Goal: Transaction & Acquisition: Purchase product/service

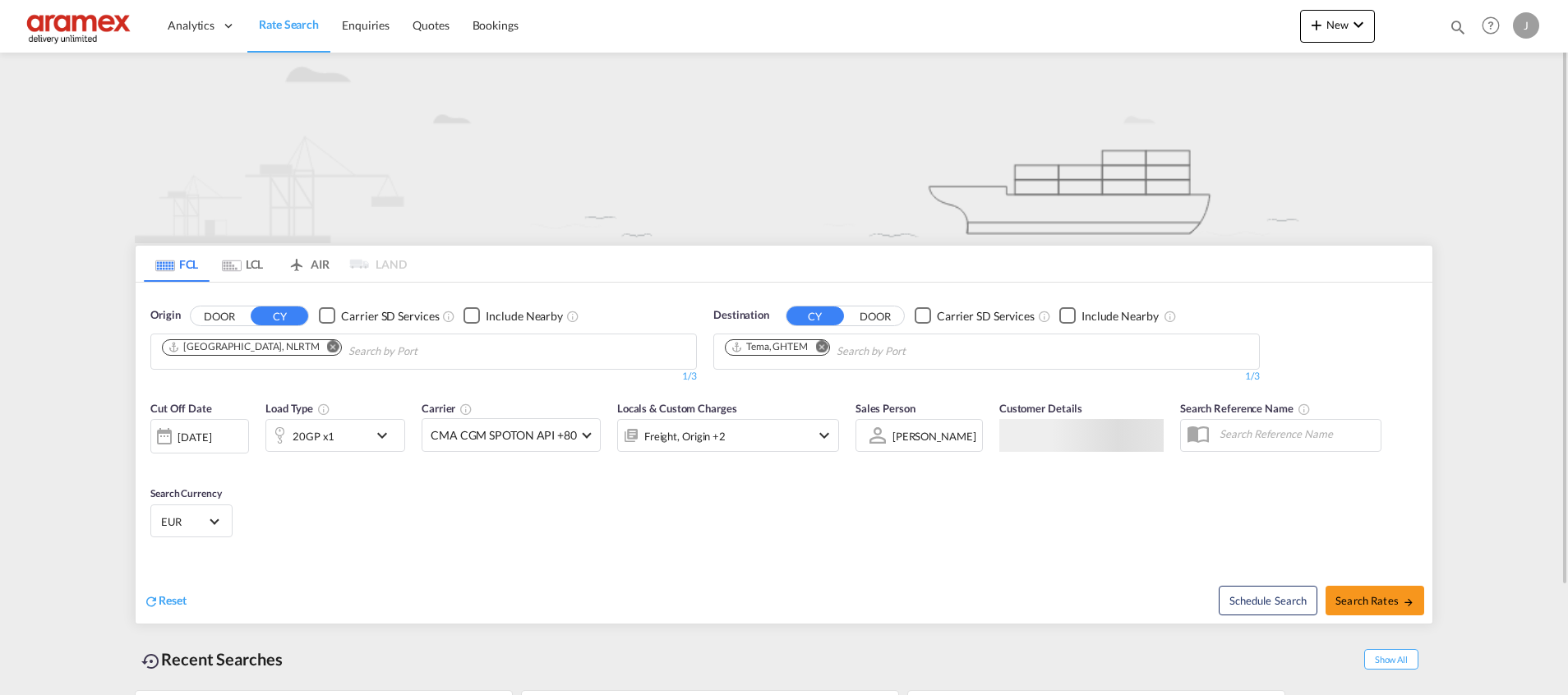
click at [261, 265] on md-tab-item "LCL" at bounding box center [242, 263] width 66 height 36
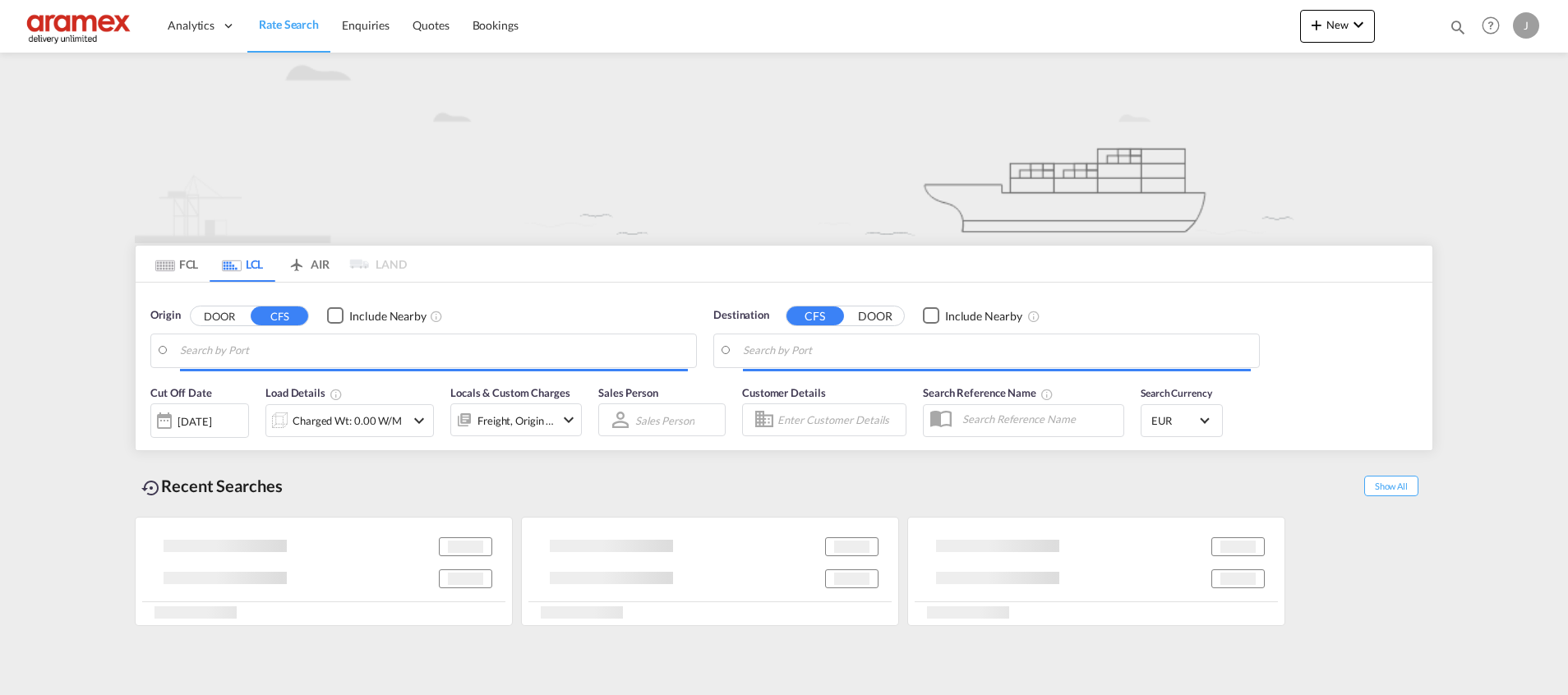
type input "[GEOGRAPHIC_DATA], NLRTM"
type input "[GEOGRAPHIC_DATA] (ex [GEOGRAPHIC_DATA]), INMAA"
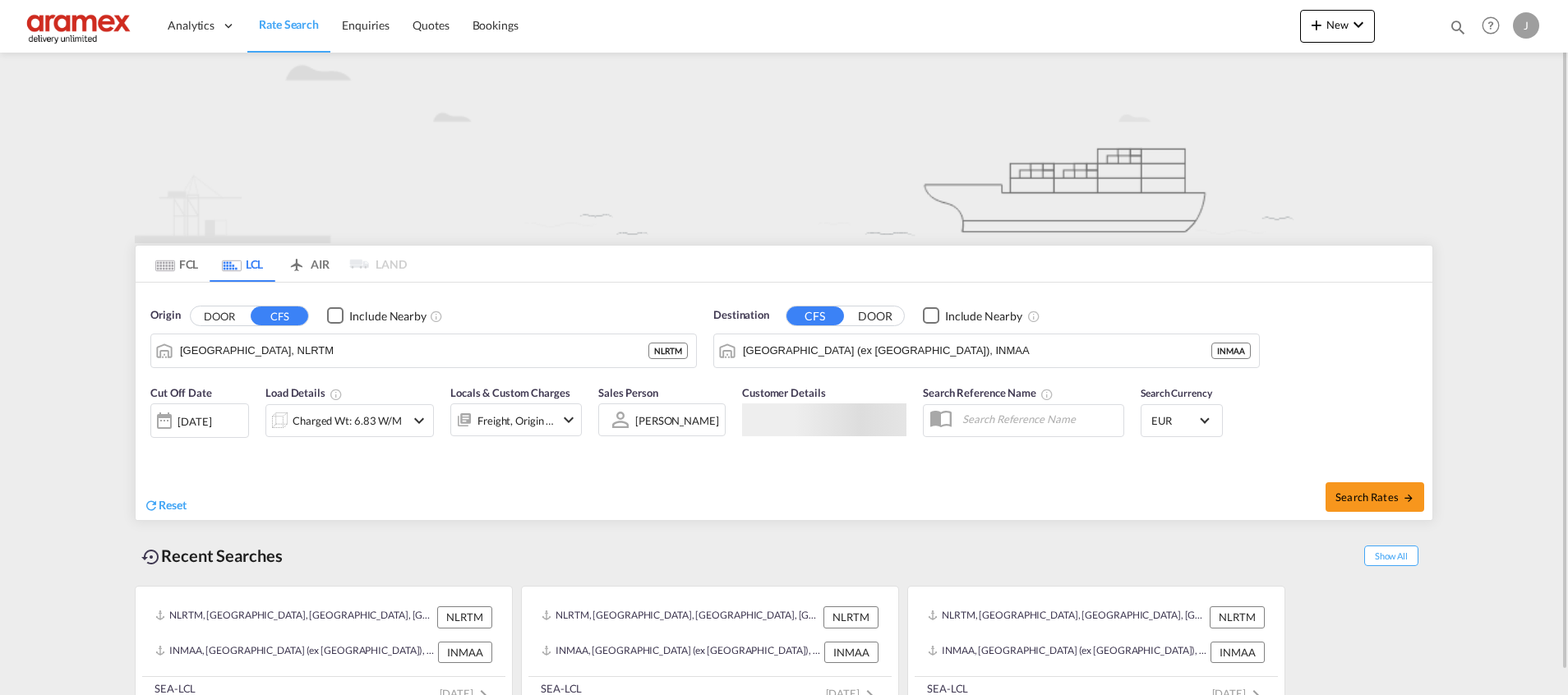
scroll to position [24, 0]
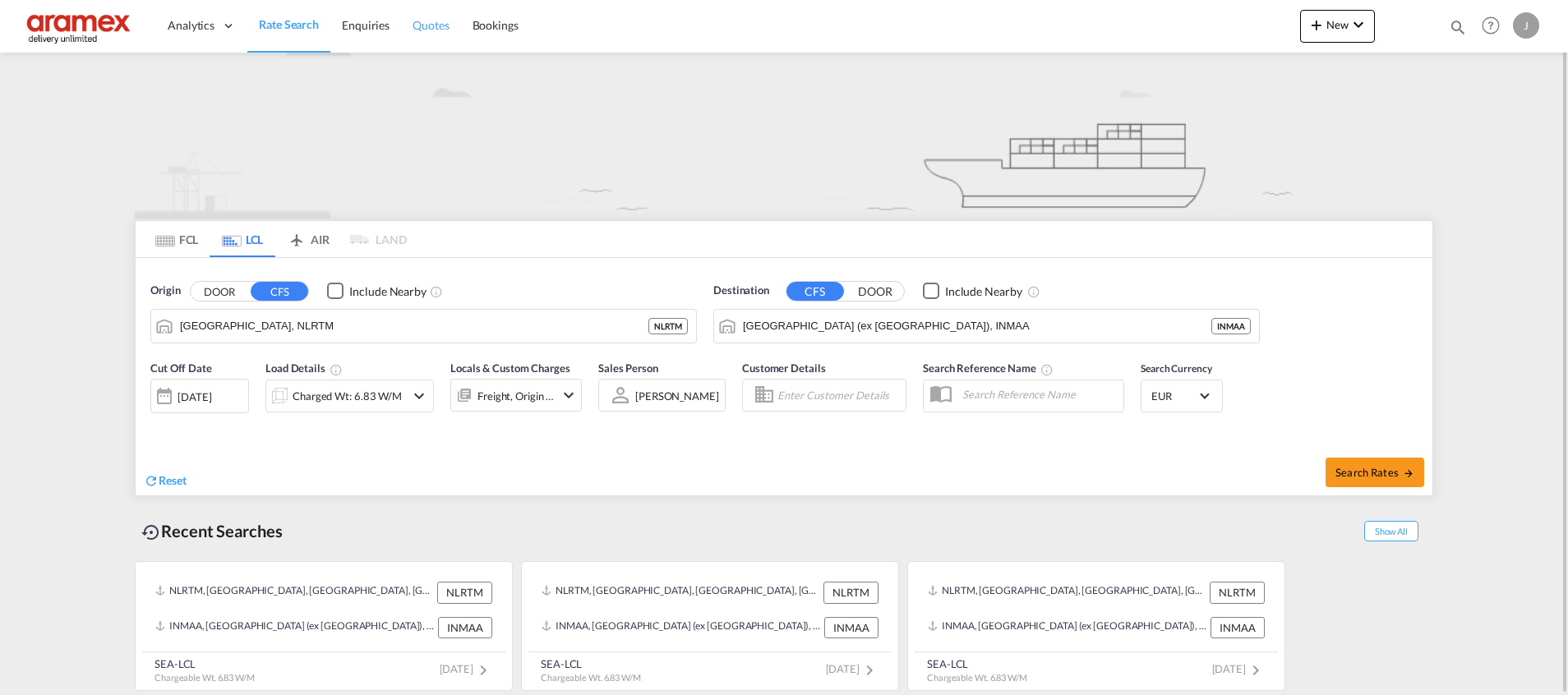
click at [443, 24] on span "Quotes" at bounding box center [430, 24] width 36 height 14
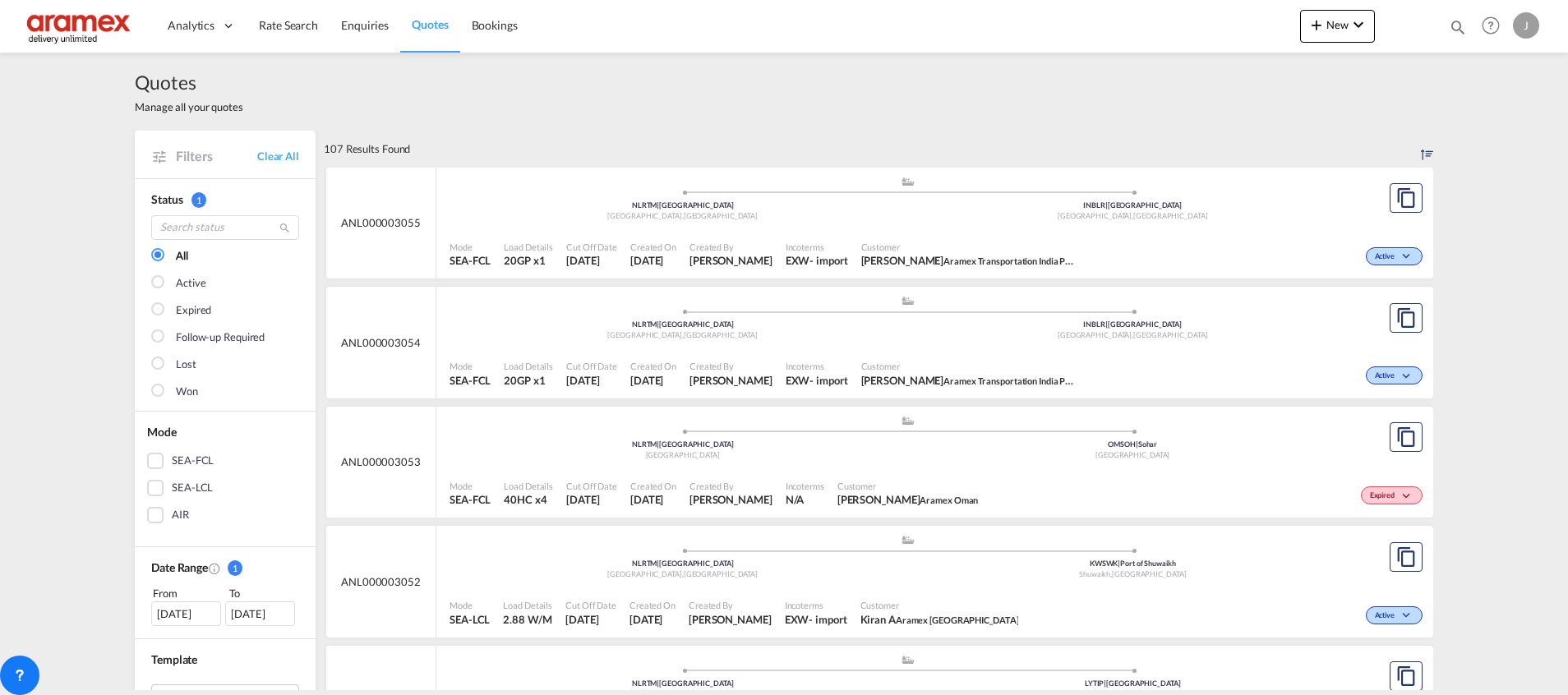
click at [151, 489] on div "SEA-LCL" at bounding box center [155, 488] width 17 height 17
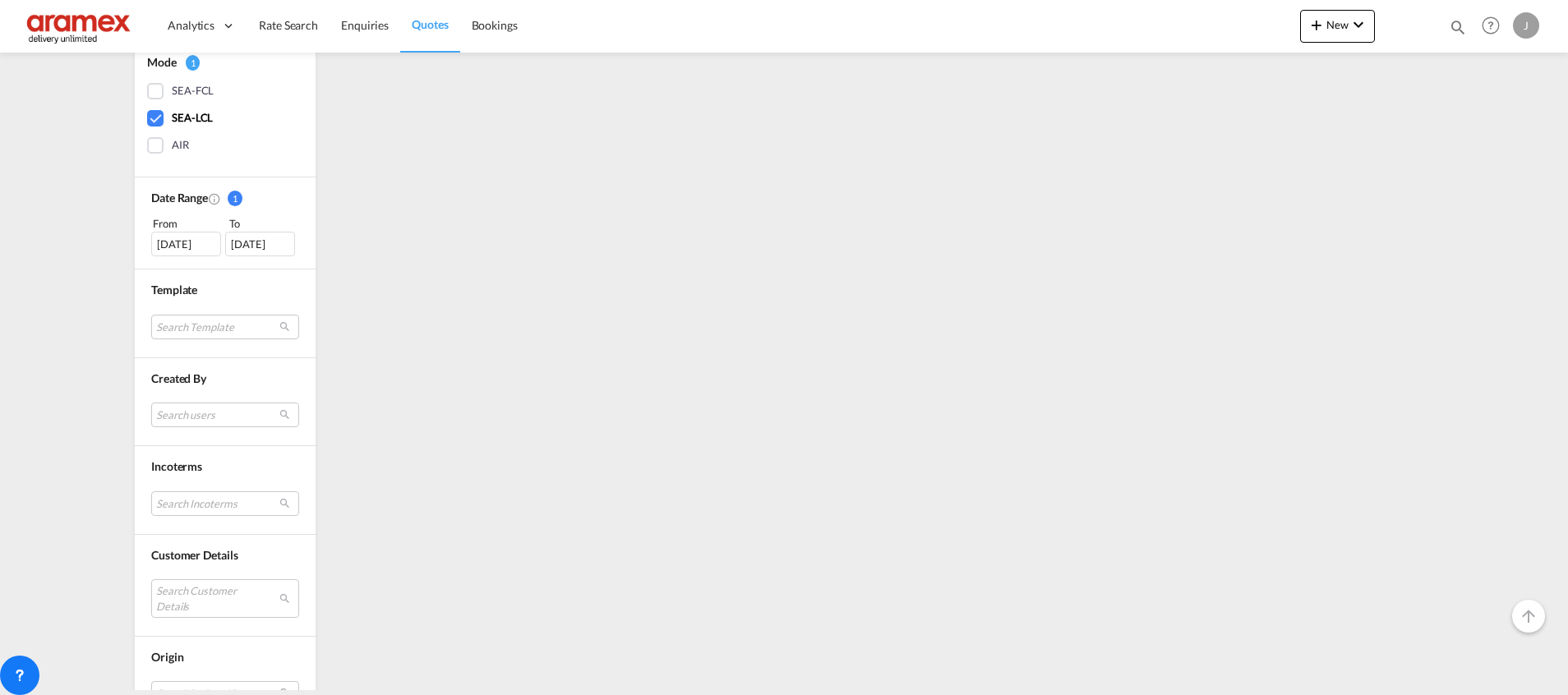
scroll to position [493, 0]
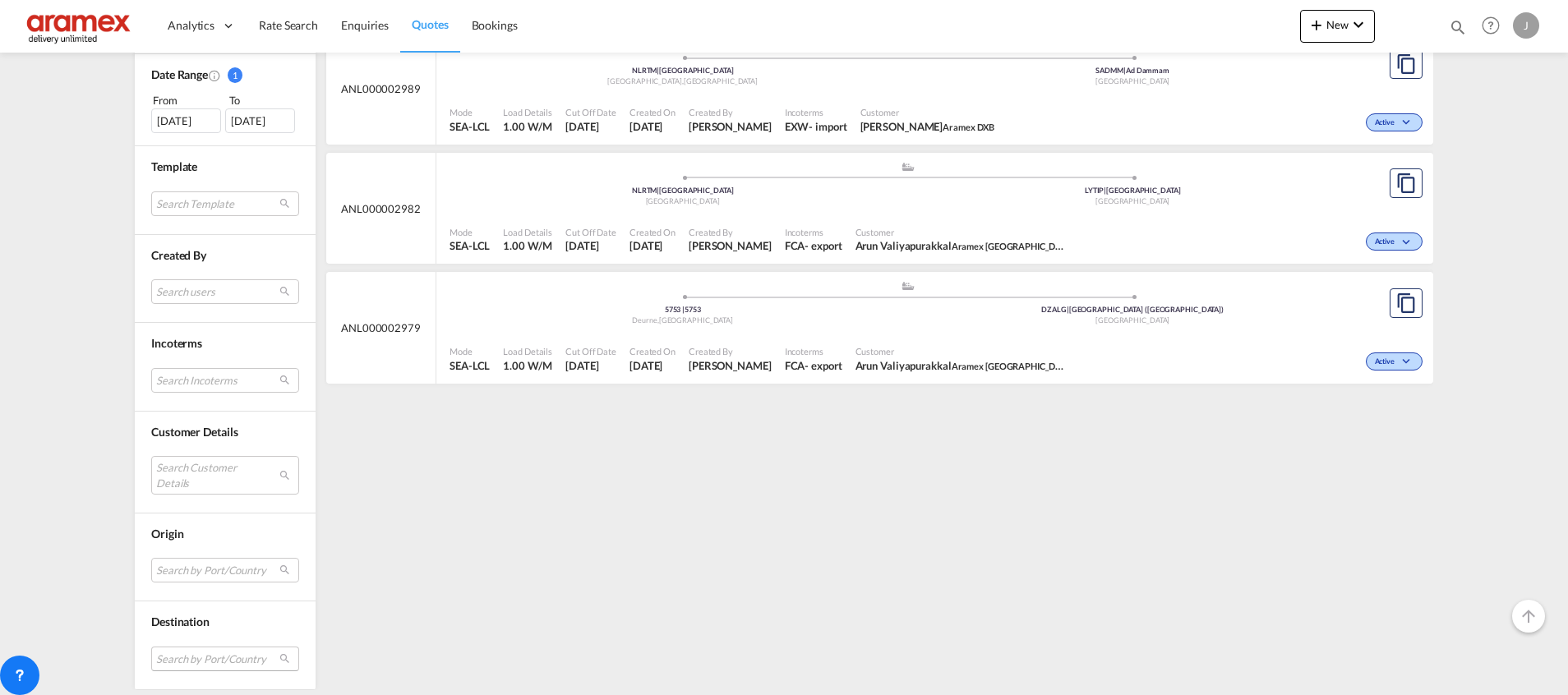
click at [186, 651] on md-select "Search by Port/Country JPNIC nichinan [GEOGRAPHIC_DATA] AEAMF mussafah [GEOGRAP…" at bounding box center [224, 659] width 148 height 24
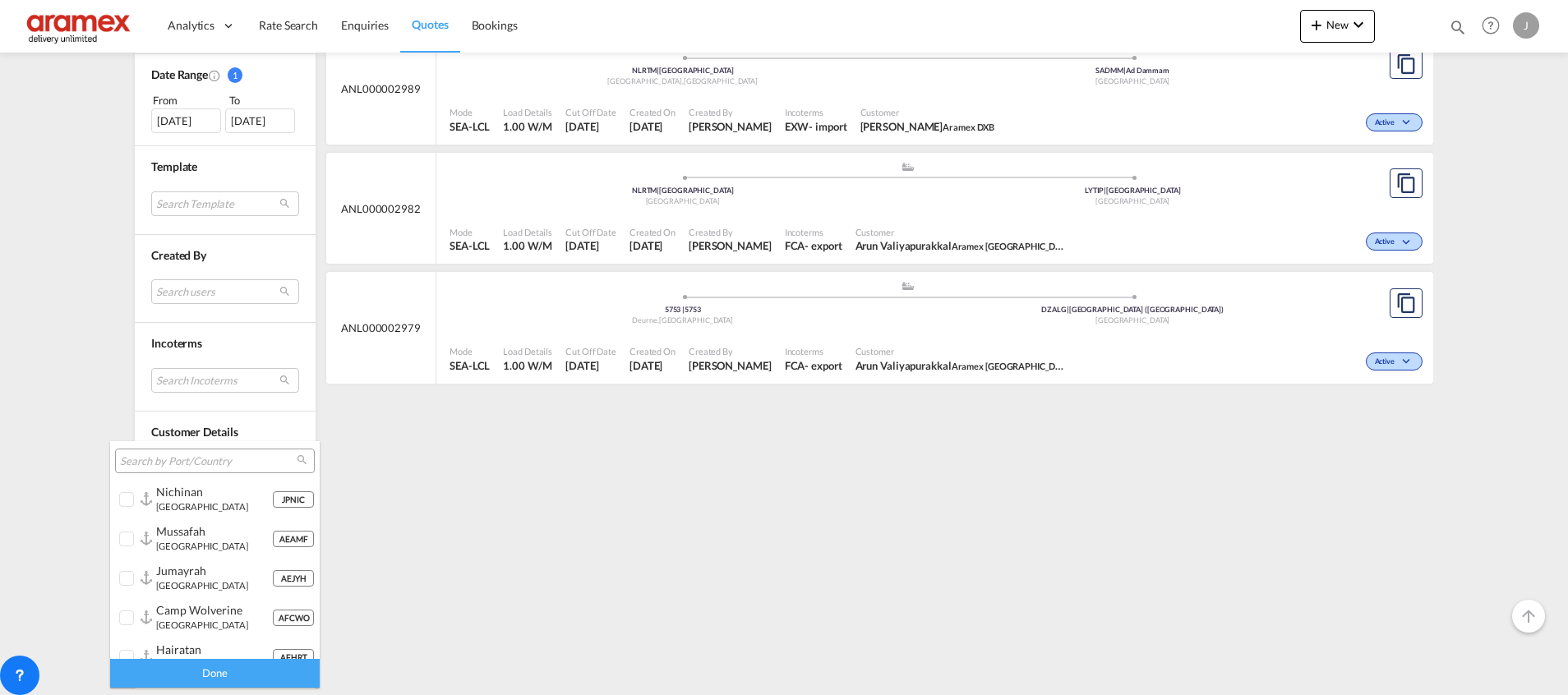
click at [179, 463] on input "search" at bounding box center [208, 461] width 177 height 15
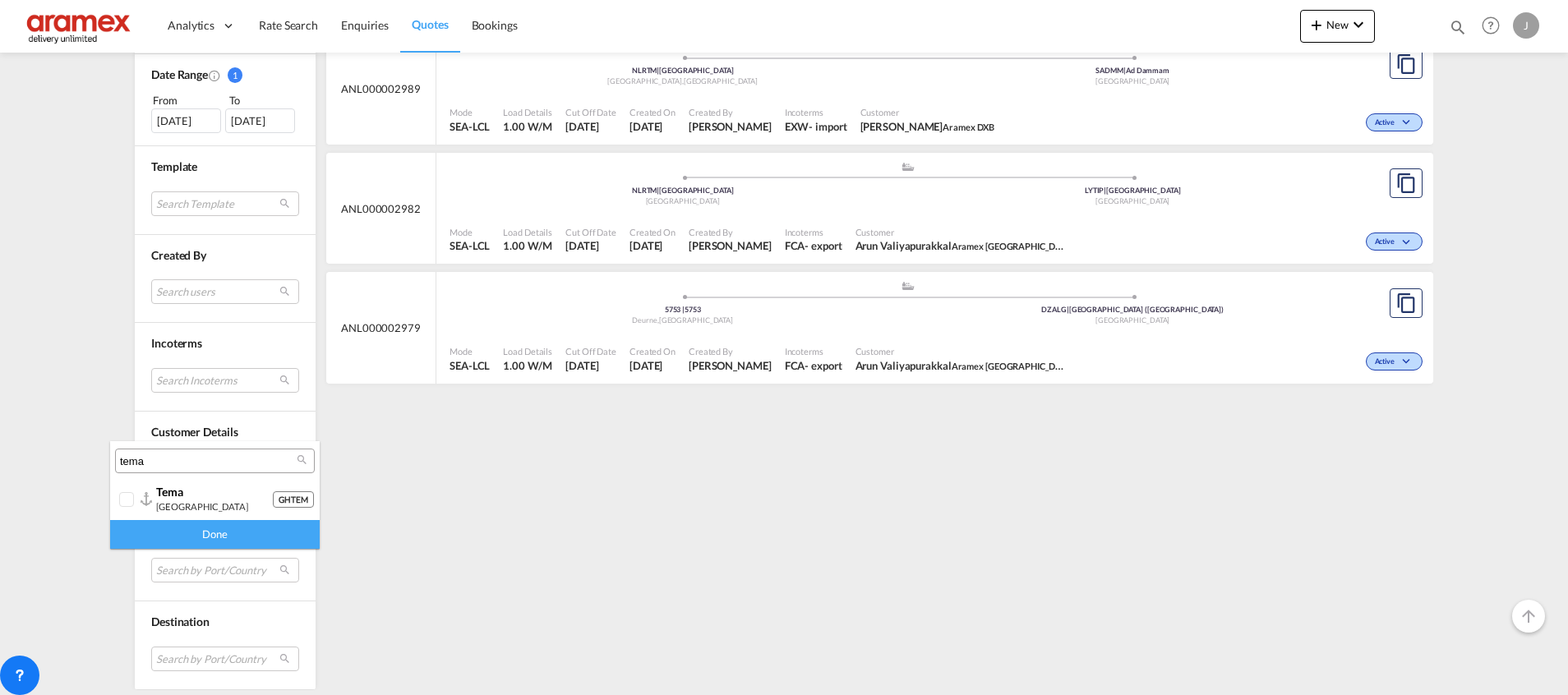
type input "tema"
click at [180, 498] on span "tema" at bounding box center [169, 491] width 27 height 14
click at [240, 538] on div "Done" at bounding box center [214, 534] width 209 height 29
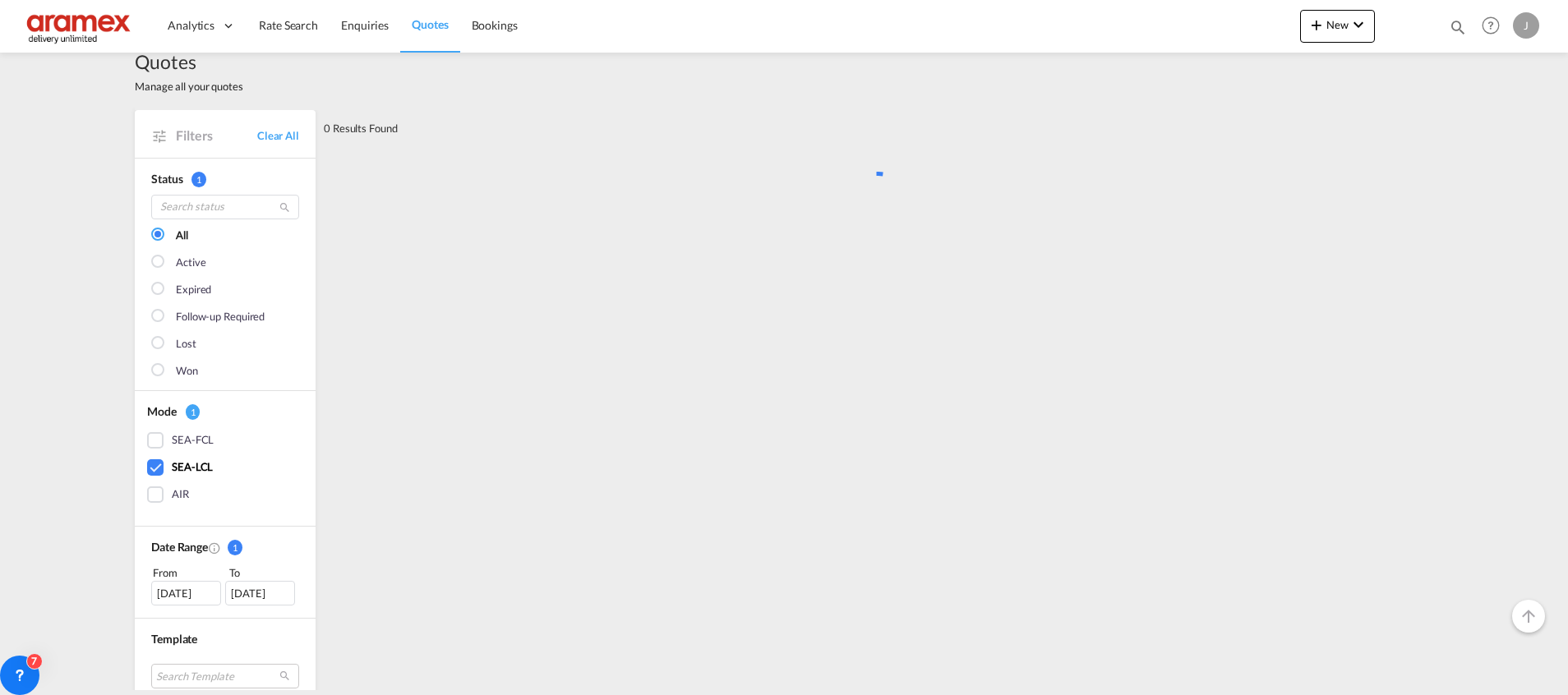
scroll to position [0, 0]
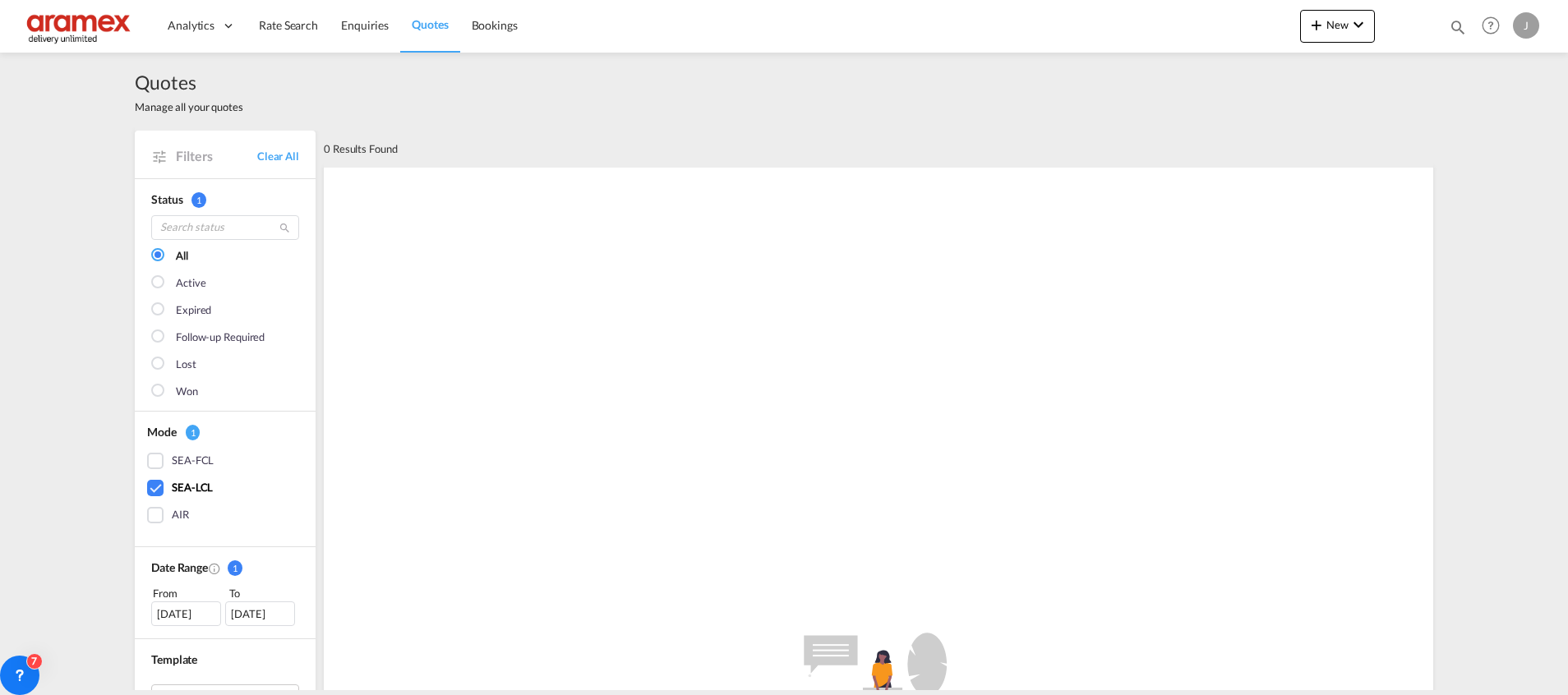
click at [177, 611] on div "[DATE]" at bounding box center [185, 613] width 70 height 24
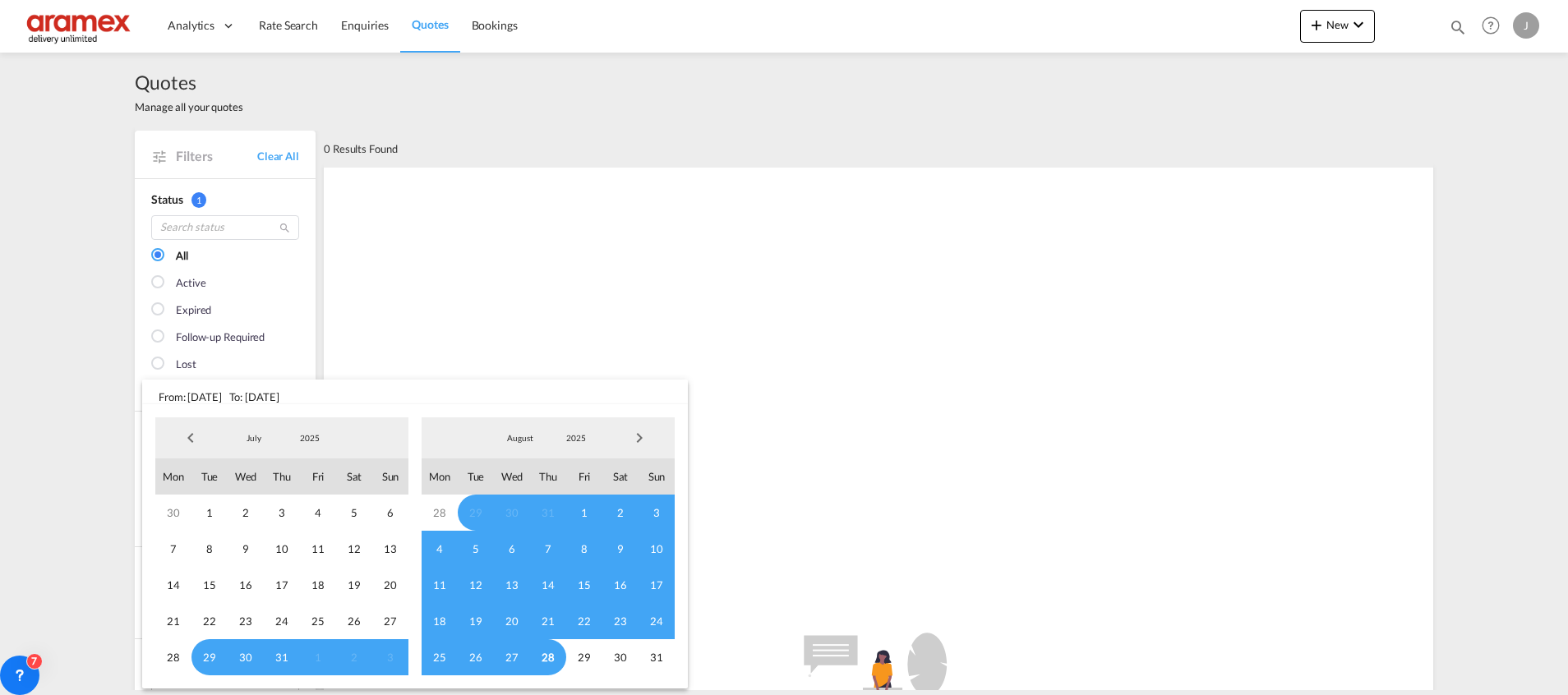
click at [193, 435] on span "Previous Month" at bounding box center [190, 437] width 33 height 33
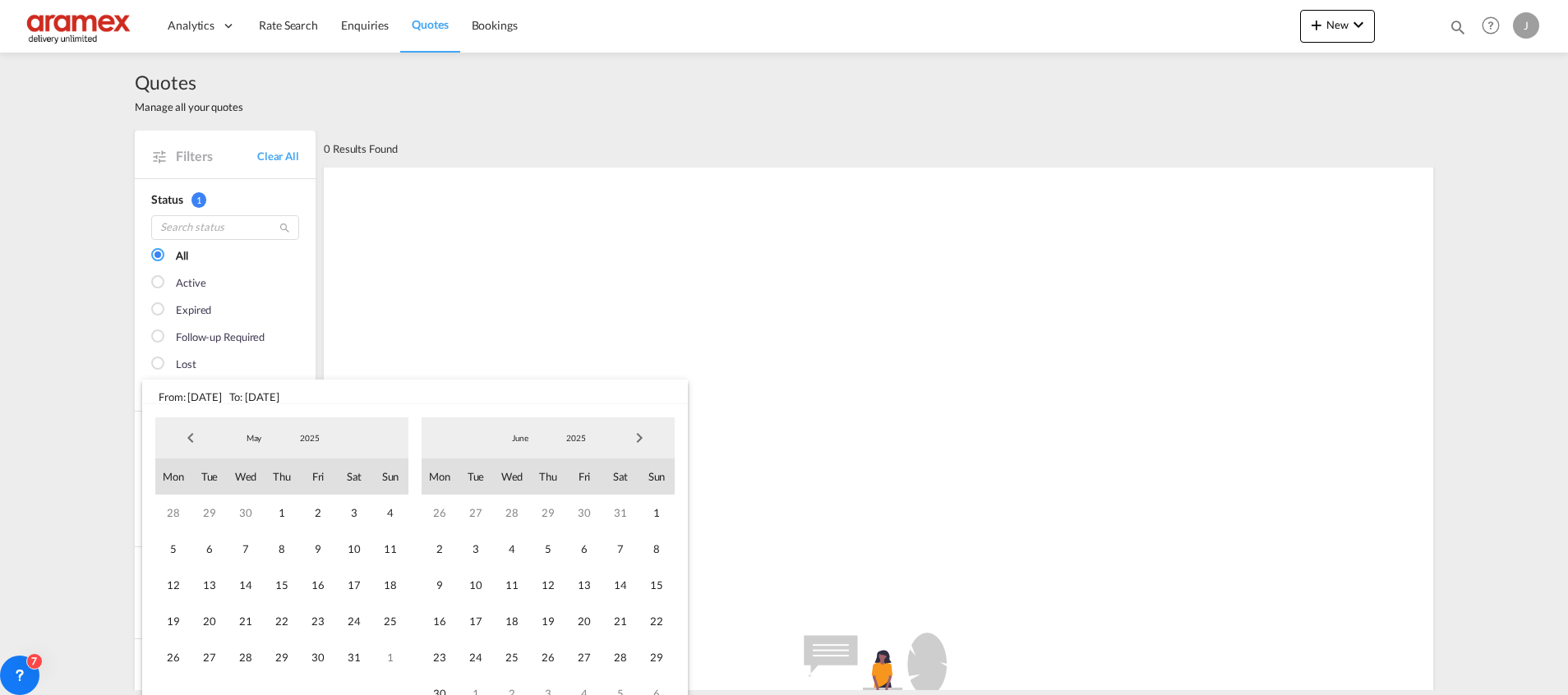
click at [193, 435] on span "Previous Month" at bounding box center [190, 437] width 33 height 33
drag, startPoint x: 346, startPoint y: 515, endPoint x: 365, endPoint y: 513, distance: 19.1
click at [347, 513] on span "1" at bounding box center [354, 513] width 36 height 36
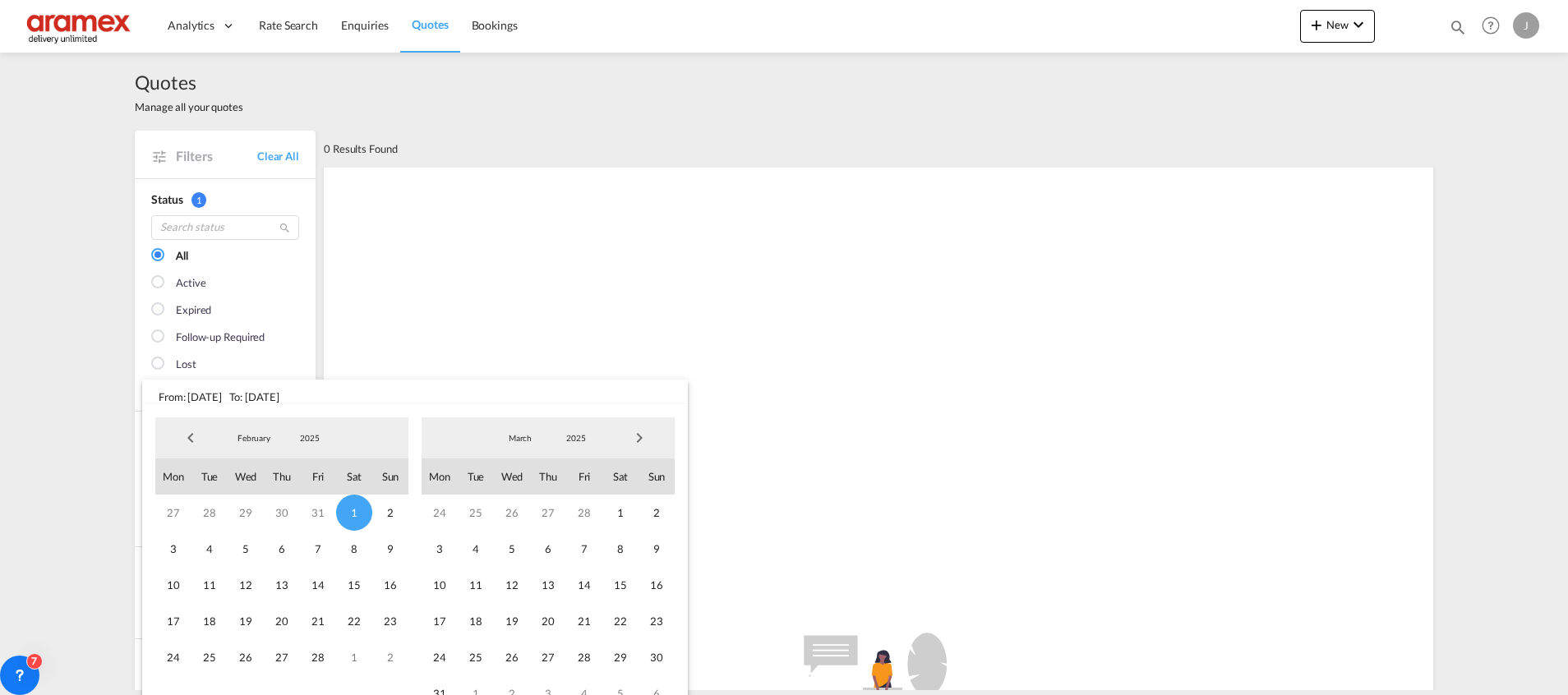
click at [635, 431] on span "Next Month" at bounding box center [638, 437] width 33 height 33
click at [634, 433] on span "Next Month" at bounding box center [638, 437] width 33 height 33
click at [617, 615] on span "26" at bounding box center [620, 621] width 36 height 36
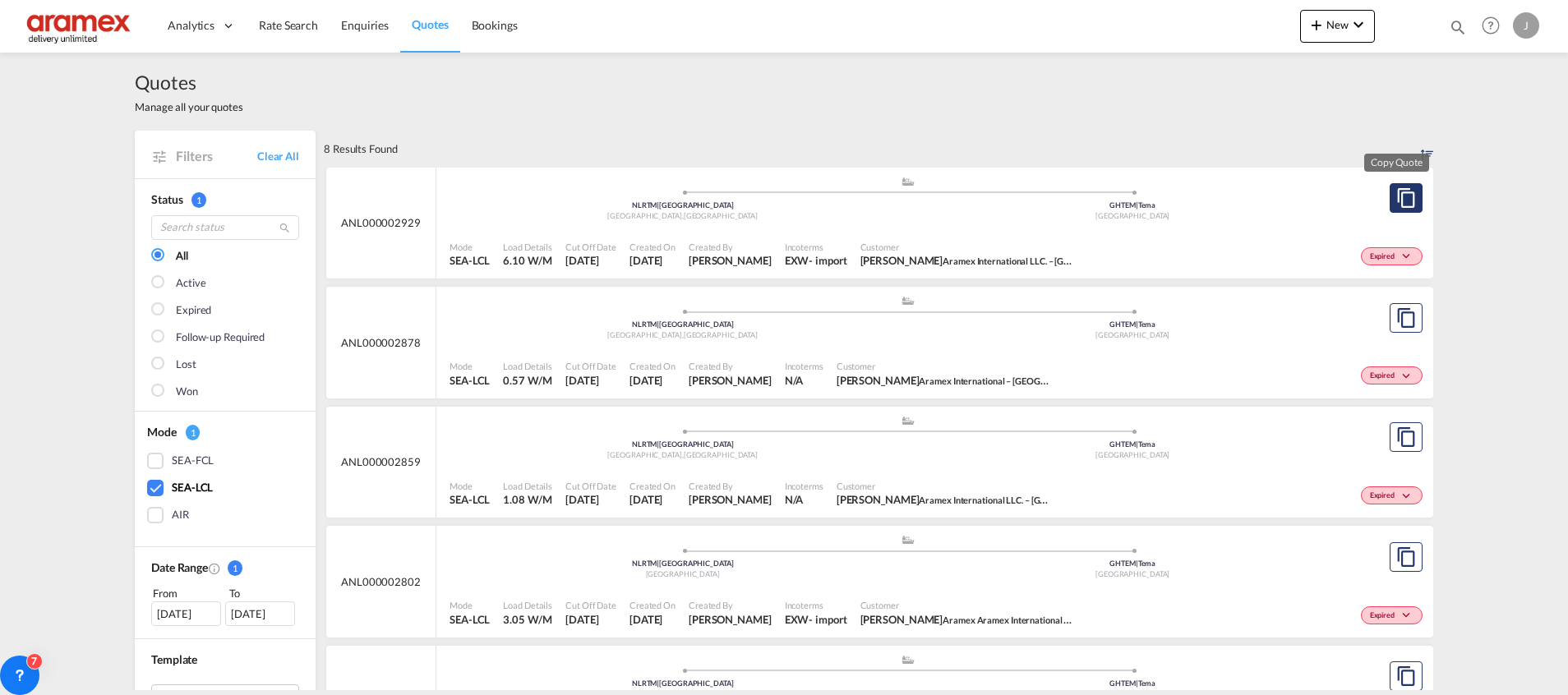
click at [1396, 199] on md-icon "assets/icons/custom/copyQuote.svg" at bounding box center [1405, 197] width 20 height 20
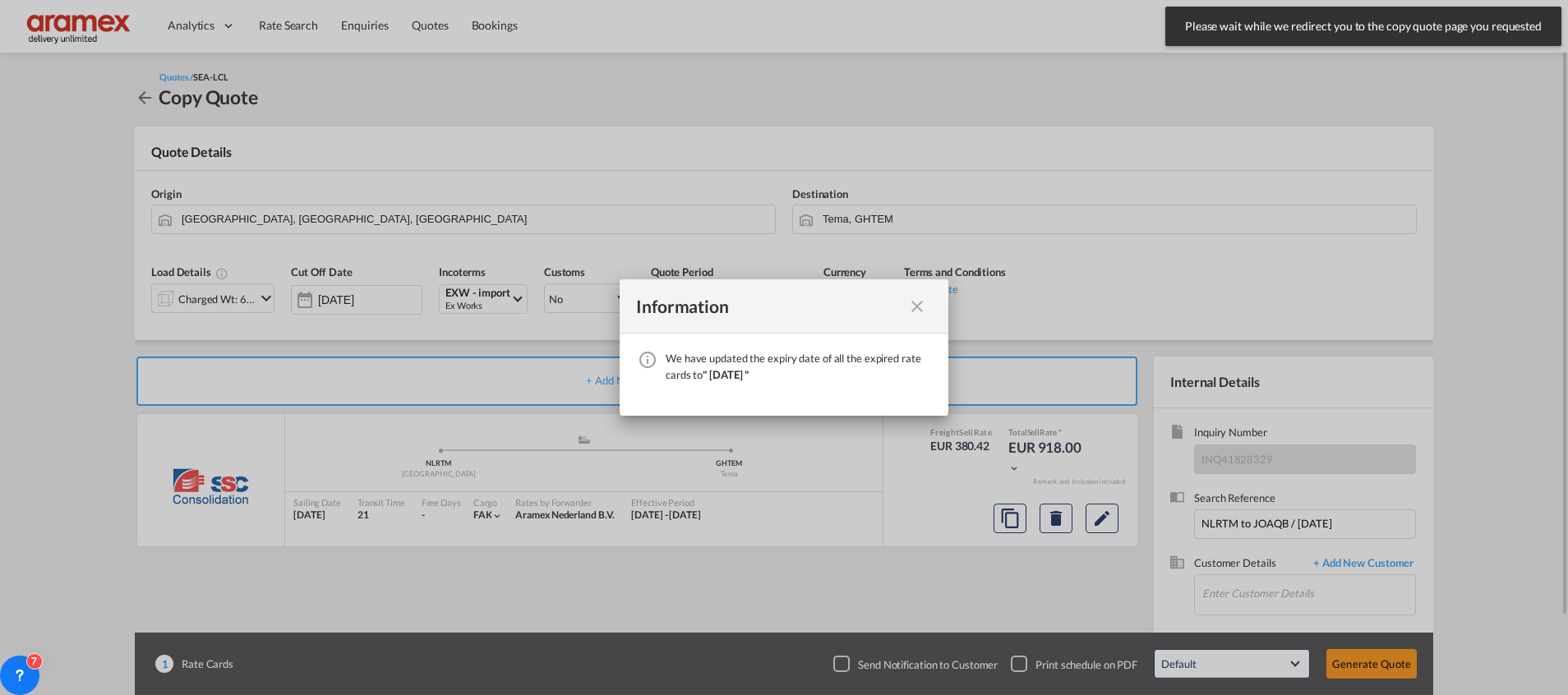
click at [918, 301] on md-icon "icon-close fg-AAA8AD cursor" at bounding box center [917, 306] width 20 height 20
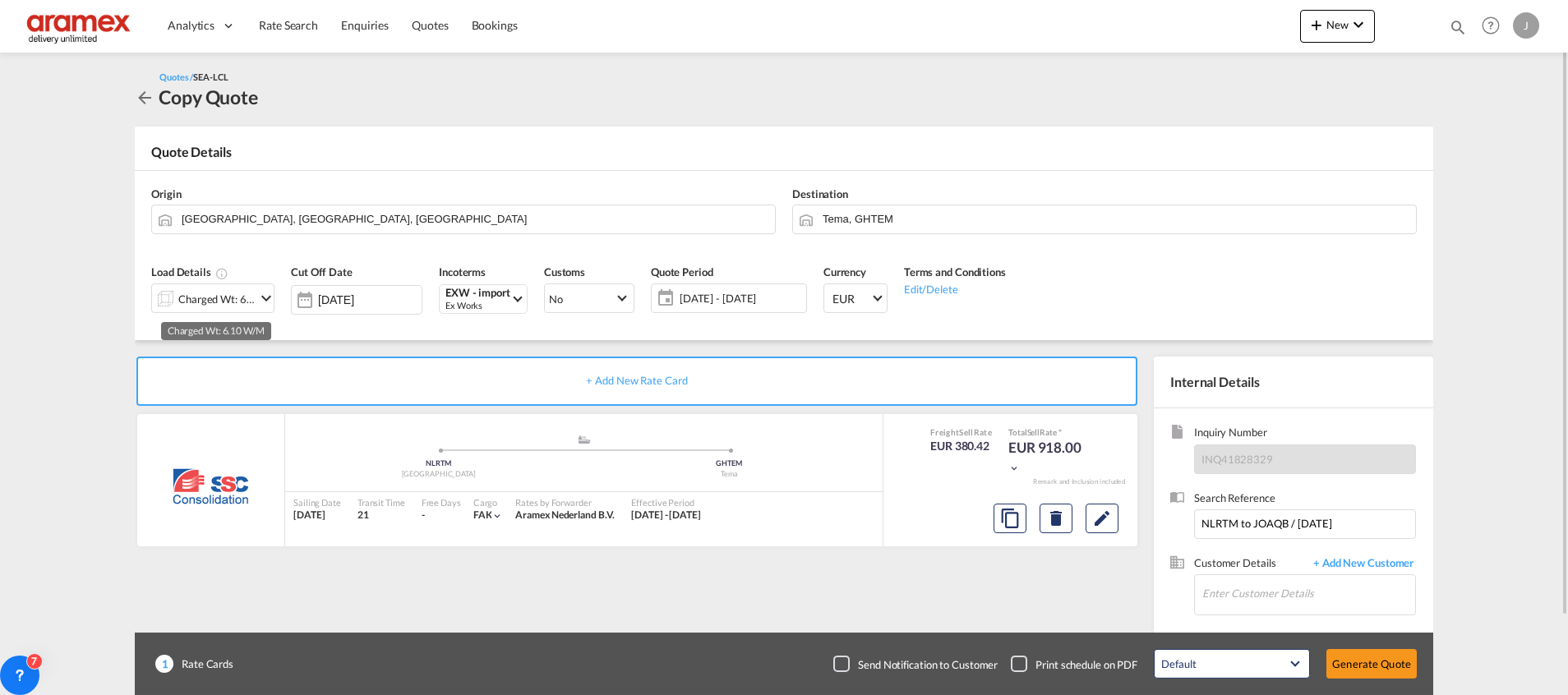
click at [211, 300] on div "Charged Wt: 6.10 W/M" at bounding box center [217, 299] width 77 height 23
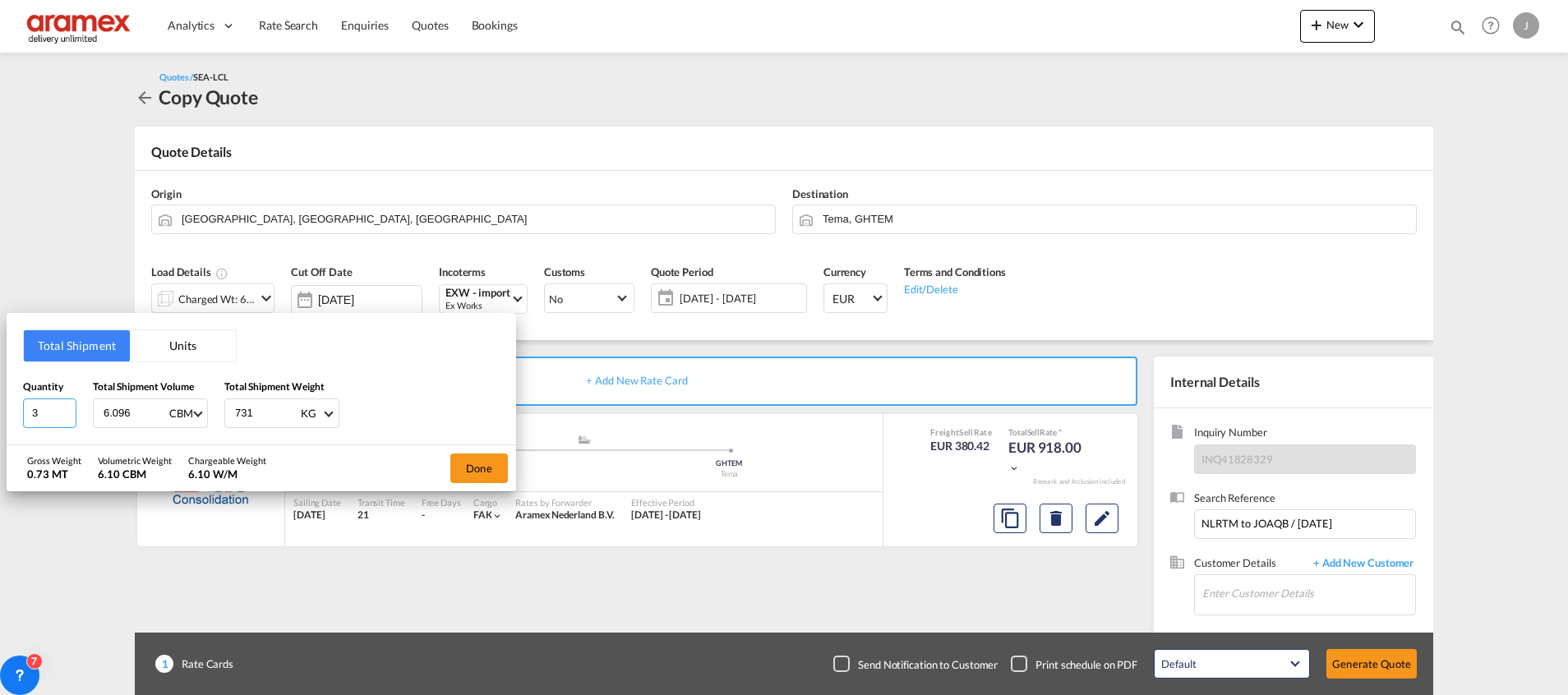
drag, startPoint x: 56, startPoint y: 414, endPoint x: 20, endPoint y: 417, distance: 36.1
click at [20, 417] on div "Total Shipment Units Quantity 3 Total Shipment Volume 6.096 CBM CBM CFT Total S…" at bounding box center [261, 378] width 510 height 131
type input "12"
drag, startPoint x: 144, startPoint y: 407, endPoint x: 69, endPoint y: 407, distance: 75.0
click at [69, 407] on div "Quantity 12 Total Shipment Volume 6.096 CBM CBM CFT Total Shipment Weight 731 K…" at bounding box center [261, 403] width 476 height 49
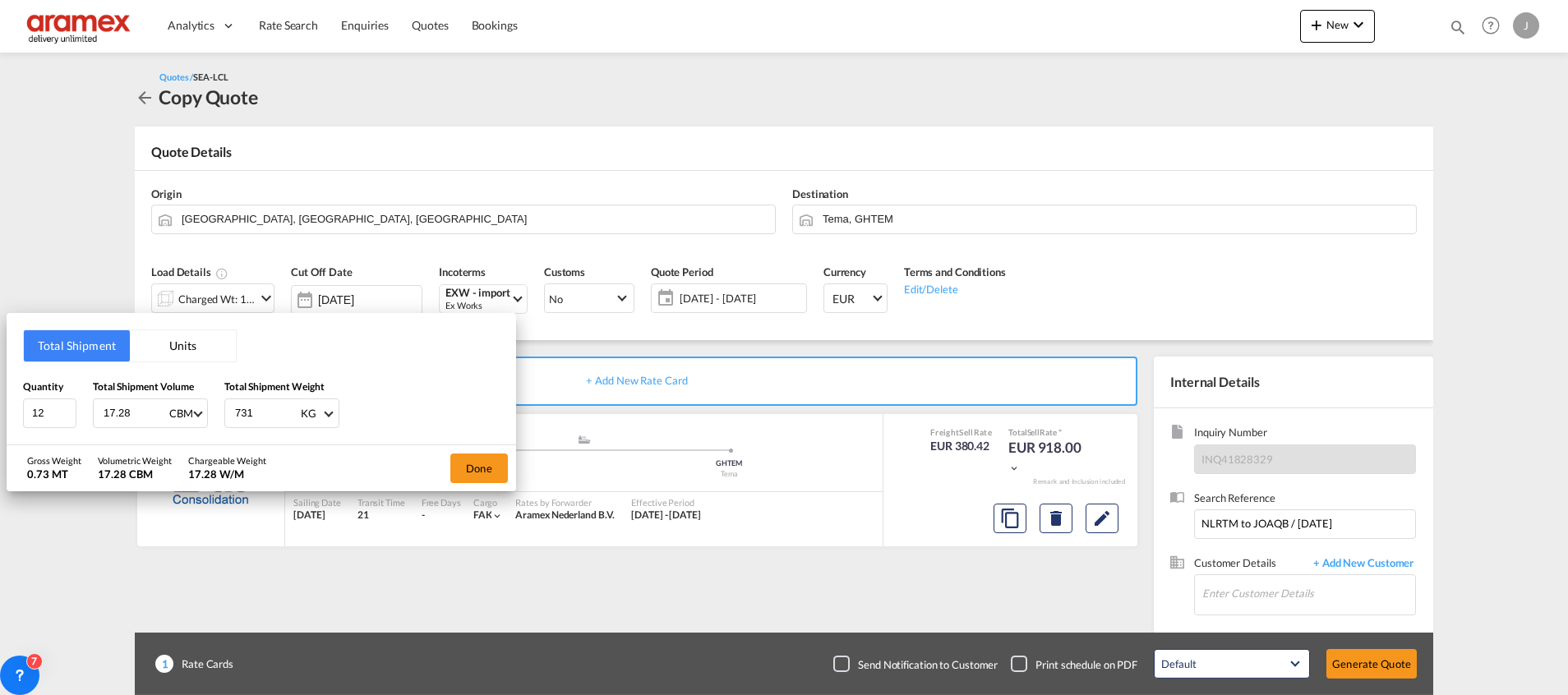
type input "17.28"
drag, startPoint x: 263, startPoint y: 411, endPoint x: 183, endPoint y: 416, distance: 80.2
click at [183, 416] on div "Quantity 12 Total Shipment Volume 17.28 CBM CBM CFT Total Shipment Weight 731 K…" at bounding box center [261, 403] width 476 height 49
paste input "48"
type input "7348"
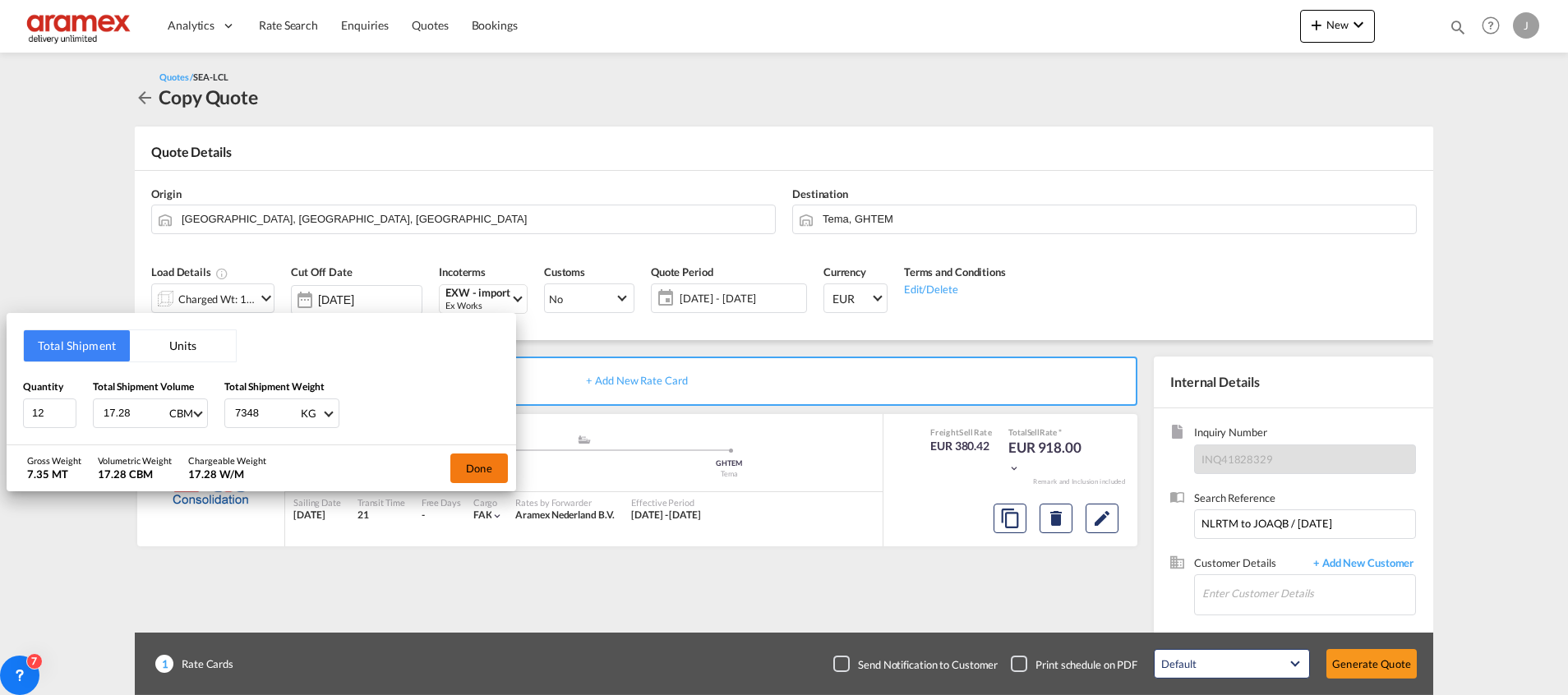
click at [466, 467] on button "Done" at bounding box center [479, 468] width 58 height 30
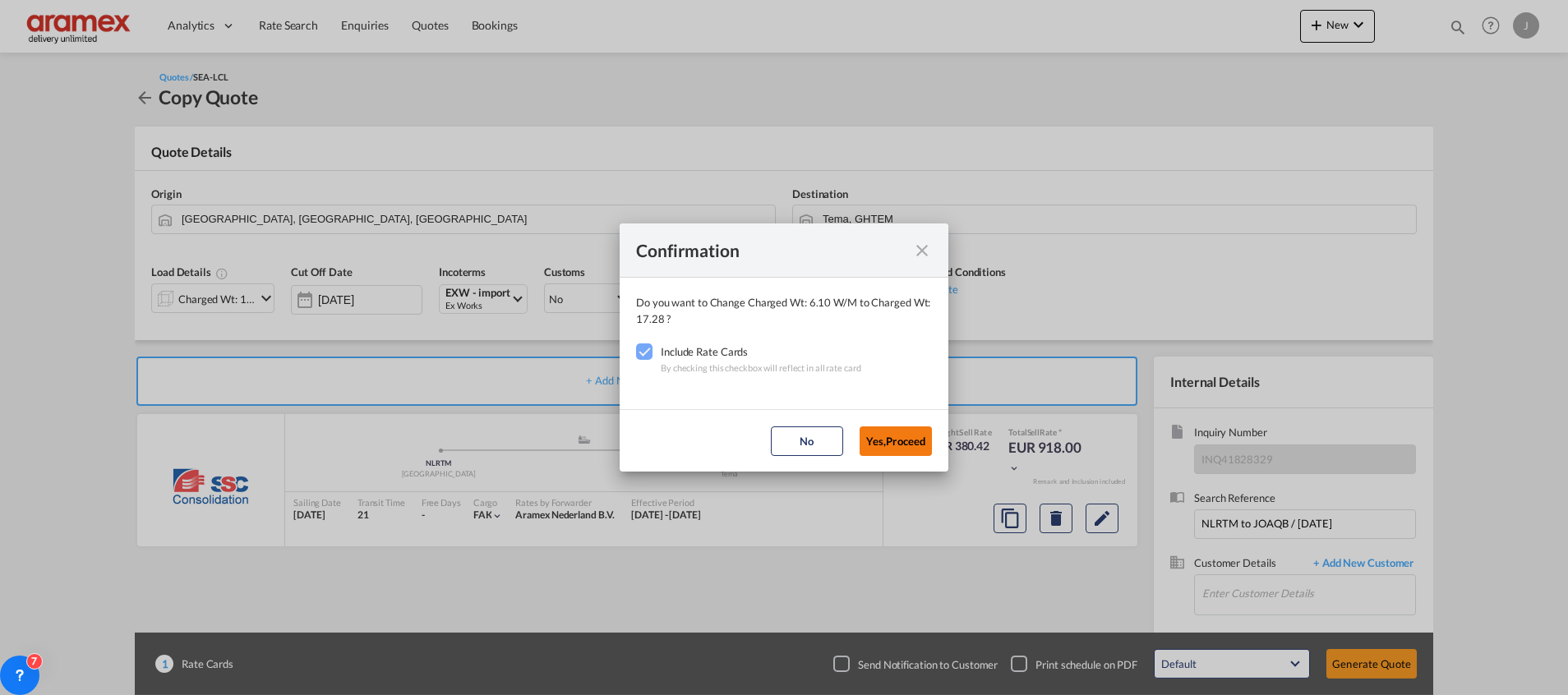
click at [903, 434] on button "Yes,Proceed" at bounding box center [896, 441] width 73 height 30
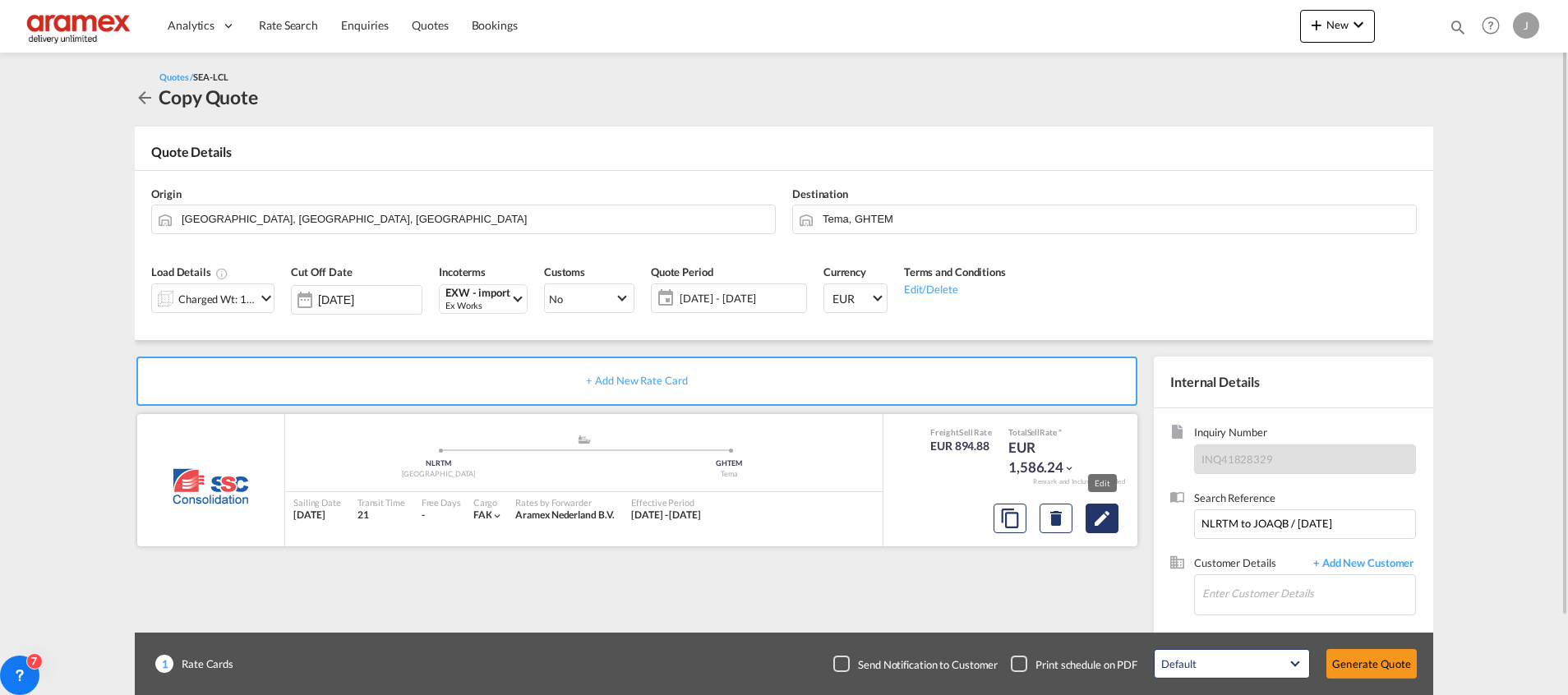
click at [1101, 516] on md-icon "Edit" at bounding box center [1102, 518] width 20 height 20
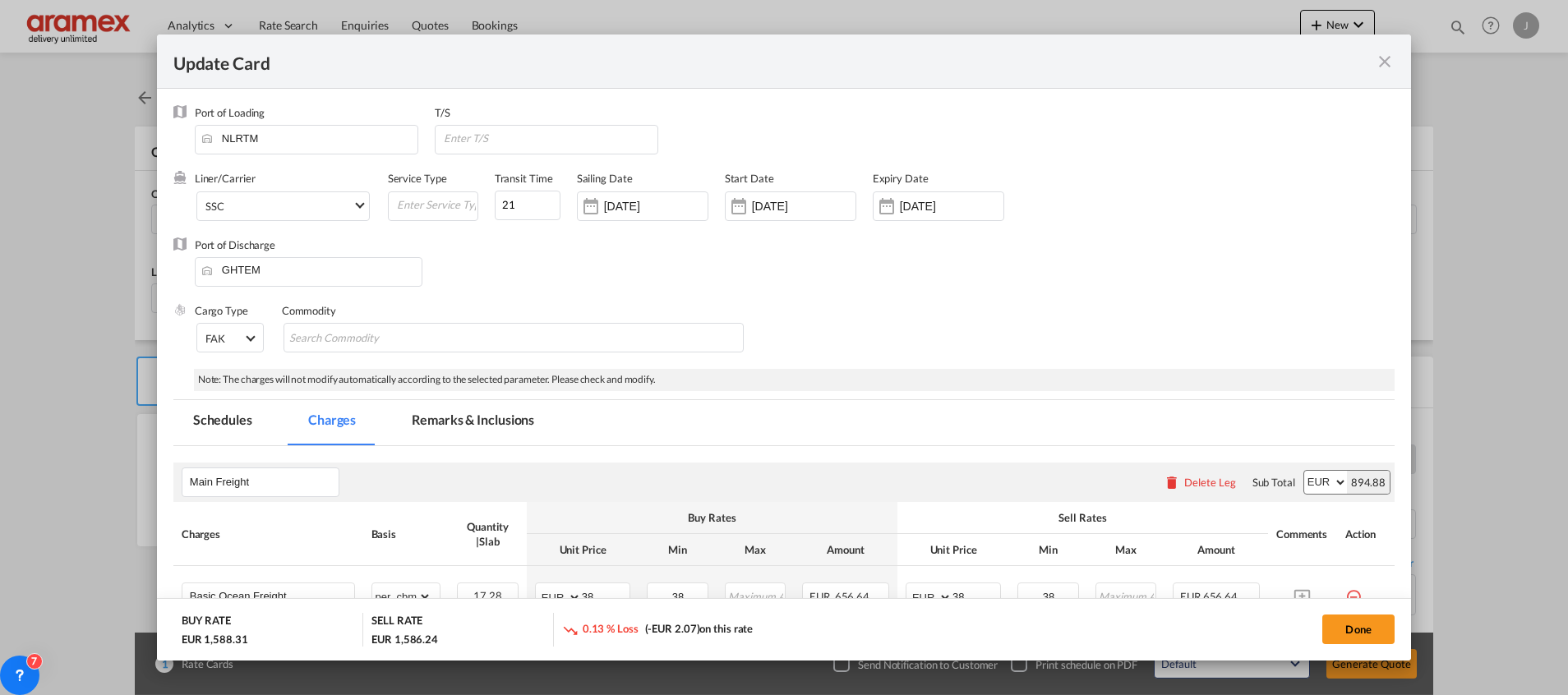
select select "per_cbm"
select select "per_shipment"
select select "per_cbm"
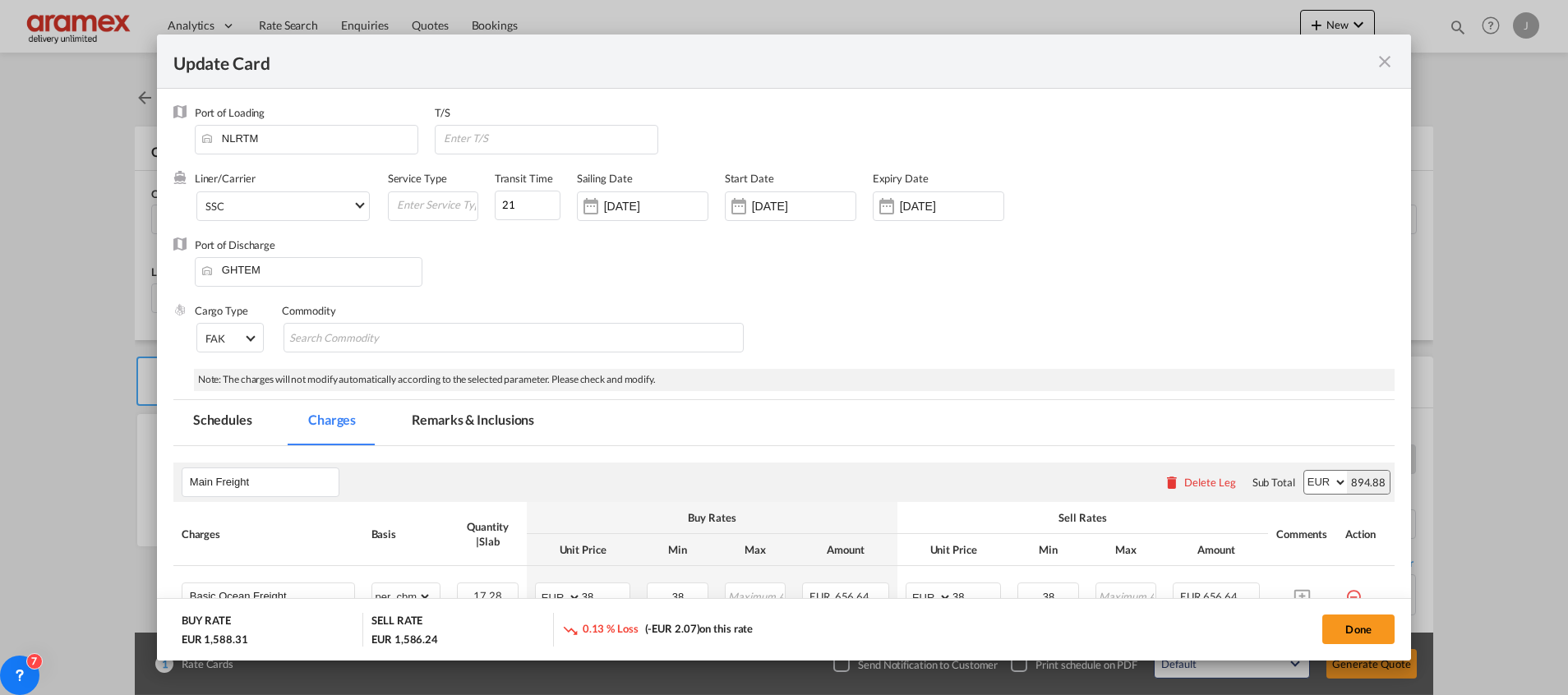
select select "per_shipment"
select select "per_w/m"
select select "per_shipment"
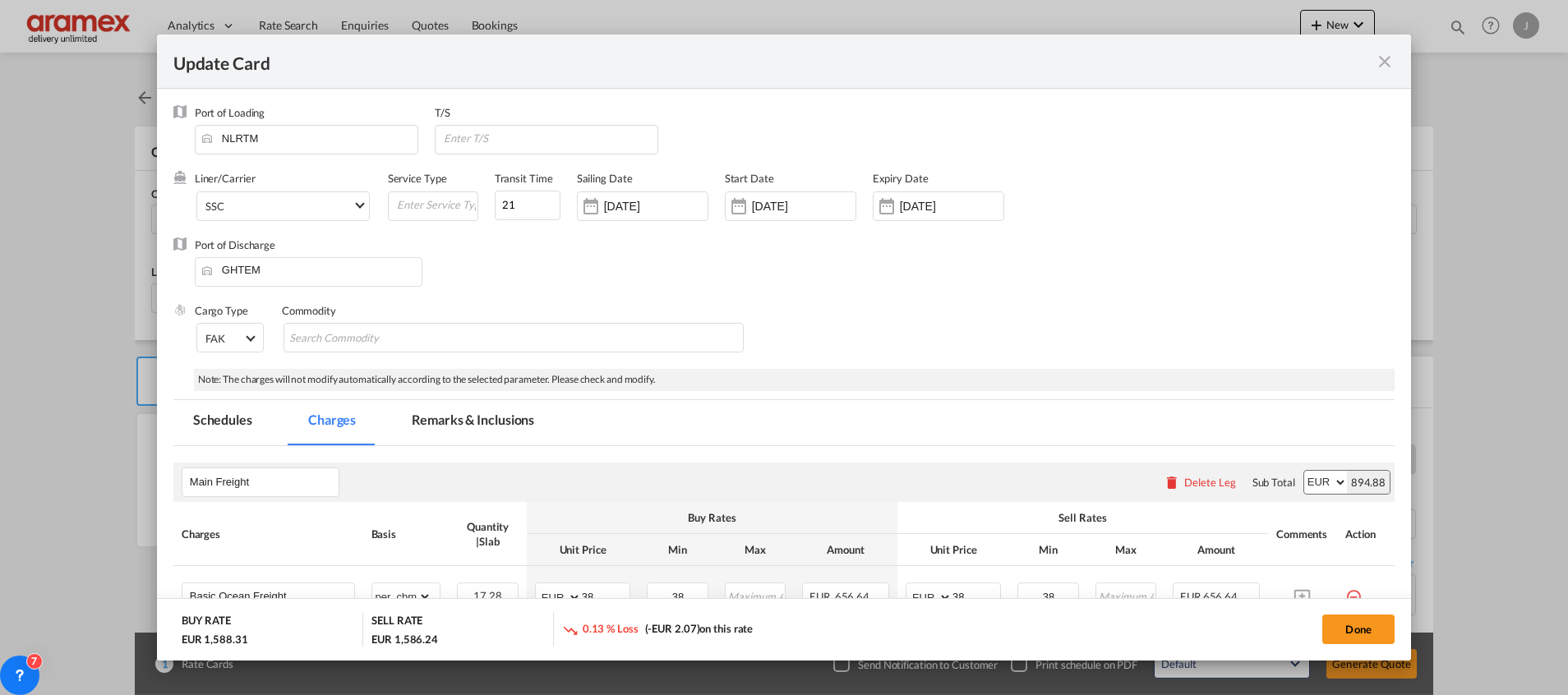
select select "per_shipment"
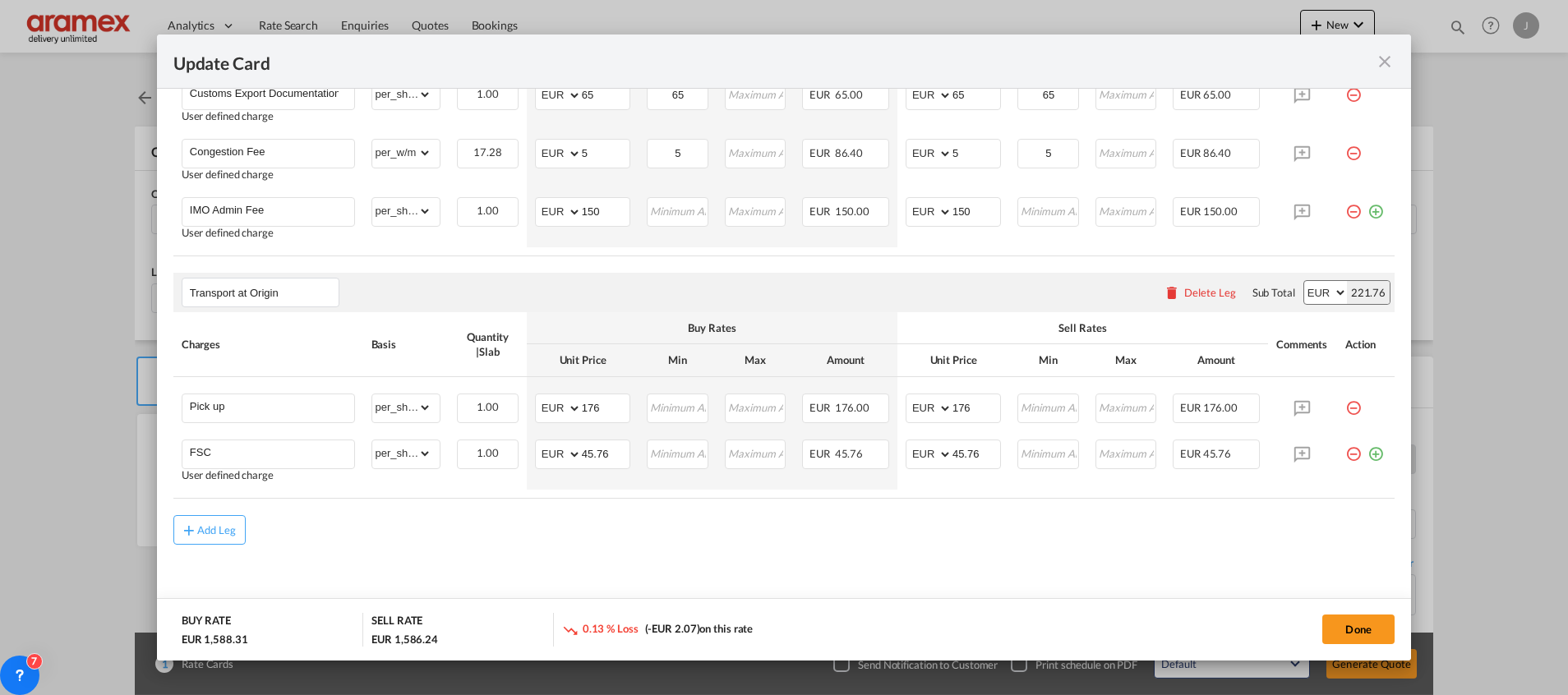
scroll to position [1033, 0]
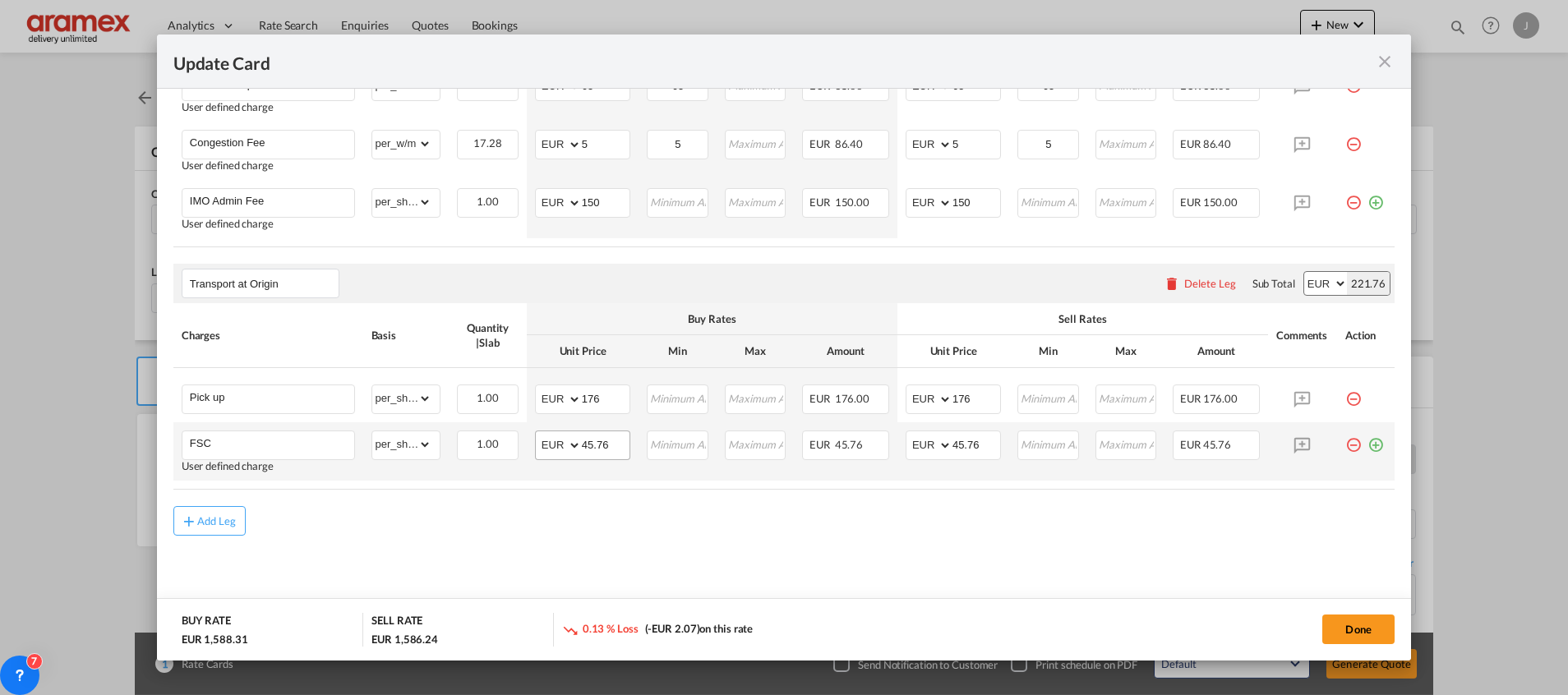
drag, startPoint x: 507, startPoint y: 506, endPoint x: 599, endPoint y: 443, distance: 111.5
drag, startPoint x: 601, startPoint y: 390, endPoint x: 563, endPoint y: 394, distance: 38.2
click at [567, 394] on md-input-container "AED AFN ALL AMD ANG AOA ARS AUD AWG AZN BAM BBD BDT BGN BHD BIF BMD BND [PERSON…" at bounding box center [583, 399] width 95 height 30
type input "309"
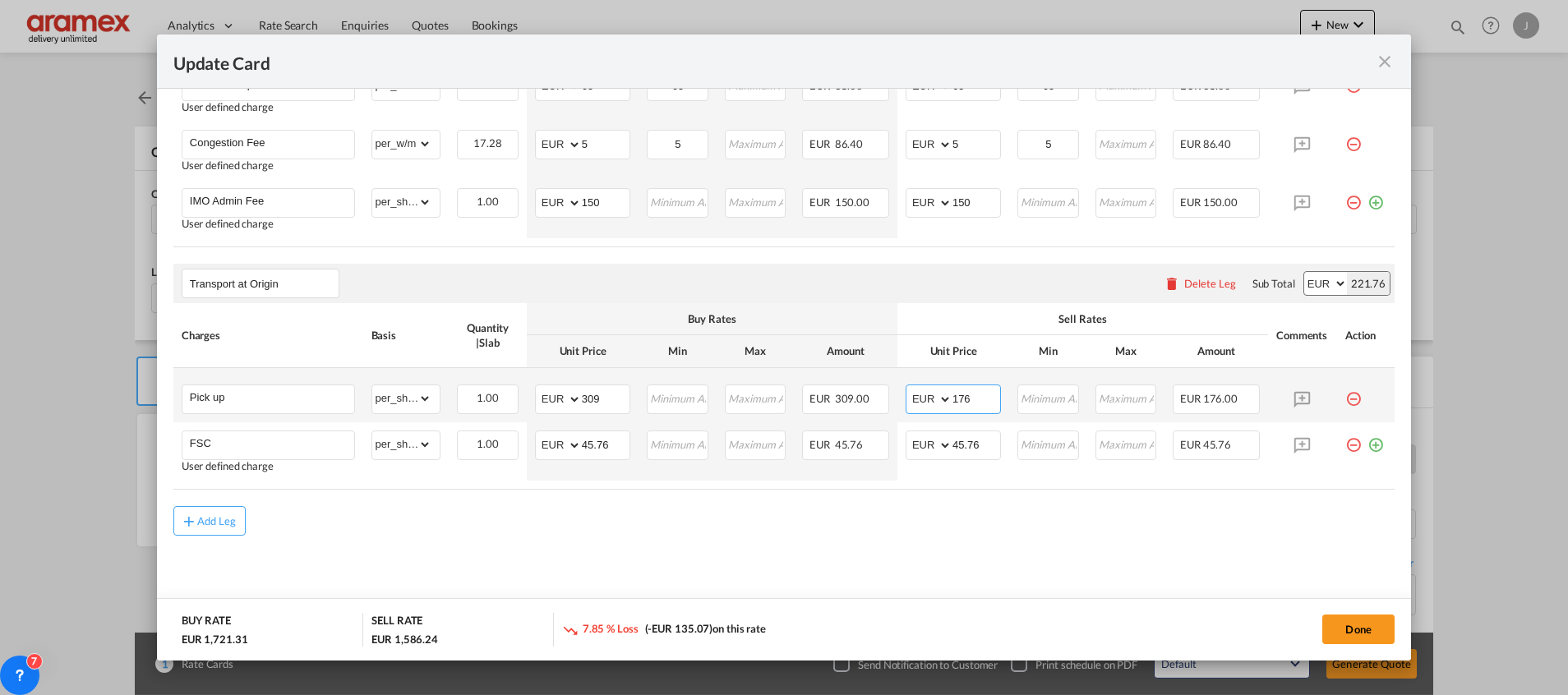
click at [979, 392] on input "176" at bounding box center [976, 397] width 47 height 24
drag, startPoint x: 975, startPoint y: 396, endPoint x: 879, endPoint y: 409, distance: 96.9
click at [879, 409] on tr "Pick up Please Enter Already Exists gross_weight volumetric_weight per_shipment…" at bounding box center [784, 395] width 1221 height 54
type input "309"
drag, startPoint x: 692, startPoint y: 594, endPoint x: 692, endPoint y: 576, distance: 18.0
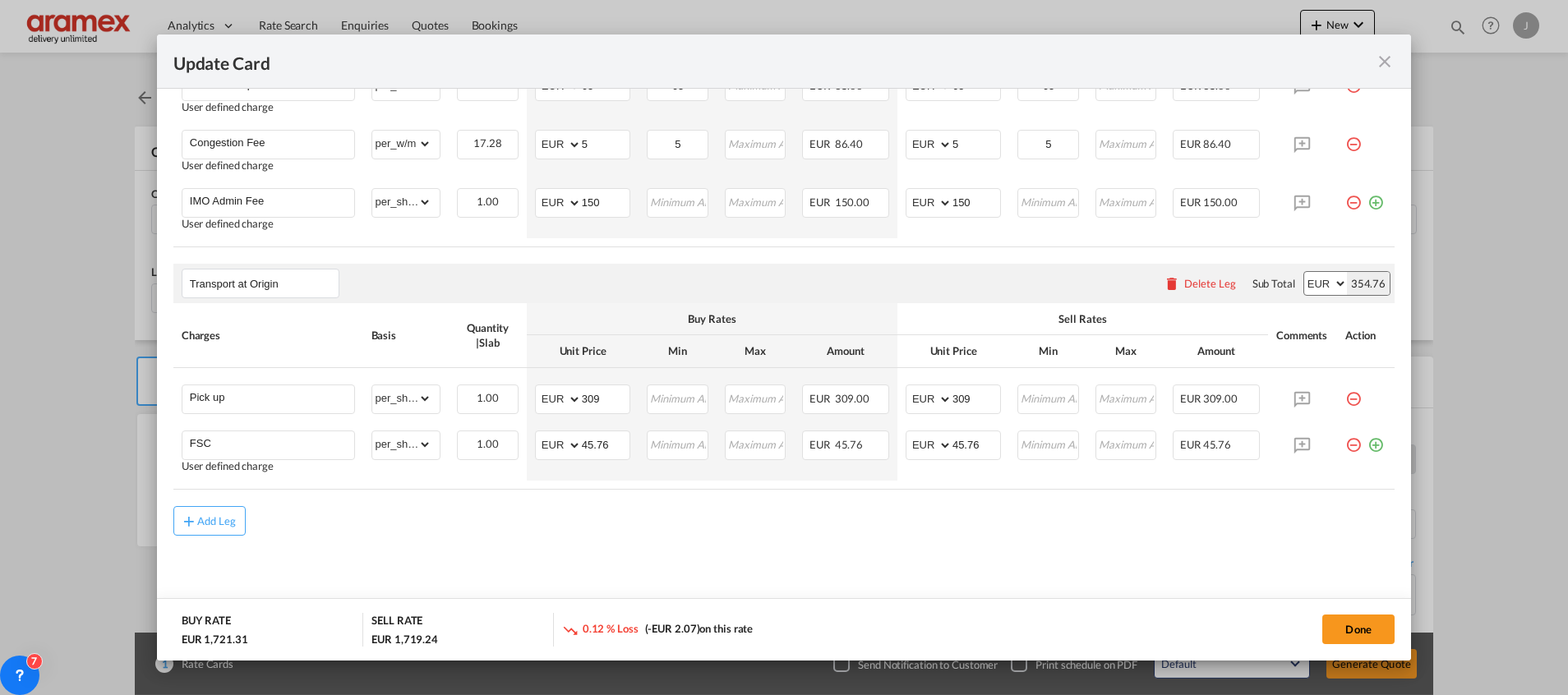
click at [692, 582] on md-content "Main Freight Please enter leg name Leg Name Already Exists Delete Leg Sub Total…" at bounding box center [784, 17] width 1221 height 1208
click at [407, 441] on select "gross_weight volumetric_weight per_shipment per_bl % on pickup per_km per_hawb …" at bounding box center [402, 445] width 60 height 26
select select "% on pickup"
click at [372, 432] on select "gross_weight volumetric_weight per_shipment per_bl % on pickup per_km per_hawb …" at bounding box center [402, 445] width 60 height 26
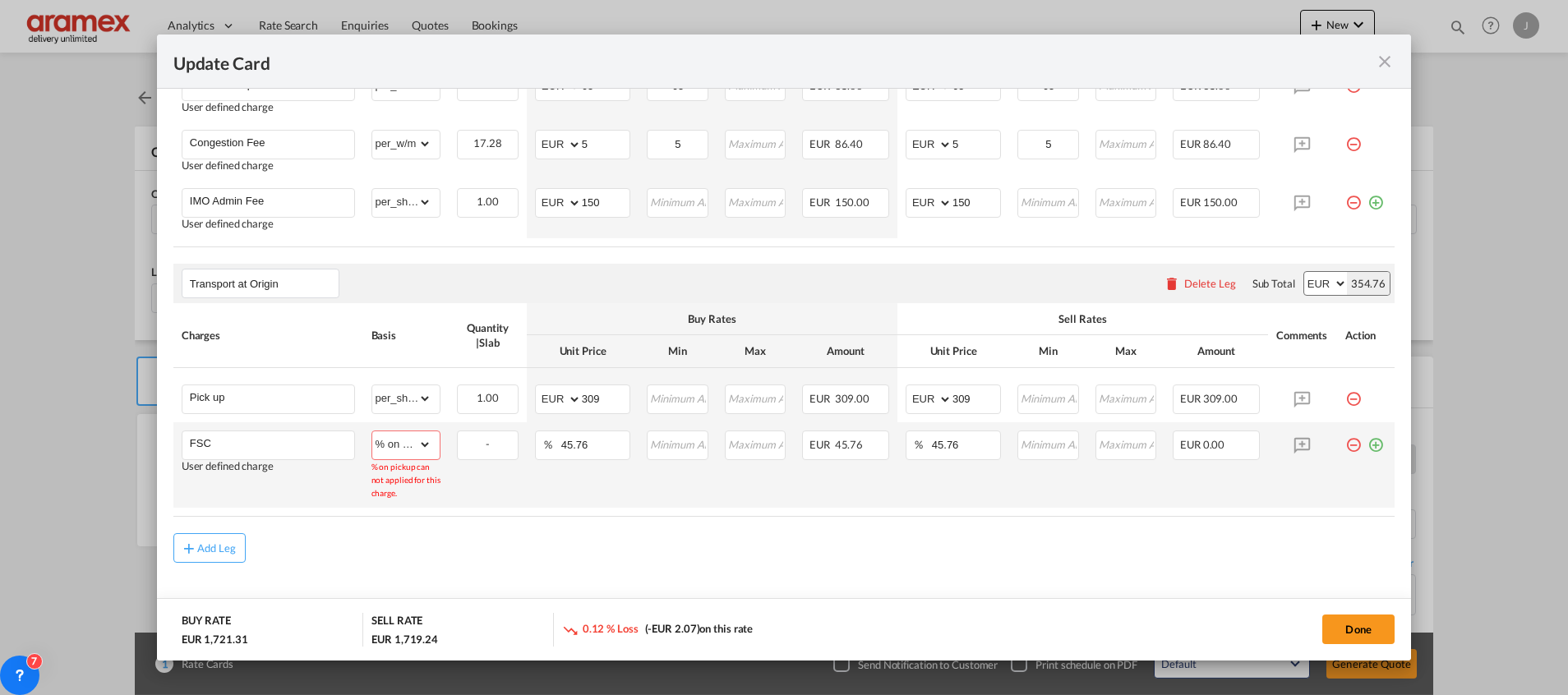
click at [543, 486] on td "% 45.76 Please Enter Invalid Input" at bounding box center [583, 465] width 112 height 86
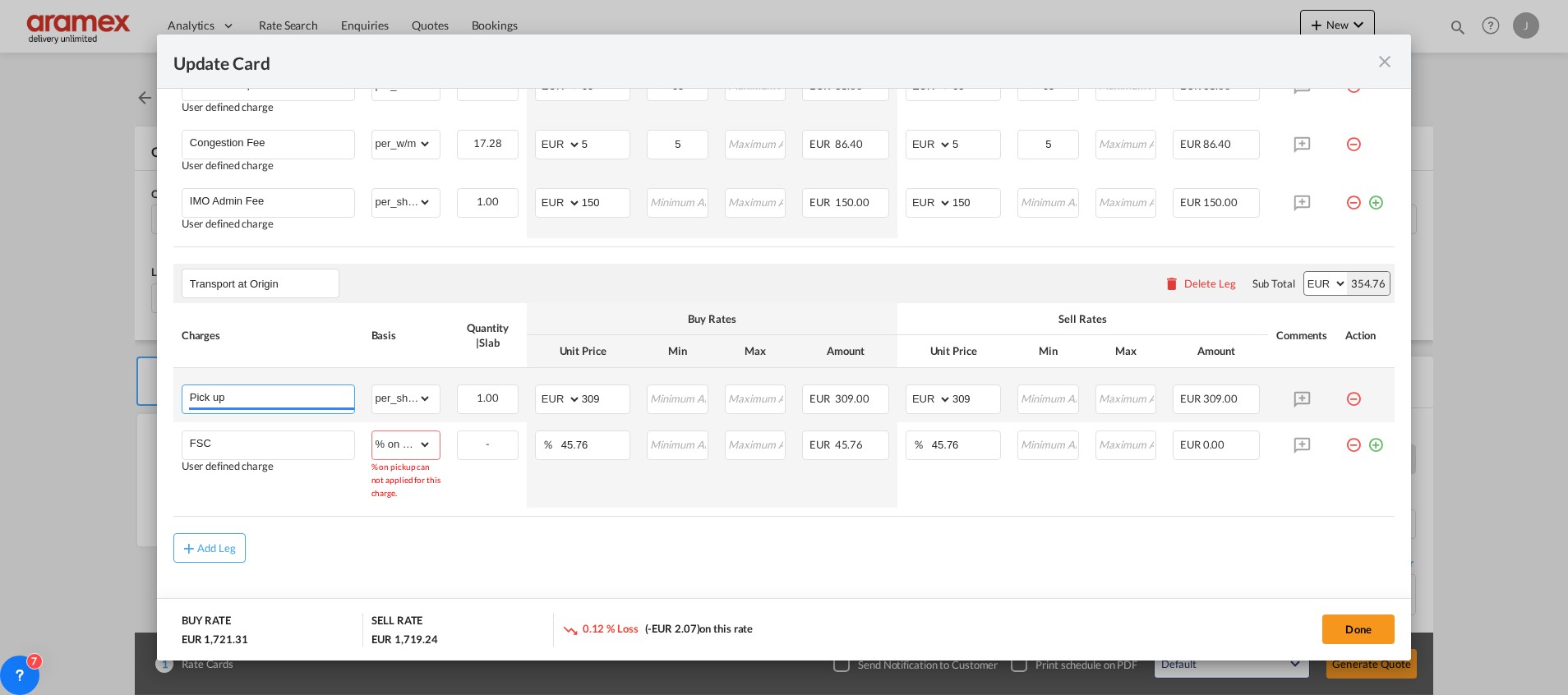
click at [331, 401] on input "Pick up" at bounding box center [272, 397] width 165 height 24
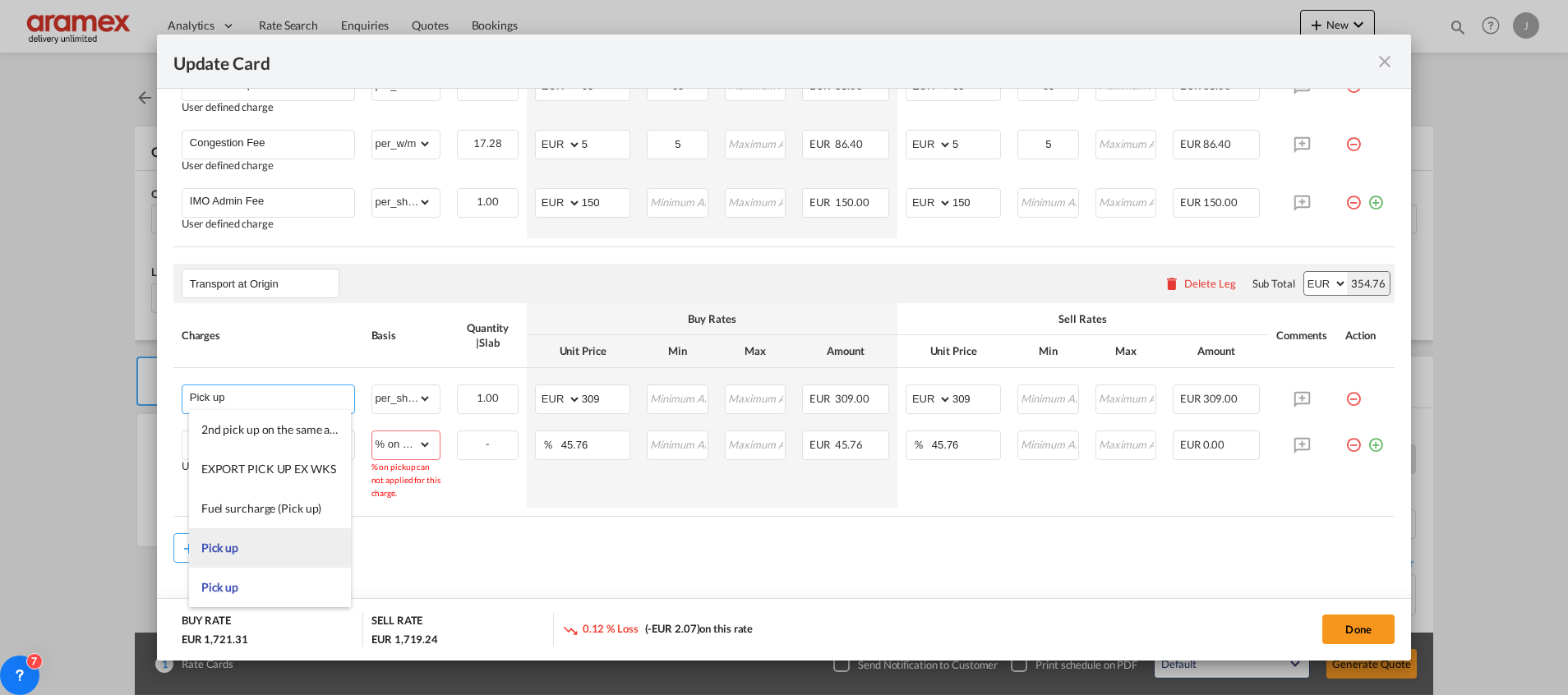
click at [226, 549] on span "Pick up" at bounding box center [220, 547] width 37 height 14
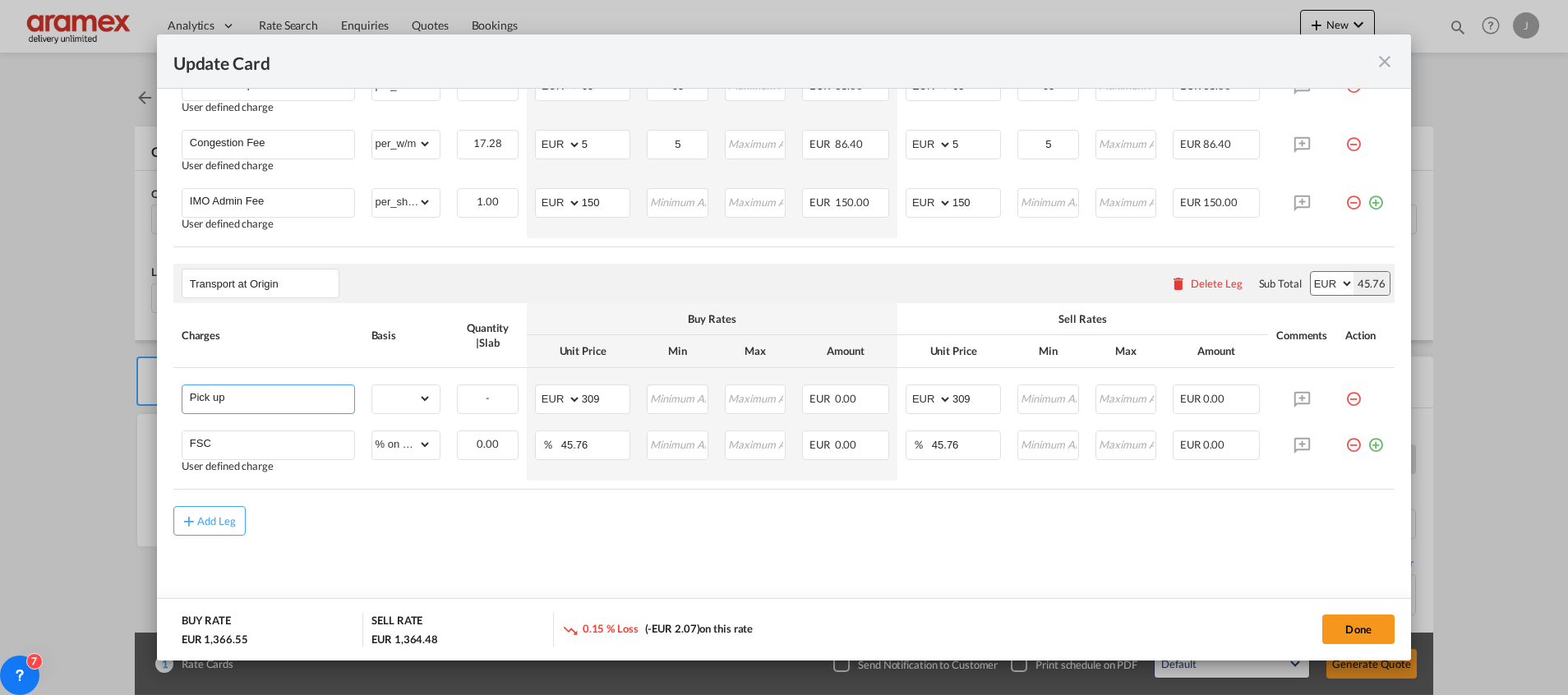
select select "? object:null ?"
type input "0"
drag, startPoint x: 404, startPoint y: 394, endPoint x: 410, endPoint y: 402, distance: 10.0
click at [404, 394] on select "gross_weight volumetric_weight per_shipment per_bl % on pickup per_km per_hawb …" at bounding box center [402, 398] width 60 height 26
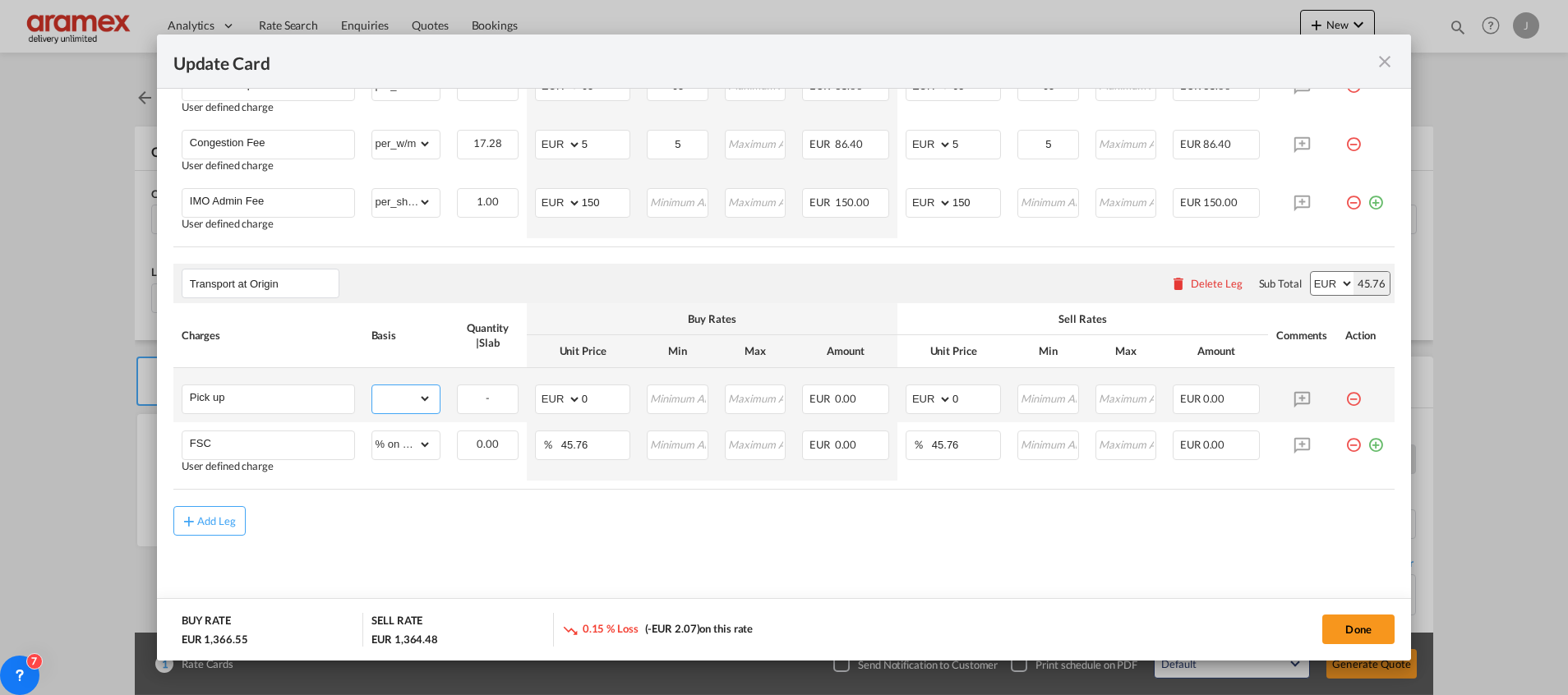
select select "per_shipment"
click at [372, 385] on select "gross_weight volumetric_weight per_shipment per_bl % on pickup per_km per_hawb …" at bounding box center [402, 398] width 60 height 26
drag, startPoint x: 596, startPoint y: 398, endPoint x: 546, endPoint y: 395, distance: 50.1
click at [546, 395] on md-input-container "AED AFN ALL AMD ANG AOA ARS AUD AWG AZN BAM BBD BDT BGN BHD BIF BMD BND [PERSON…" at bounding box center [583, 399] width 95 height 30
type input "309"
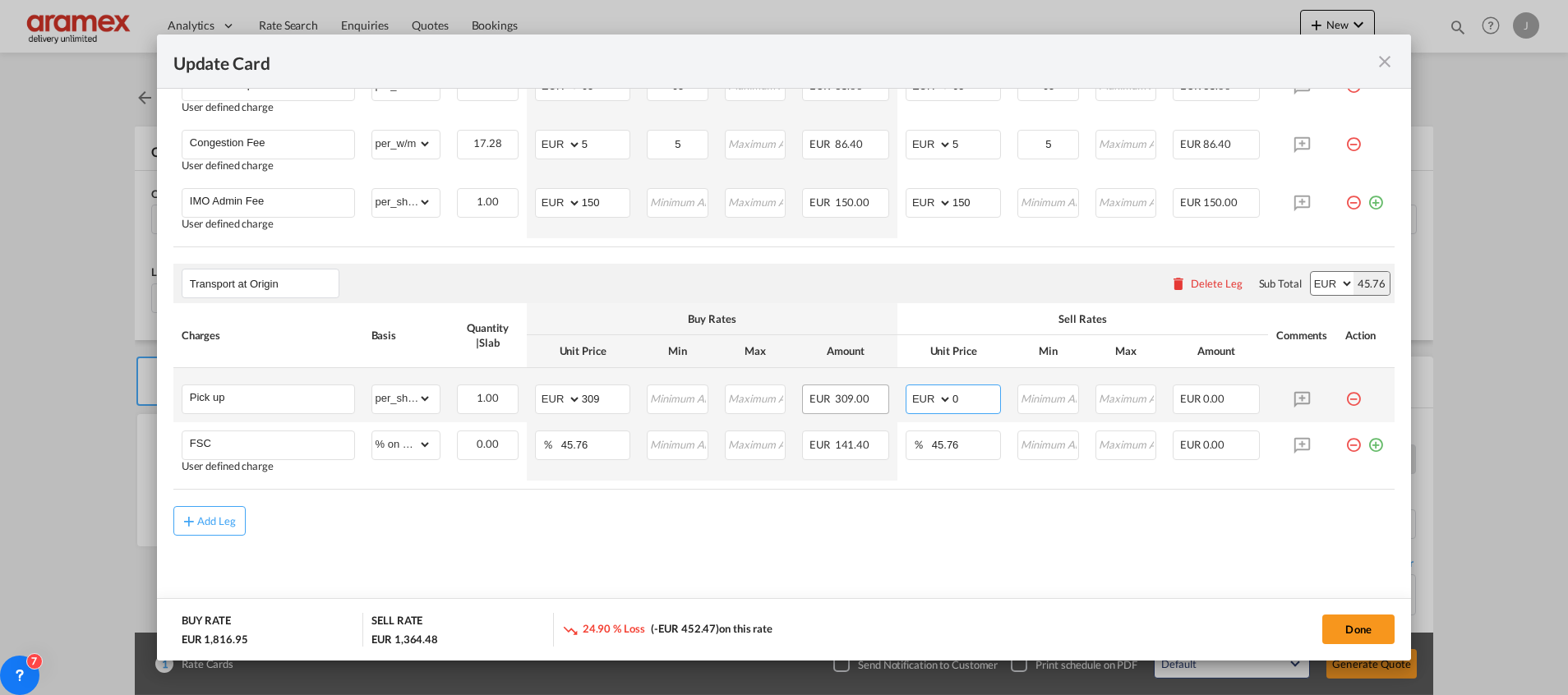
drag, startPoint x: 974, startPoint y: 393, endPoint x: 877, endPoint y: 393, distance: 97.0
click at [877, 393] on tr "Pick up Please Enter Already Exists gross_weight volumetric_weight per_shipment…" at bounding box center [784, 395] width 1221 height 54
type input "309"
drag, startPoint x: 753, startPoint y: 581, endPoint x: 633, endPoint y: 493, distance: 148.8
click at [748, 566] on md-content "Main Freight Please enter leg name Leg Name Already Exists Delete Leg Sub Total…" at bounding box center [784, 17] width 1221 height 1208
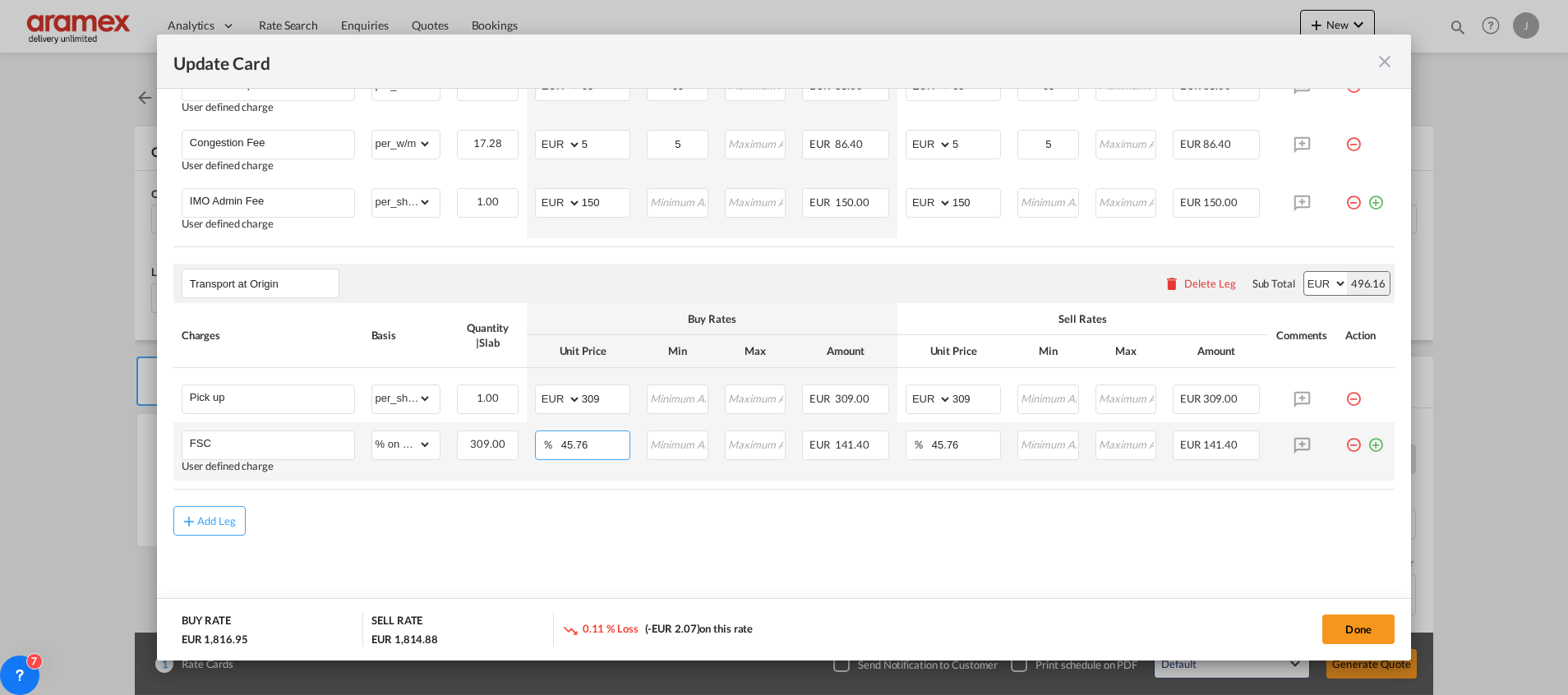
drag, startPoint x: 545, startPoint y: 447, endPoint x: 537, endPoint y: 447, distance: 8.0
click at [537, 447] on md-input-container "% 45.76" at bounding box center [583, 446] width 95 height 30
type input "27"
drag, startPoint x: 588, startPoint y: 514, endPoint x: 877, endPoint y: 489, distance: 290.1
click at [594, 514] on div "Add Leg" at bounding box center [784, 521] width 1221 height 30
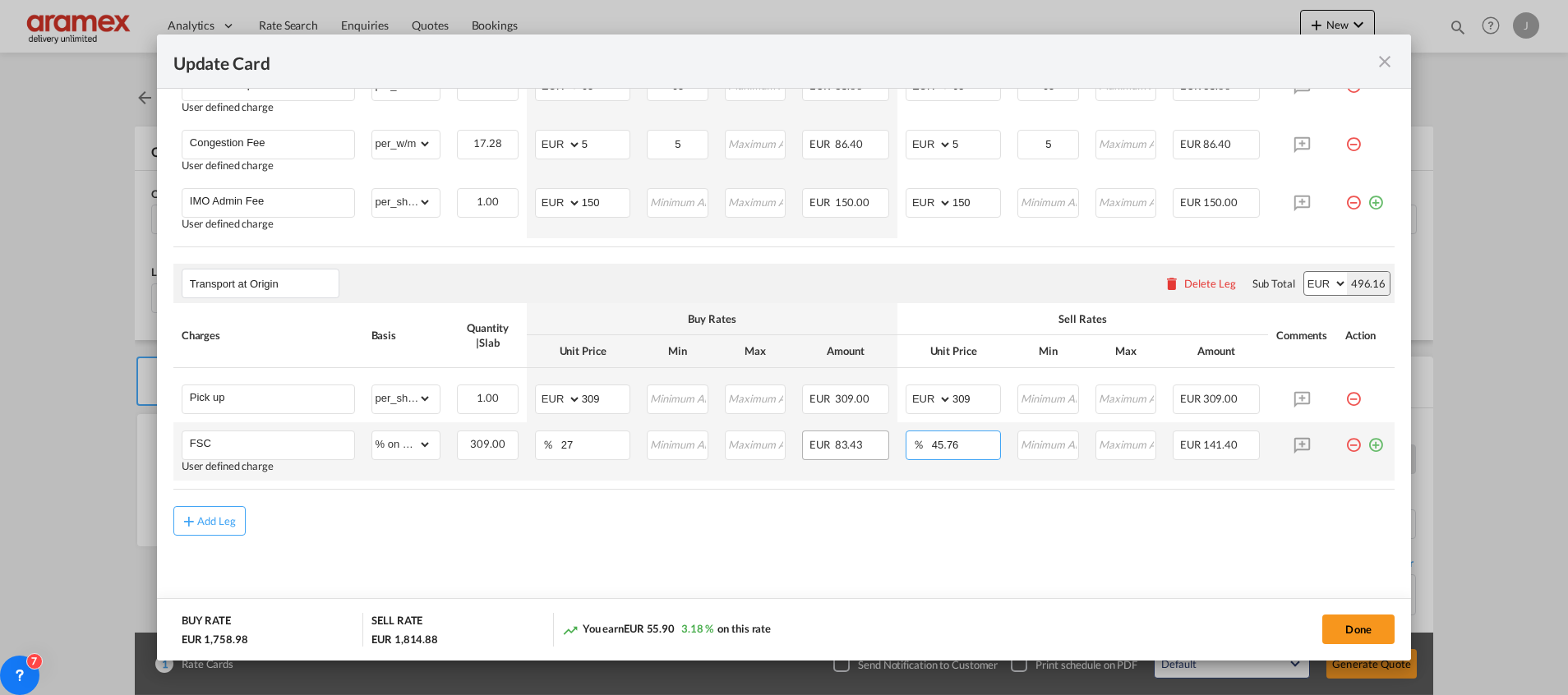
drag, startPoint x: 901, startPoint y: 440, endPoint x: 864, endPoint y: 440, distance: 37.0
click at [865, 440] on tr "FSC User defined charge Please Enter Already Exists gross_weight volumetric_wei…" at bounding box center [784, 451] width 1221 height 59
type input "27"
drag, startPoint x: 811, startPoint y: 519, endPoint x: 806, endPoint y: 528, distance: 10.3
click at [811, 521] on div "Add Leg" at bounding box center [784, 521] width 1221 height 30
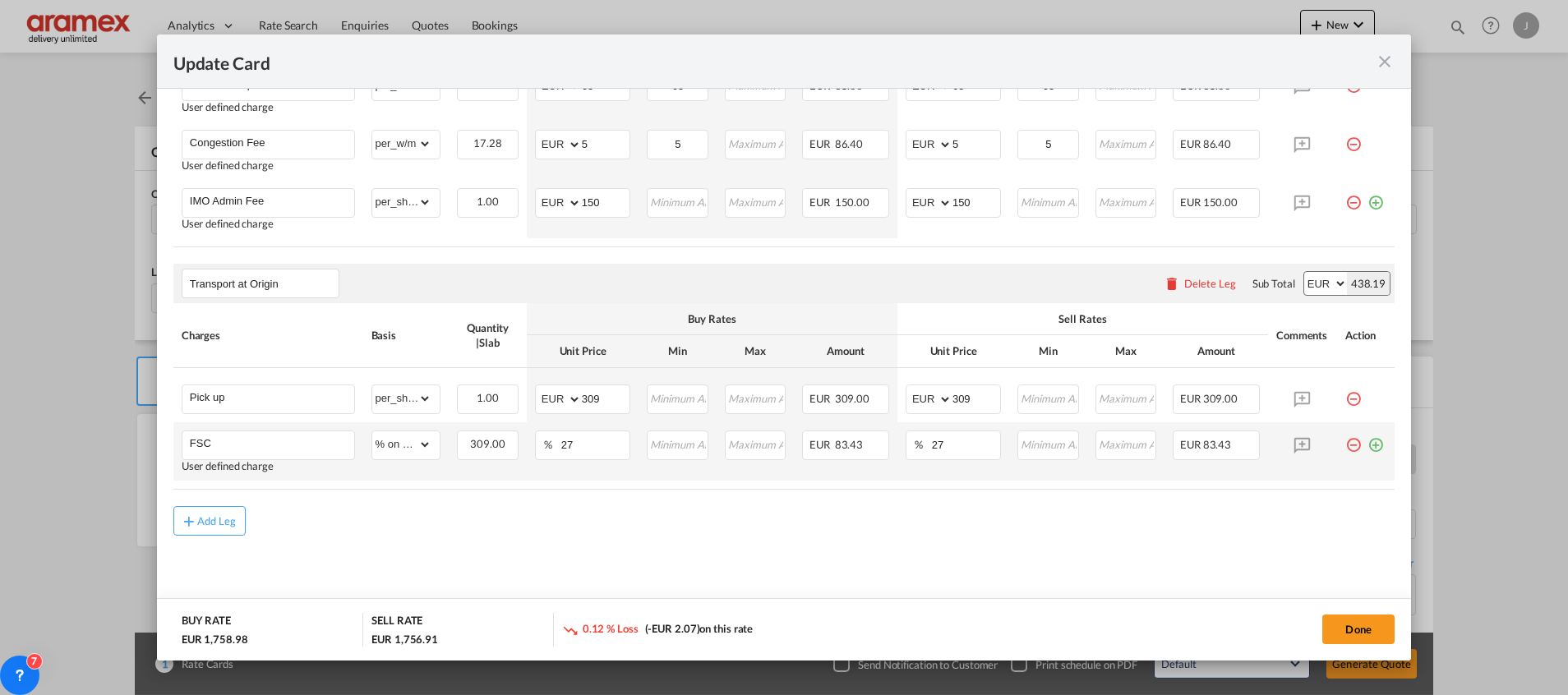
drag, startPoint x: 1358, startPoint y: 440, endPoint x: 1116, endPoint y: 465, distance: 243.3
click at [1367, 440] on md-icon "icon-plus-circle-outline green-400-fg" at bounding box center [1375, 439] width 17 height 17
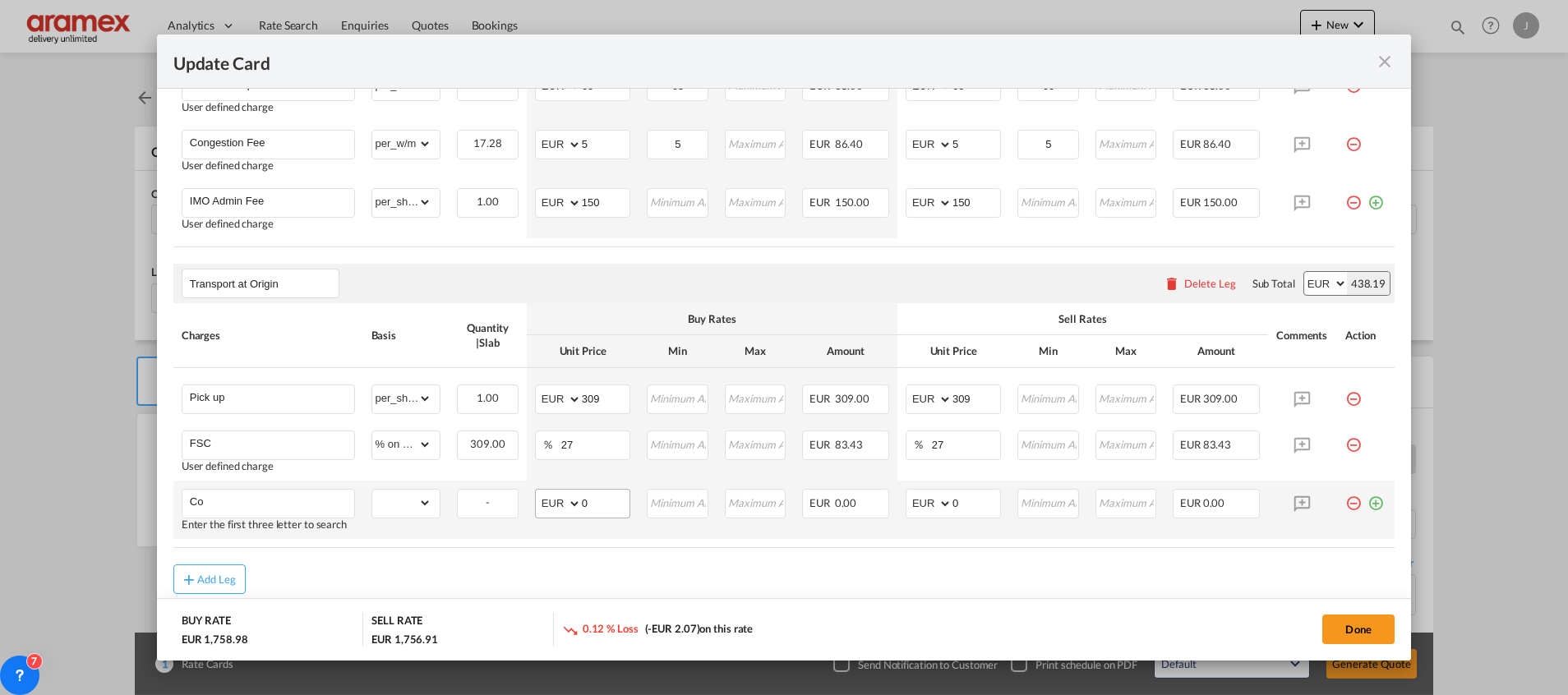
type input "C"
click at [1346, 502] on md-icon "icon-minus-circle-outline red-400-fg pt-7" at bounding box center [1354, 497] width 17 height 17
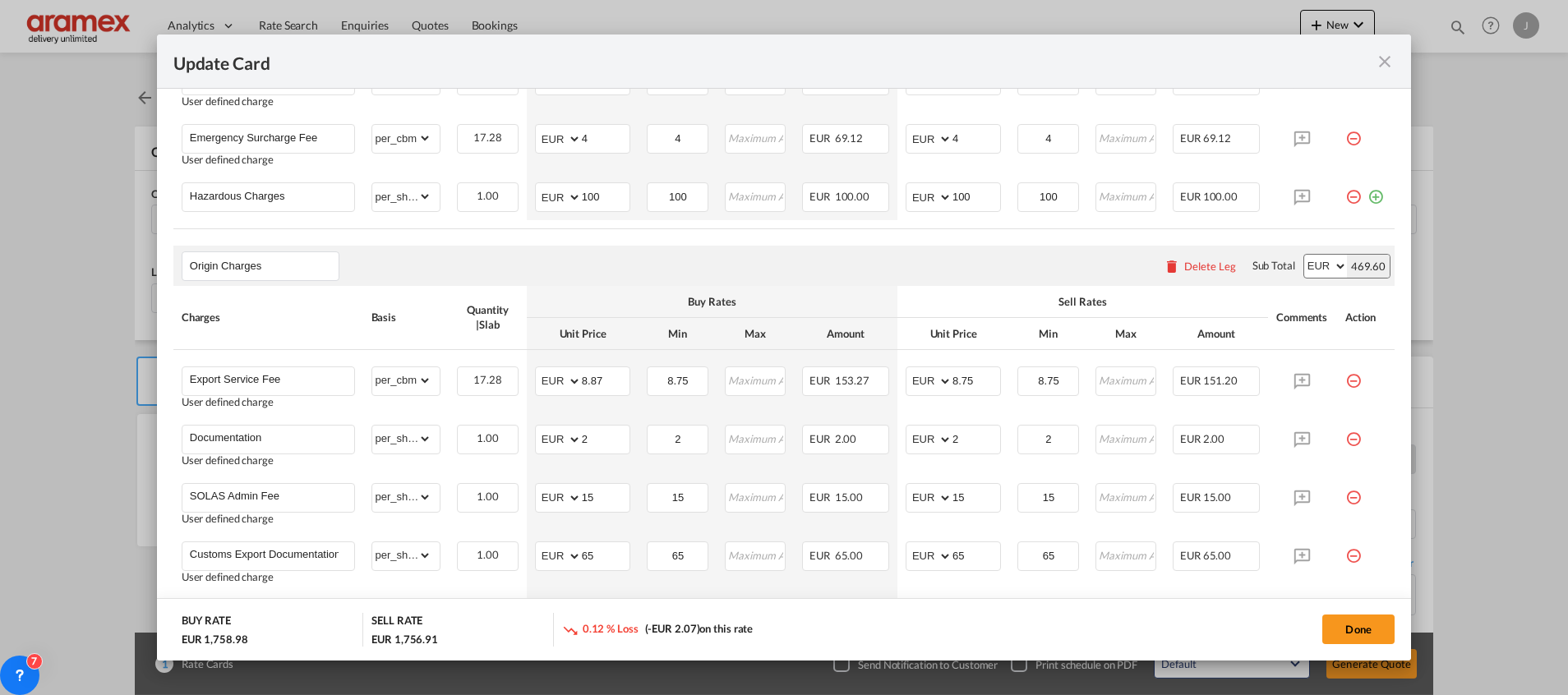
scroll to position [540, 0]
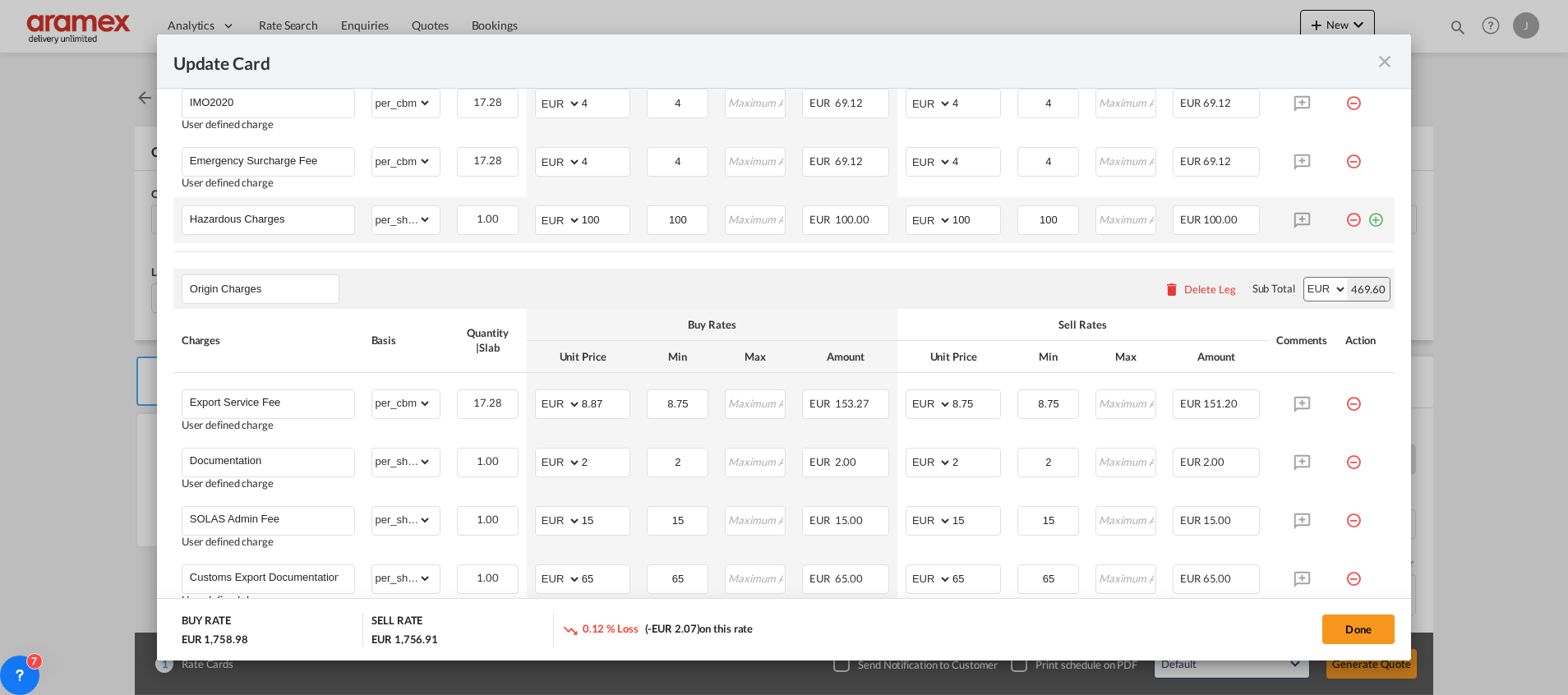
click at [1346, 221] on md-icon "icon-minus-circle-outline red-400-fg pt-7" at bounding box center [1354, 214] width 17 height 17
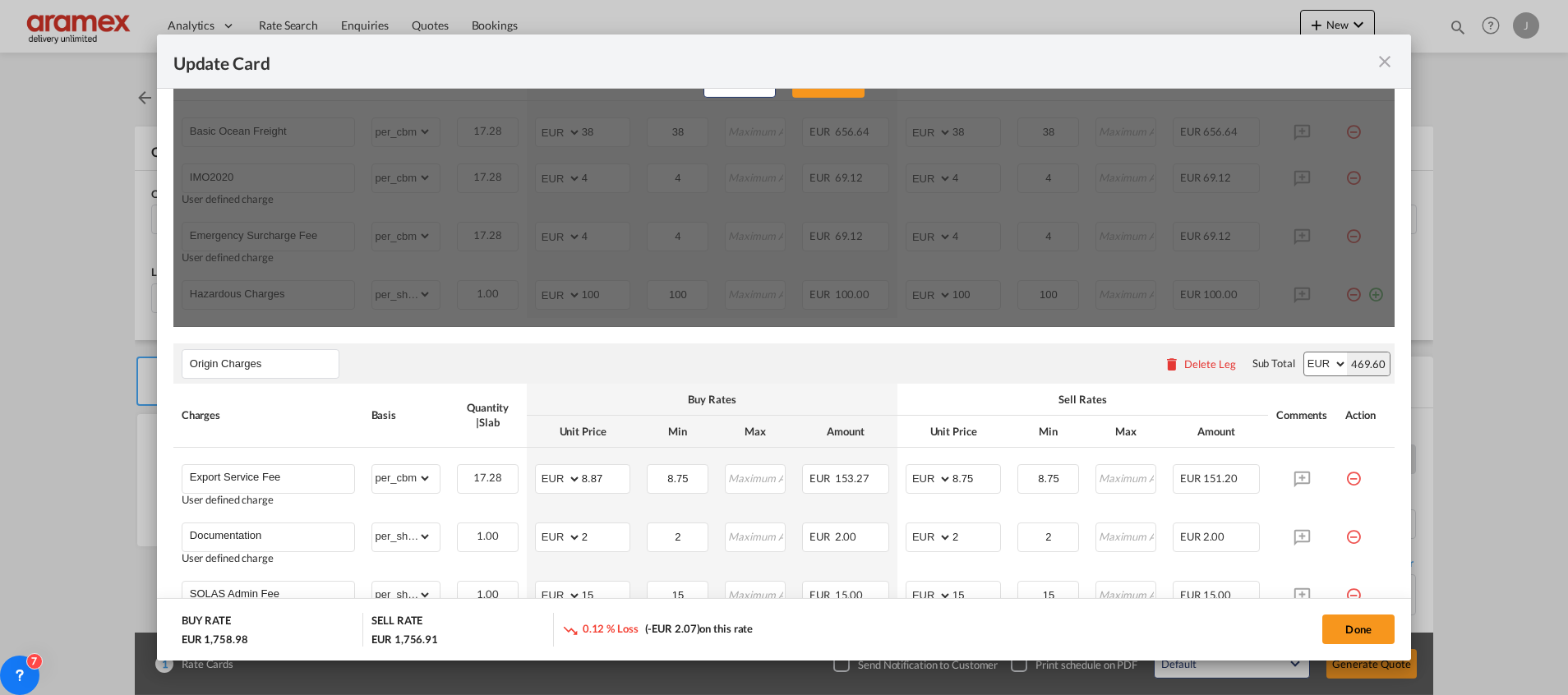
scroll to position [417, 0]
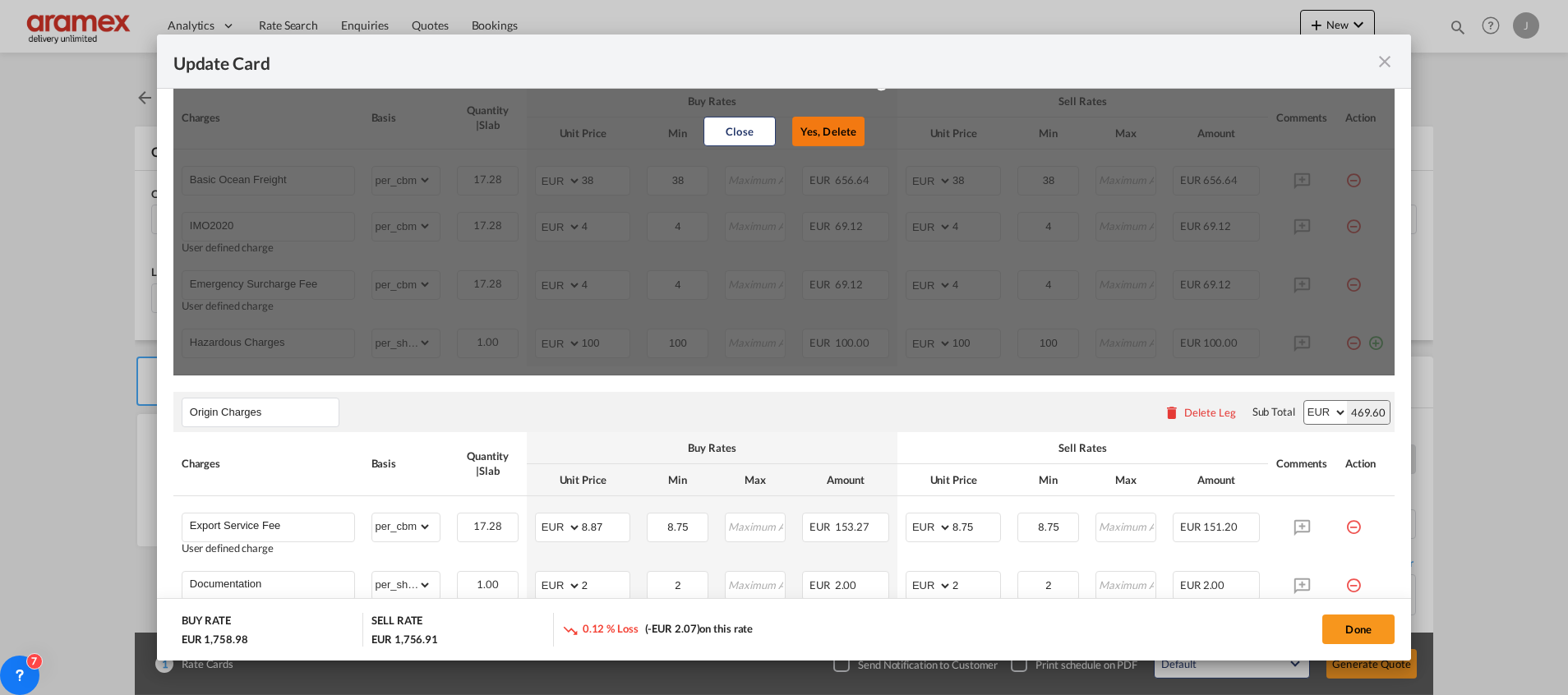
click at [822, 125] on button "Yes, Delete" at bounding box center [828, 131] width 73 height 30
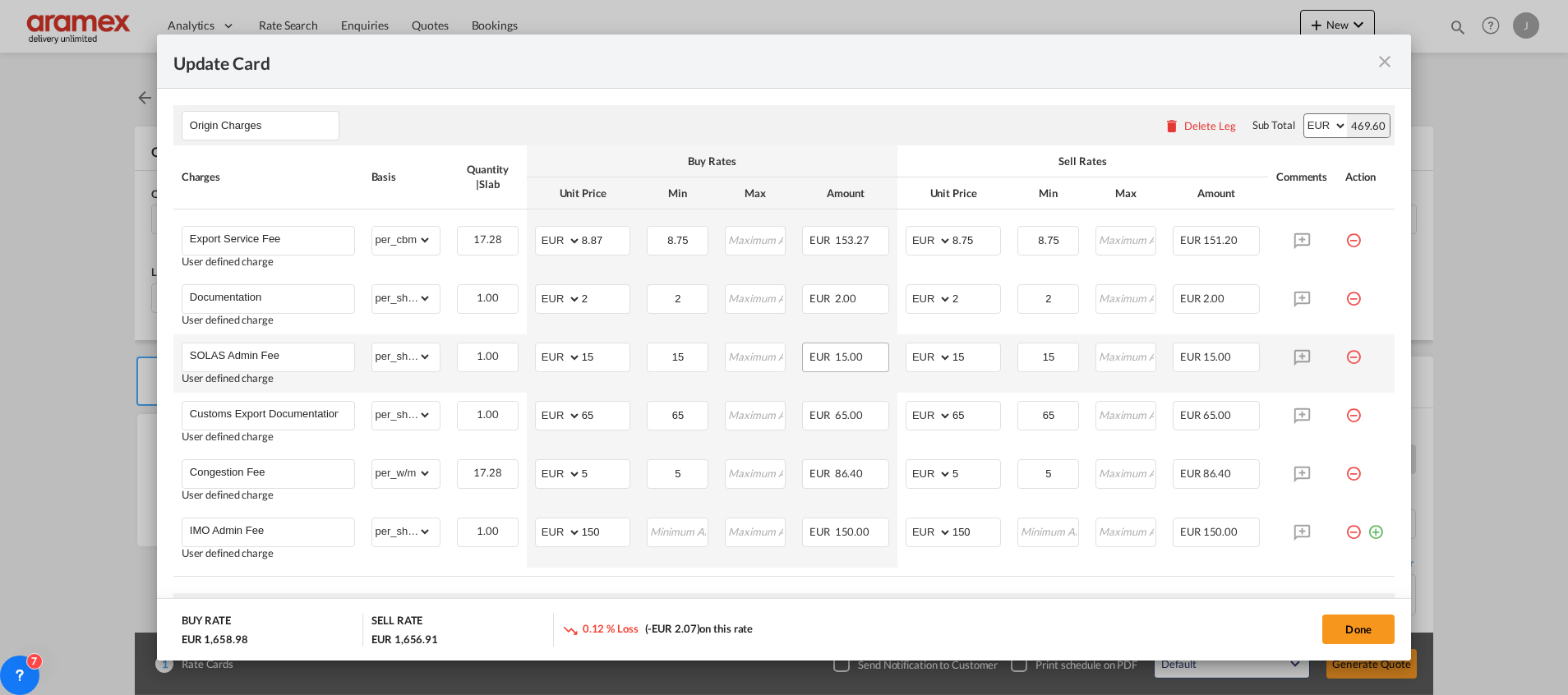
scroll to position [663, 0]
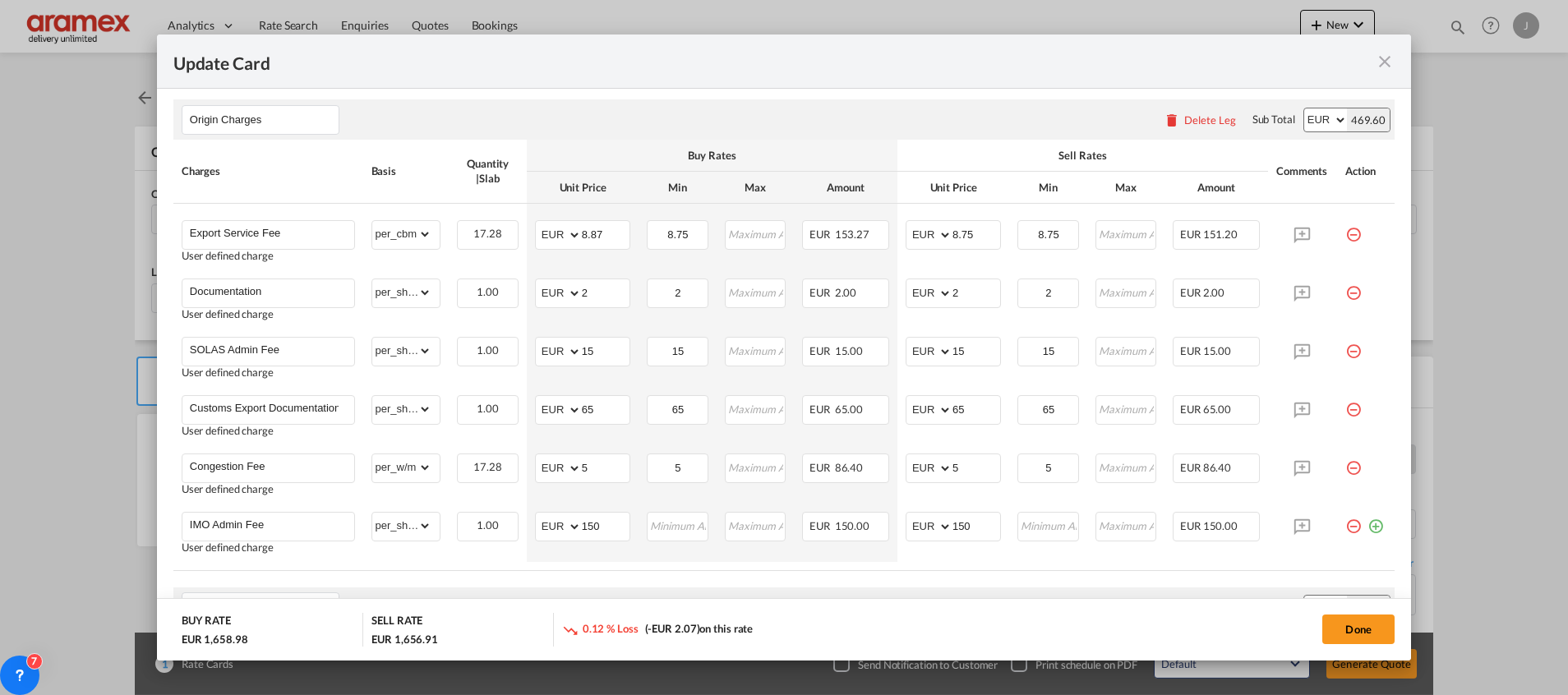
click at [1346, 524] on md-icon "icon-minus-circle-outline red-400-fg pt-7" at bounding box center [1354, 520] width 17 height 17
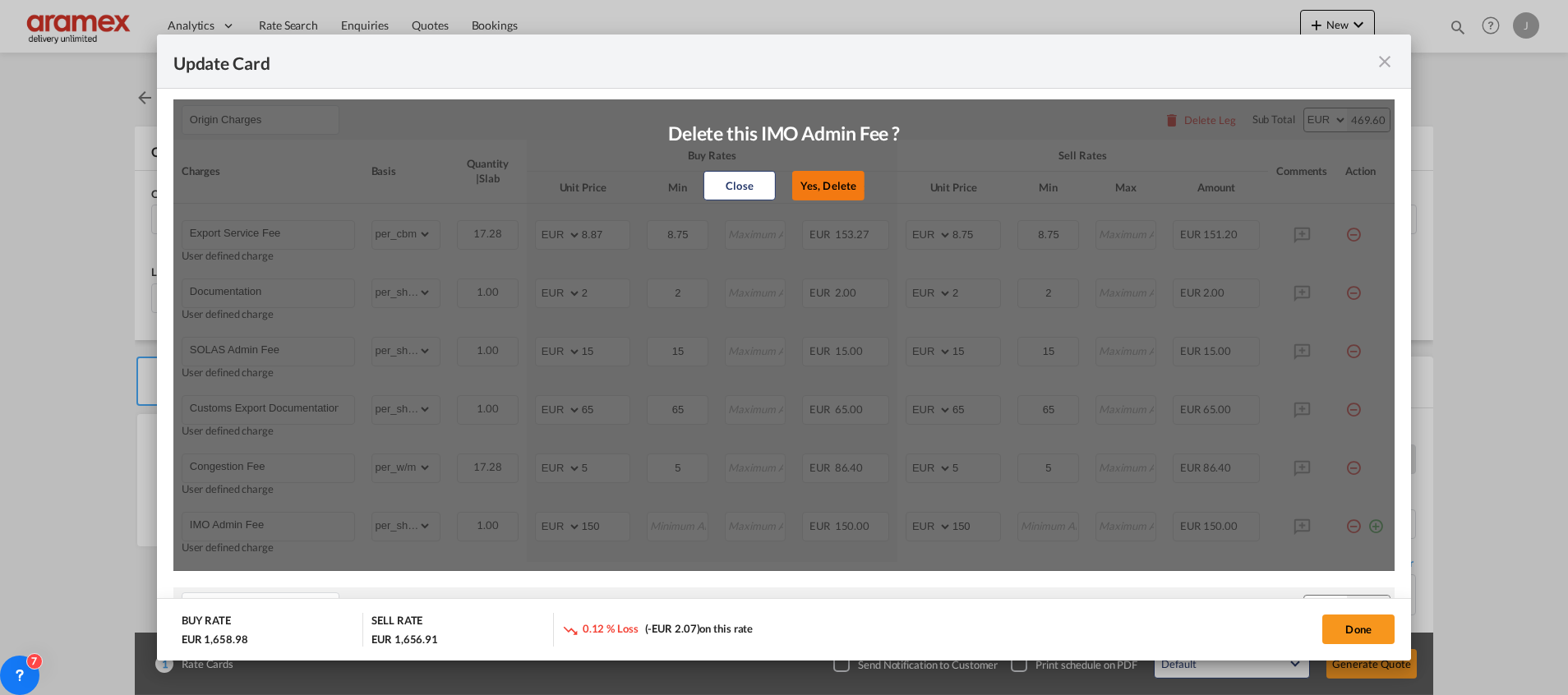
click at [817, 181] on button "Yes, Delete" at bounding box center [828, 186] width 73 height 30
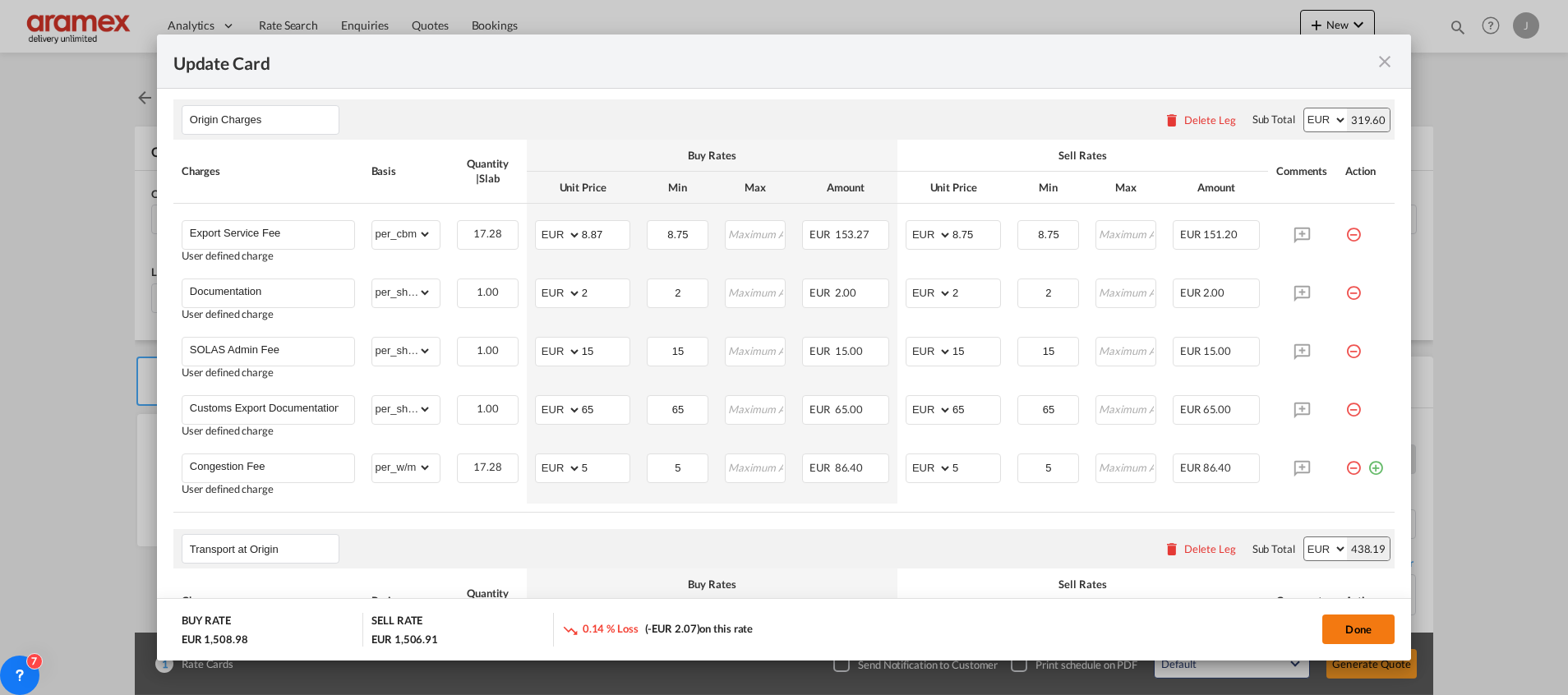
click at [1363, 629] on button "Done" at bounding box center [1359, 630] width 73 height 30
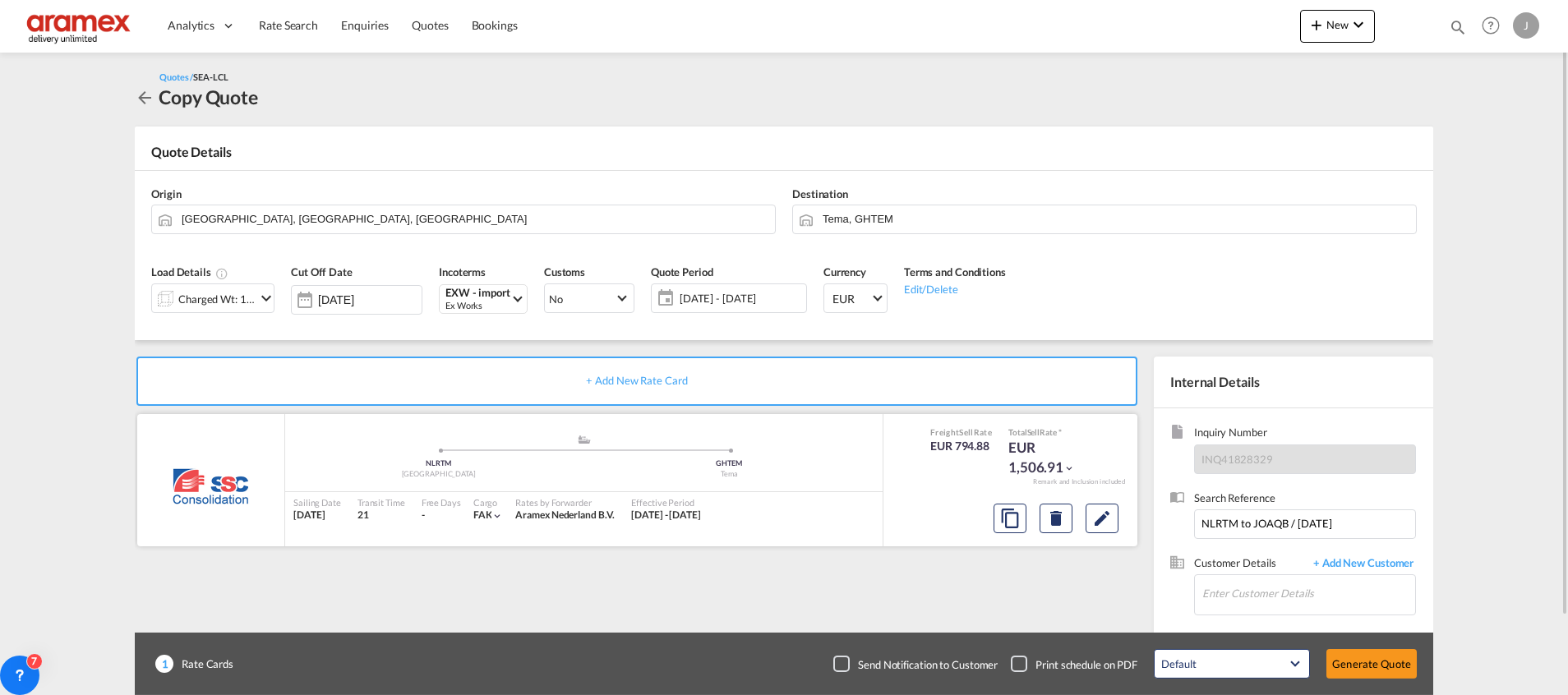
scroll to position [87, 0]
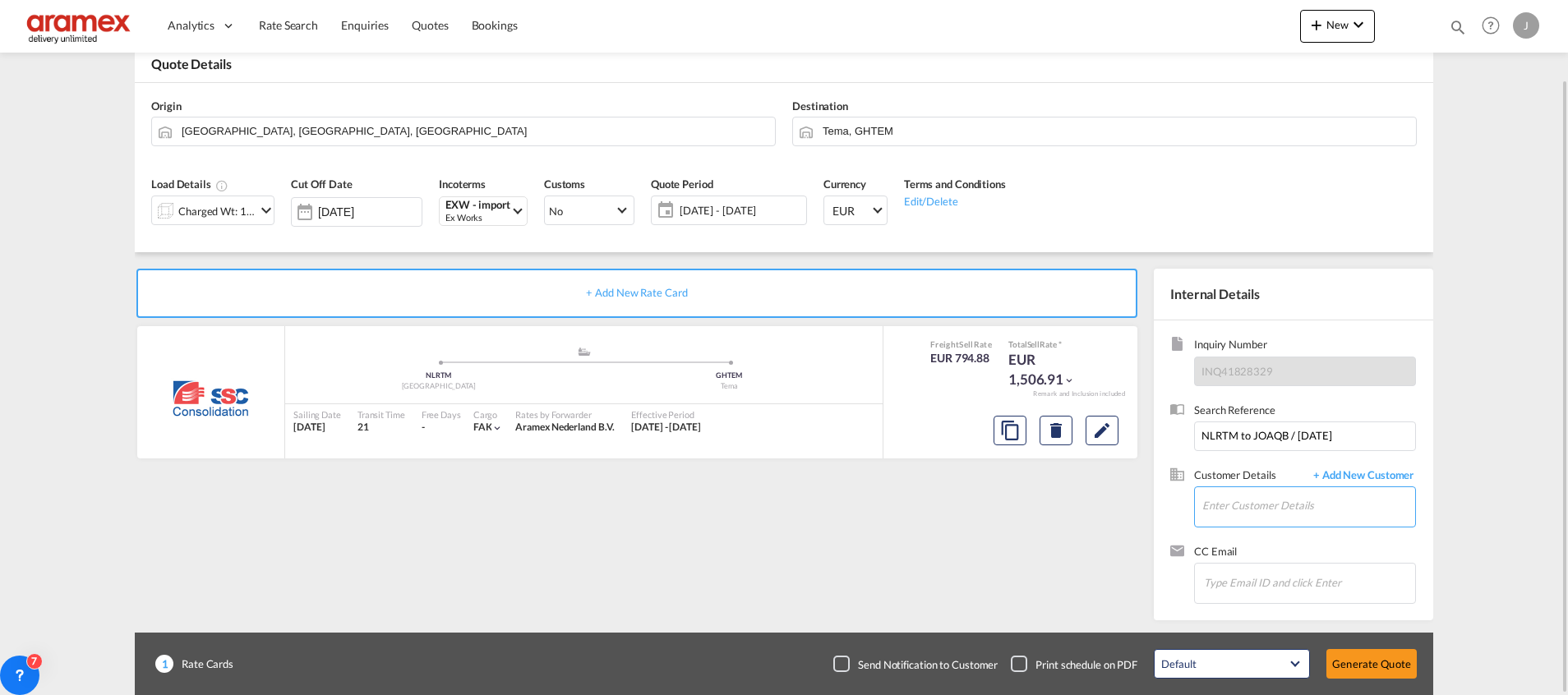
click at [1244, 498] on input "Enter Customer Details" at bounding box center [1308, 506] width 213 height 37
paste input "[PERSON_NAME] Atilusey"
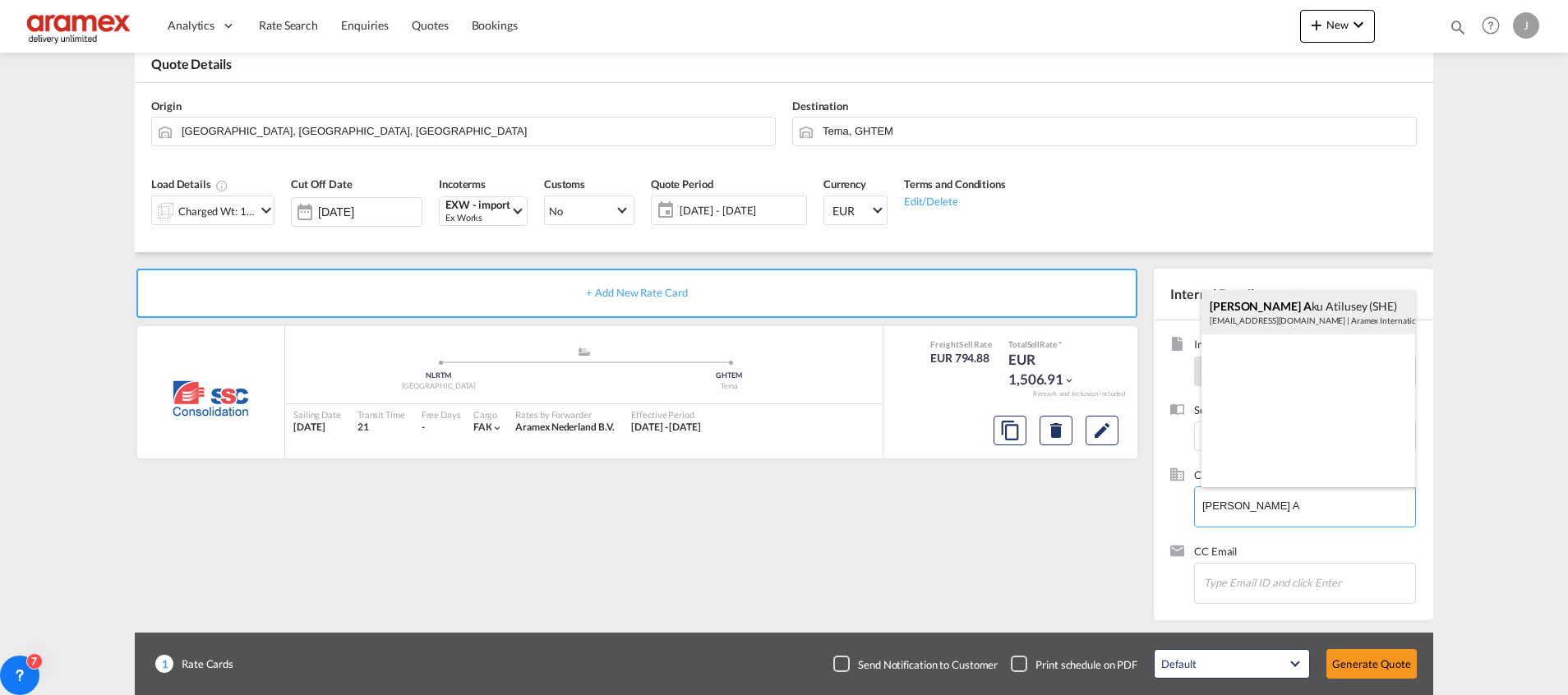
click at [1229, 313] on div "[PERSON_NAME] Atilusey (SHE) [EMAIL_ADDRESS][DOMAIN_NAME] | Aramex Internationa…" at bounding box center [1308, 313] width 214 height 45
type input "Aramex International - [GEOGRAPHIC_DATA], [GEOGRAPHIC_DATA], [PERSON_NAME] Aku …"
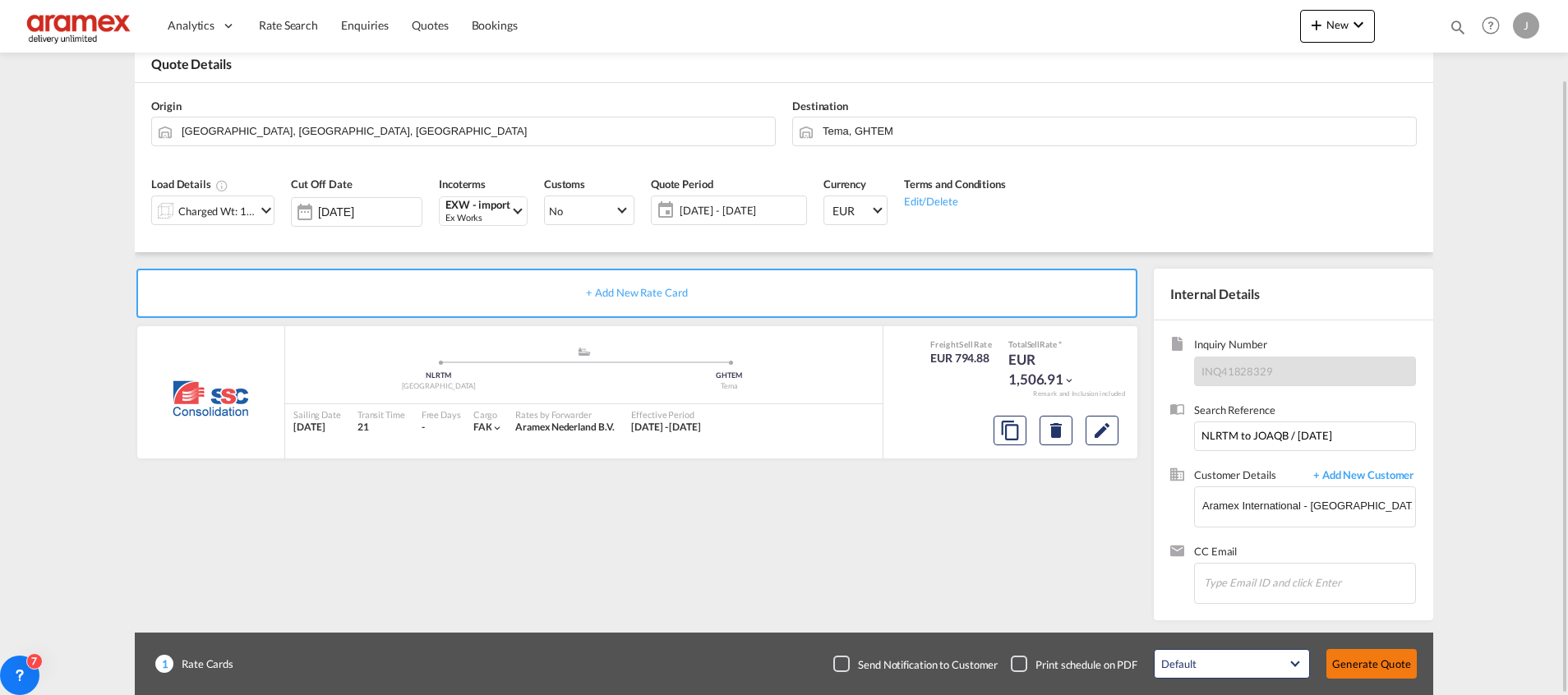
click at [1357, 661] on button "Generate Quote" at bounding box center [1371, 664] width 90 height 30
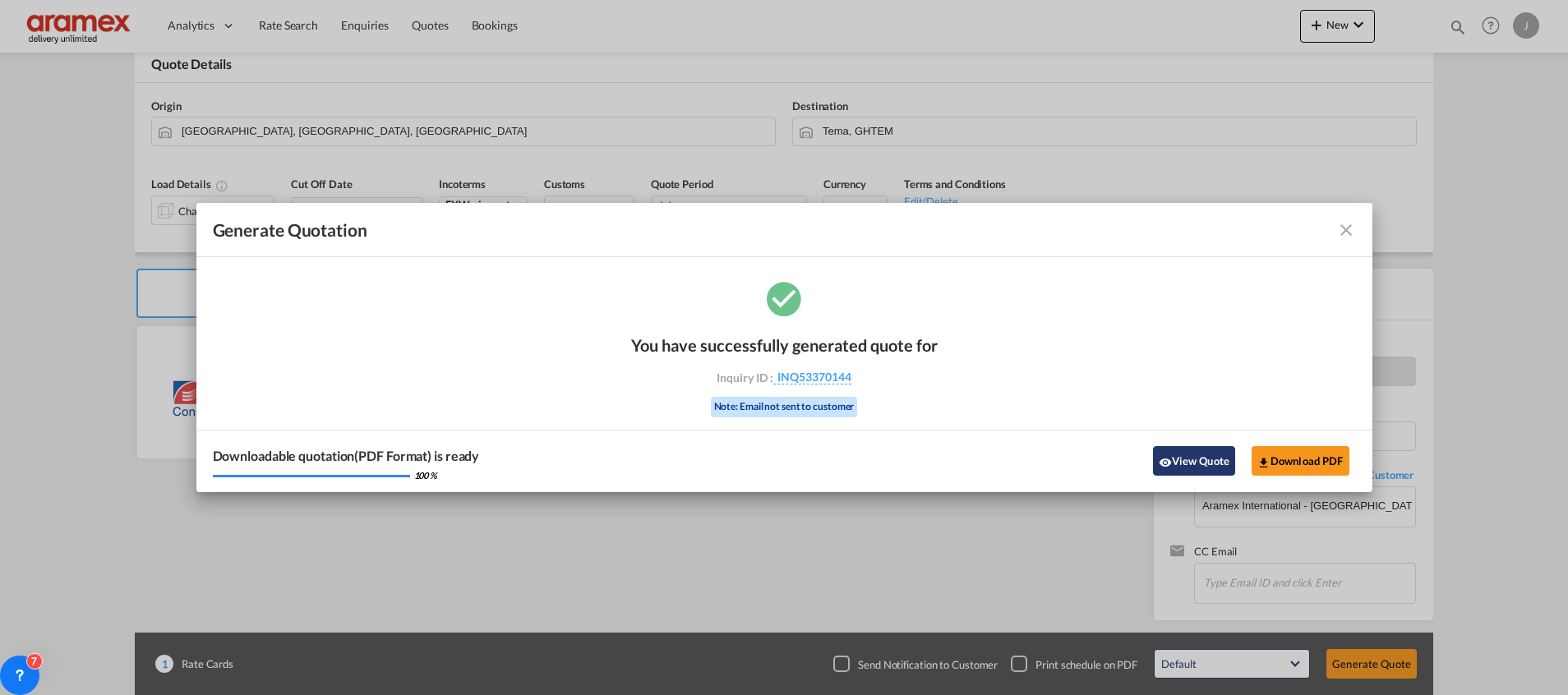
click at [1178, 461] on button "View Quote" at bounding box center [1194, 461] width 82 height 30
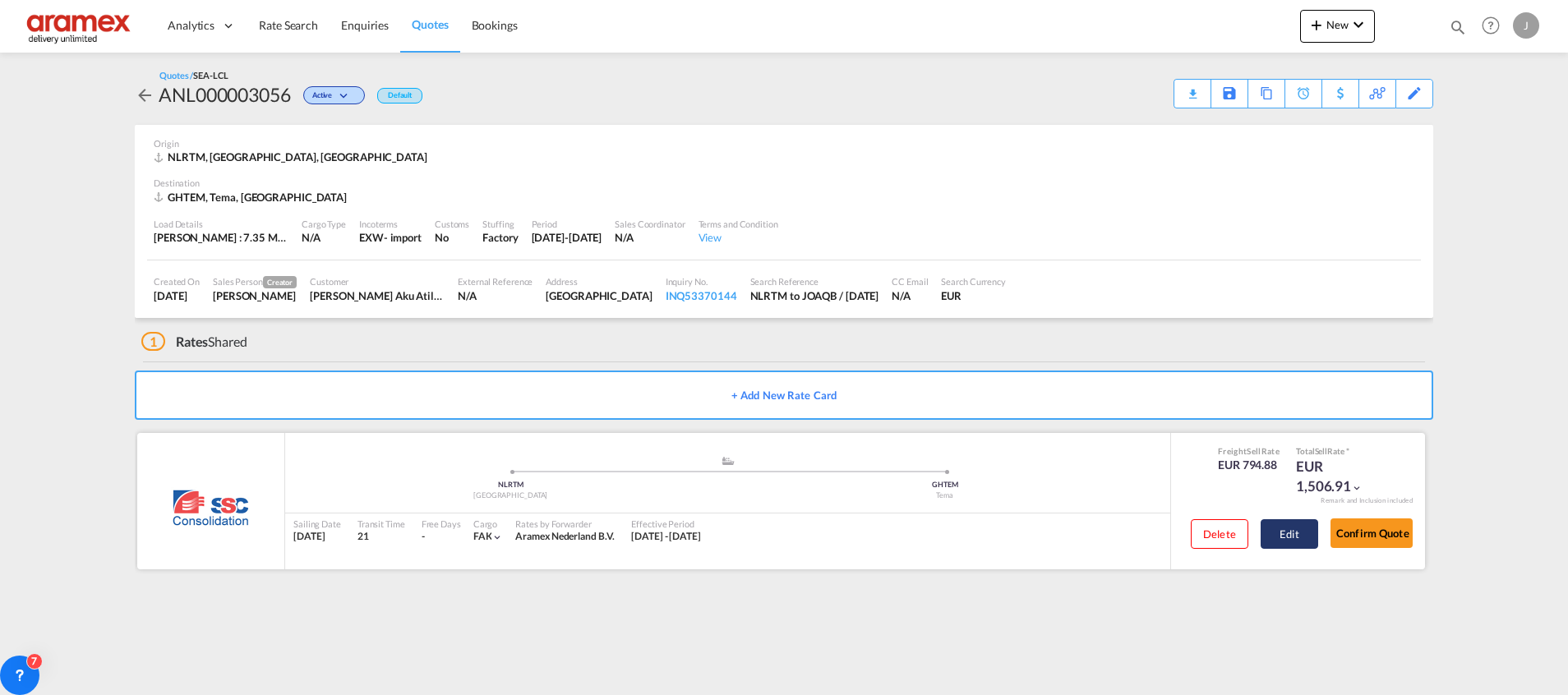
click at [1300, 526] on button "Edit" at bounding box center [1290, 534] width 58 height 30
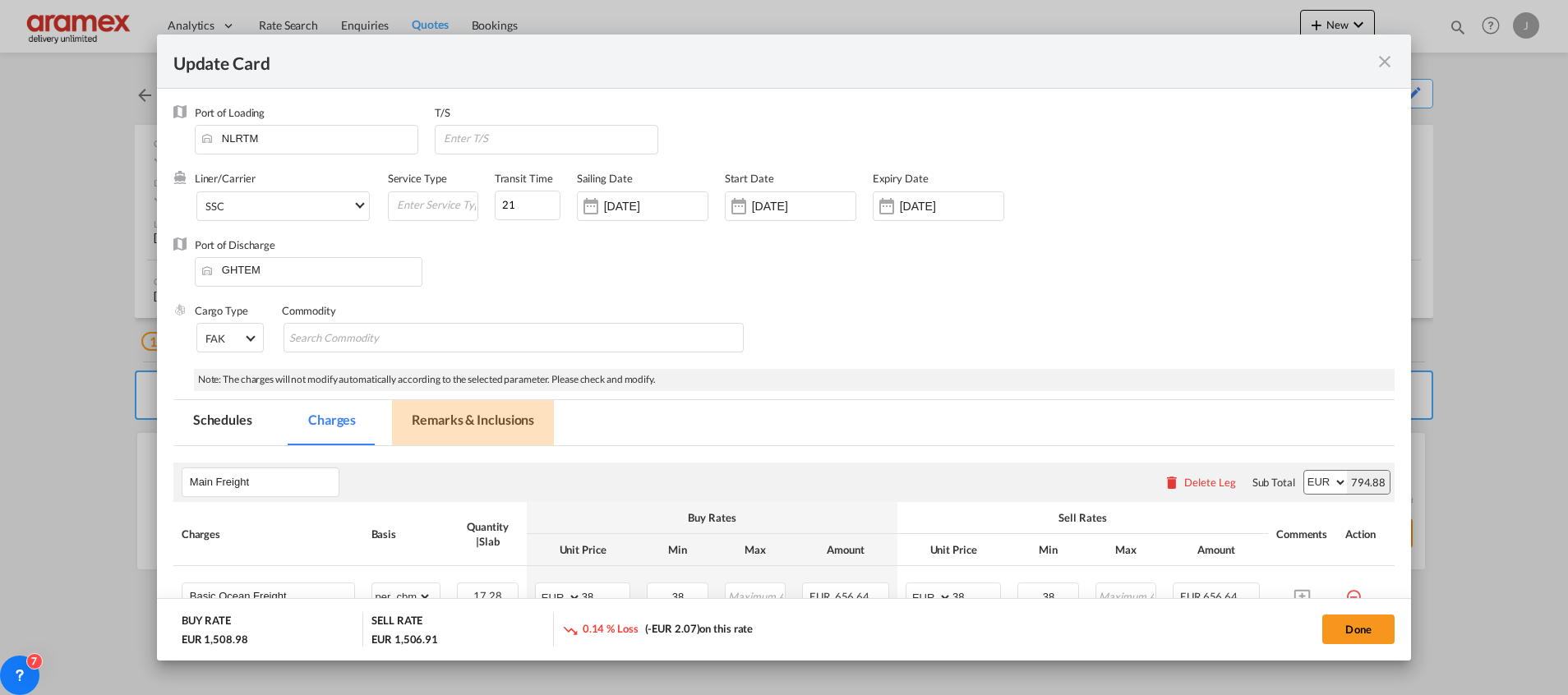
click at [452, 419] on md-tab-item "Remarks & Inclusions" at bounding box center [473, 422] width 162 height 46
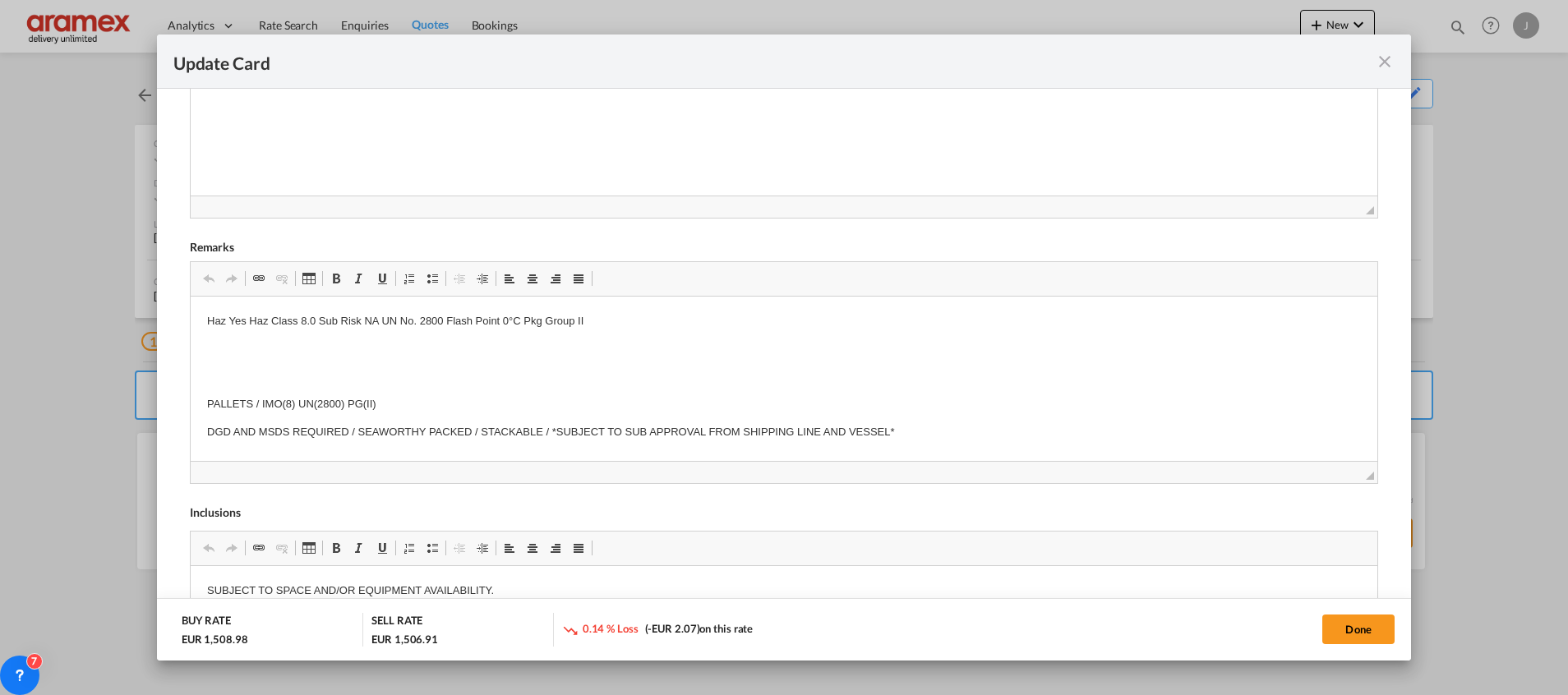
scroll to position [616, 0]
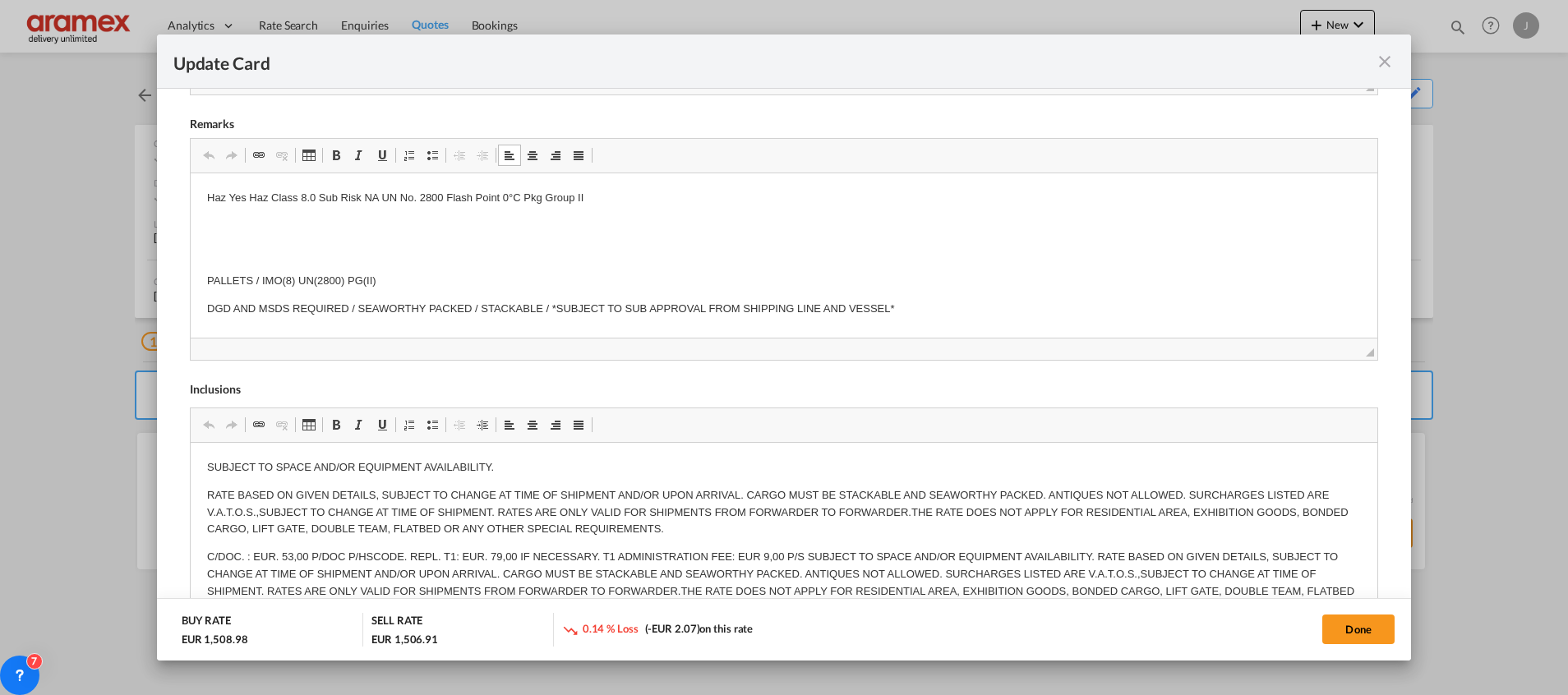
drag, startPoint x: 901, startPoint y: 308, endPoint x: 252, endPoint y: 219, distance: 655.1
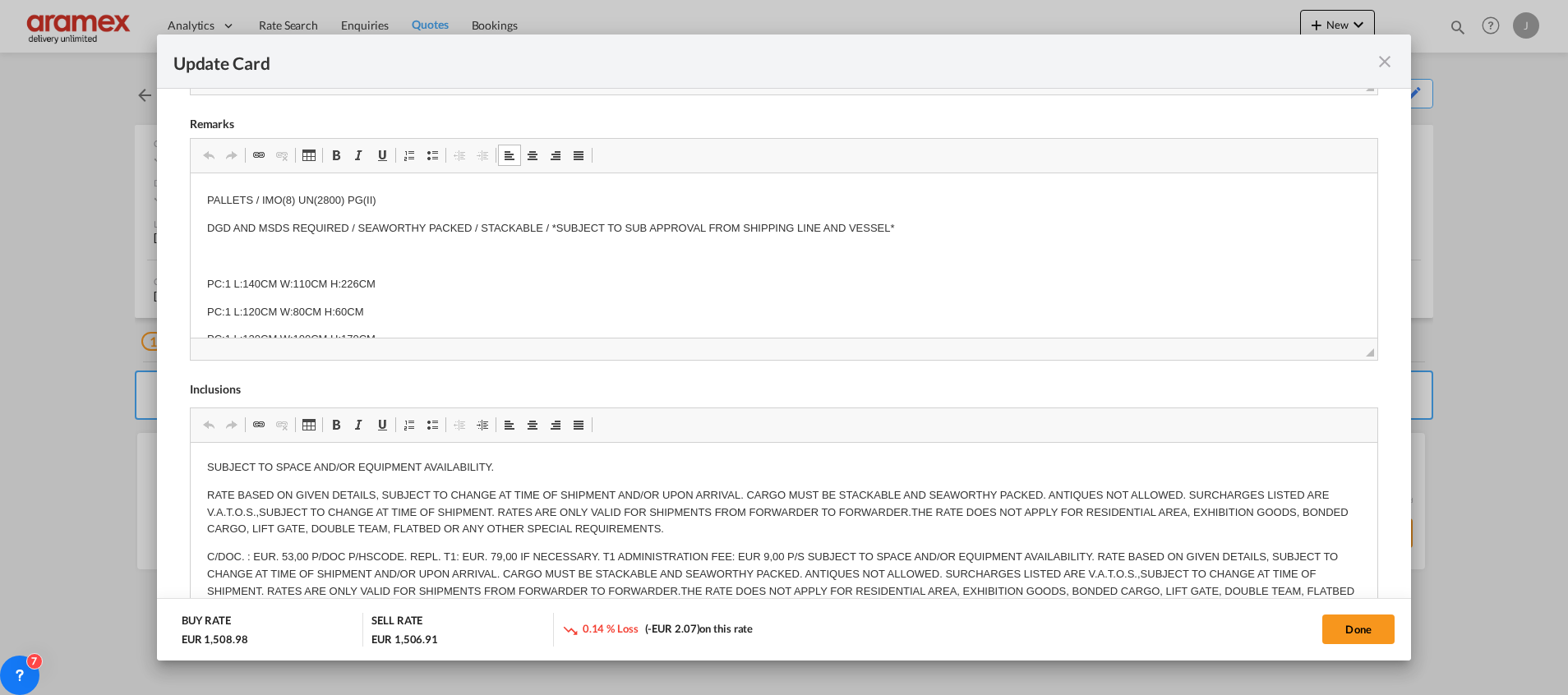
scroll to position [108, 0]
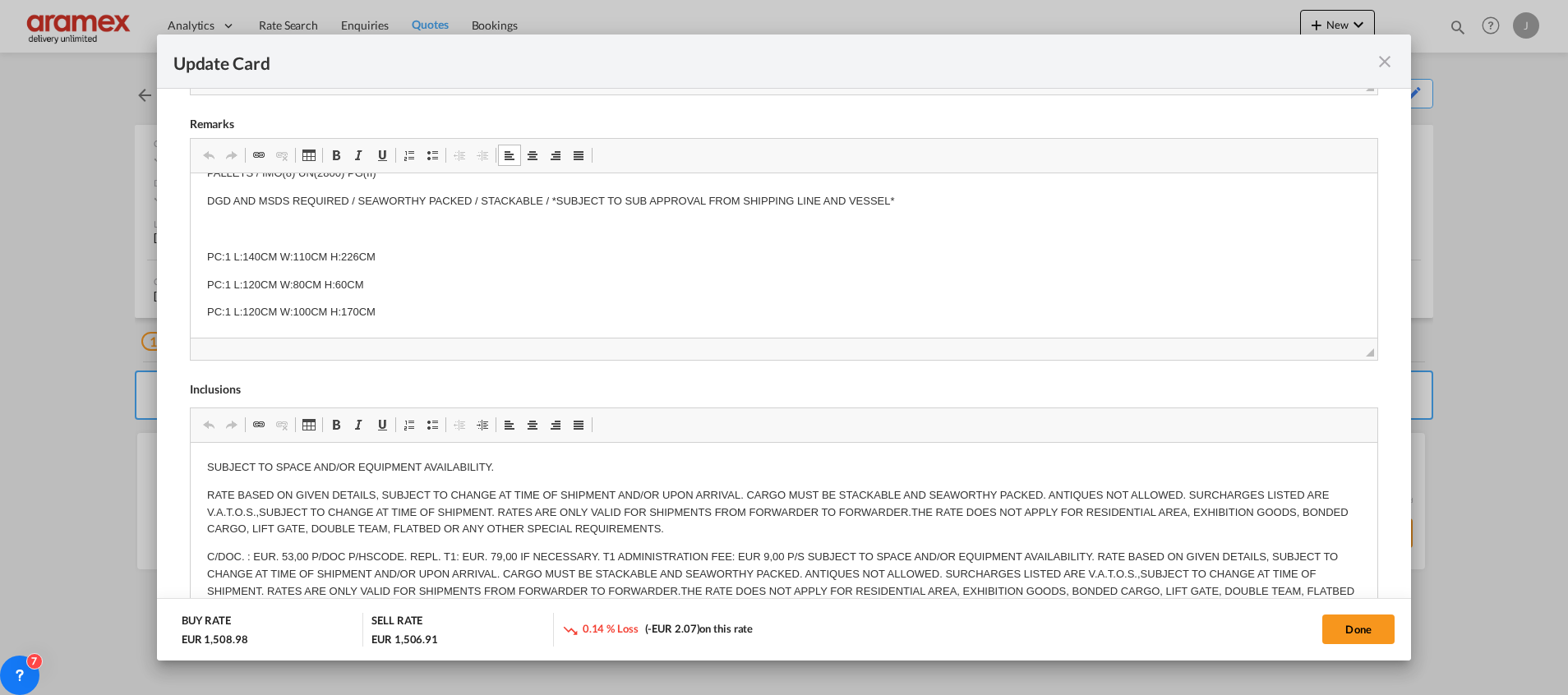
drag, startPoint x: 205, startPoint y: 194, endPoint x: 1219, endPoint y: 516, distance: 1063.9
click at [1028, 337] on html "Haz Yes Haz Class 8.0 Sub Risk NA UN No. 2800 Flash Point 0°C Pkg Group II PALL…" at bounding box center [783, 201] width 1186 height 272
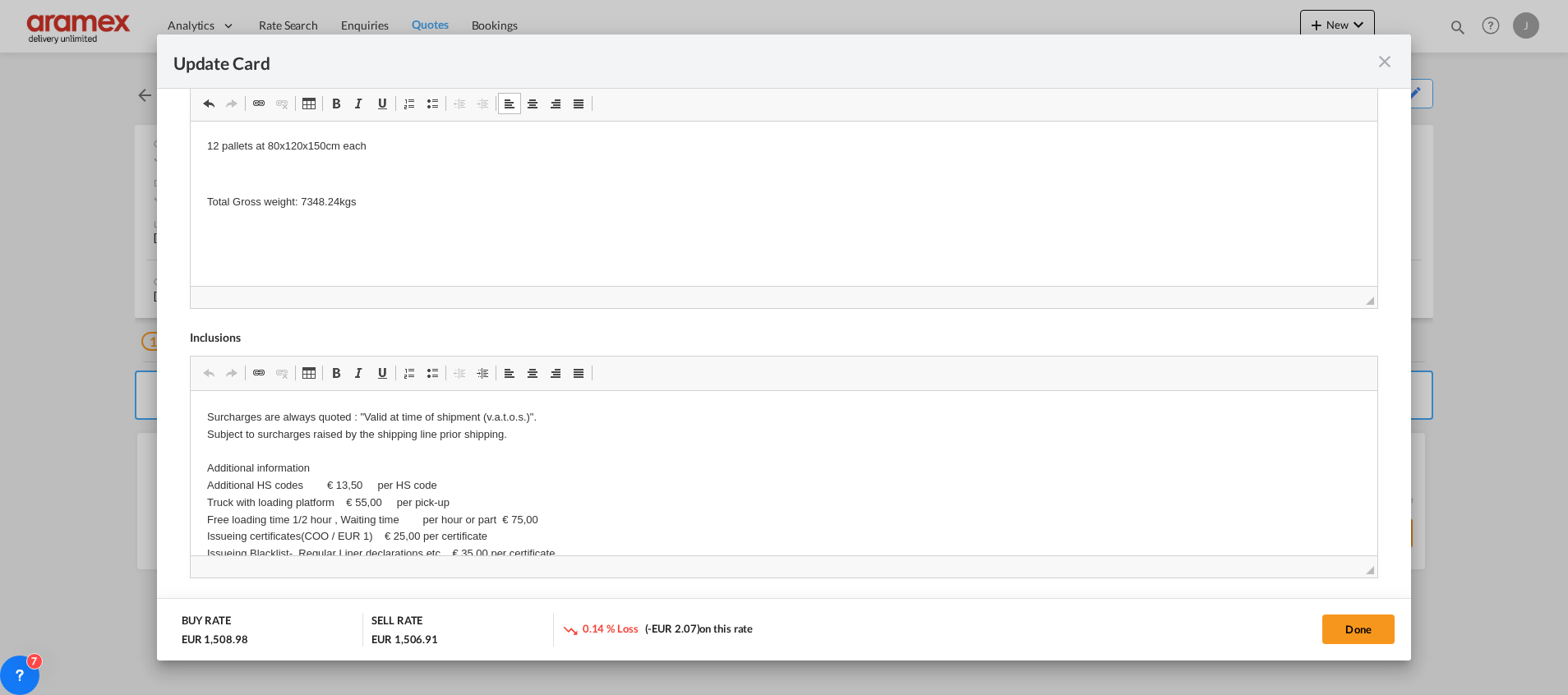
scroll to position [208, 0]
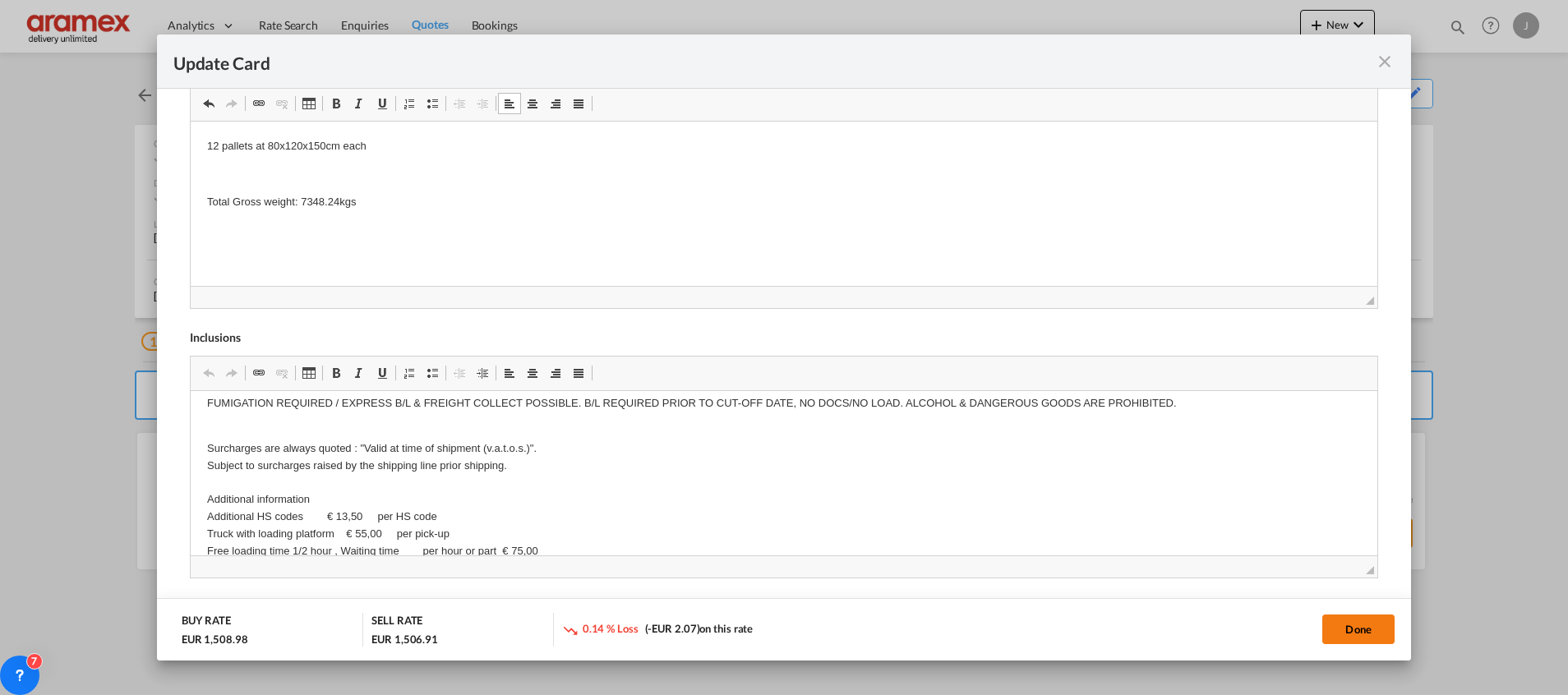
click at [1361, 628] on button "Done" at bounding box center [1359, 630] width 73 height 30
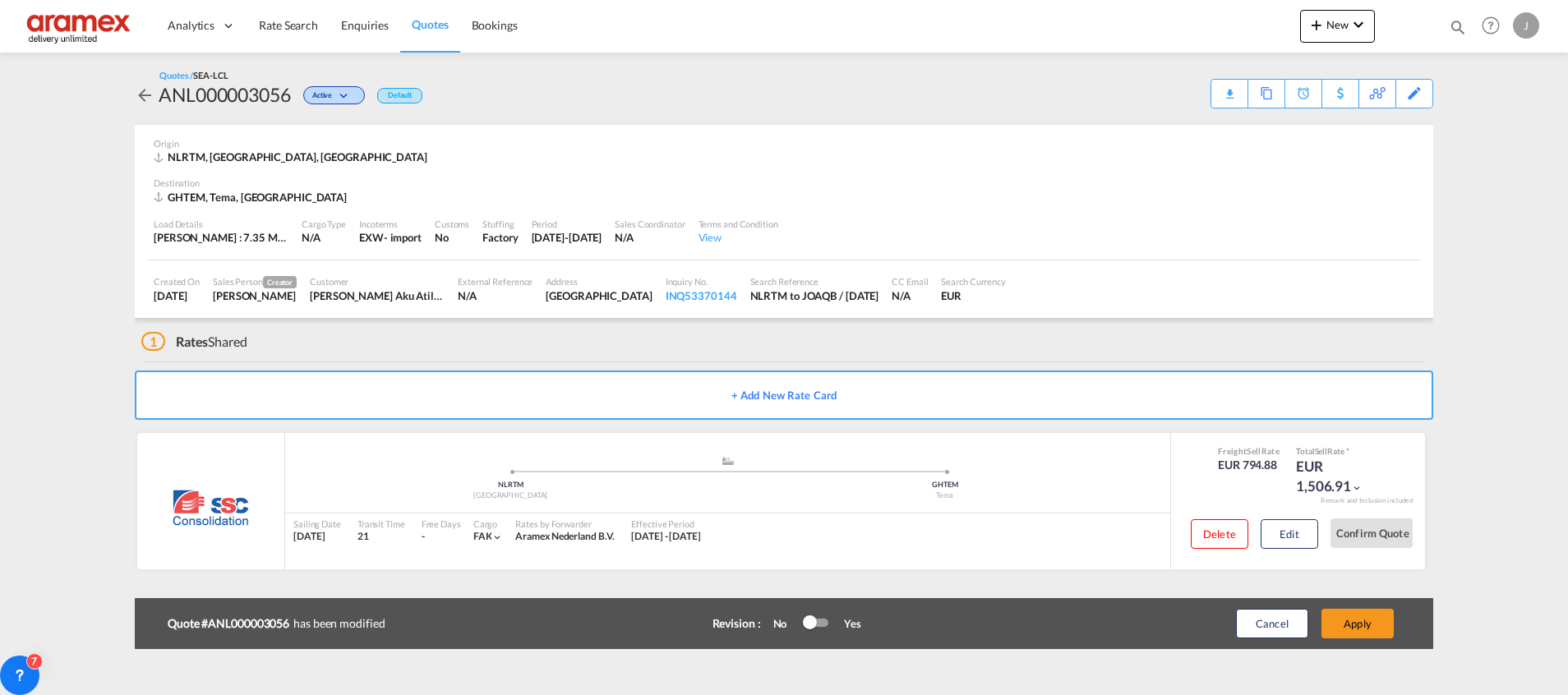
scroll to position [168, 0]
click at [1361, 628] on button "Apply" at bounding box center [1358, 623] width 73 height 30
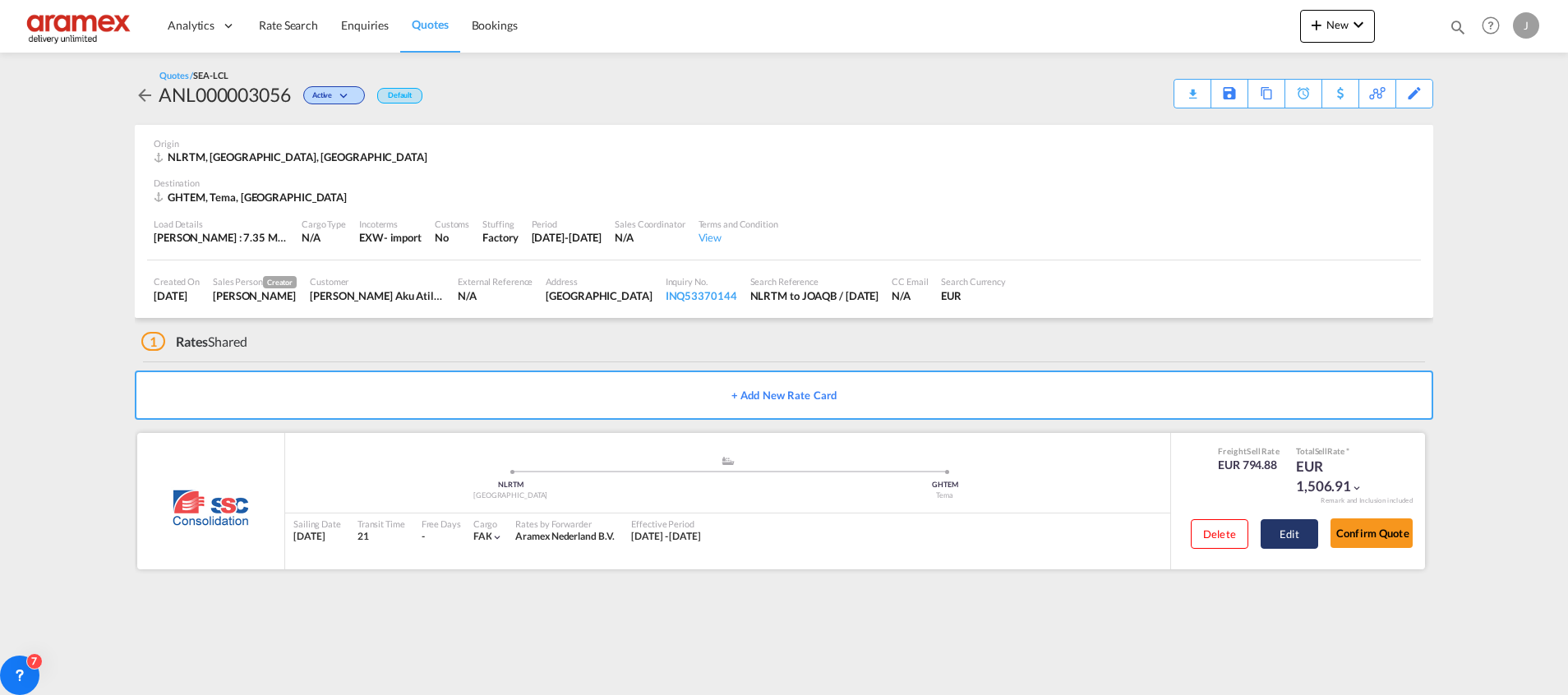
click at [1283, 530] on button "Edit" at bounding box center [1290, 534] width 58 height 30
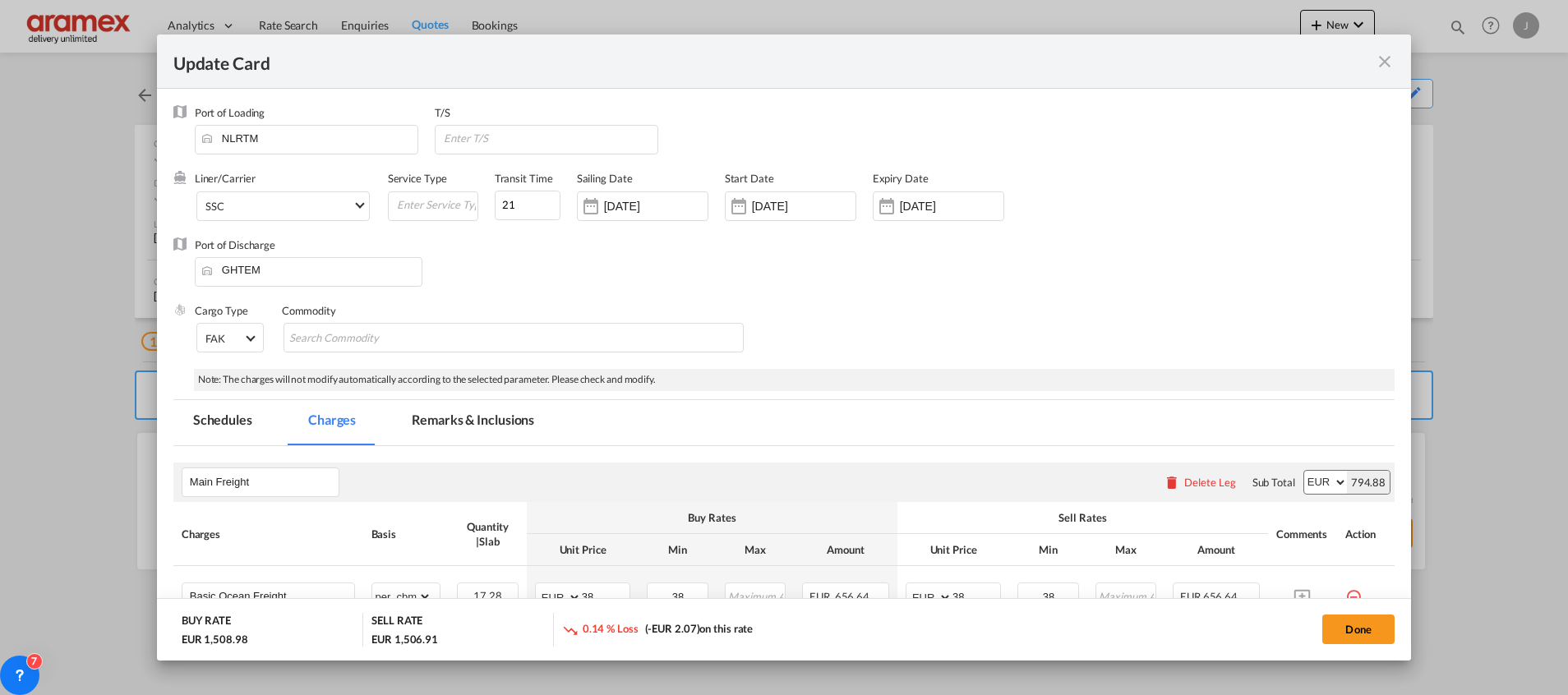
click at [1383, 59] on md-icon "icon-close fg-AAA8AD m-0 pointer" at bounding box center [1384, 61] width 20 height 20
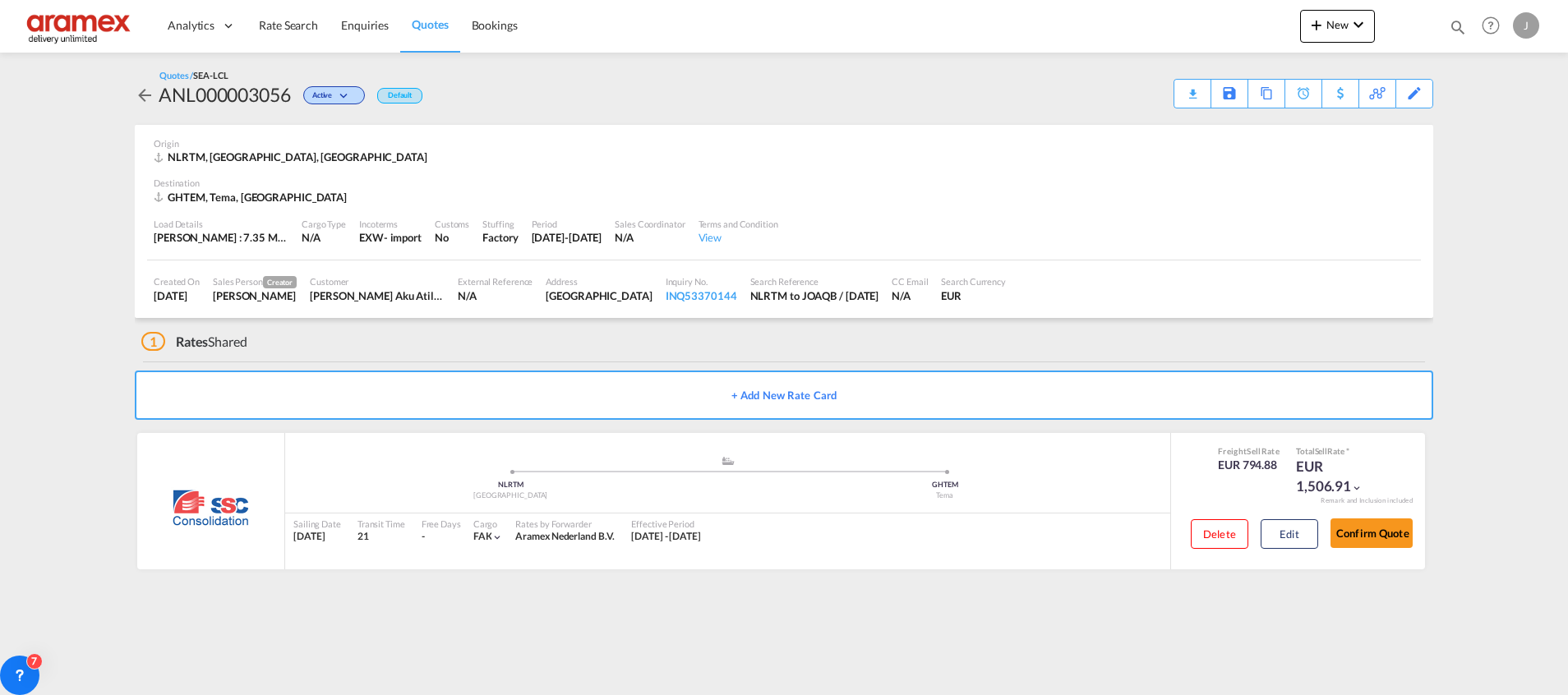
click at [426, 19] on span "Quotes" at bounding box center [429, 24] width 36 height 14
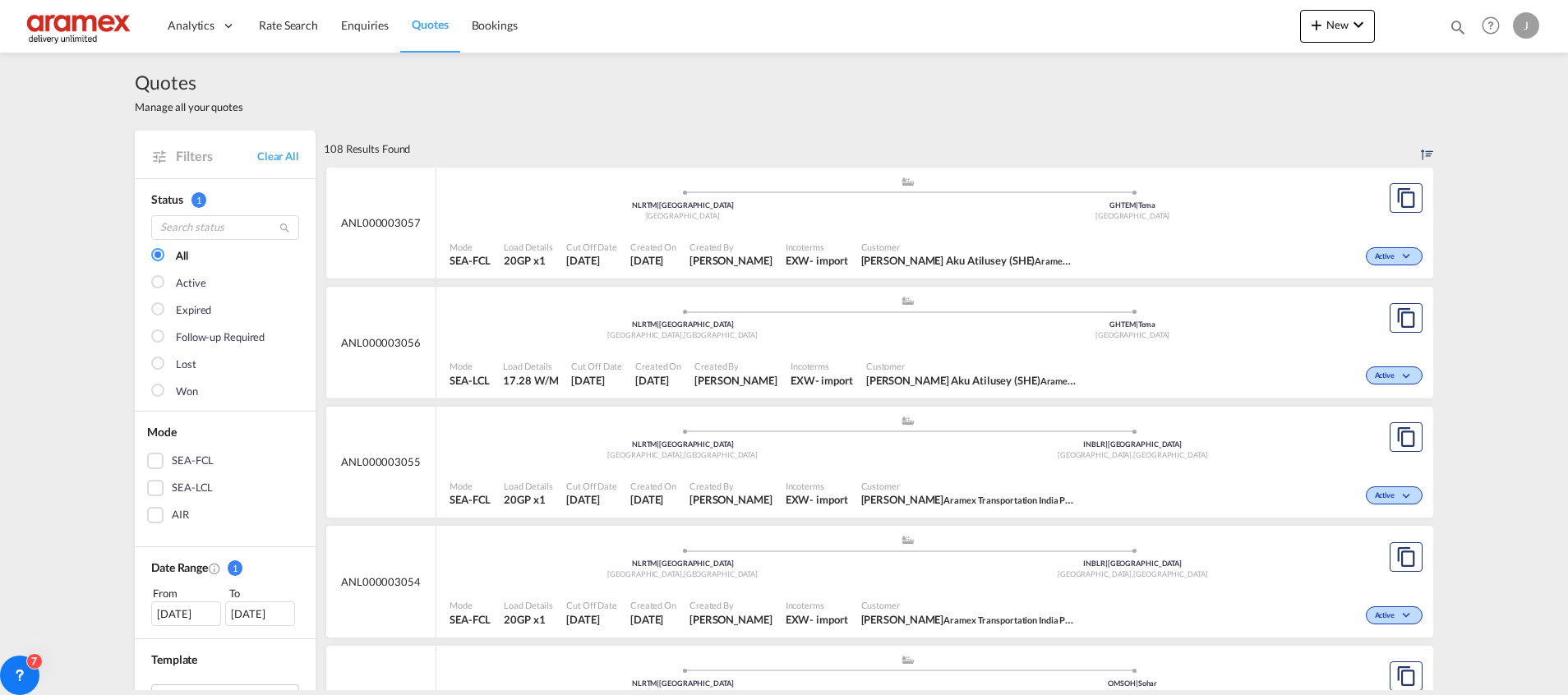
click at [147, 484] on div "SEA-LCL" at bounding box center [155, 488] width 17 height 17
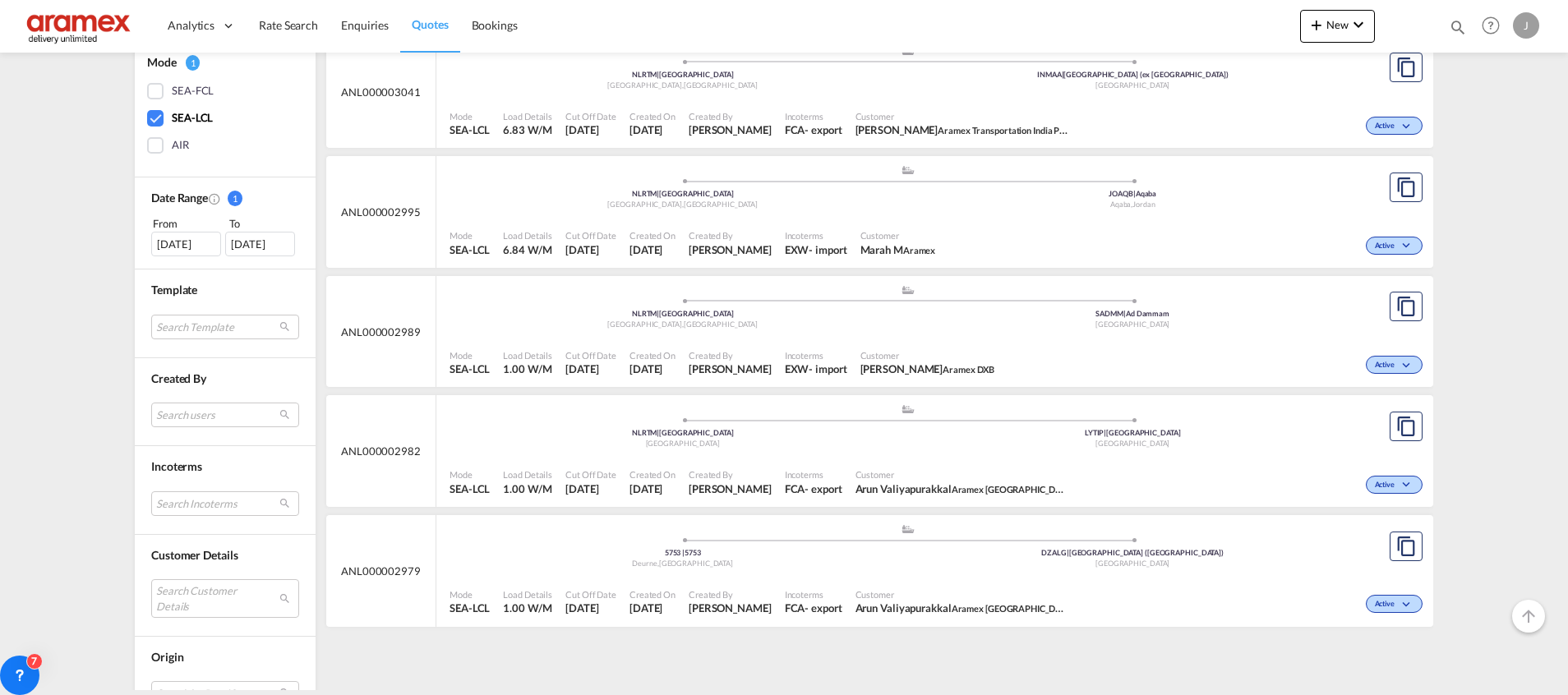
scroll to position [493, 0]
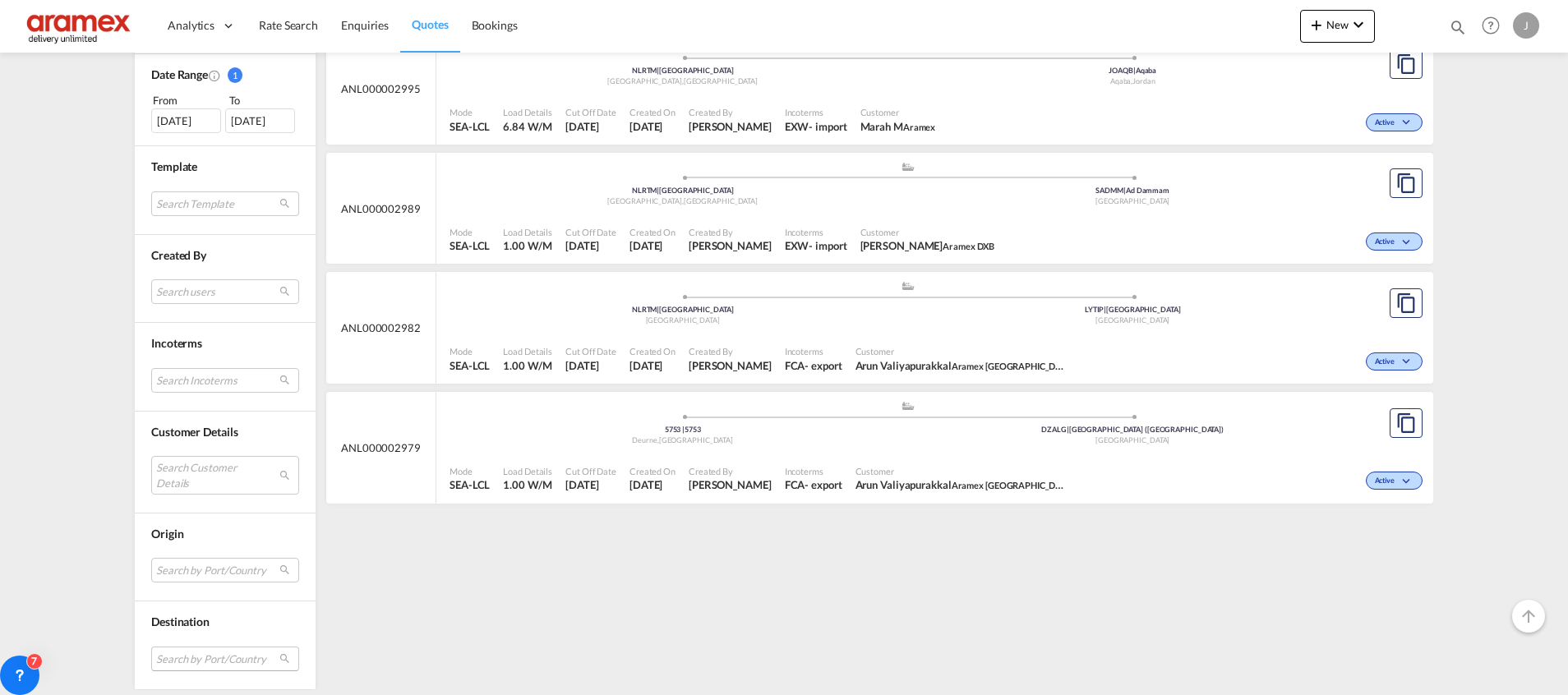
click at [186, 659] on md-select "Search by Port/Country JPNIC nichinan [GEOGRAPHIC_DATA] AEAMF mussafah [GEOGRAP…" at bounding box center [224, 659] width 148 height 24
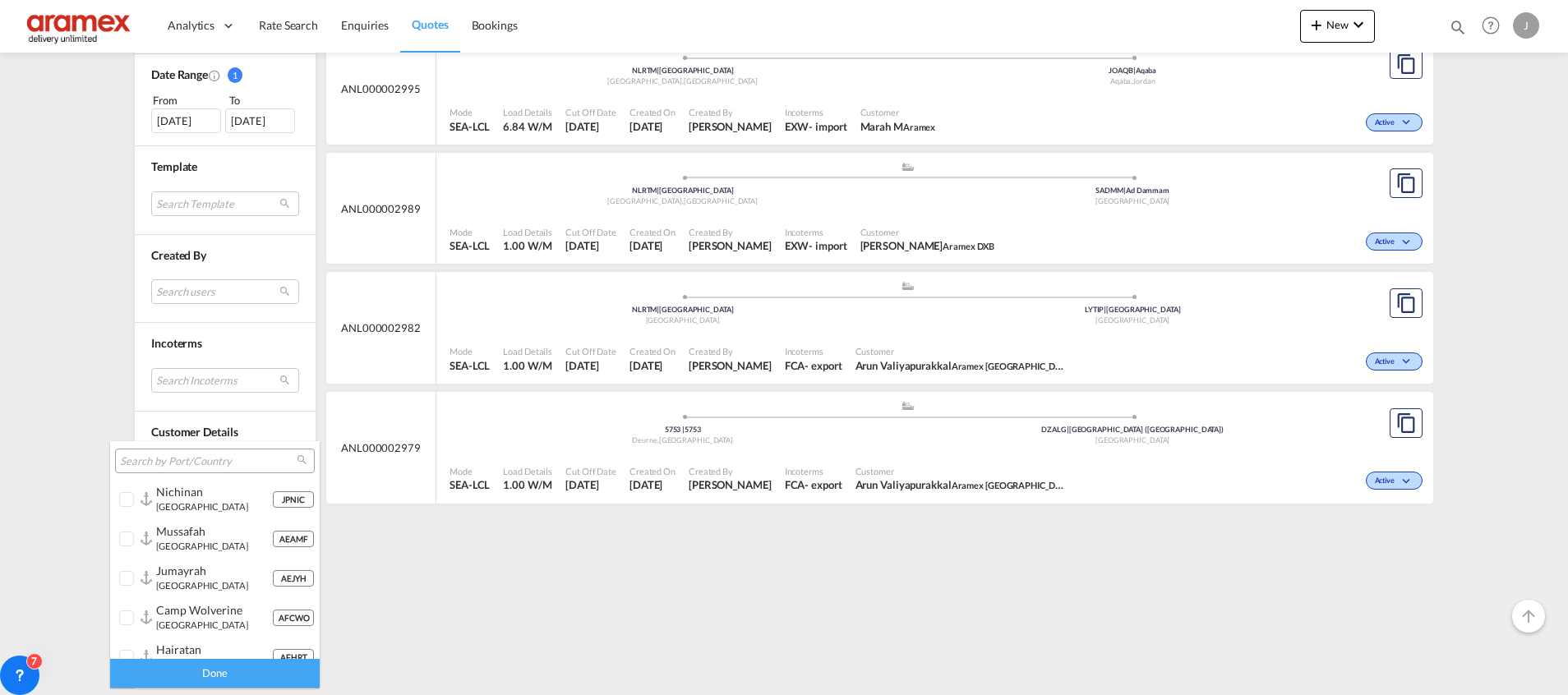
click at [175, 469] on div at bounding box center [215, 461] width 200 height 24
click at [175, 457] on input "search" at bounding box center [208, 461] width 177 height 15
paste input "Sohar"
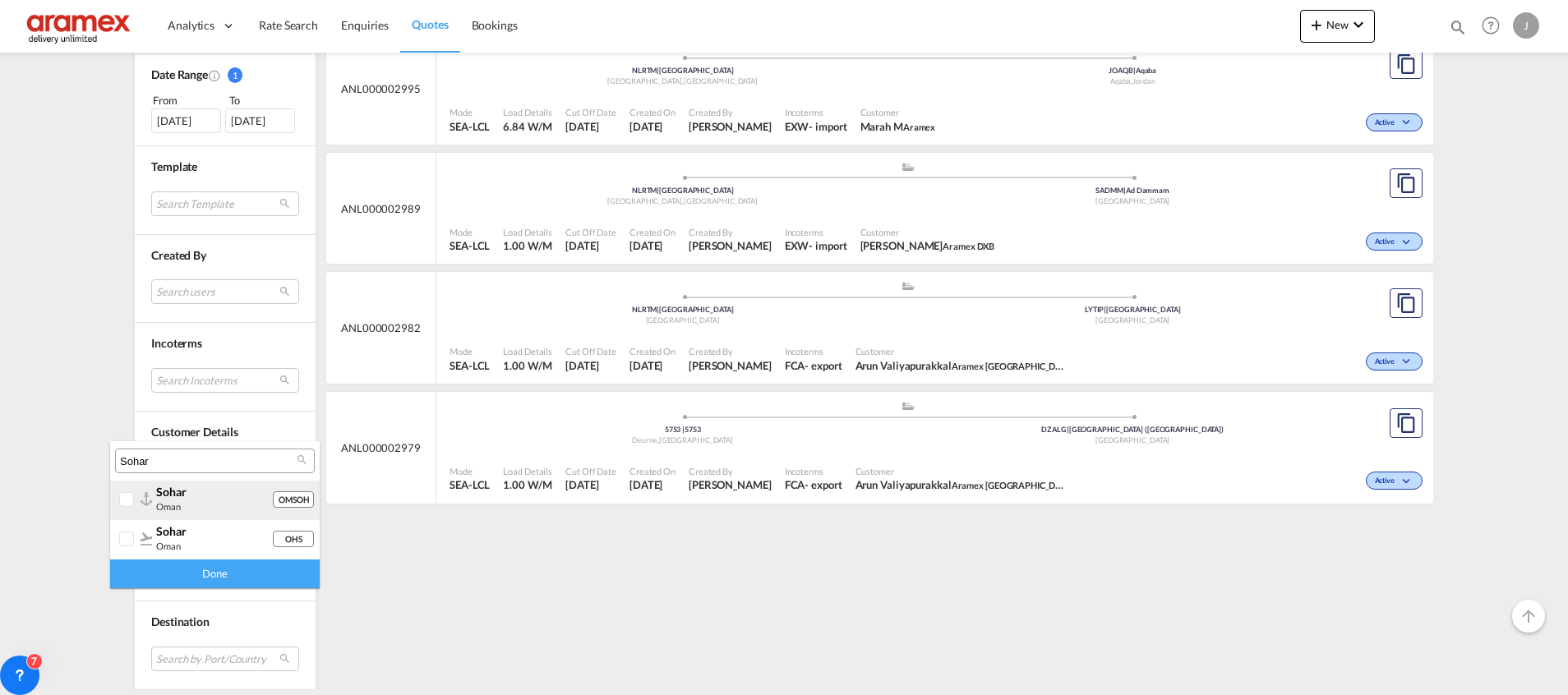
type input "Sohar"
click at [186, 491] on span "sohar" at bounding box center [171, 491] width 31 height 14
click at [183, 572] on div "Done" at bounding box center [214, 573] width 209 height 29
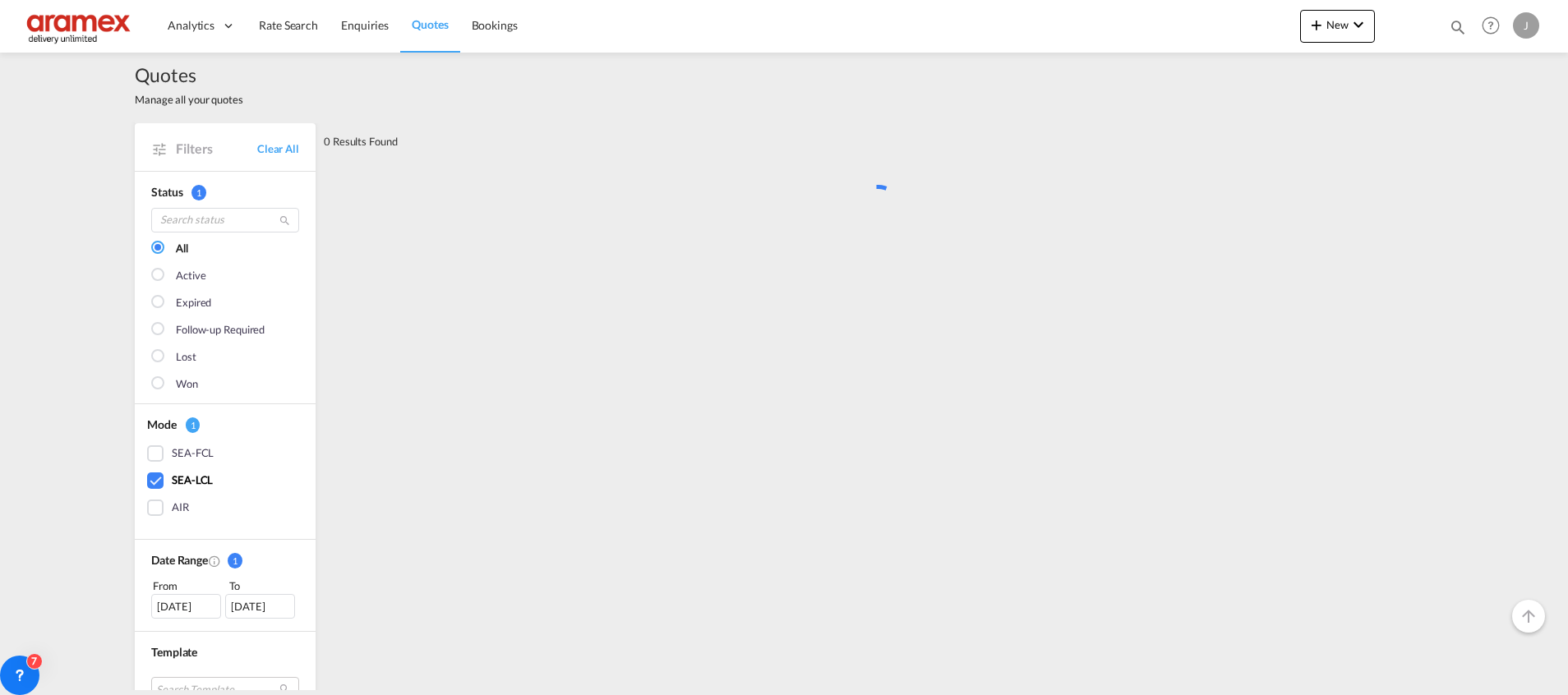
scroll to position [0, 0]
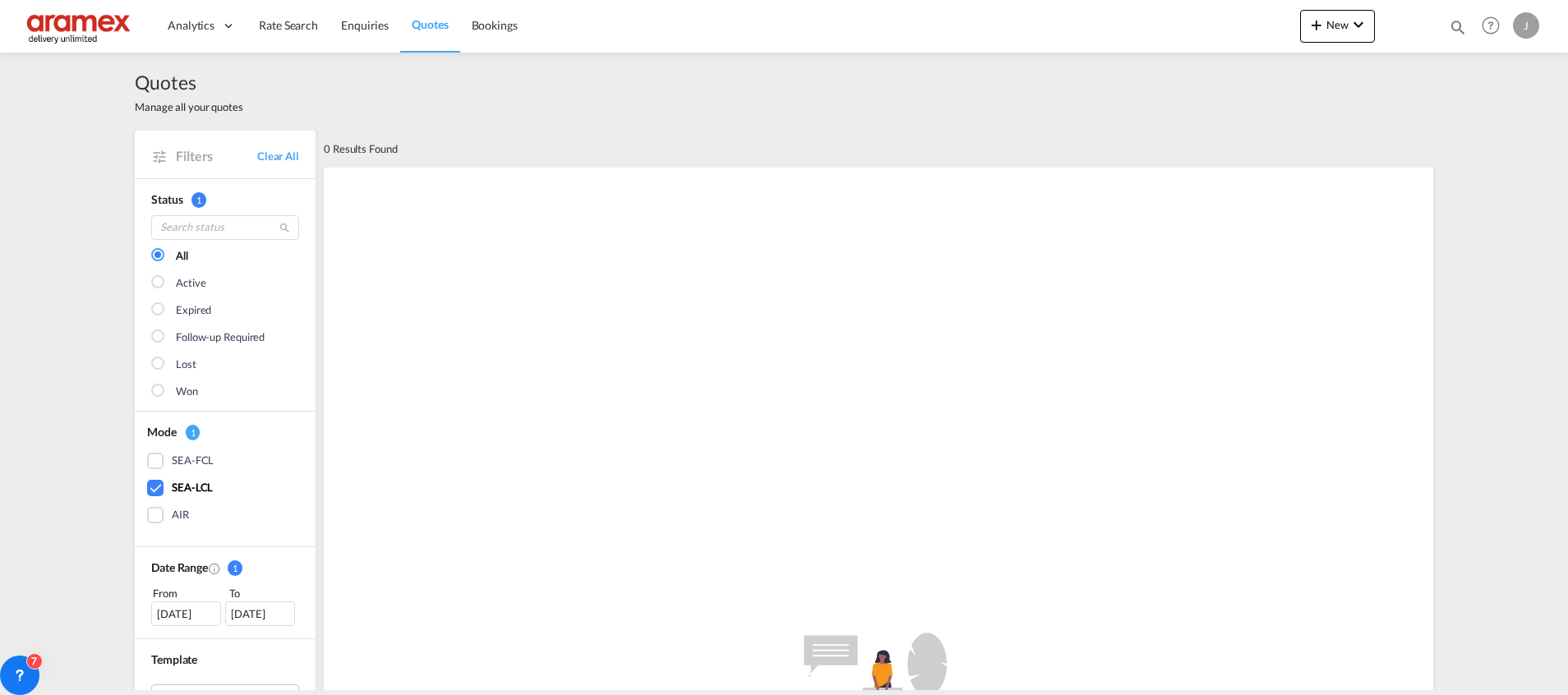
click at [172, 610] on div "[DATE]" at bounding box center [185, 613] width 70 height 24
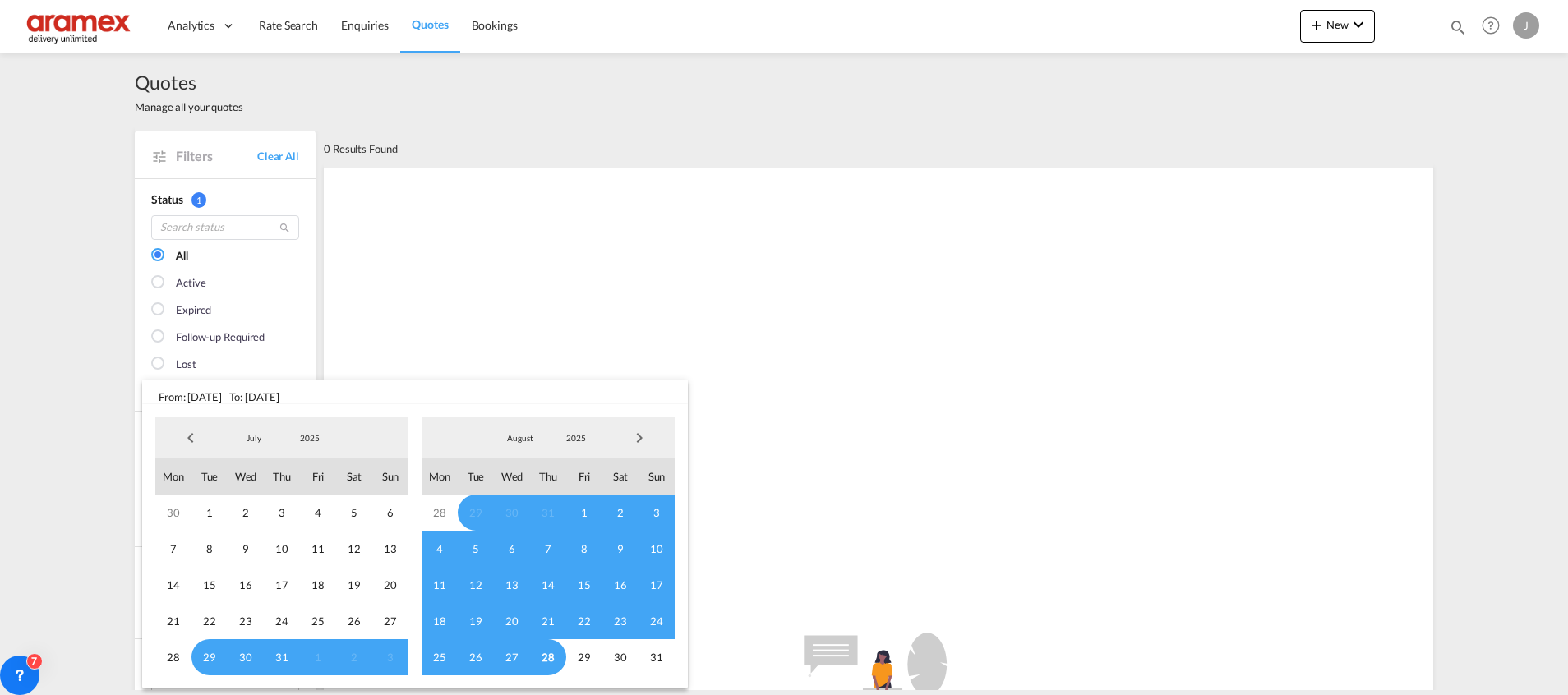
click at [190, 434] on span "Previous Month" at bounding box center [190, 437] width 33 height 33
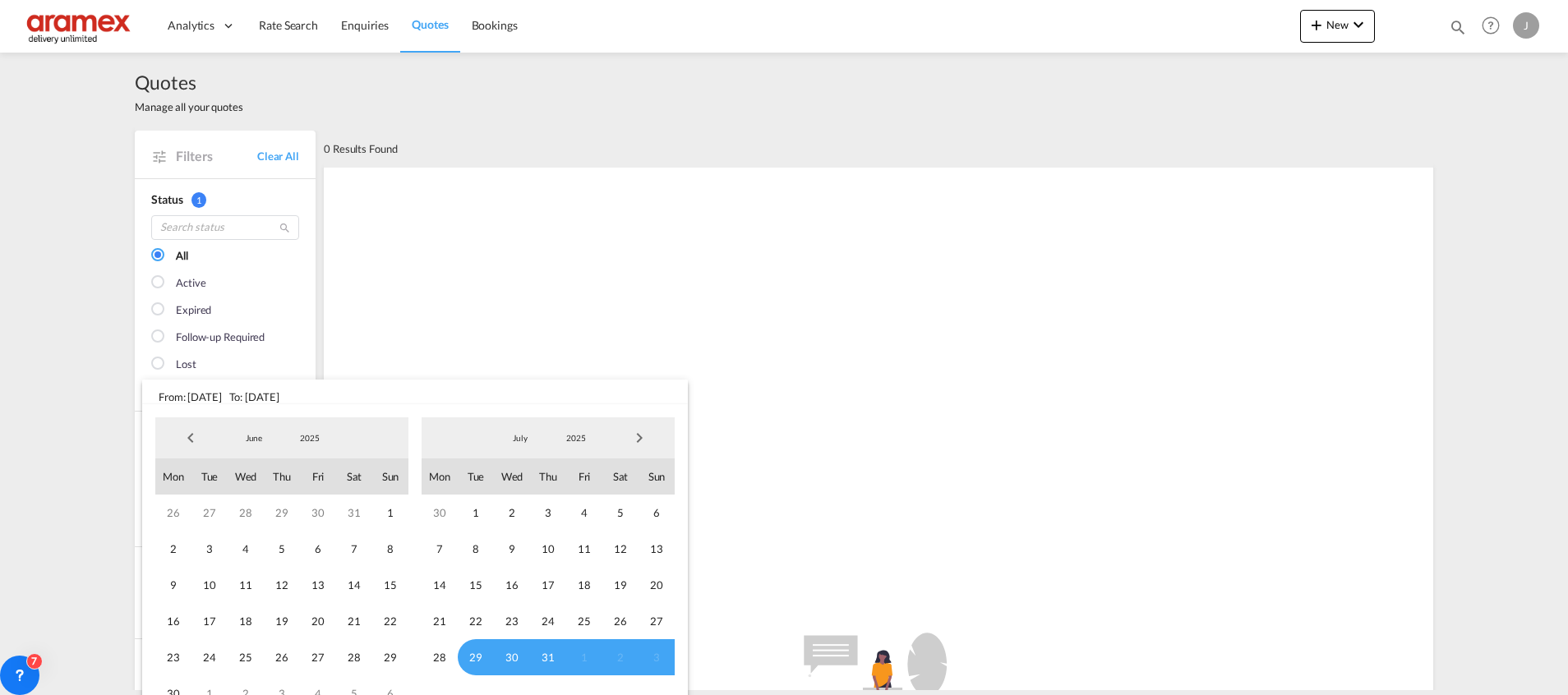
click at [190, 434] on span "Previous Month" at bounding box center [190, 437] width 33 height 33
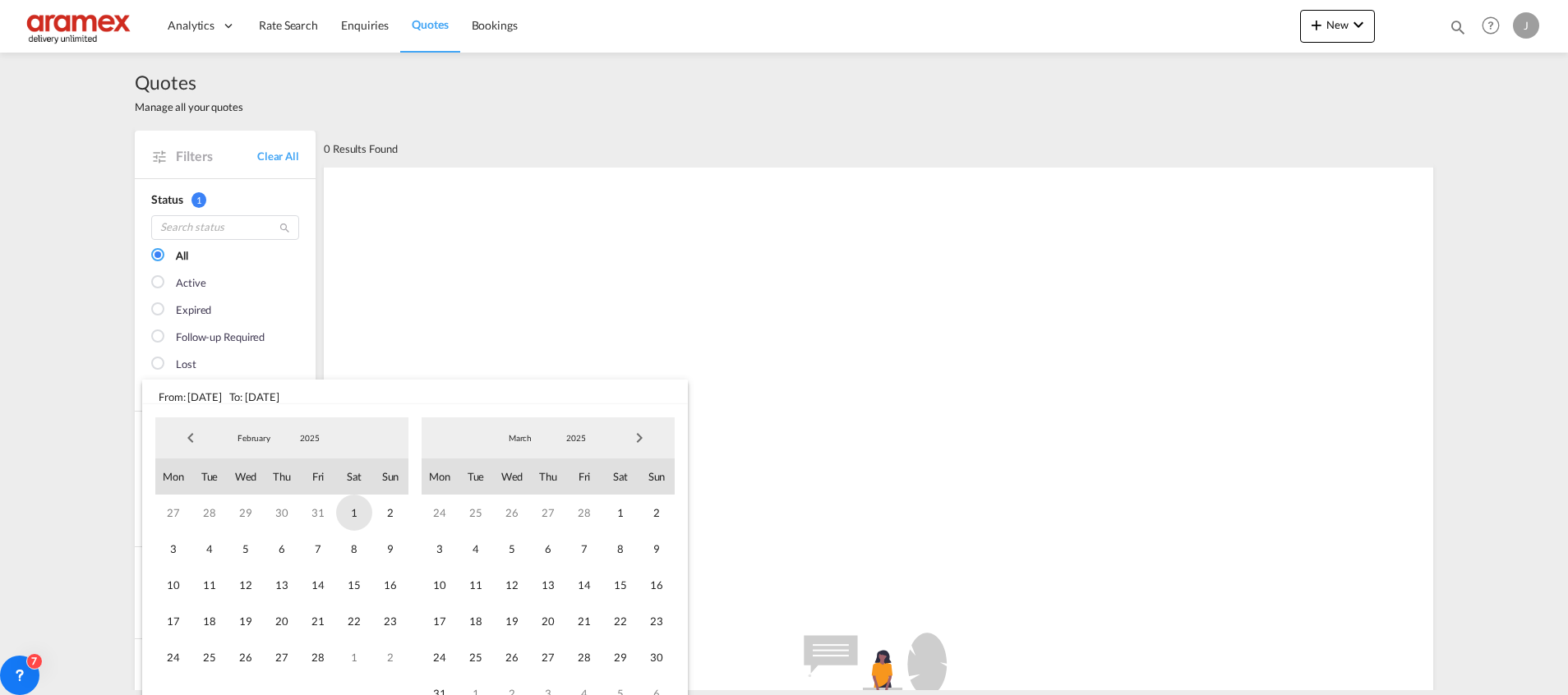
click at [346, 513] on span "1" at bounding box center [354, 513] width 36 height 36
click at [631, 440] on span "Next Month" at bounding box center [638, 437] width 33 height 33
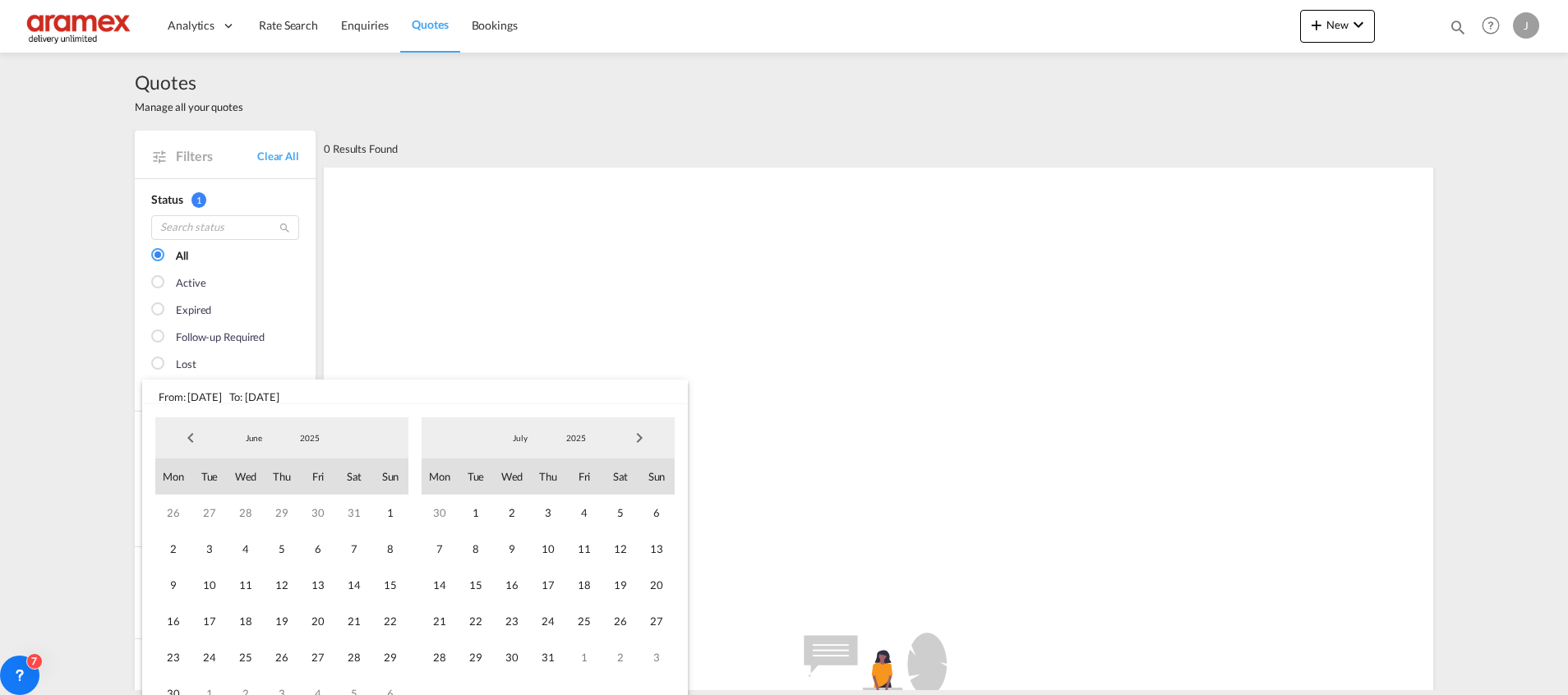
click at [631, 440] on span "Next Month" at bounding box center [638, 437] width 33 height 33
click at [548, 667] on span "28" at bounding box center [548, 657] width 36 height 36
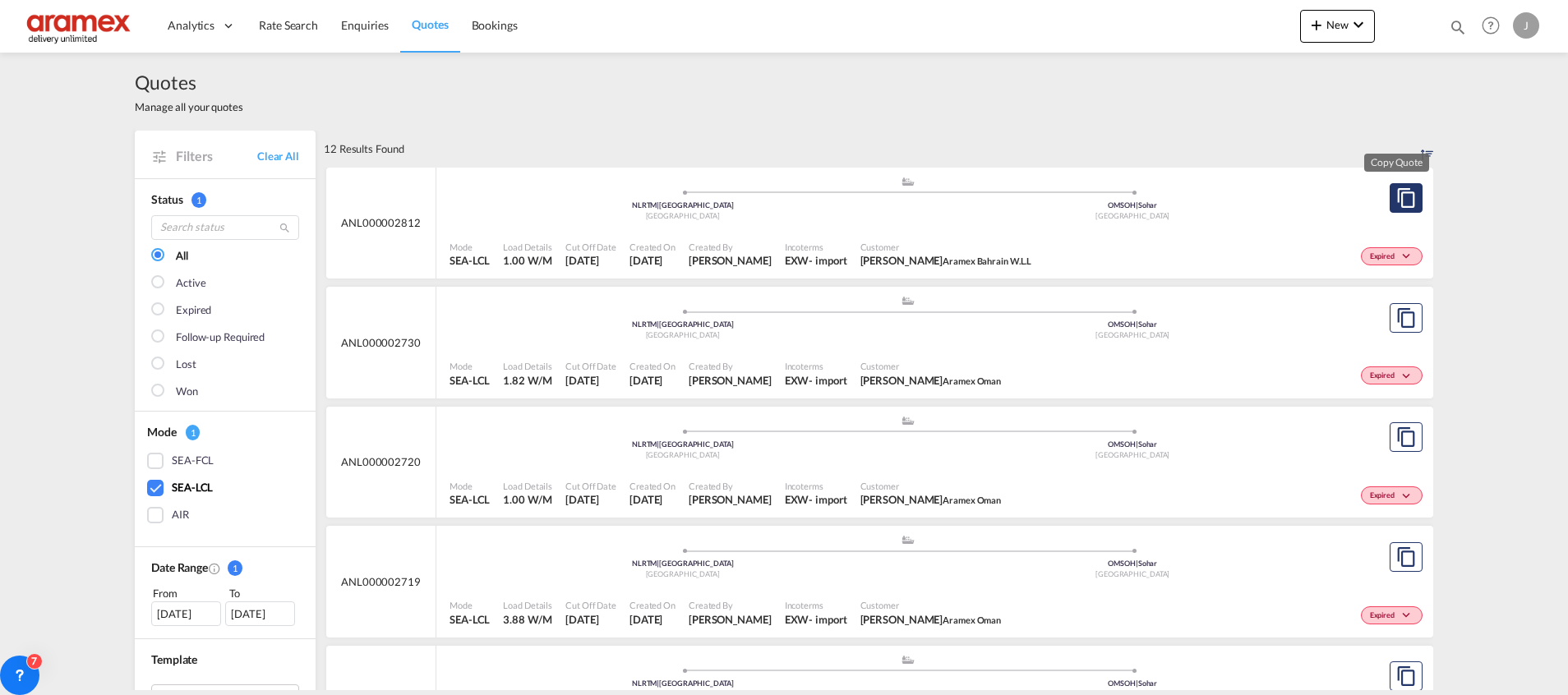
click at [1403, 198] on md-icon "assets/icons/custom/copyQuote.svg" at bounding box center [1405, 197] width 20 height 20
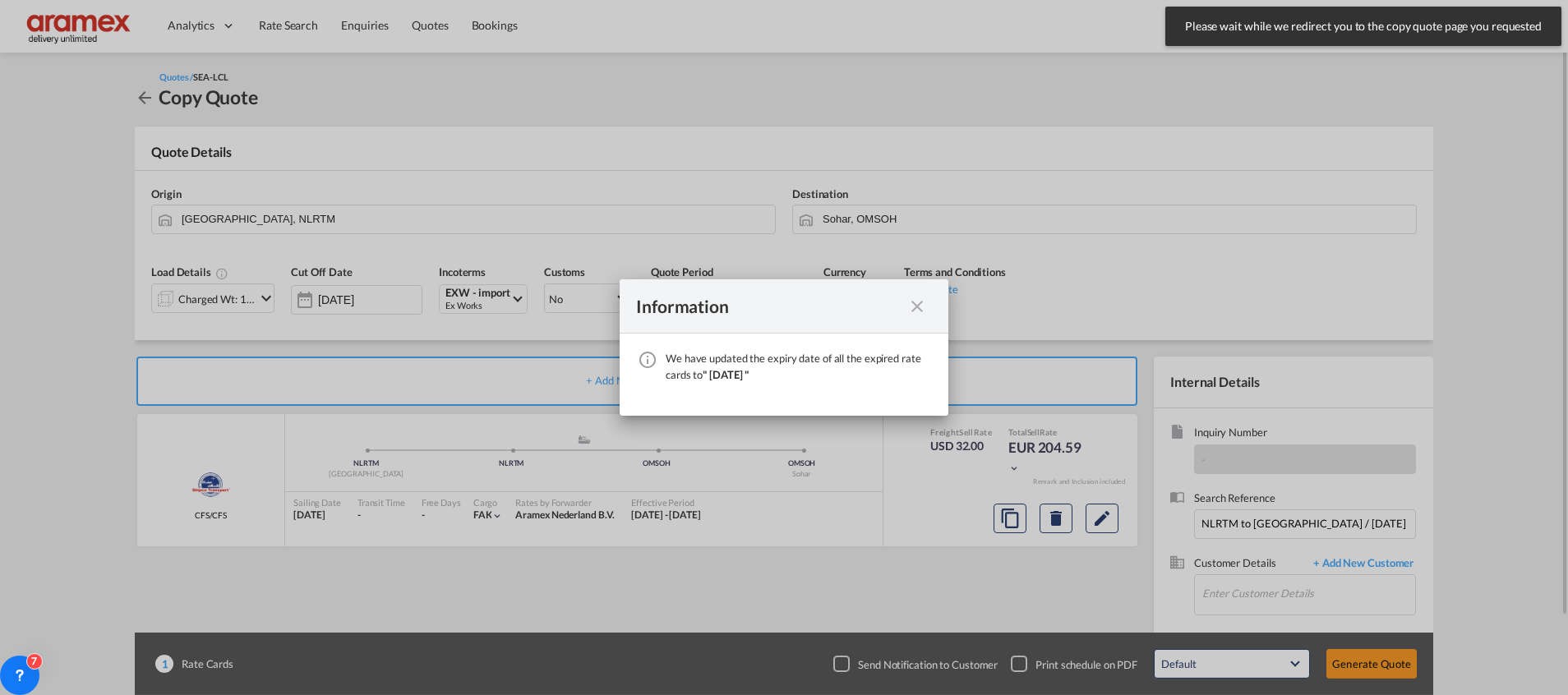
click at [917, 306] on md-icon "icon-close fg-AAA8AD cursor" at bounding box center [917, 306] width 20 height 20
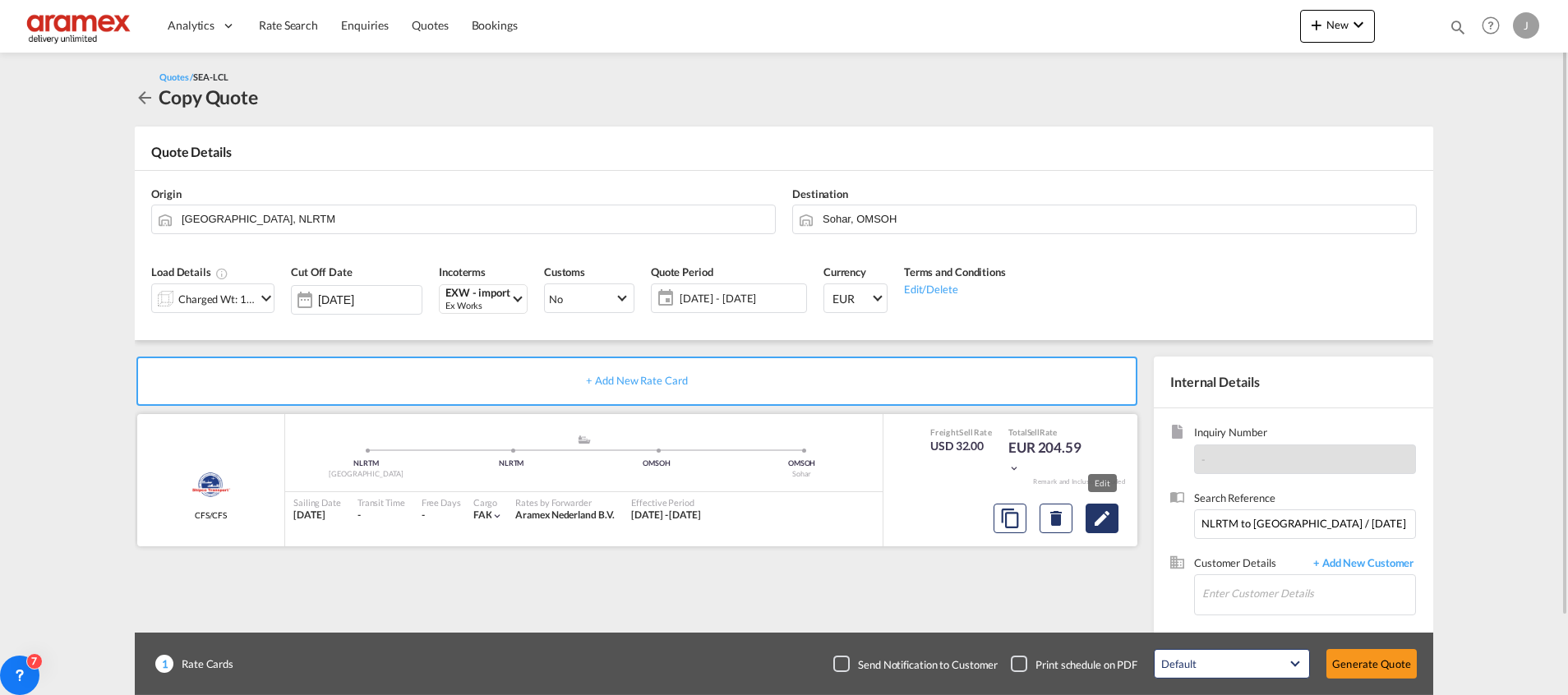
click at [1107, 519] on md-icon "Edit" at bounding box center [1102, 518] width 20 height 20
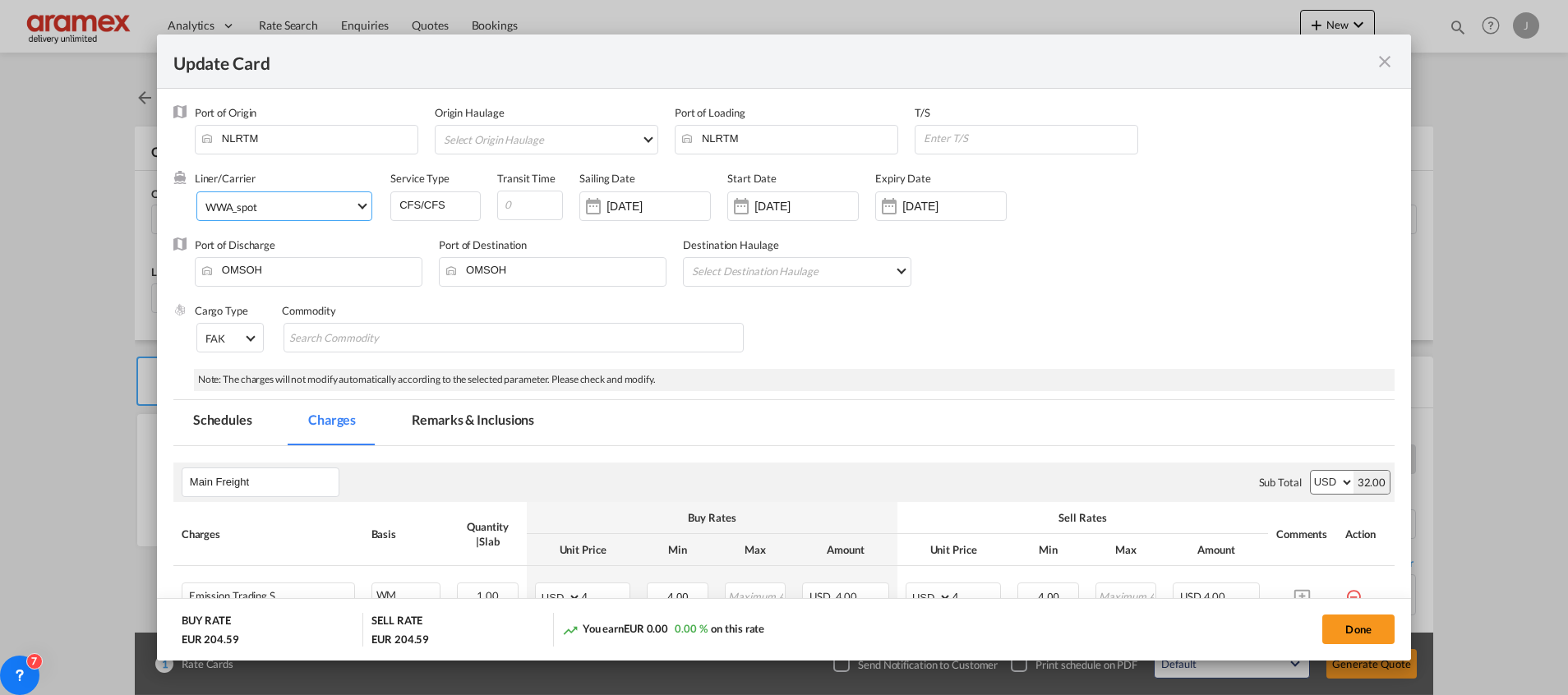
click at [316, 214] on span "WWA_spot" at bounding box center [280, 207] width 150 height 15
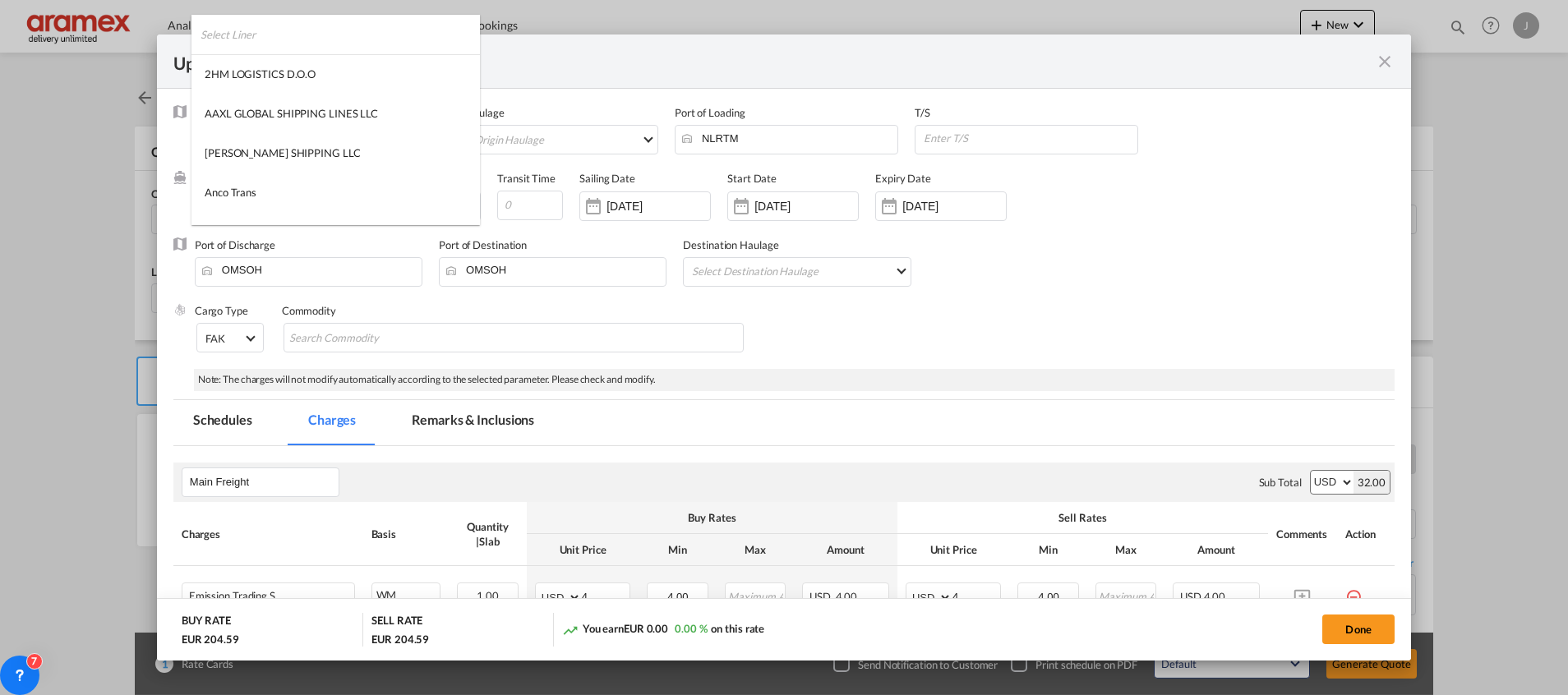
scroll to position [2235, 0]
type md-option "1095"
click at [291, 32] on input "search" at bounding box center [340, 34] width 279 height 39
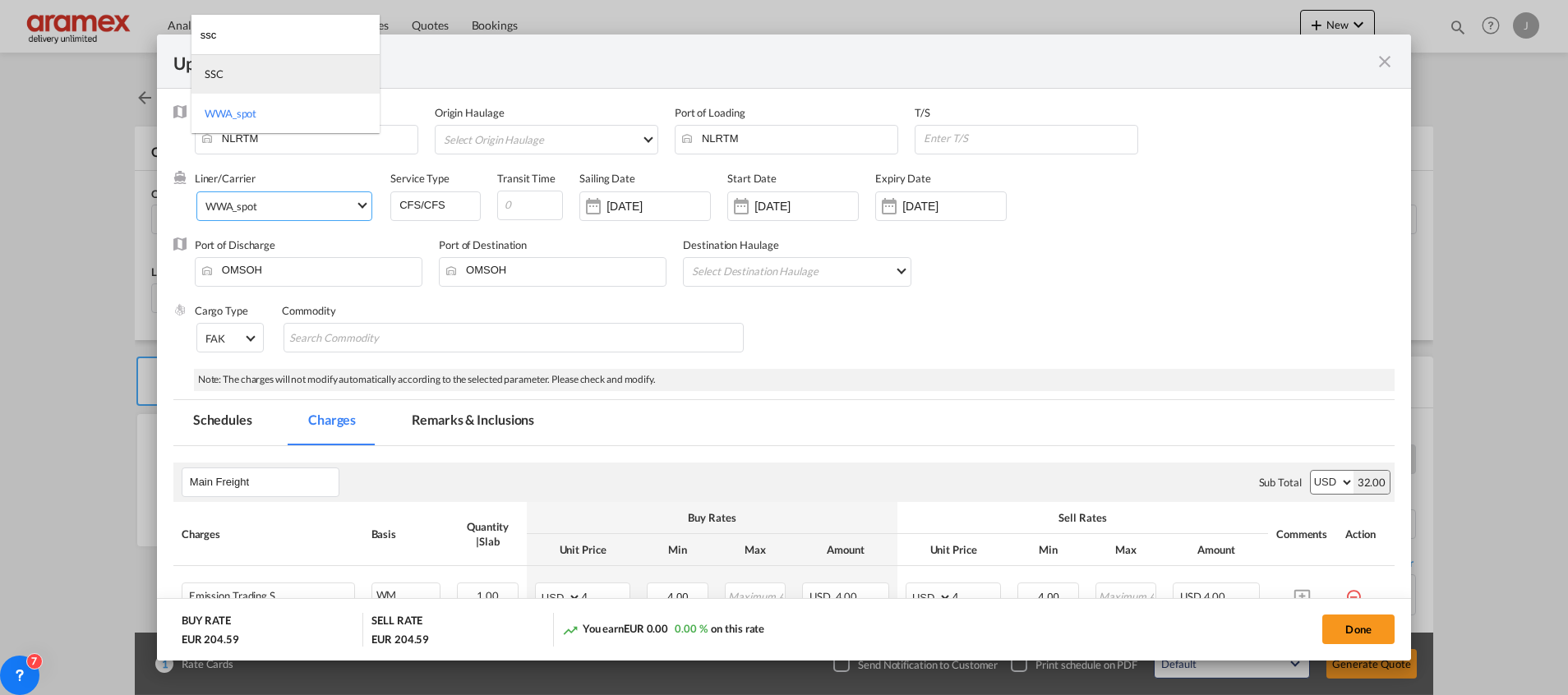
type input "ssc"
click at [257, 76] on md-option "SSC" at bounding box center [286, 74] width 188 height 39
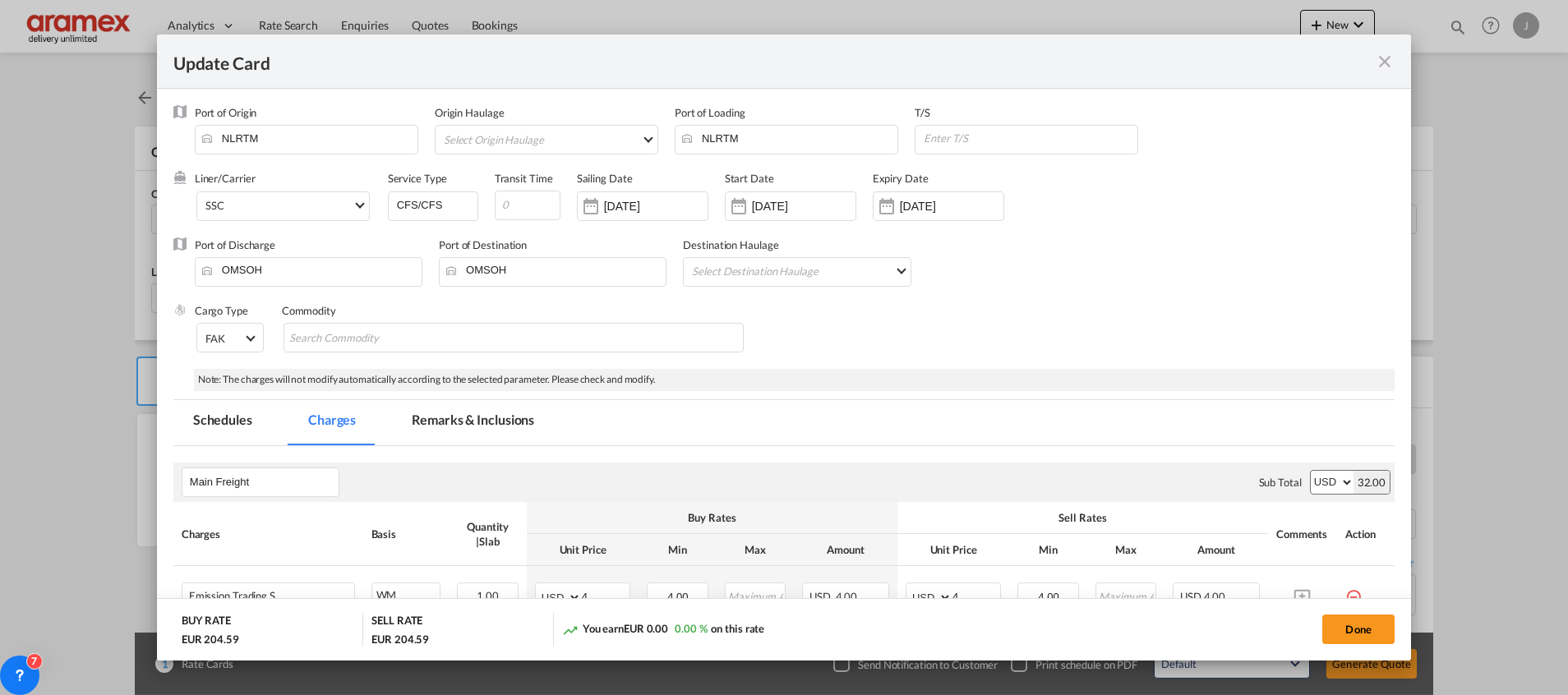
click at [778, 319] on div "Cargo Type FAK FAK GCR GDSM General Cargo Hazardous Cargo Ambient Foodstuff Chi…" at bounding box center [794, 336] width 1199 height 66
click at [441, 421] on md-tab-item "Remarks & Inclusions" at bounding box center [473, 422] width 162 height 46
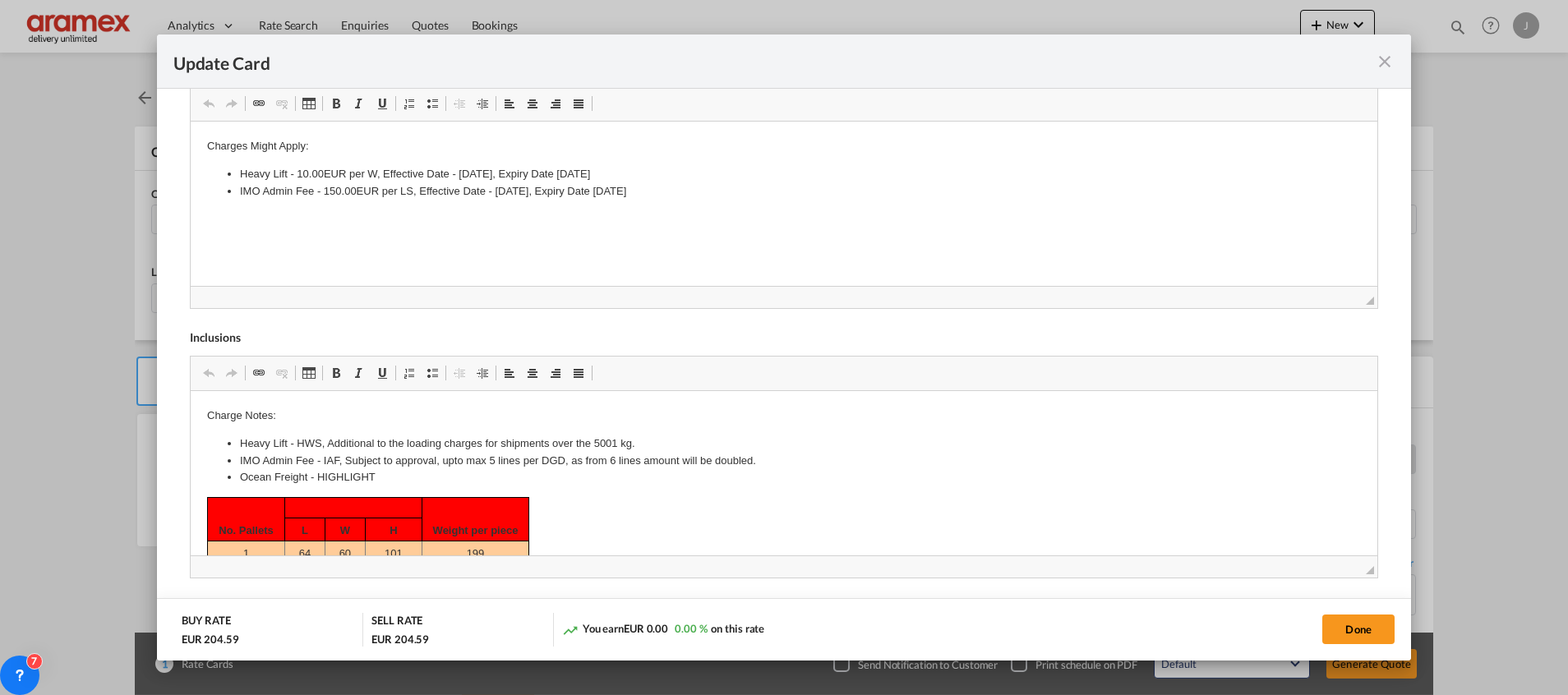
scroll to position [29, 0]
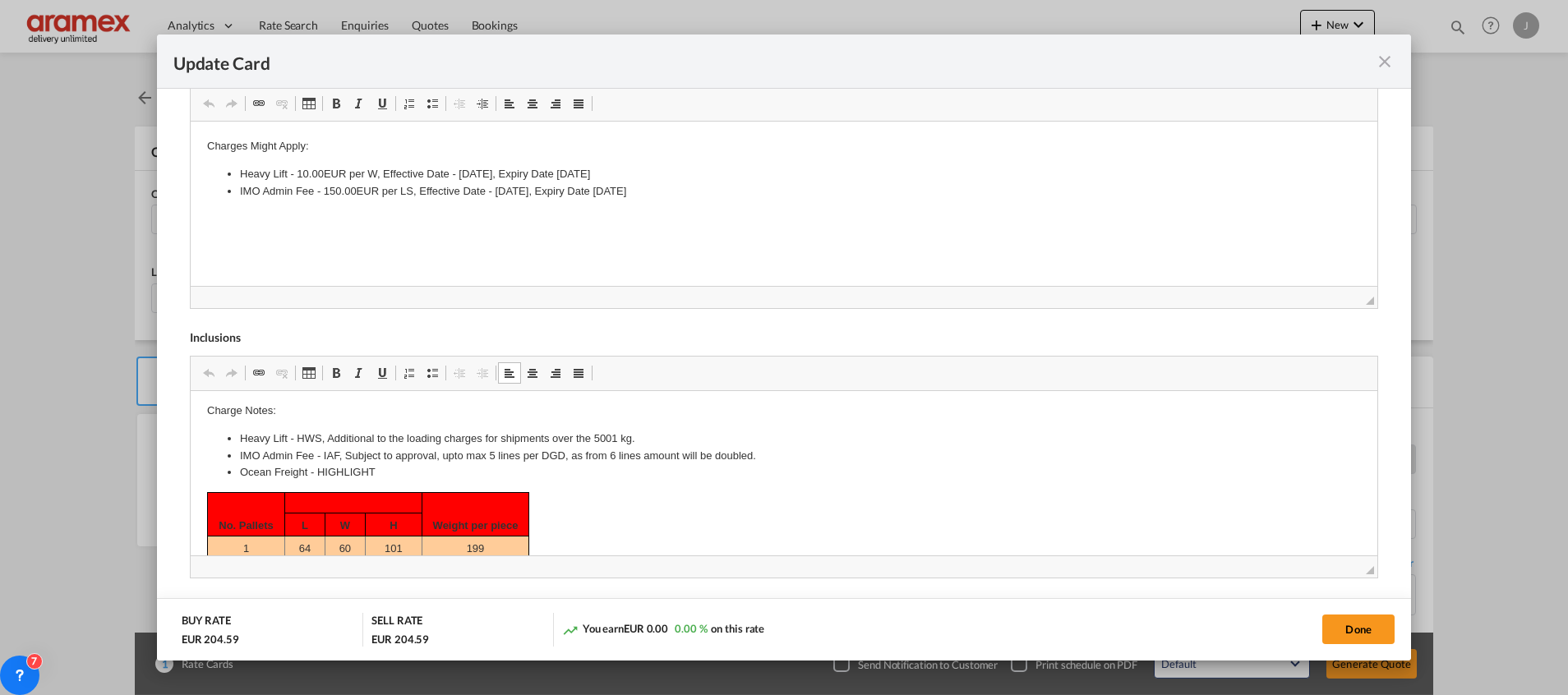
drag, startPoint x: 216, startPoint y: 503, endPoint x: 421, endPoint y: 532, distance: 207.0
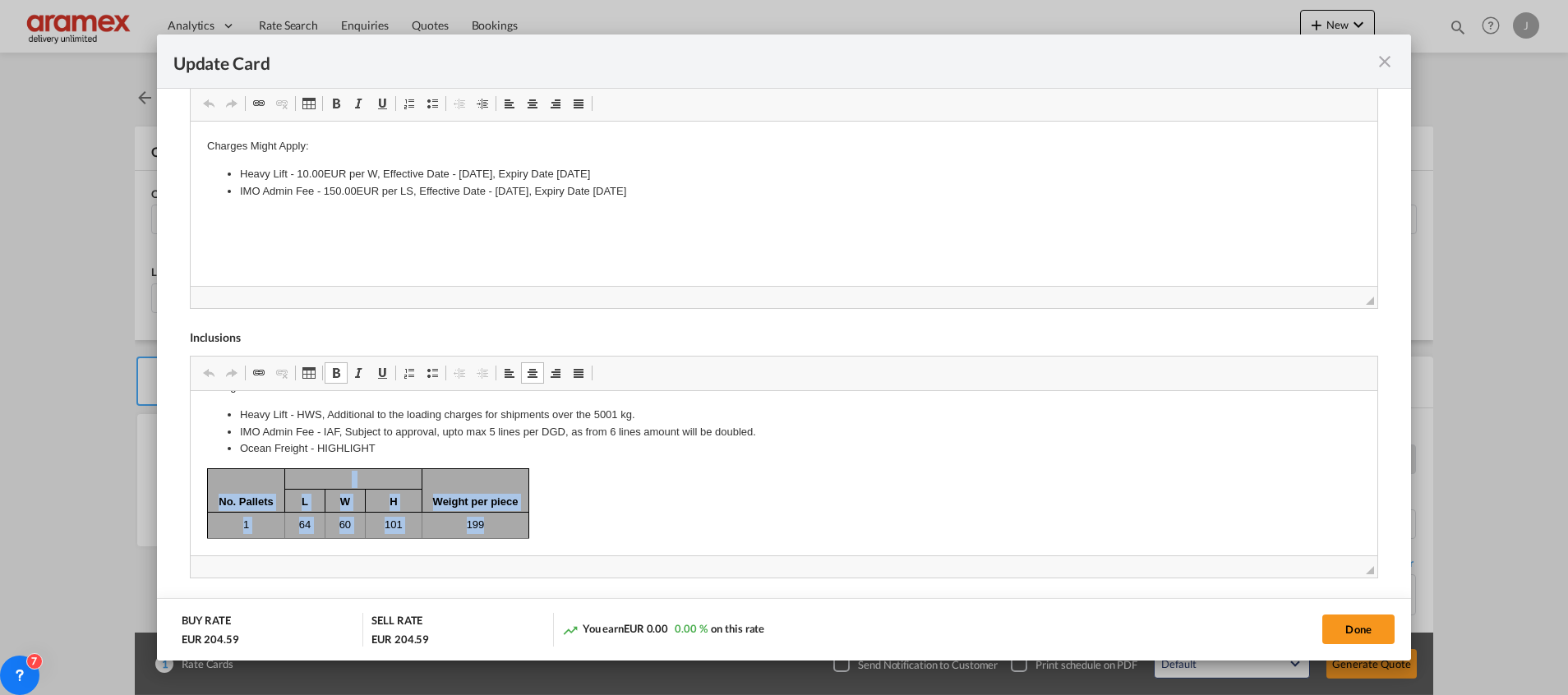
drag, startPoint x: 221, startPoint y: 506, endPoint x: 503, endPoint y: 525, distance: 282.6
click at [503, 525] on tbody "No. Pallets Weight per piece L W H 1 64 60 101 199" at bounding box center [368, 502] width 321 height 70
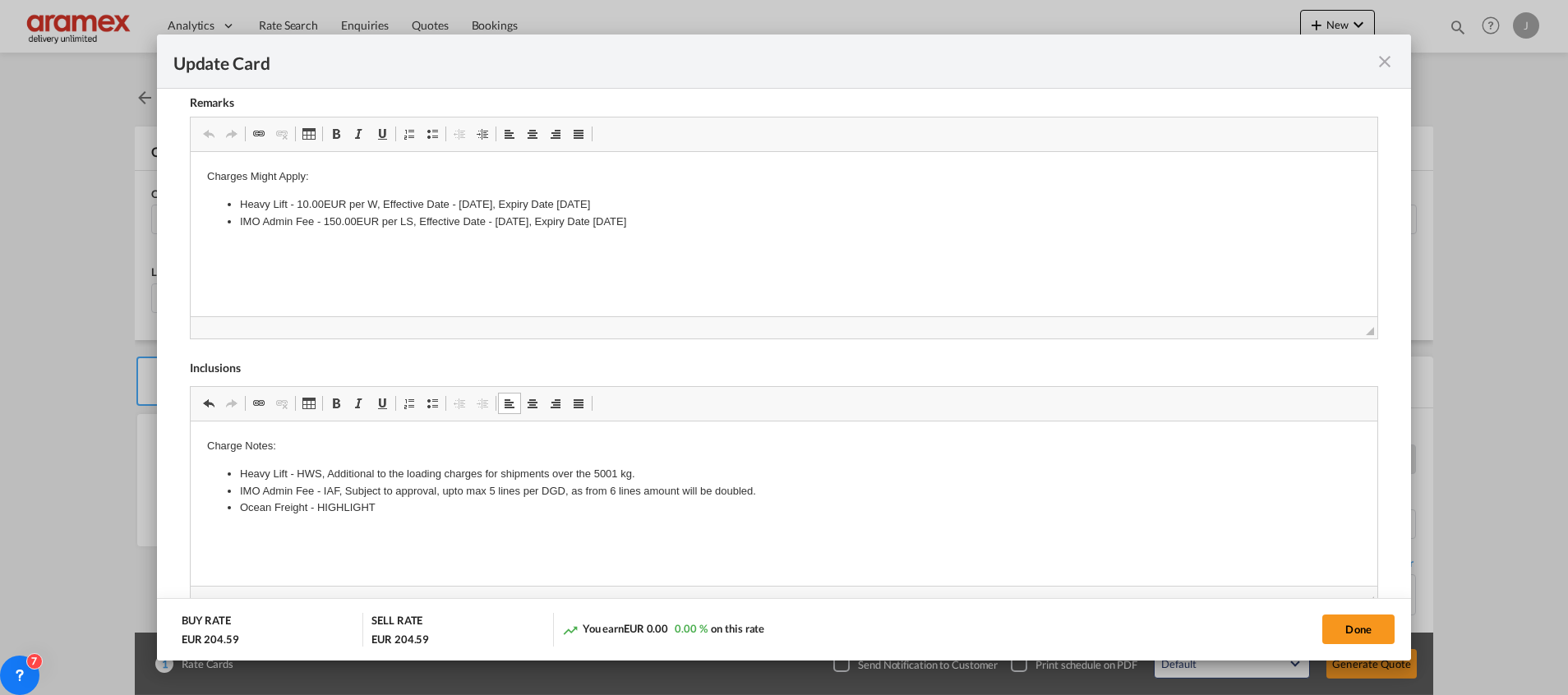
scroll to position [668, 0]
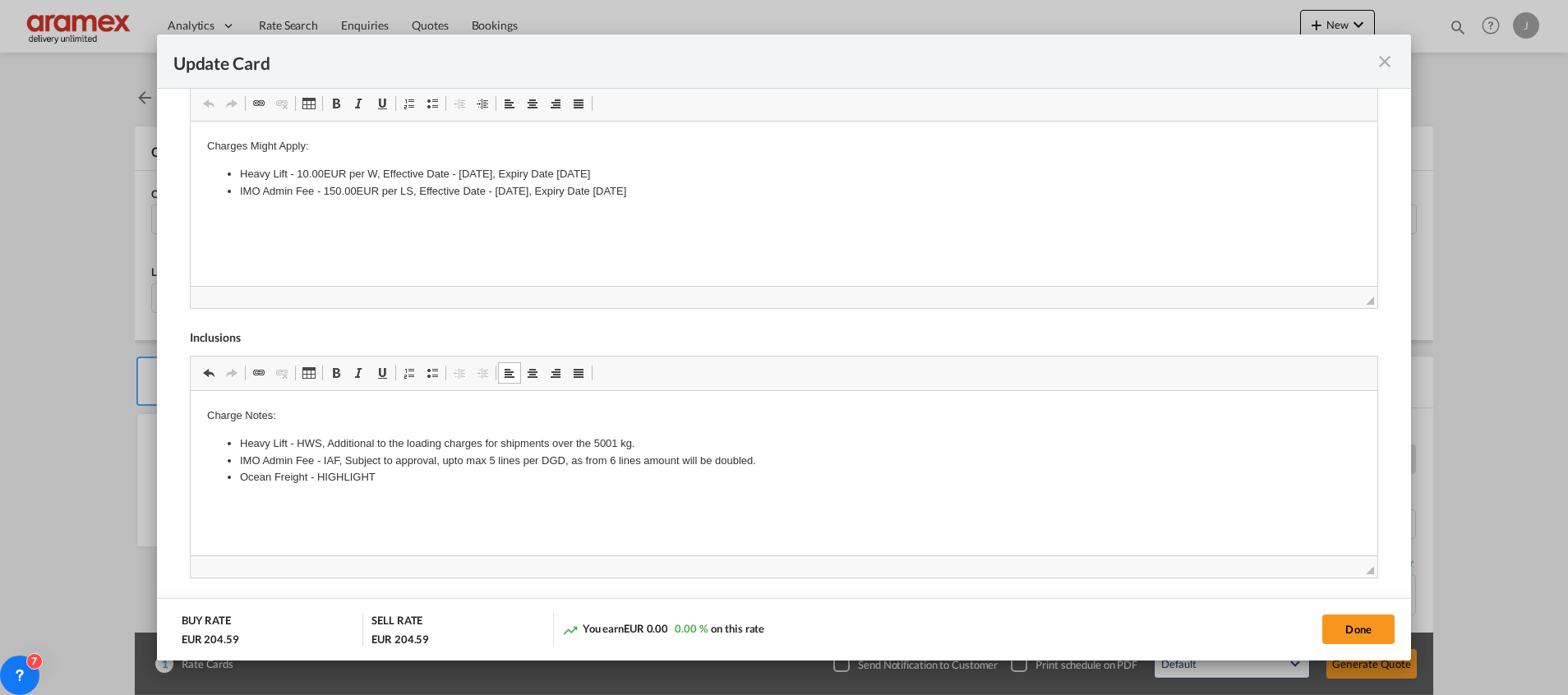
click at [350, 523] on html "Charge Notes: Heavy Lift - HWS, Additional to the loading charges for shipments…" at bounding box center [783, 460] width 1186 height 140
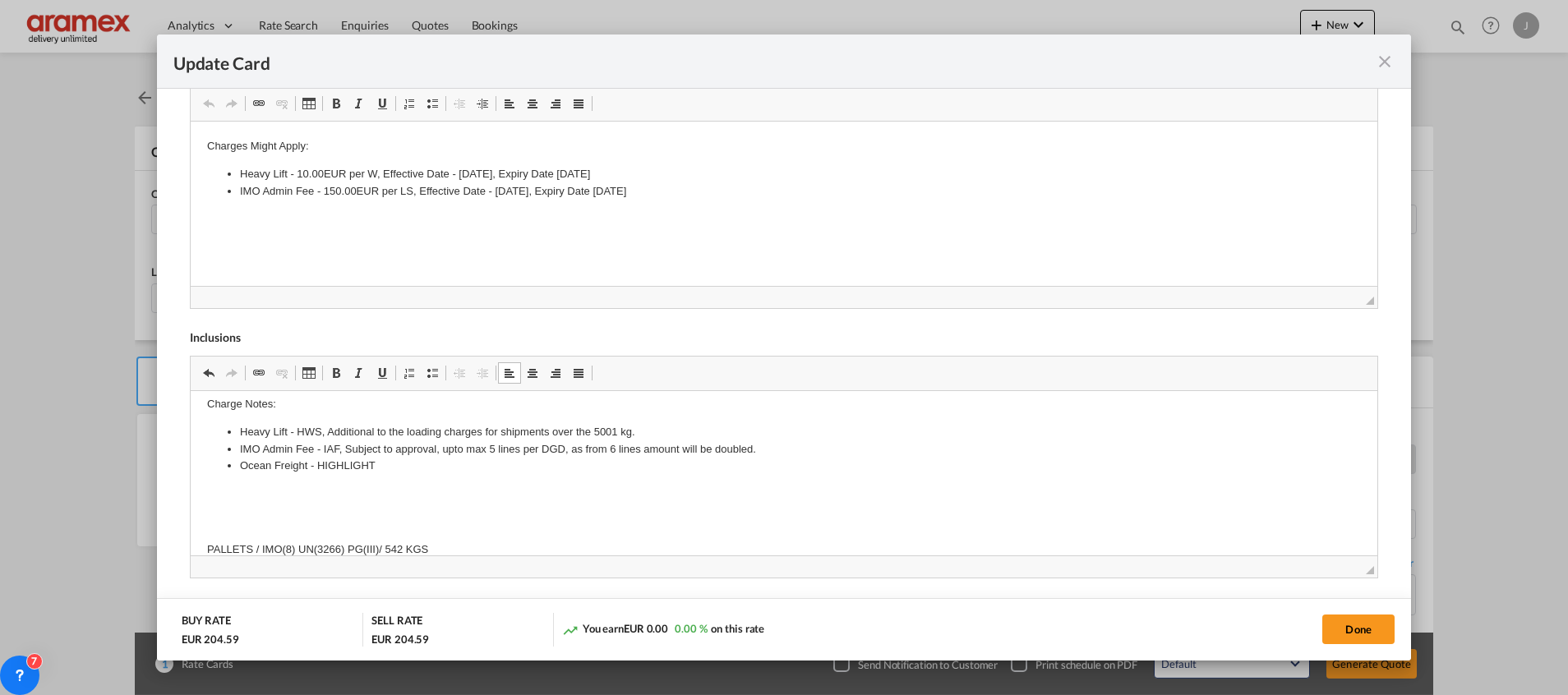
scroll to position [114, 0]
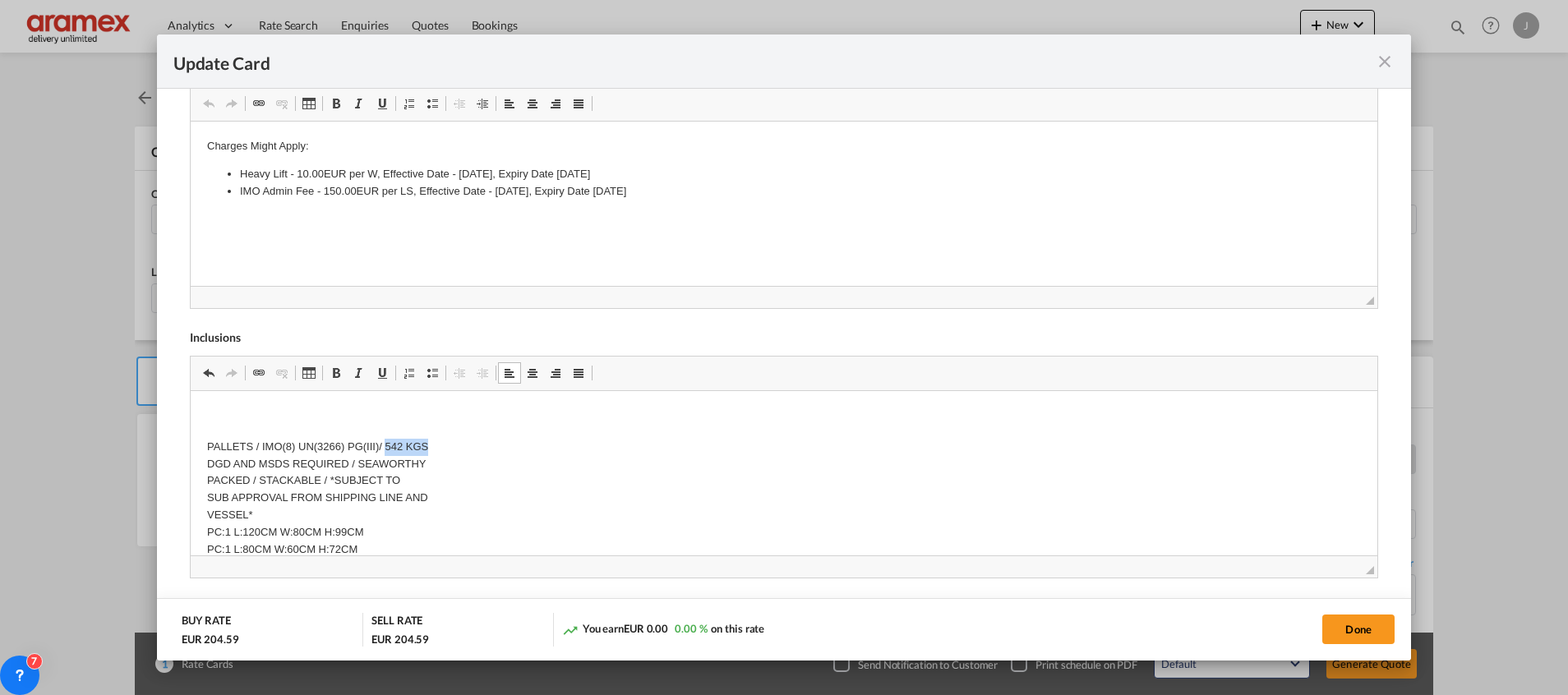
drag, startPoint x: 384, startPoint y: 441, endPoint x: 450, endPoint y: 448, distance: 66.4
click at [450, 448] on p "PALLETS / IMO(8) UN(3266) PG(III)/ 542 KGS DGD AND MSDS REQUIRED / SEAWORTHY PA…" at bounding box center [784, 498] width 1154 height 120
copy p "542 KGS"
click at [372, 529] on p "PALLETS / IMO(8) UN(3266) PG(III)/ DGD AND MSDS REQUIRED / SEAWORTHY PACKED / S…" at bounding box center [784, 478] width 1154 height 120
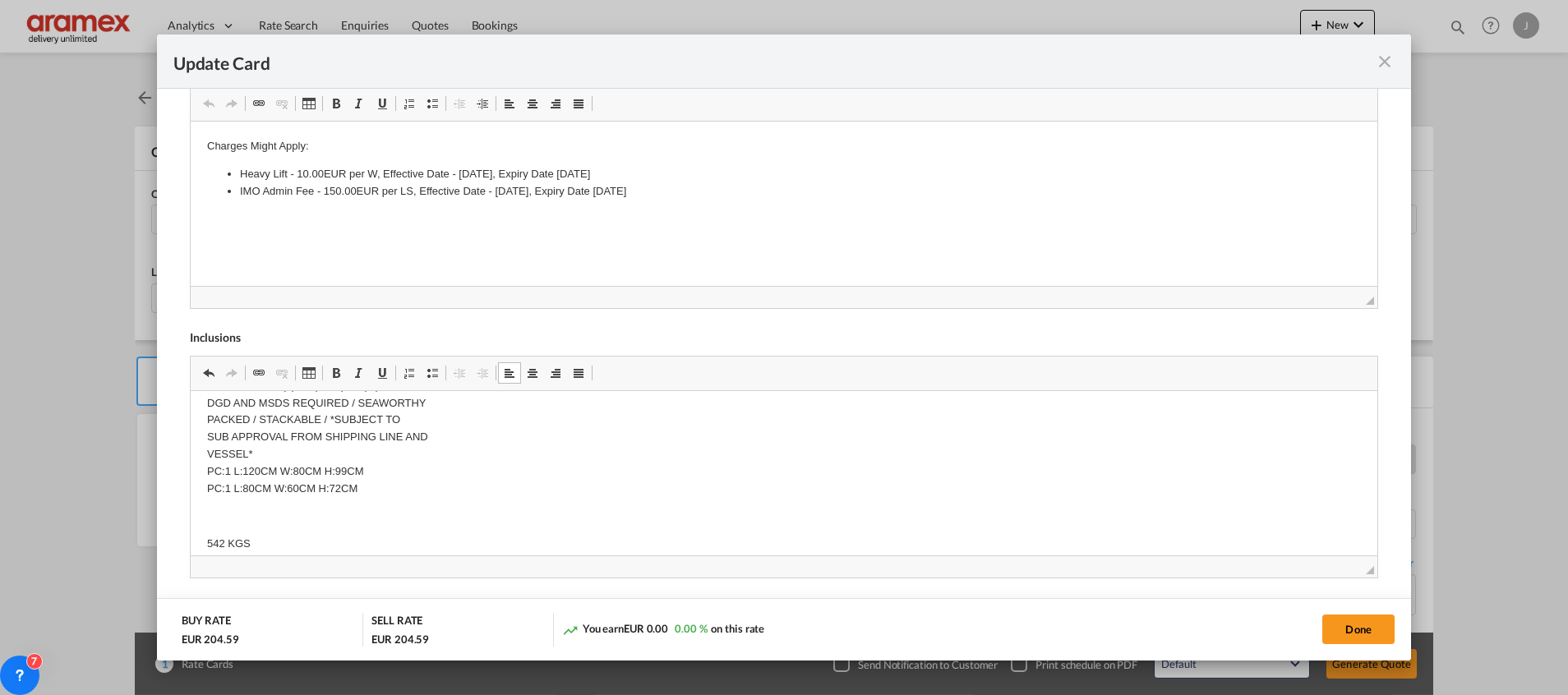
scroll to position [189, 0]
click at [298, 527] on p "542 KGS" at bounding box center [784, 529] width 1154 height 18
click at [208, 525] on p "542 KGS 1.296 CBM" at bounding box center [784, 529] width 1154 height 18
copy p "542"
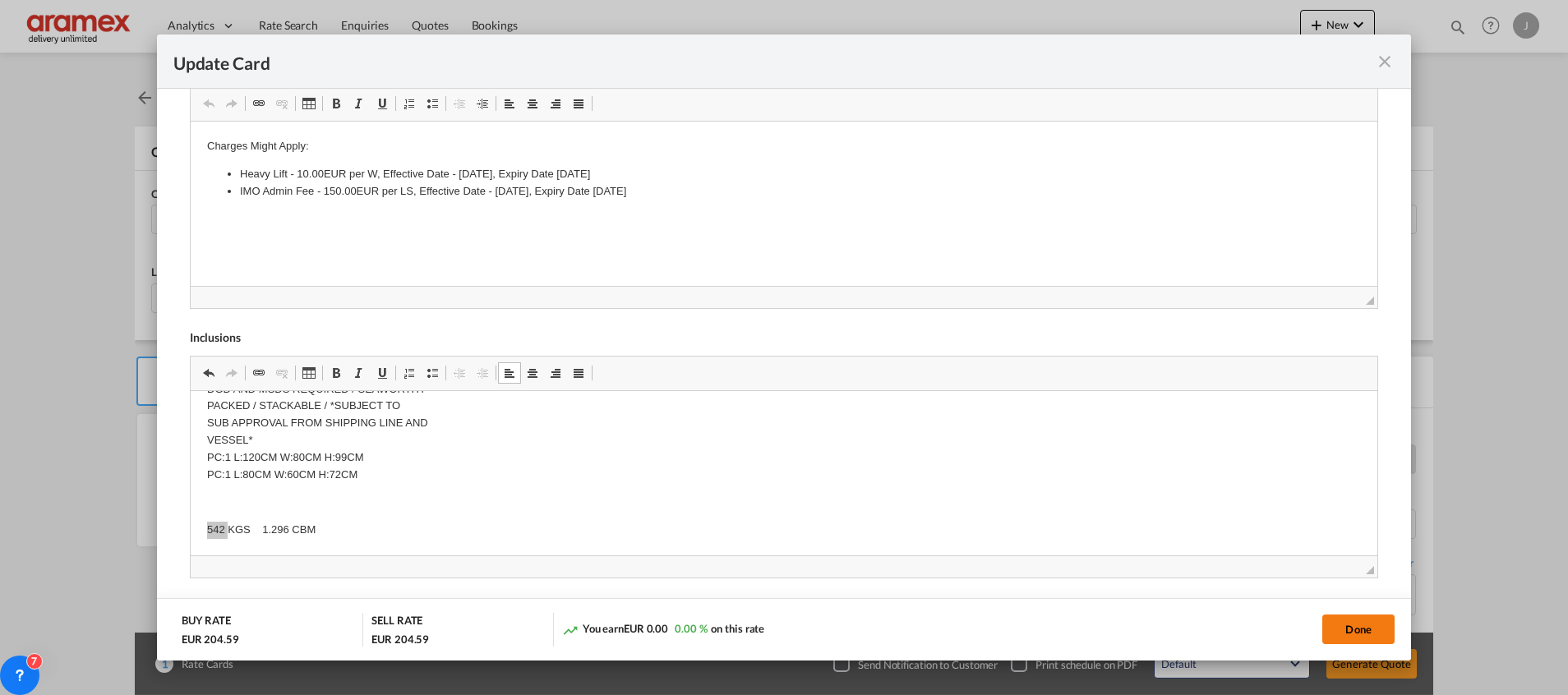
click at [1361, 631] on button "Done" at bounding box center [1359, 630] width 73 height 30
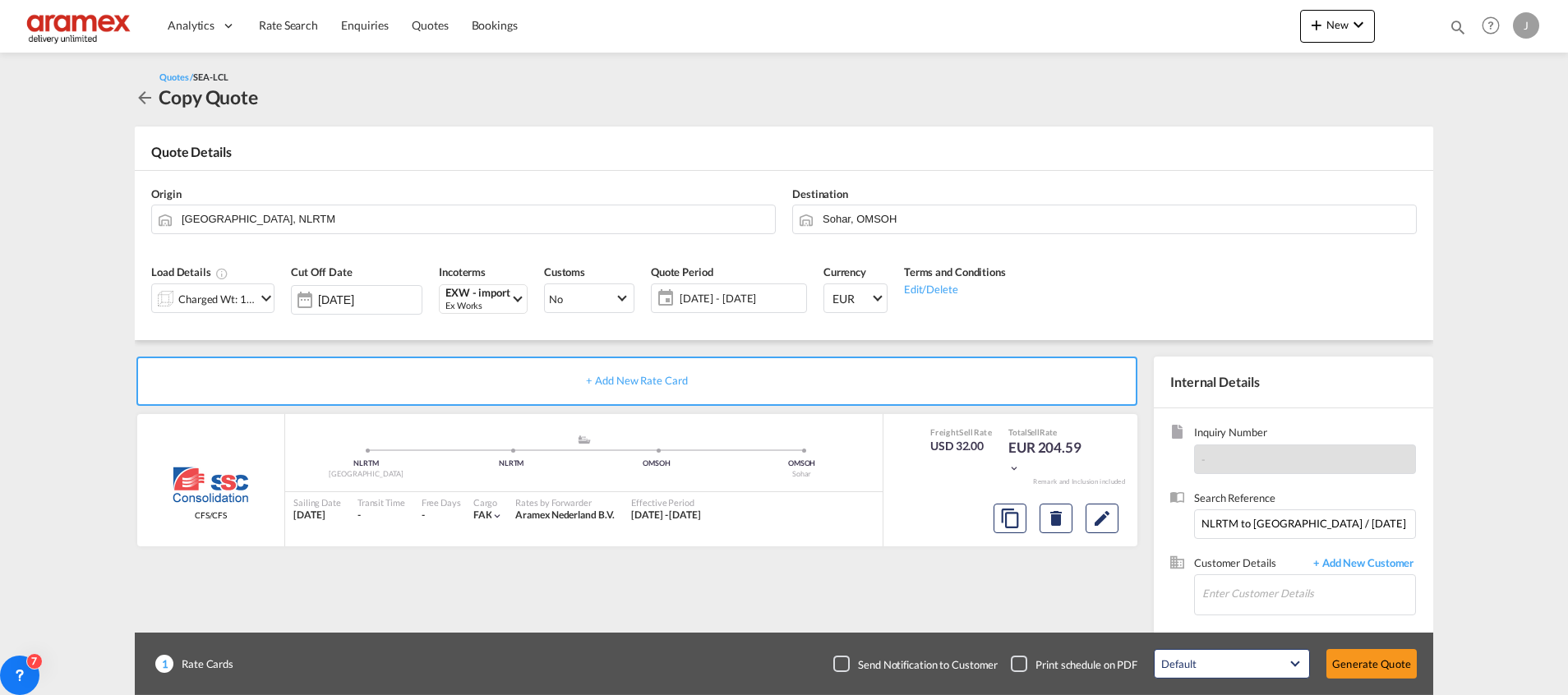
scroll to position [168, 0]
click at [1097, 517] on md-icon "Edit" at bounding box center [1102, 518] width 20 height 20
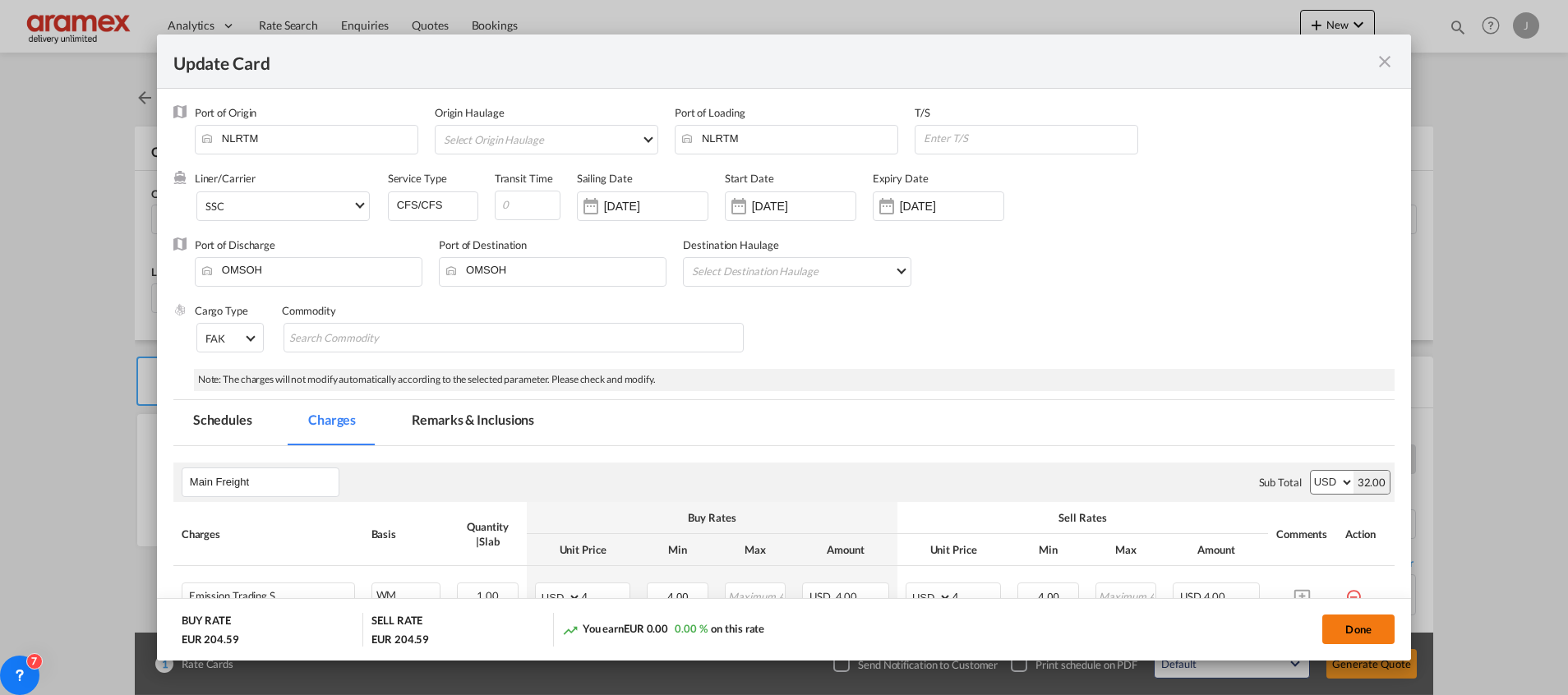
click at [1353, 626] on button "Done" at bounding box center [1359, 630] width 73 height 30
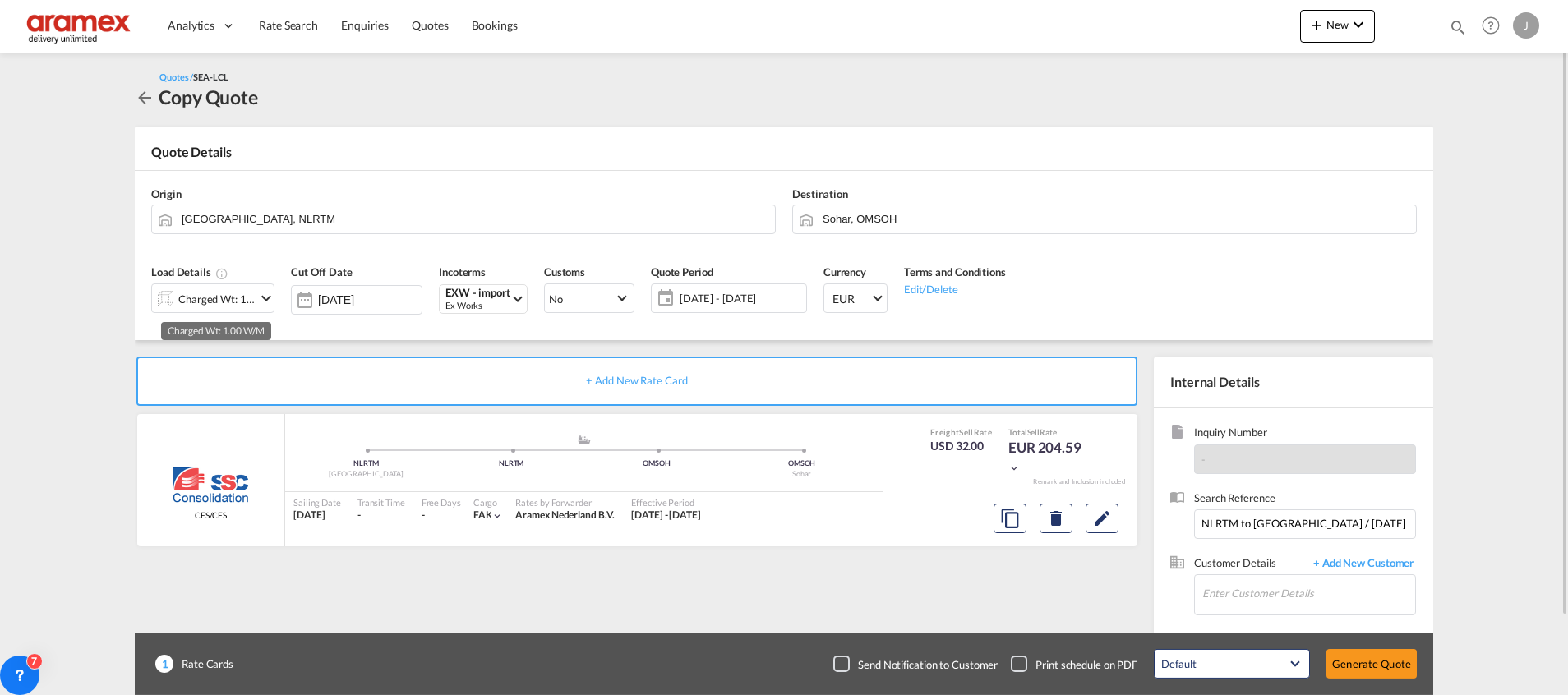
click at [242, 287] on div "Charged Wt: 1.00 W/M" at bounding box center [217, 299] width 77 height 23
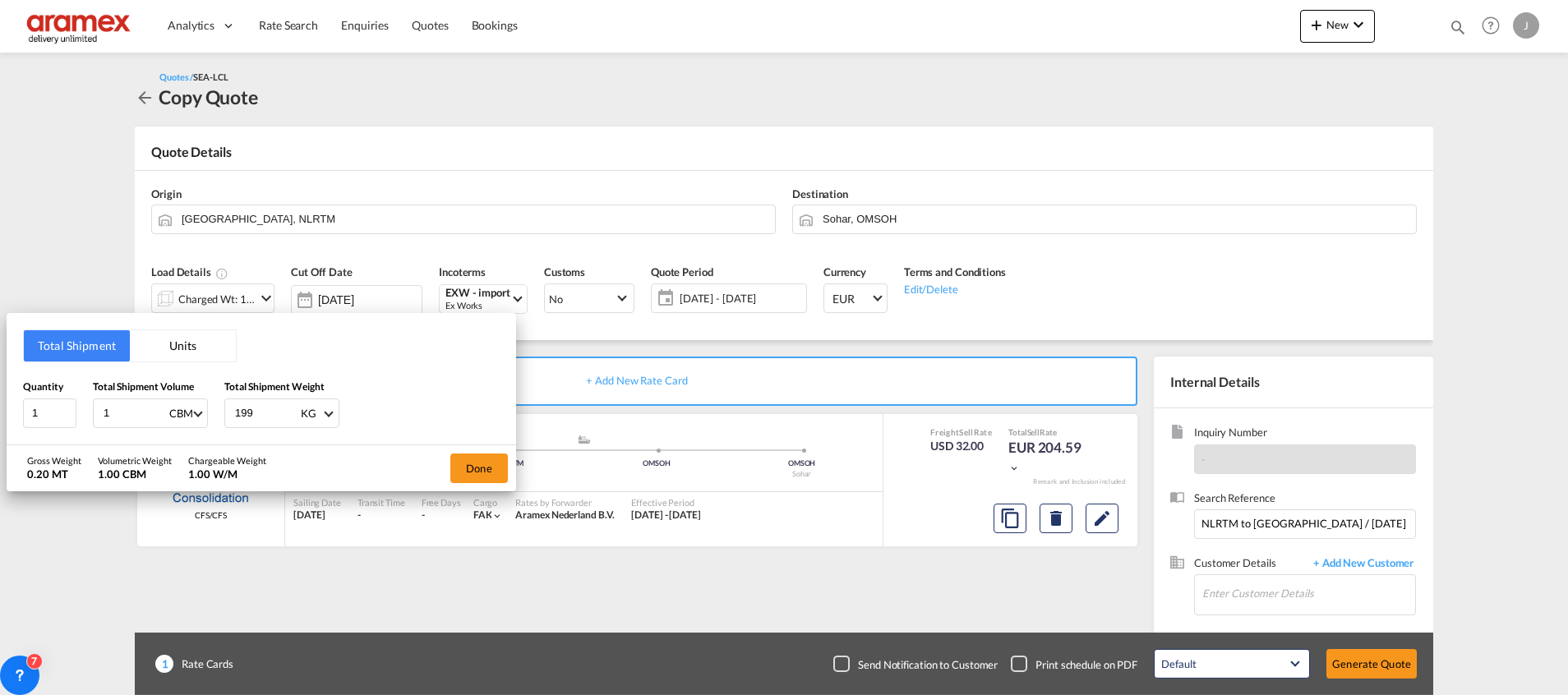
drag, startPoint x: 137, startPoint y: 409, endPoint x: 83, endPoint y: 409, distance: 54.0
click at [83, 409] on div "Quantity 1 Total Shipment Volume 1 CBM CBM CFT Total Shipment Weight 199 KG KG …" at bounding box center [261, 403] width 476 height 49
type input "1.29"
drag, startPoint x: 271, startPoint y: 417, endPoint x: 195, endPoint y: 418, distance: 76.0
click at [195, 418] on div "Quantity 1 Total Shipment Volume 1.29 CBM CBM CFT Total Shipment Weight 199 KG …" at bounding box center [261, 403] width 476 height 49
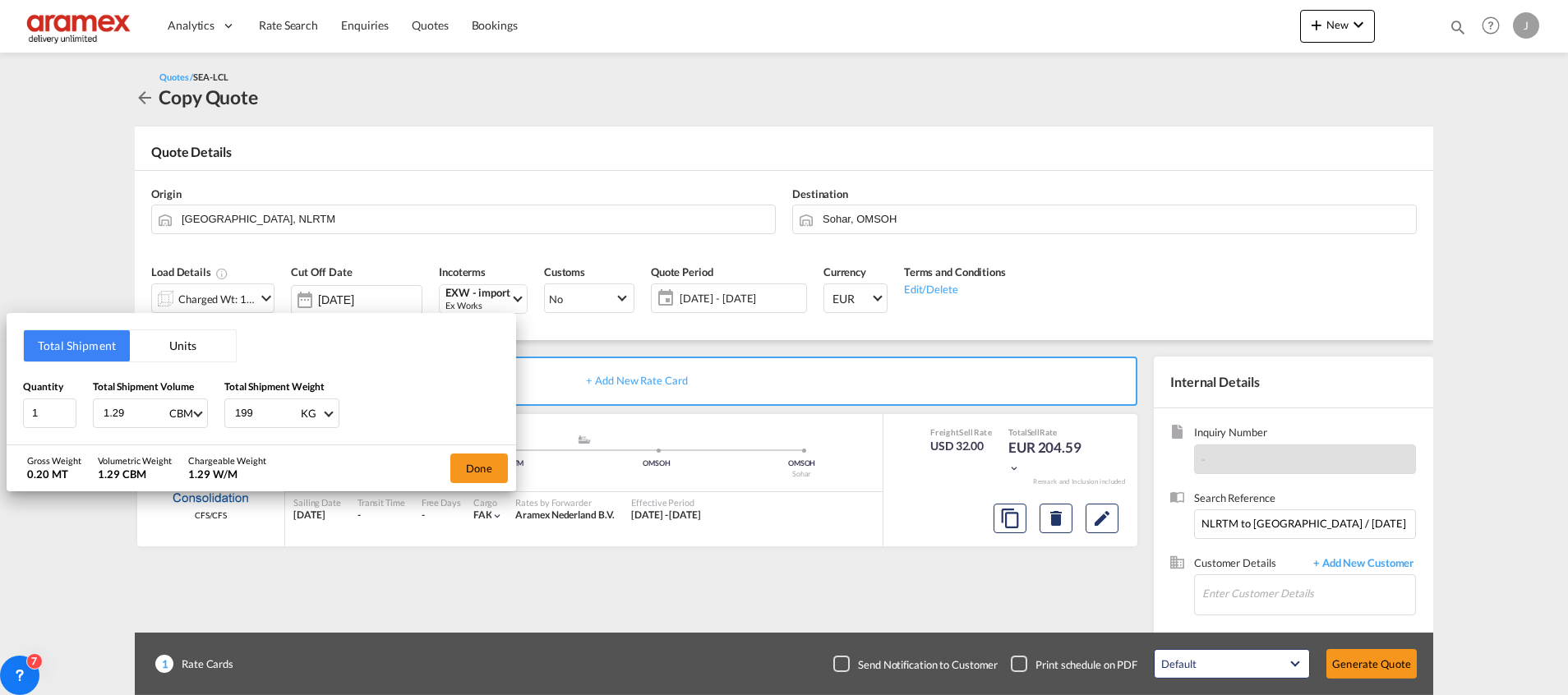
paste input "542"
type input "542"
drag, startPoint x: 43, startPoint y: 408, endPoint x: 10, endPoint y: 408, distance: 33.0
click at [10, 408] on div "Total Shipment Units Quantity 1 Total Shipment Volume 1.29 CBM CBM CFT Total Sh…" at bounding box center [261, 378] width 510 height 131
type input "2"
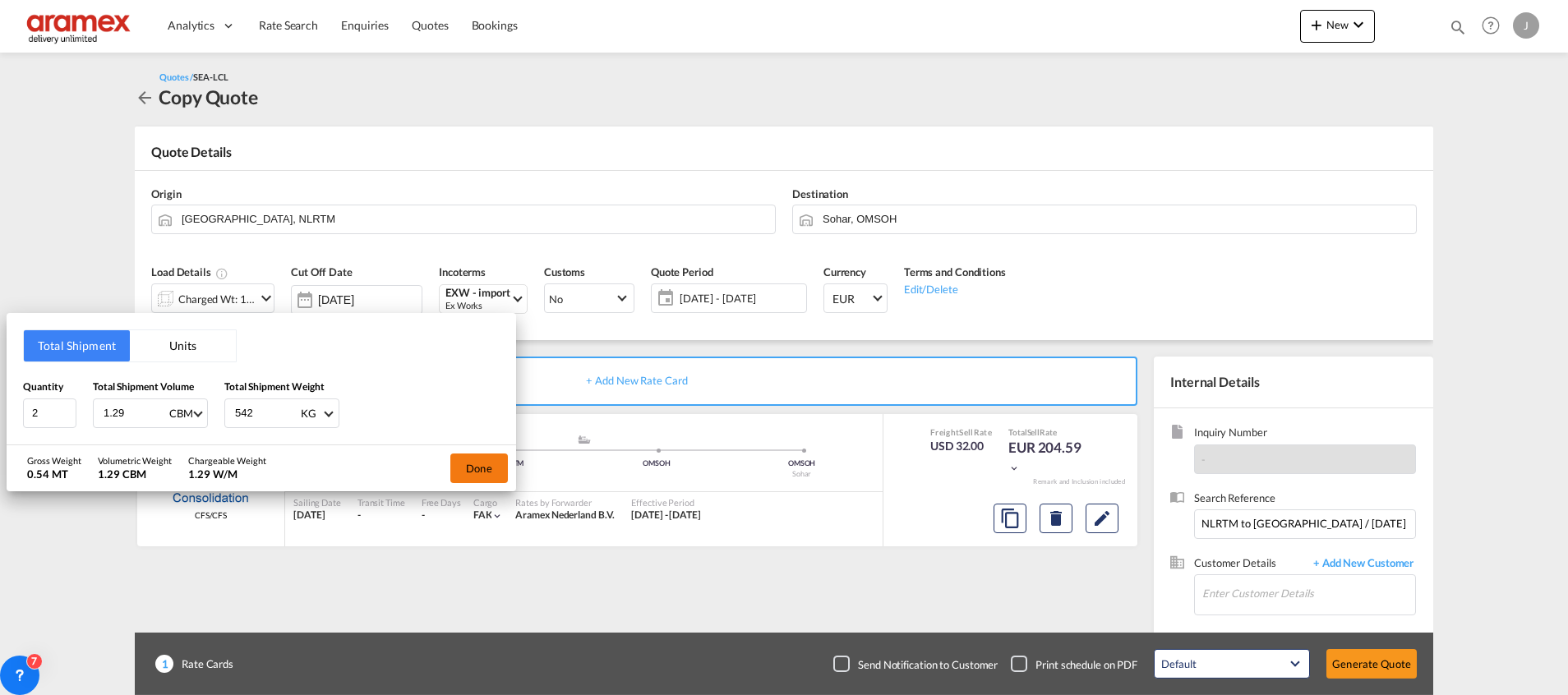
click at [468, 472] on button "Done" at bounding box center [479, 468] width 58 height 30
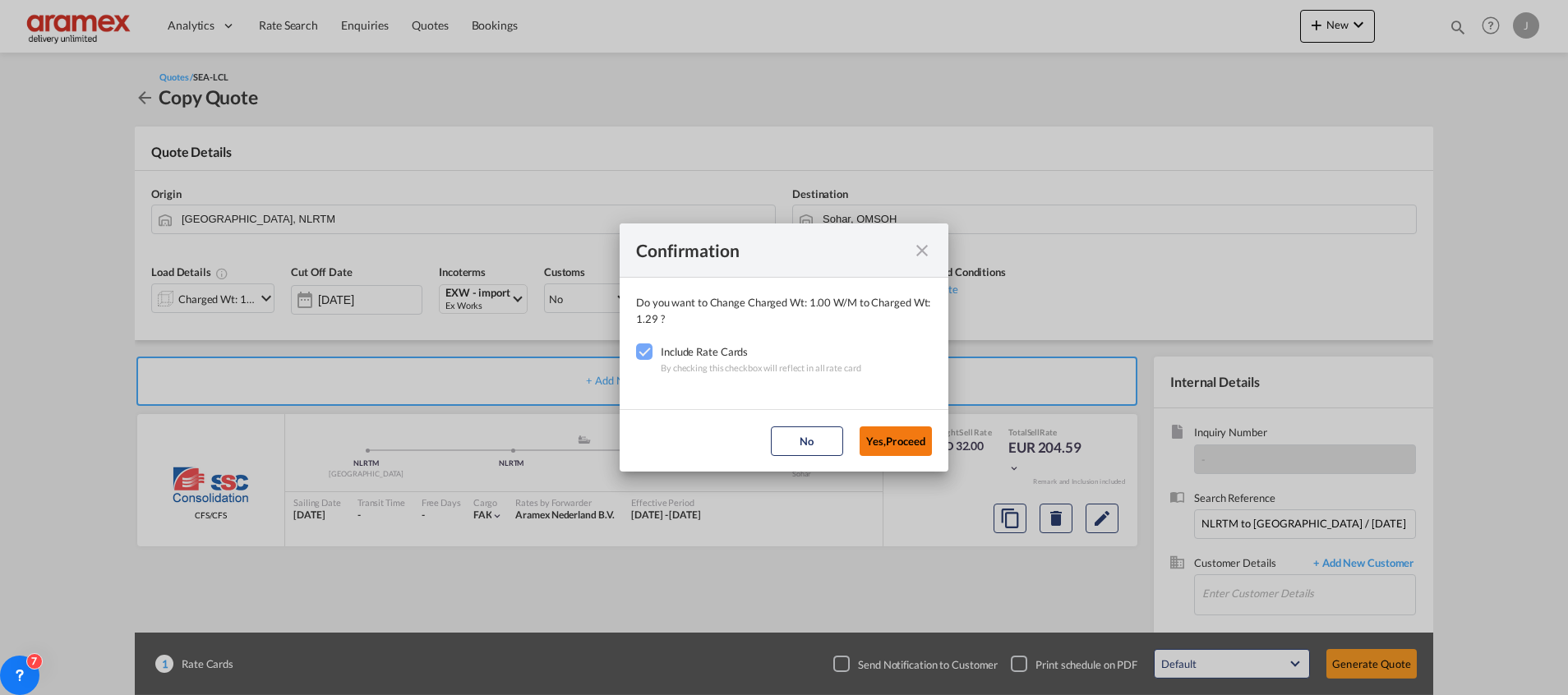
click at [886, 449] on button "Yes,Proceed" at bounding box center [896, 441] width 73 height 30
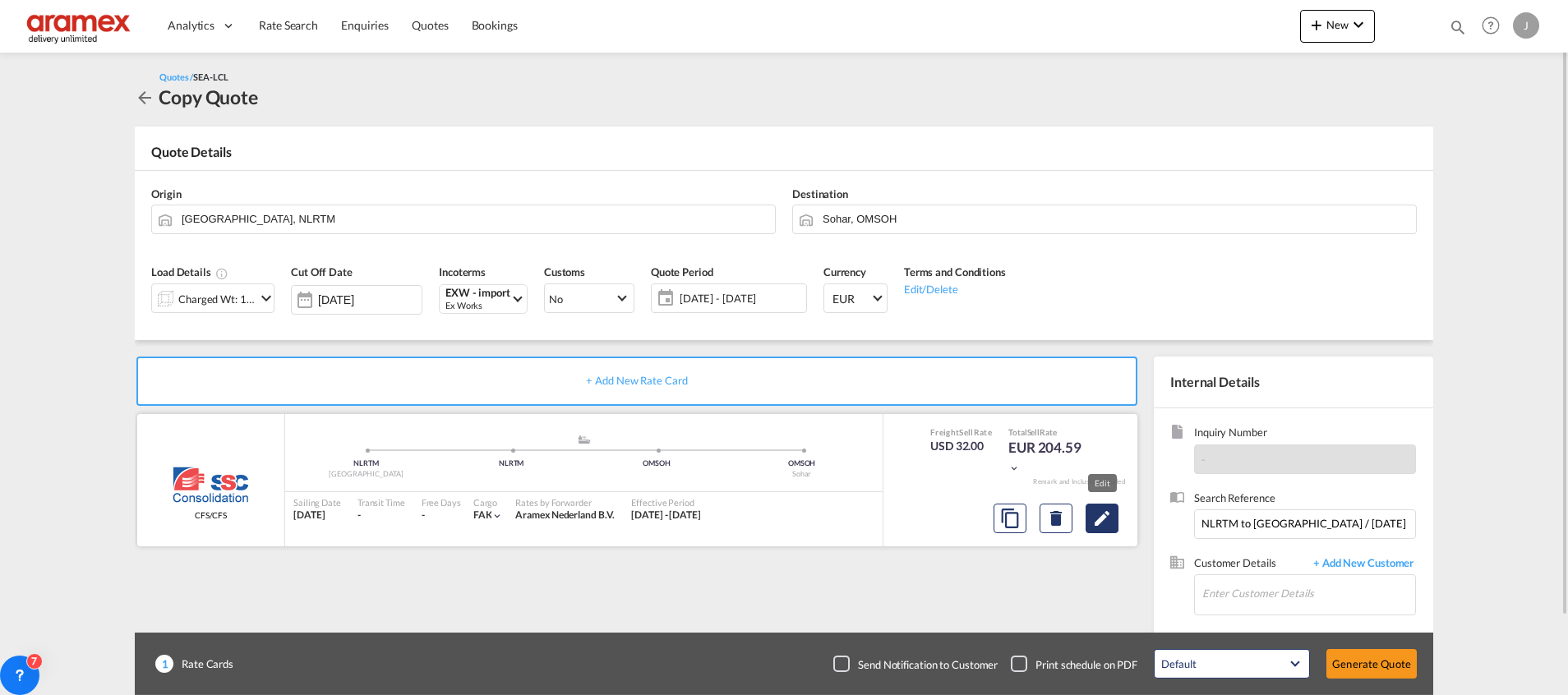
click at [1110, 519] on md-icon "Edit" at bounding box center [1102, 518] width 20 height 20
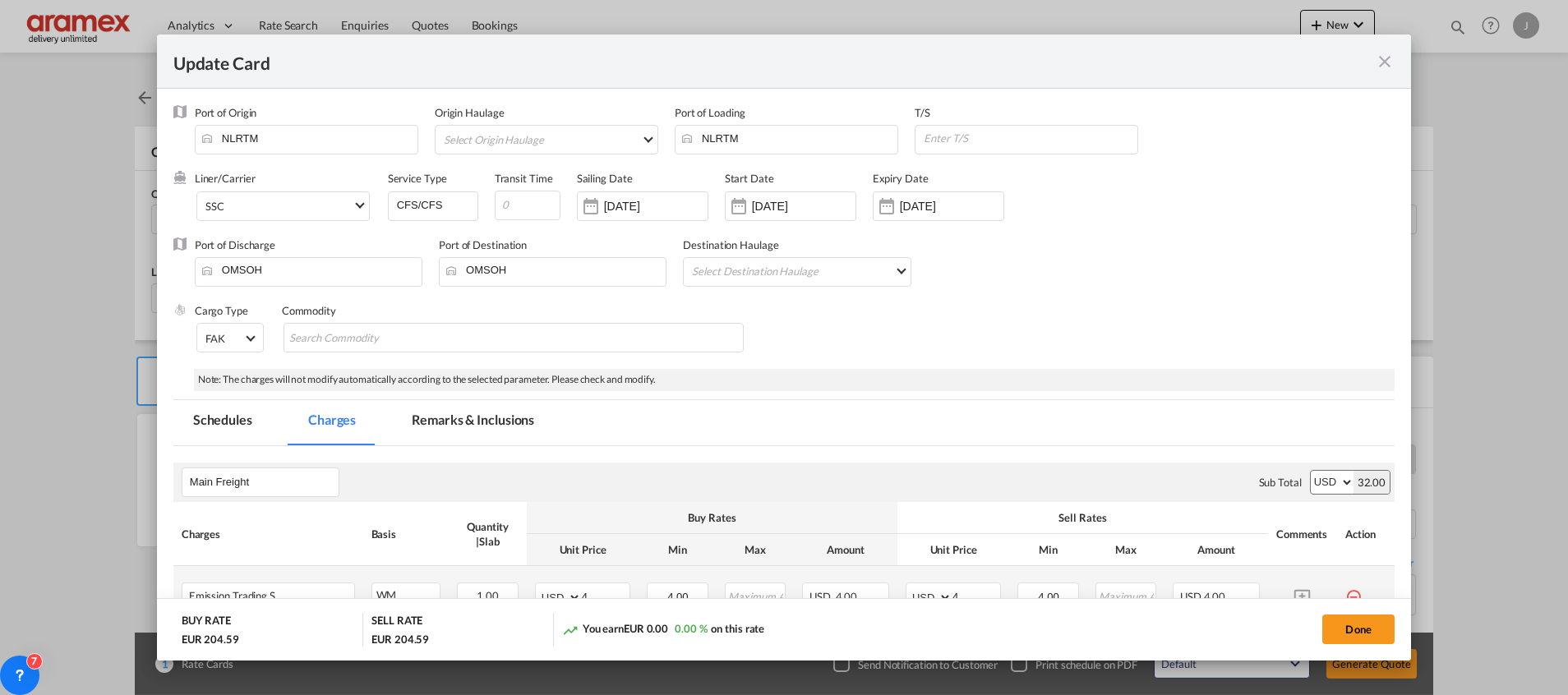
scroll to position [247, 0]
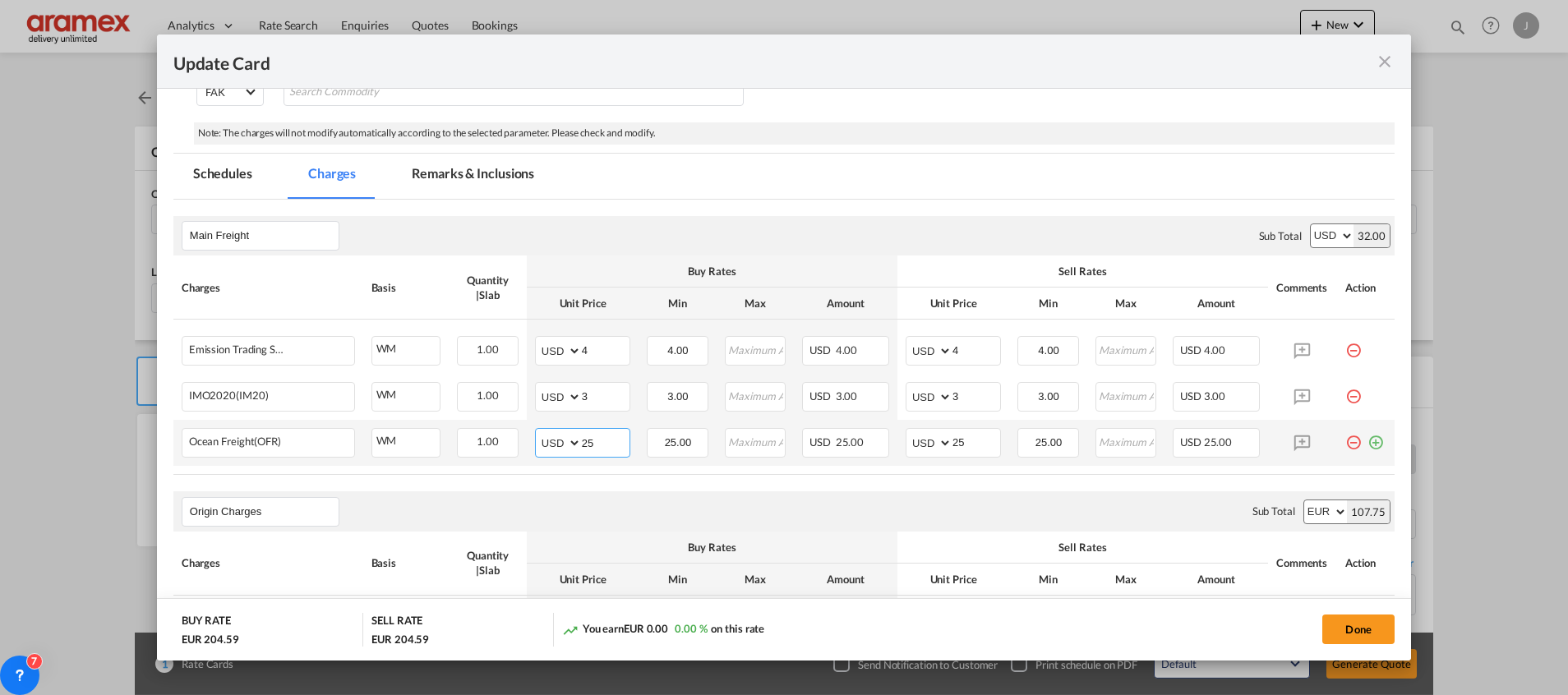
drag, startPoint x: 577, startPoint y: 447, endPoint x: 565, endPoint y: 448, distance: 12.0
click at [565, 448] on md-input-container "AED AFN ALL AMD ANG AOA ARS AUD AWG AZN BAM BBD BDT BGN BHD BIF BMD BND [PERSON…" at bounding box center [583, 443] width 95 height 30
click at [604, 442] on input "13" at bounding box center [605, 441] width 47 height 24
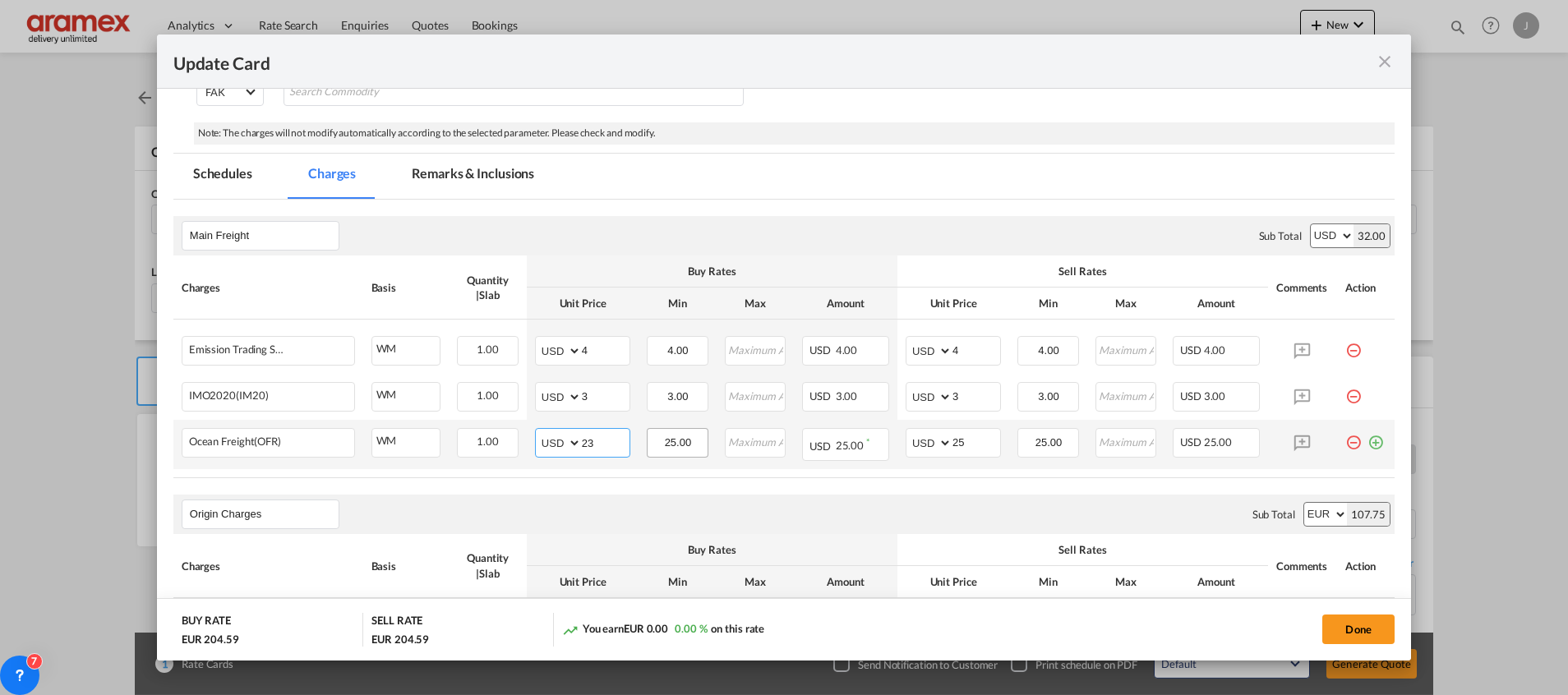
type input "23"
click at [676, 440] on input "25.00" at bounding box center [677, 441] width 59 height 24
type input "23"
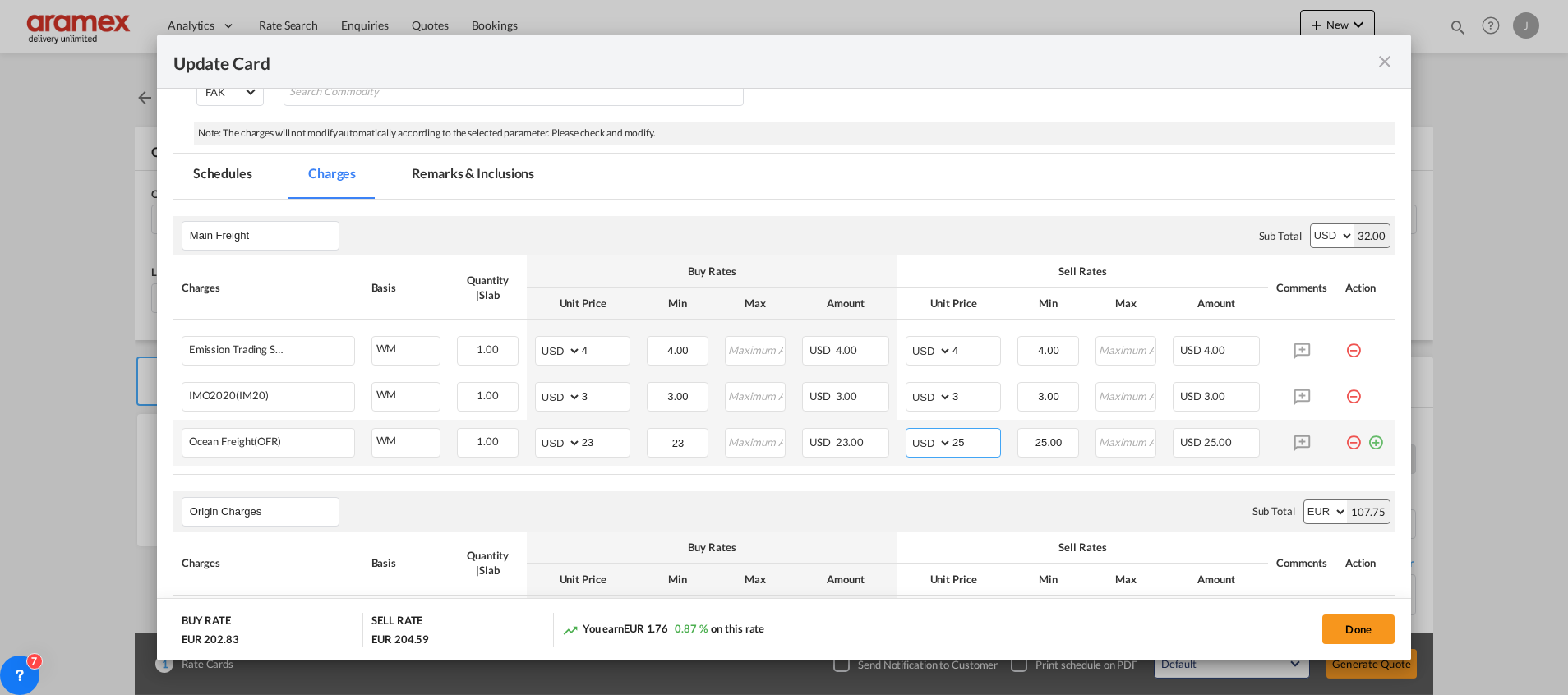
click at [955, 436] on input "25" at bounding box center [976, 441] width 47 height 24
drag, startPoint x: 964, startPoint y: 439, endPoint x: 918, endPoint y: 447, distance: 46.7
click at [925, 447] on md-input-container "AED AFN ALL AMD ANG AOA ARS AUD AWG AZN BAM BBD BDT BGN BHD BIF BMD BND [PERSON…" at bounding box center [953, 443] width 95 height 30
type input "23"
drag, startPoint x: 1056, startPoint y: 442, endPoint x: 945, endPoint y: 451, distance: 111.4
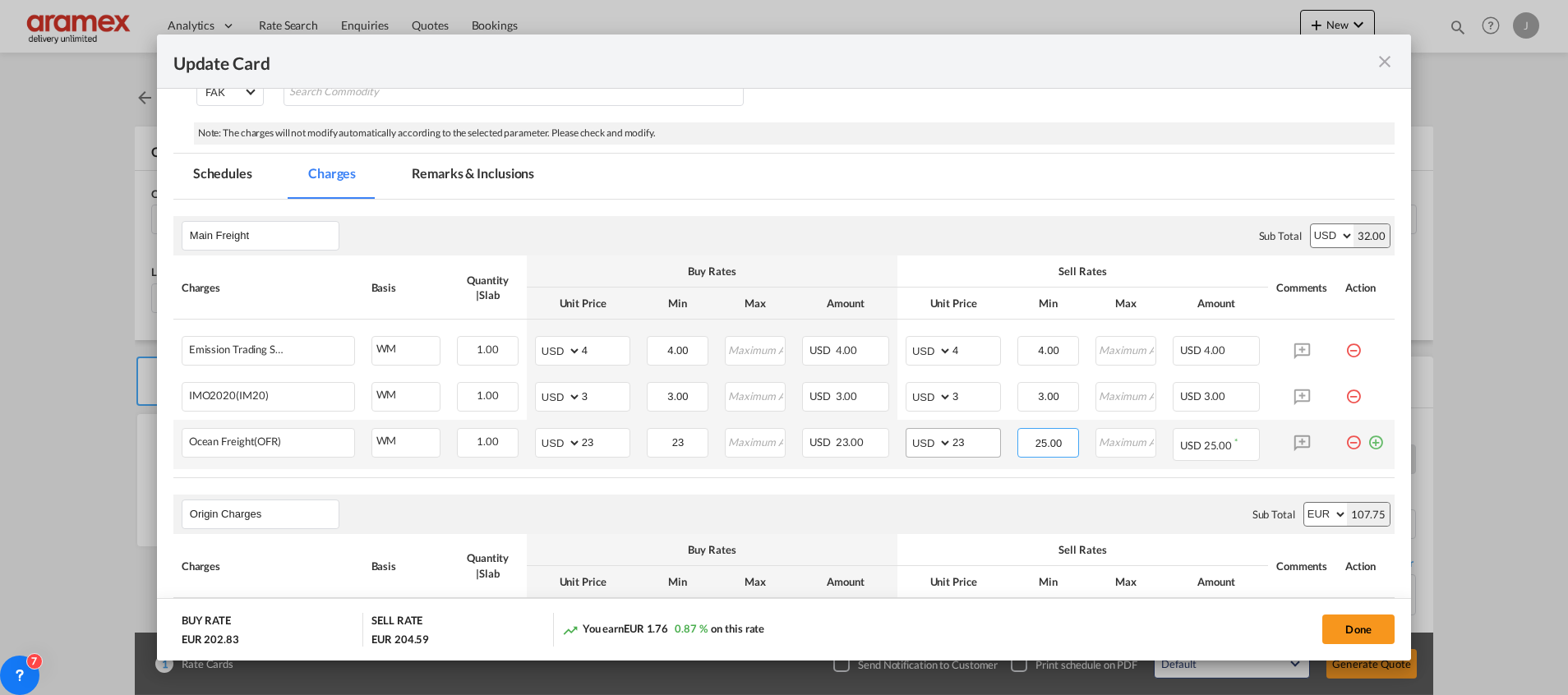
click at [977, 451] on tr "Ocean Freight(OFR) Please Enter Already Exists WM WM can not applied for this c…" at bounding box center [784, 444] width 1221 height 48
type input "23"
click at [839, 508] on div "Origin Charges Please enter leg name Leg Name Already Exists Sub Total AED AFN …" at bounding box center [784, 511] width 1221 height 39
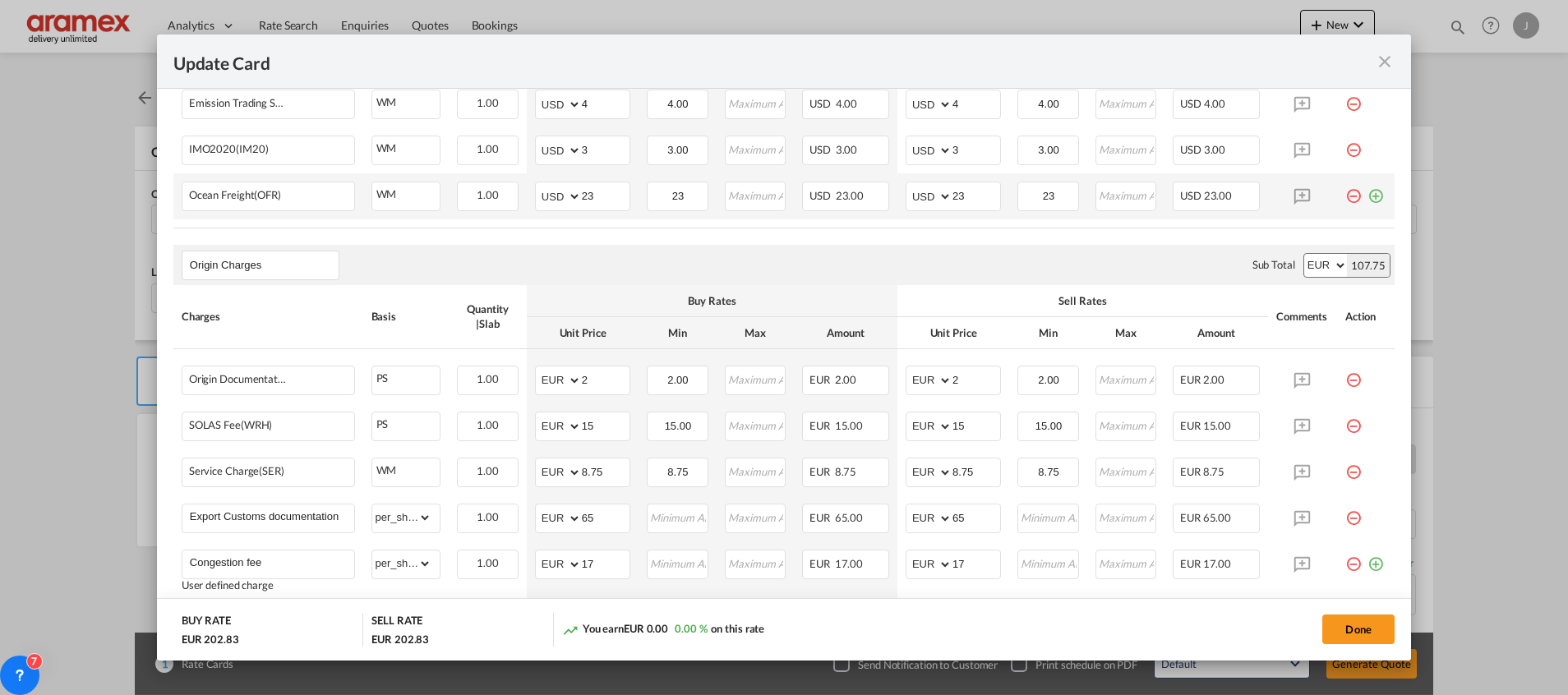
click at [1367, 193] on md-icon "icon-plus-circle-outline green-400-fg" at bounding box center [1375, 190] width 17 height 17
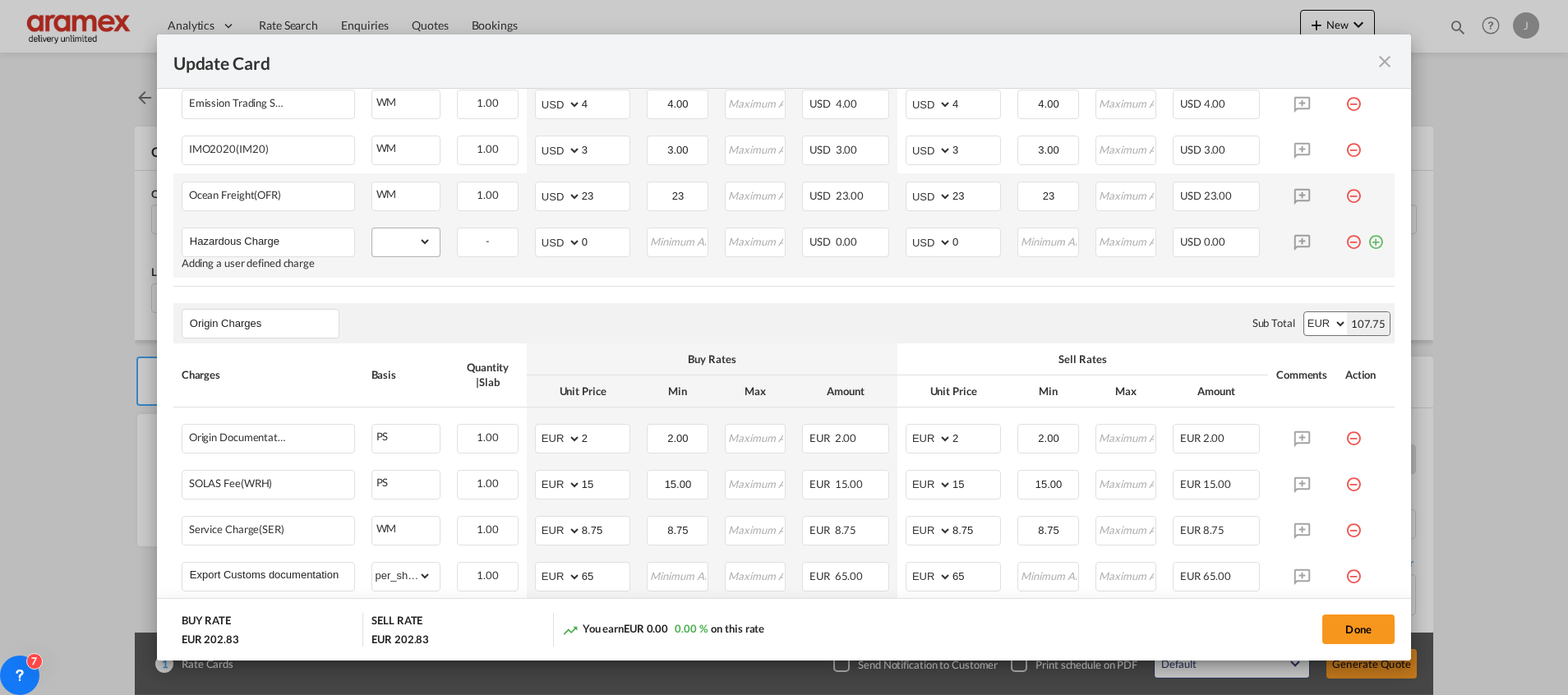
type input "Hazardous Charge"
click at [405, 243] on select "gross_weight volumetric_weight per_shipment per_bl per_km per_hawb per_kg flat …" at bounding box center [402, 242] width 60 height 26
select select "per_shipment"
click at [372, 229] on select "gross_weight volumetric_weight per_shipment per_bl per_km per_hawb per_kg flat …" at bounding box center [402, 242] width 60 height 26
drag, startPoint x: 591, startPoint y: 240, endPoint x: 571, endPoint y: 239, distance: 20.0
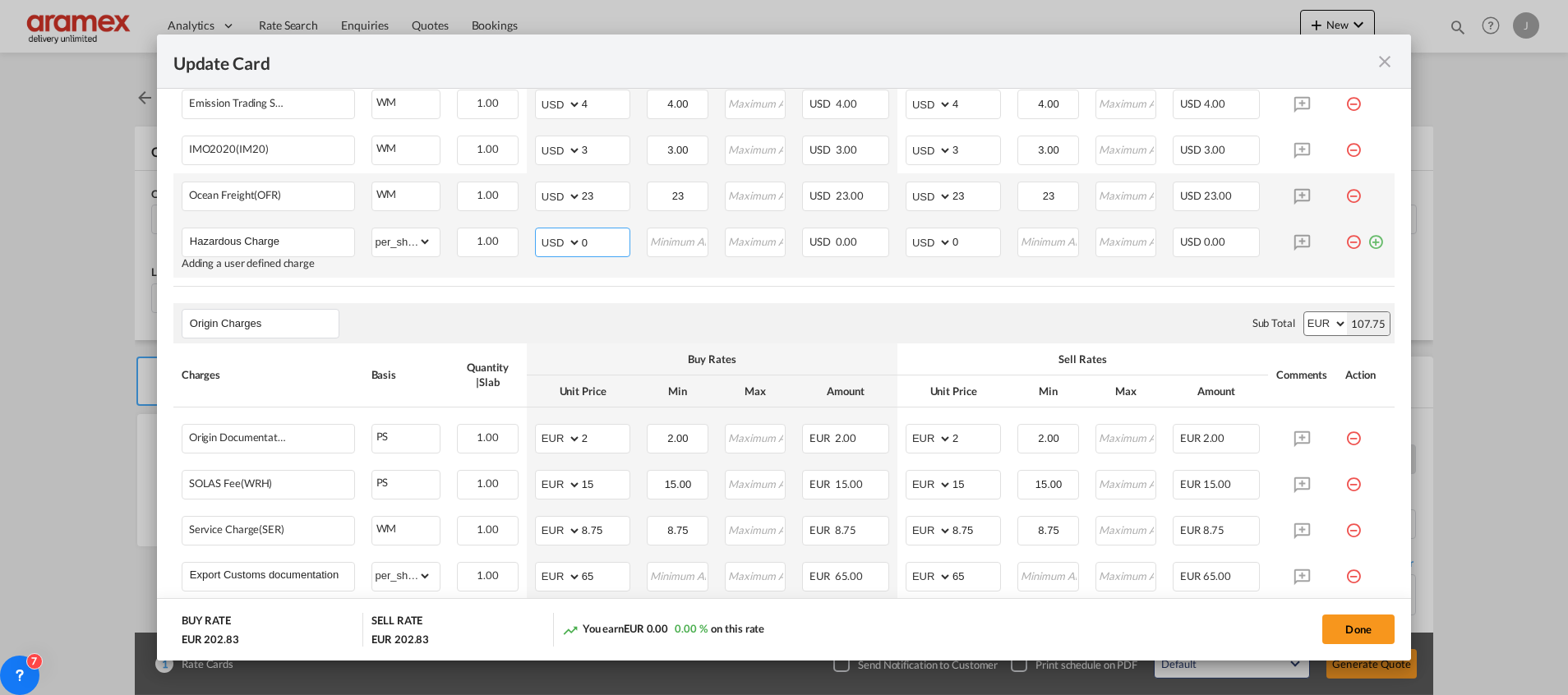
click at [571, 239] on md-input-container "AED AFN ALL AMD ANG AOA ARS AUD AWG AZN BAM BBD BDT BGN BHD BIF BMD BND [PERSON…" at bounding box center [583, 243] width 95 height 30
click at [596, 240] on input "125" at bounding box center [605, 241] width 47 height 24
click at [594, 241] on input "125" at bounding box center [605, 241] width 47 height 24
type input "125"
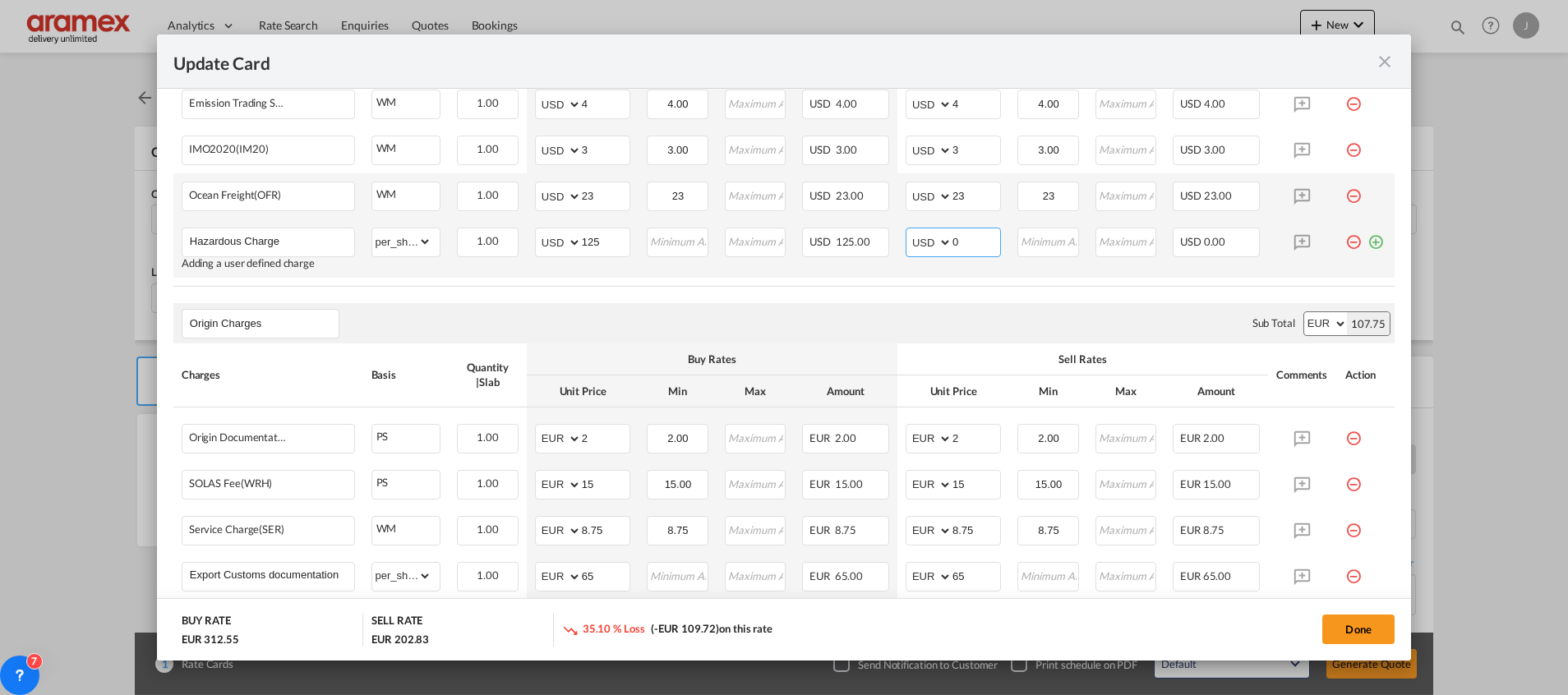
click at [945, 241] on select "AED AFN ALL AMD ANG AOA ARS AUD AWG AZN BAM BBD BDT BGN BHD BIF BMD BND [PERSON…" at bounding box center [931, 242] width 43 height 23
click at [962, 241] on input "0" at bounding box center [976, 241] width 47 height 24
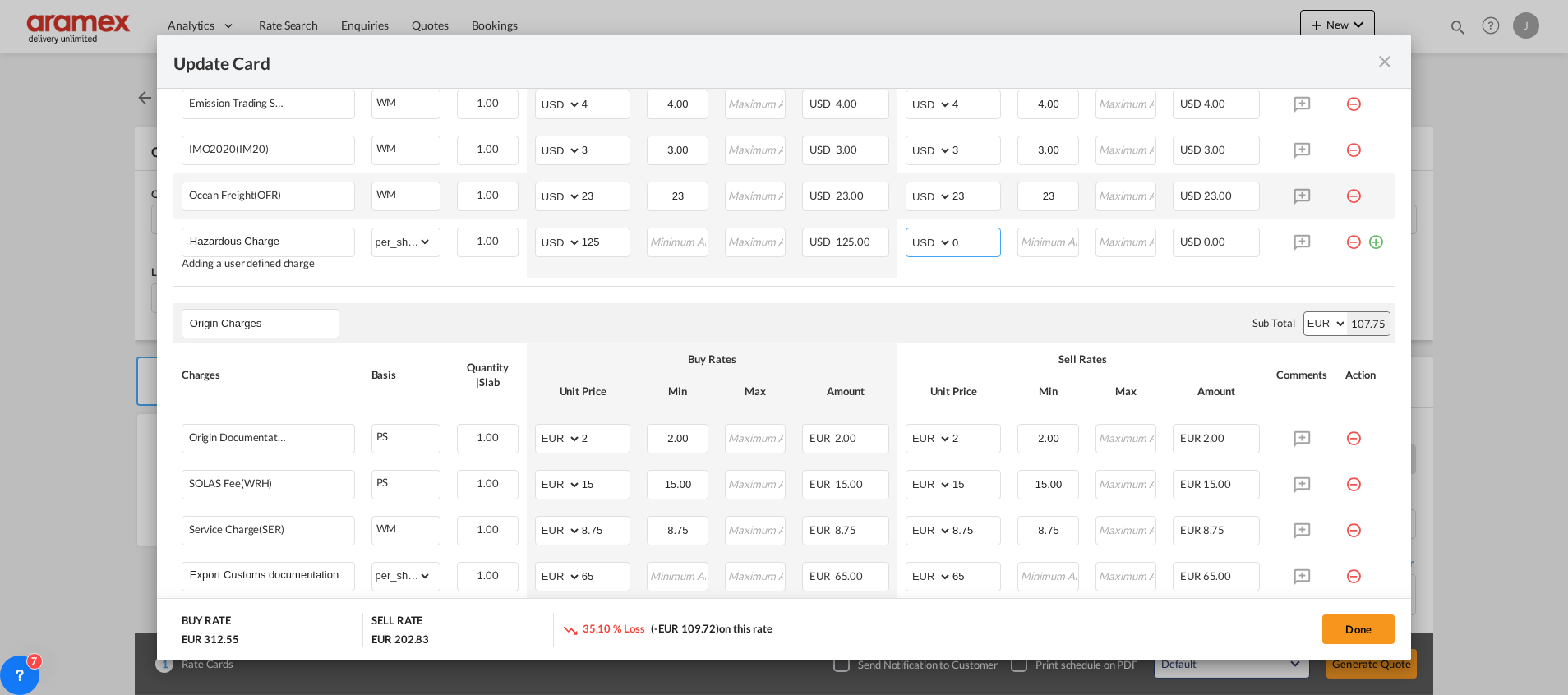
paste input "Hazardous Charge"
type input "Hazardous Charge"
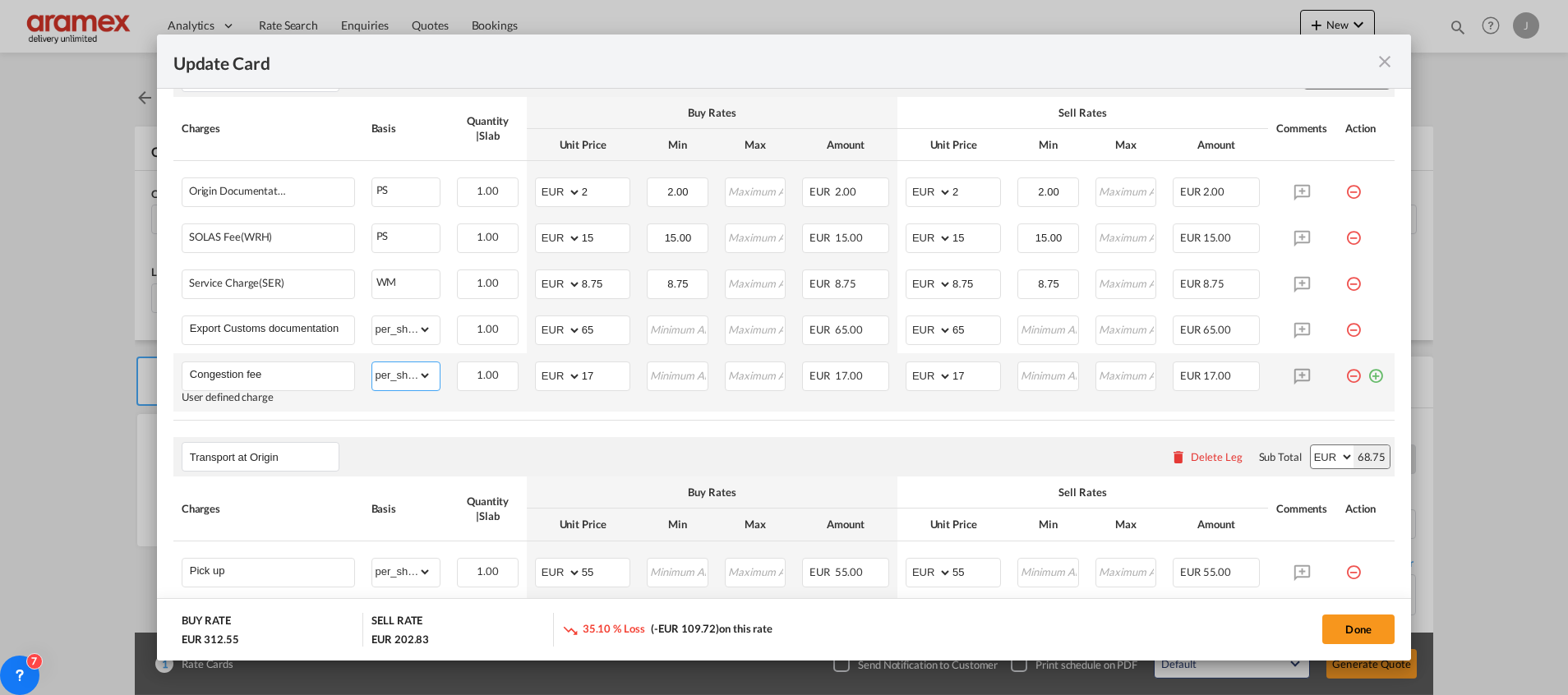
click at [404, 377] on select "gross_weight volumetric_weight per_shipment per_bl per_km per_hawb per_kg flat …" at bounding box center [402, 375] width 60 height 26
select select "per_w/m"
click at [372, 362] on select "gross_weight volumetric_weight per_shipment per_bl per_km per_hawb per_kg flat …" at bounding box center [402, 375] width 60 height 26
drag, startPoint x: 611, startPoint y: 376, endPoint x: 531, endPoint y: 385, distance: 80.5
click at [535, 385] on md-input-container "AED AFN ALL AMD ANG AOA ARS AUD AWG AZN BAM BBD BDT BGN BHD BIF BMD BND [PERSON…" at bounding box center [583, 377] width 95 height 30
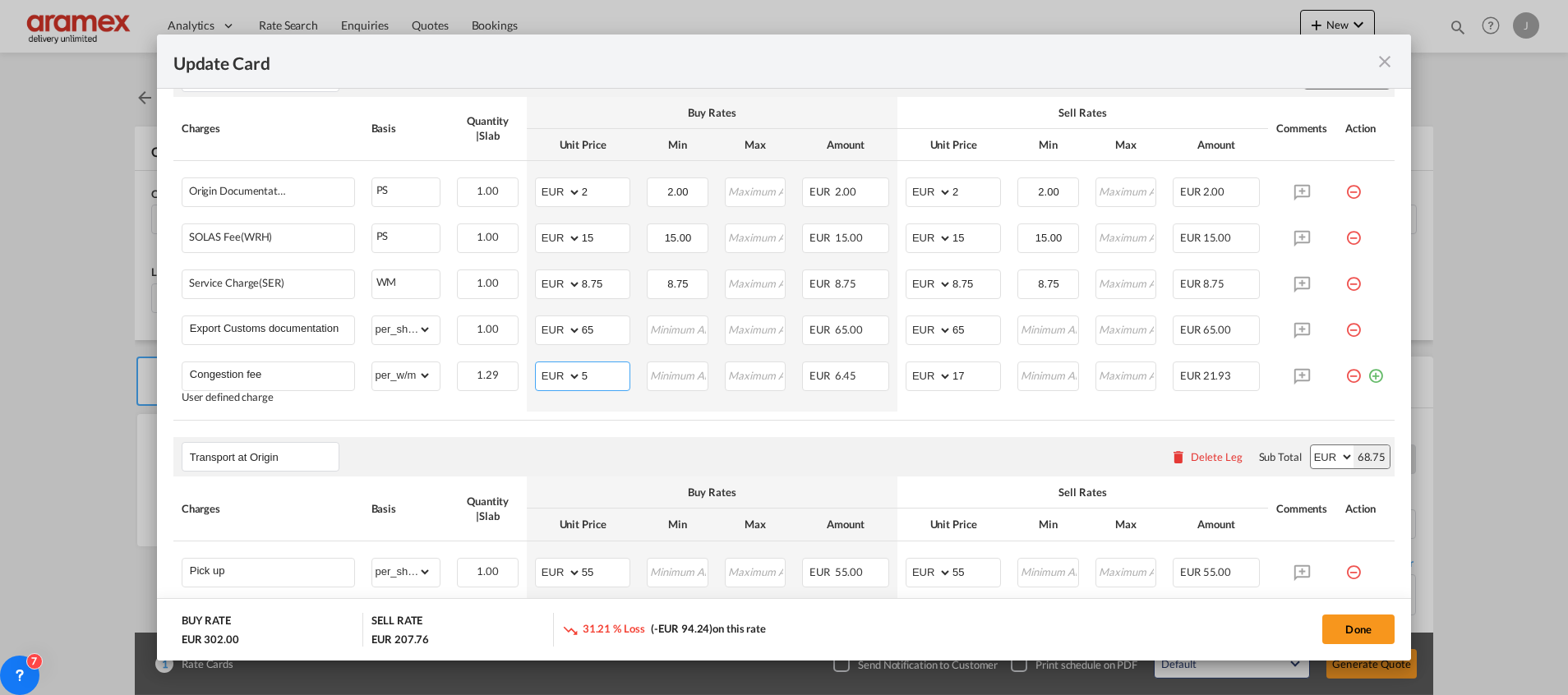
type input "5"
drag, startPoint x: 974, startPoint y: 434, endPoint x: 974, endPoint y: 409, distance: 25.0
click at [974, 424] on air-lcl-rate-modification "Main Freight Please enter leg name Leg Name Already Exists Sub Total AED AFN AL…" at bounding box center [784, 207] width 1221 height 1002
drag, startPoint x: 969, startPoint y: 377, endPoint x: 883, endPoint y: 377, distance: 86.0
click at [883, 377] on tr "Congestion fee User defined charge Please Enter Already Exists gross_weight vol…" at bounding box center [784, 382] width 1221 height 59
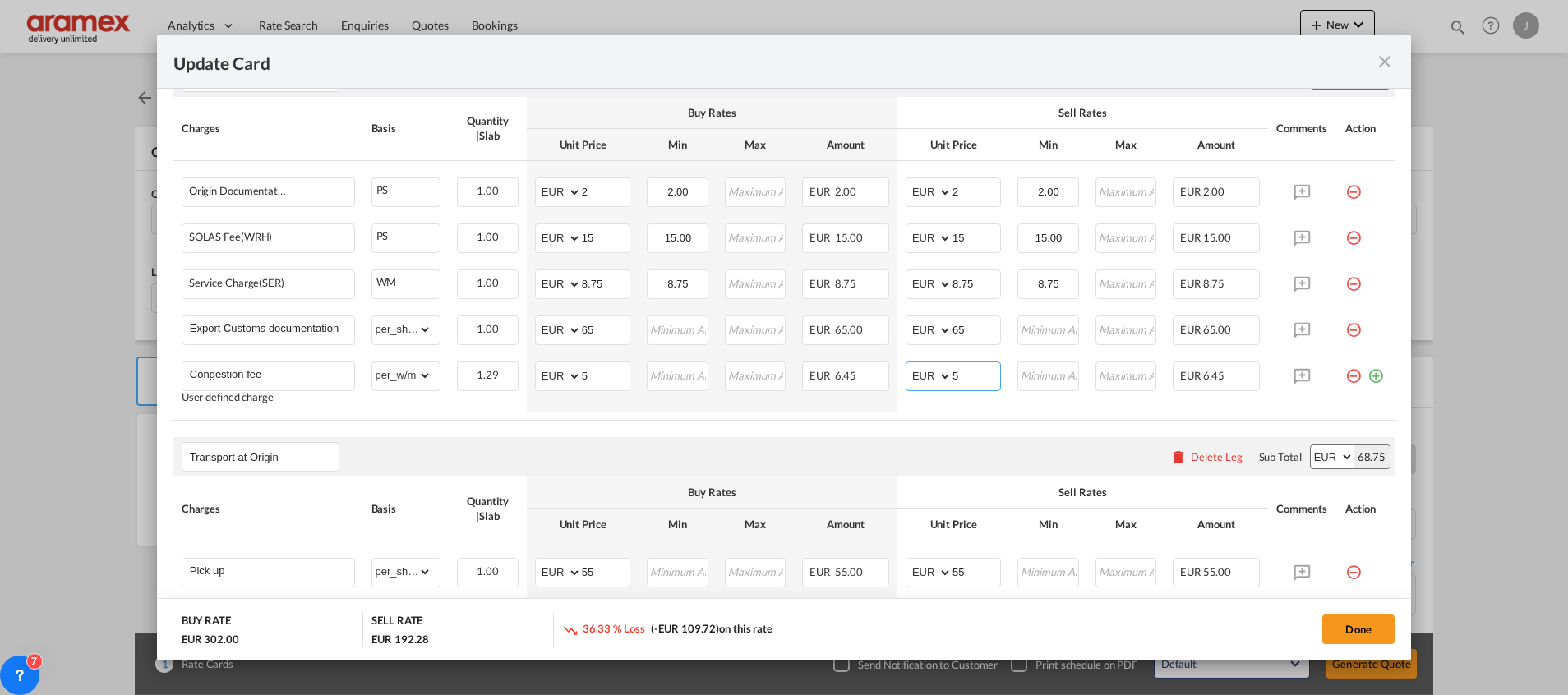
type input "5"
click at [811, 421] on air-lcl-rate-modification "Main Freight Please enter leg name Leg Name Already Exists Sub Total AED AFN AL…" at bounding box center [784, 207] width 1221 height 1002
click at [1367, 378] on md-icon "icon-plus-circle-outline green-400-fg" at bounding box center [1375, 370] width 17 height 17
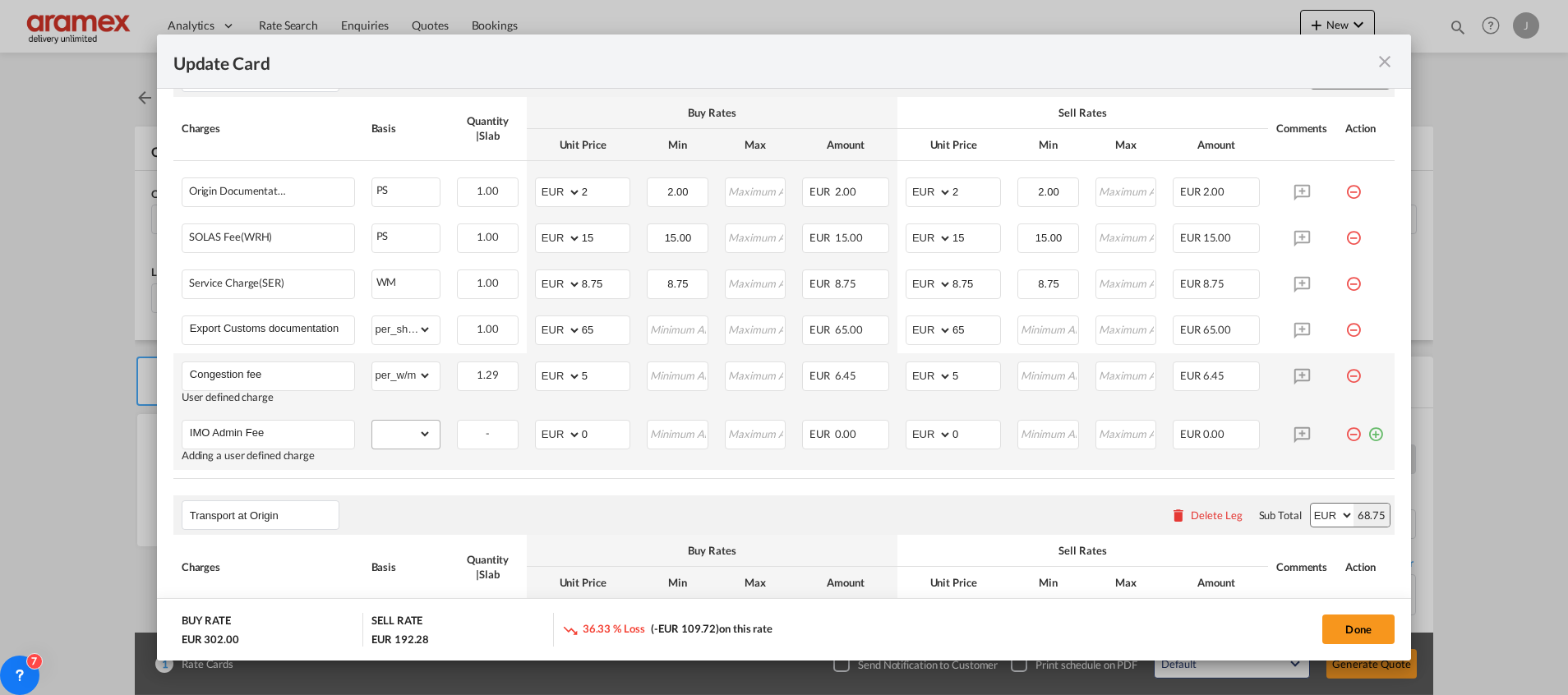
type input "IMO Admin Fee"
click at [397, 432] on select "gross_weight volumetric_weight per_shipment per_bl per_km per_hawb per_kg flat …" at bounding box center [402, 434] width 60 height 26
select select "per_shipment"
click at [372, 421] on select "gross_weight volumetric_weight per_shipment per_bl per_km per_hawb per_kg flat …" at bounding box center [402, 434] width 60 height 26
drag, startPoint x: 612, startPoint y: 437, endPoint x: 536, endPoint y: 437, distance: 76.0
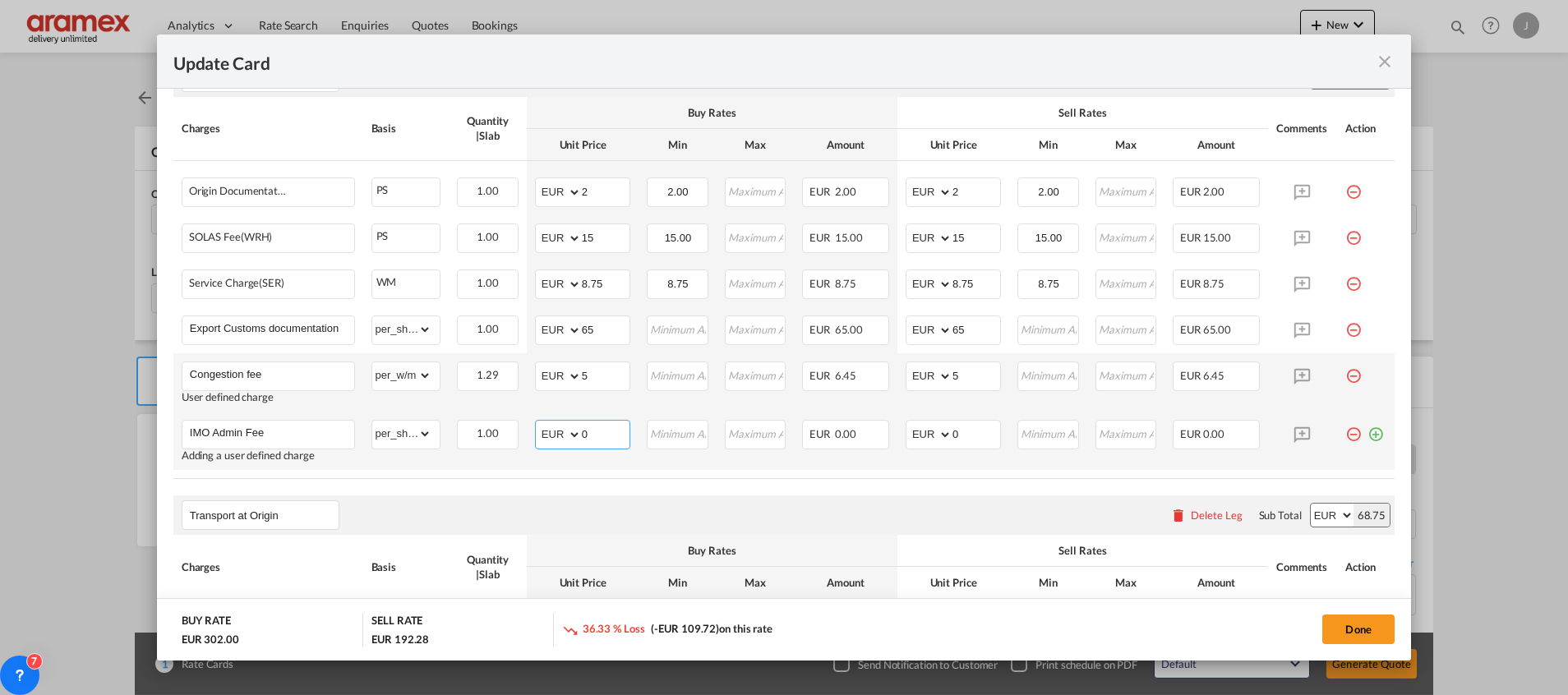
click at [536, 437] on md-input-container "AED AFN ALL AMD ANG AOA ARS AUD AWG AZN BAM BBD BDT BGN BHD BIF BMD BND [PERSON…" at bounding box center [583, 434] width 95 height 30
click at [584, 437] on input "150" at bounding box center [605, 433] width 47 height 24
drag, startPoint x: 584, startPoint y: 437, endPoint x: 735, endPoint y: 456, distance: 152.2
click at [585, 437] on input "150" at bounding box center [605, 433] width 47 height 24
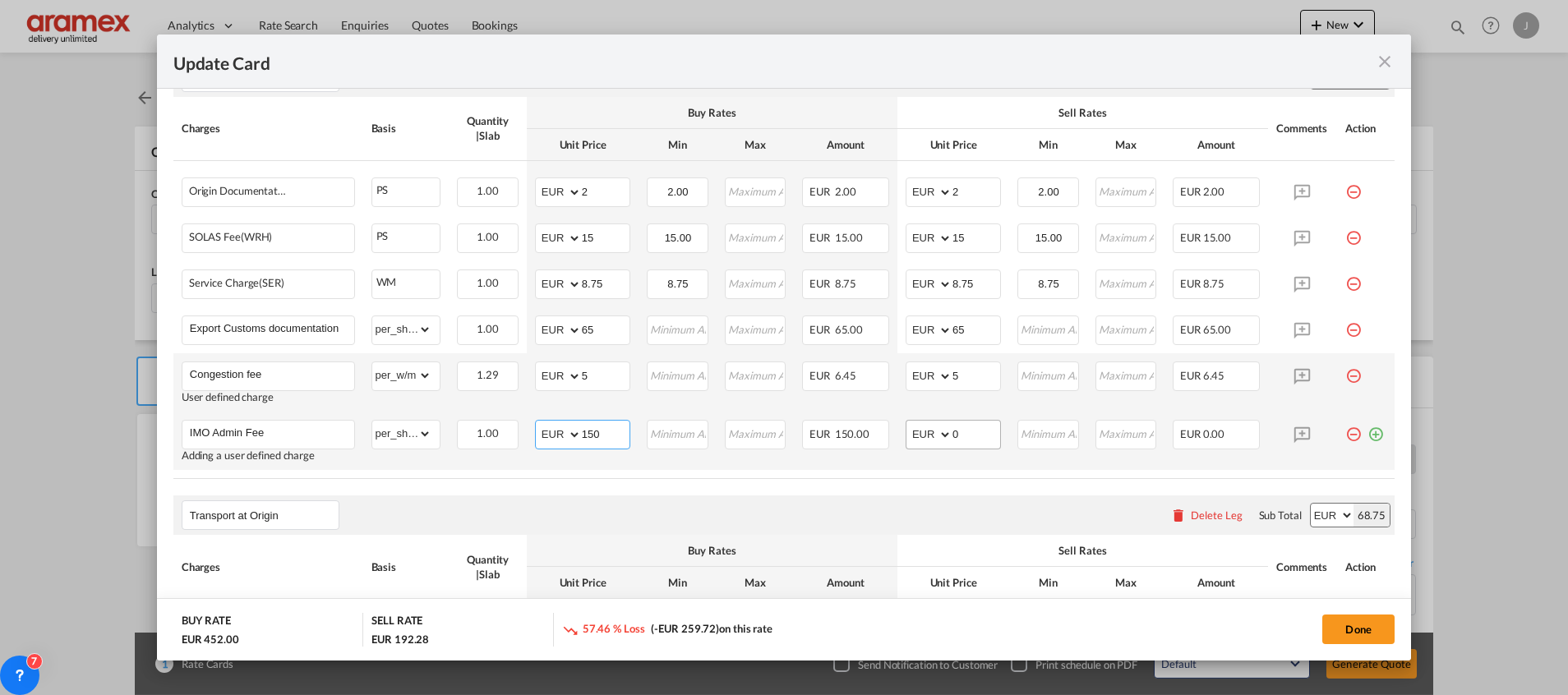
type input "150"
drag, startPoint x: 971, startPoint y: 439, endPoint x: 936, endPoint y: 445, distance: 35.5
click at [933, 445] on md-input-container "AED AFN ALL AMD ANG AOA ARS AUD AWG AZN BAM BBD BDT BGN BHD BIF BMD BND [PERSON…" at bounding box center [953, 434] width 95 height 30
paste input "15"
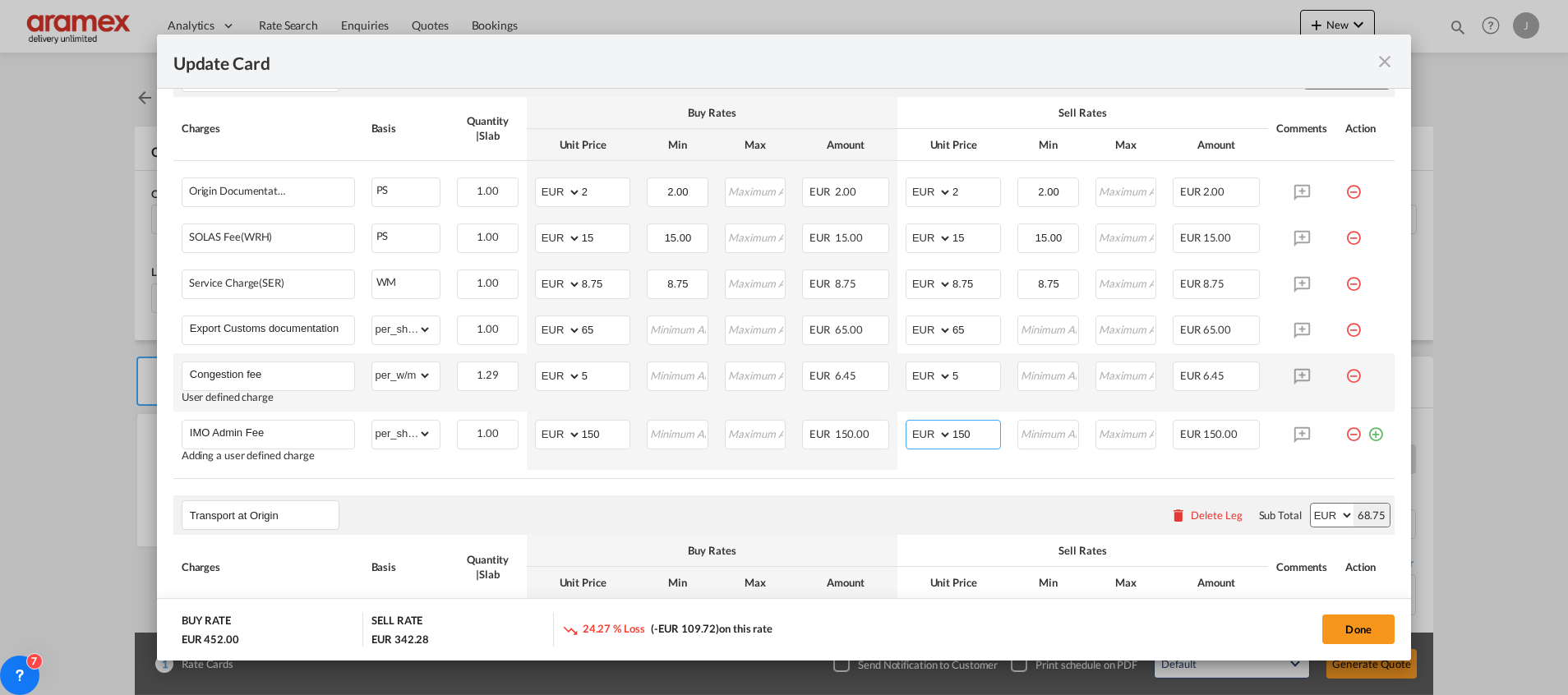
type input "150"
click at [894, 500] on div "Transport at Origin Please enter leg name Leg Name Already Exists Delete Leg Su…" at bounding box center [784, 515] width 1221 height 39
click at [1367, 433] on md-icon "icon-plus-circle-outline green-400-fg" at bounding box center [1375, 428] width 17 height 17
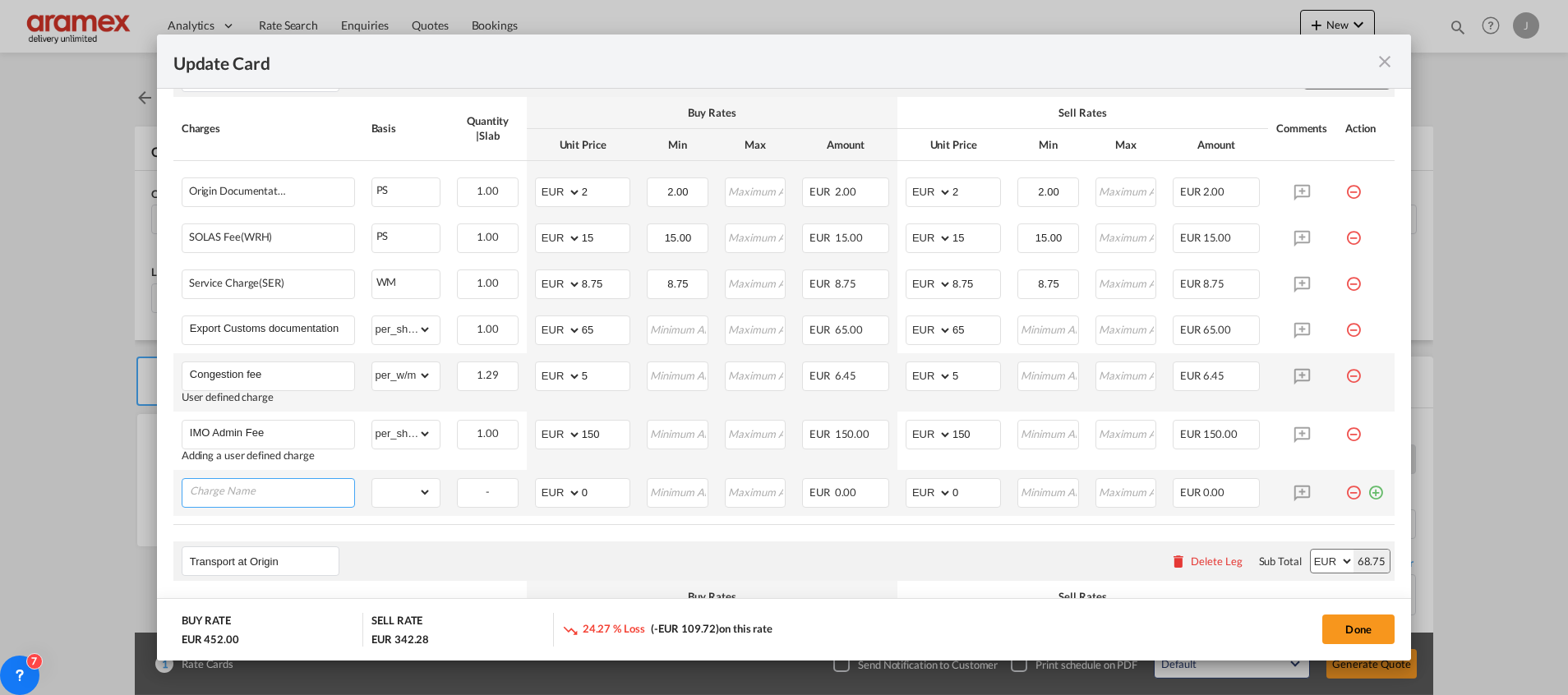
paste input "Hazardous Inland Fee"
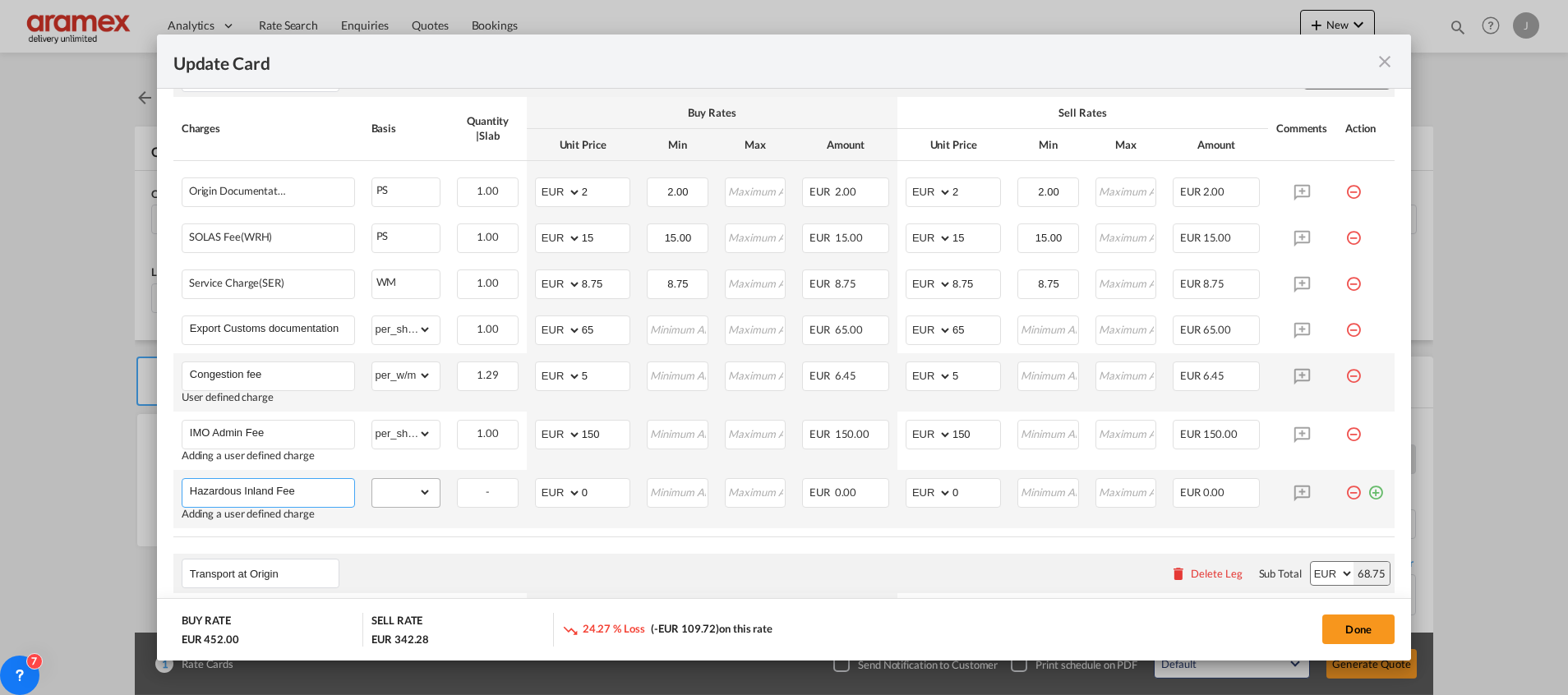
type input "Hazardous Inland Fee"
click at [408, 486] on select "gross_weight volumetric_weight per_shipment per_bl per_km per_hawb per_kg flat …" at bounding box center [402, 492] width 60 height 26
select select "per_shipment"
click at [372, 479] on select "gross_weight volumetric_weight per_shipment per_bl per_km per_hawb per_kg flat …" at bounding box center [402, 492] width 60 height 26
drag, startPoint x: 594, startPoint y: 500, endPoint x: 521, endPoint y: 500, distance: 73.0
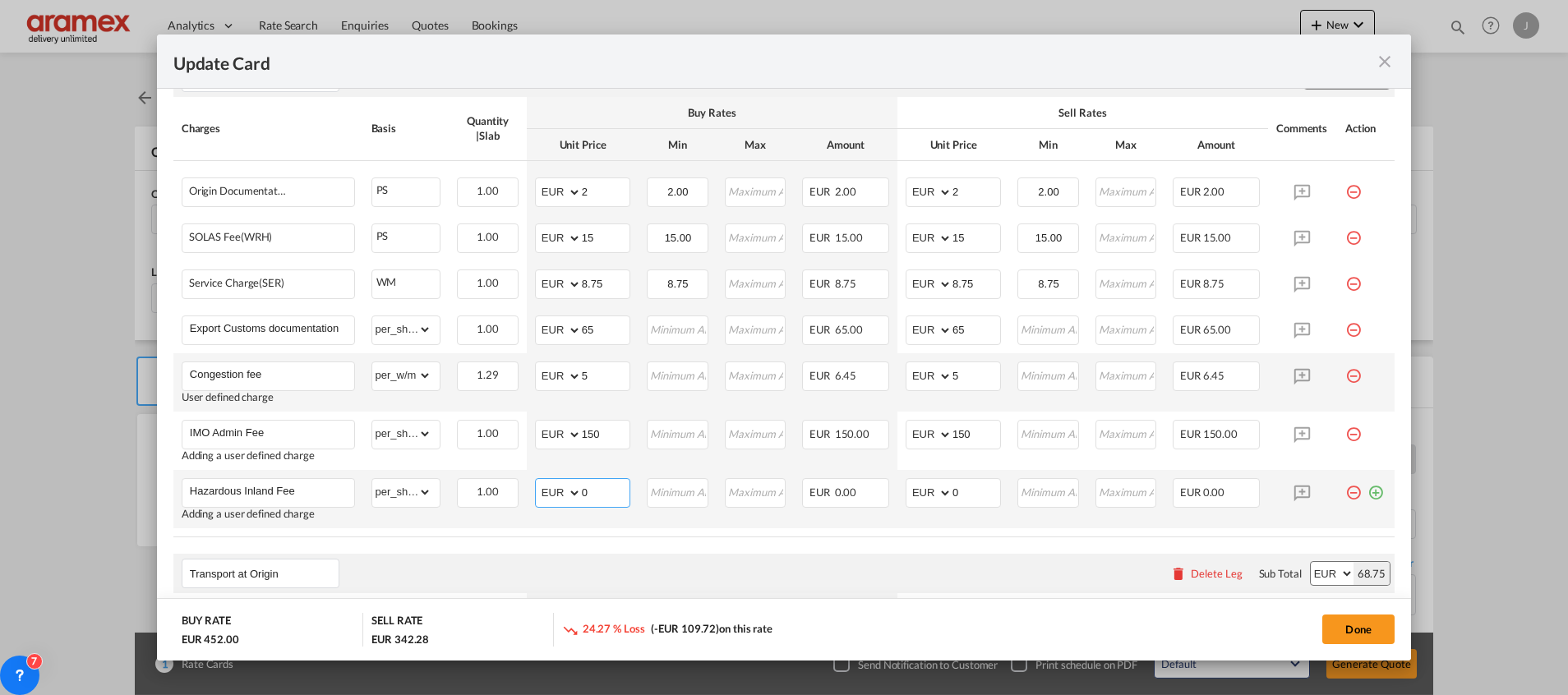
click at [527, 500] on td "AED AFN ALL AMD ANG AOA ARS AUD AWG AZN BAM BBD BDT BGN BHD BIF BMD BND [PERSON…" at bounding box center [583, 499] width 112 height 59
click at [590, 492] on input "350" at bounding box center [605, 491] width 47 height 24
type input "350"
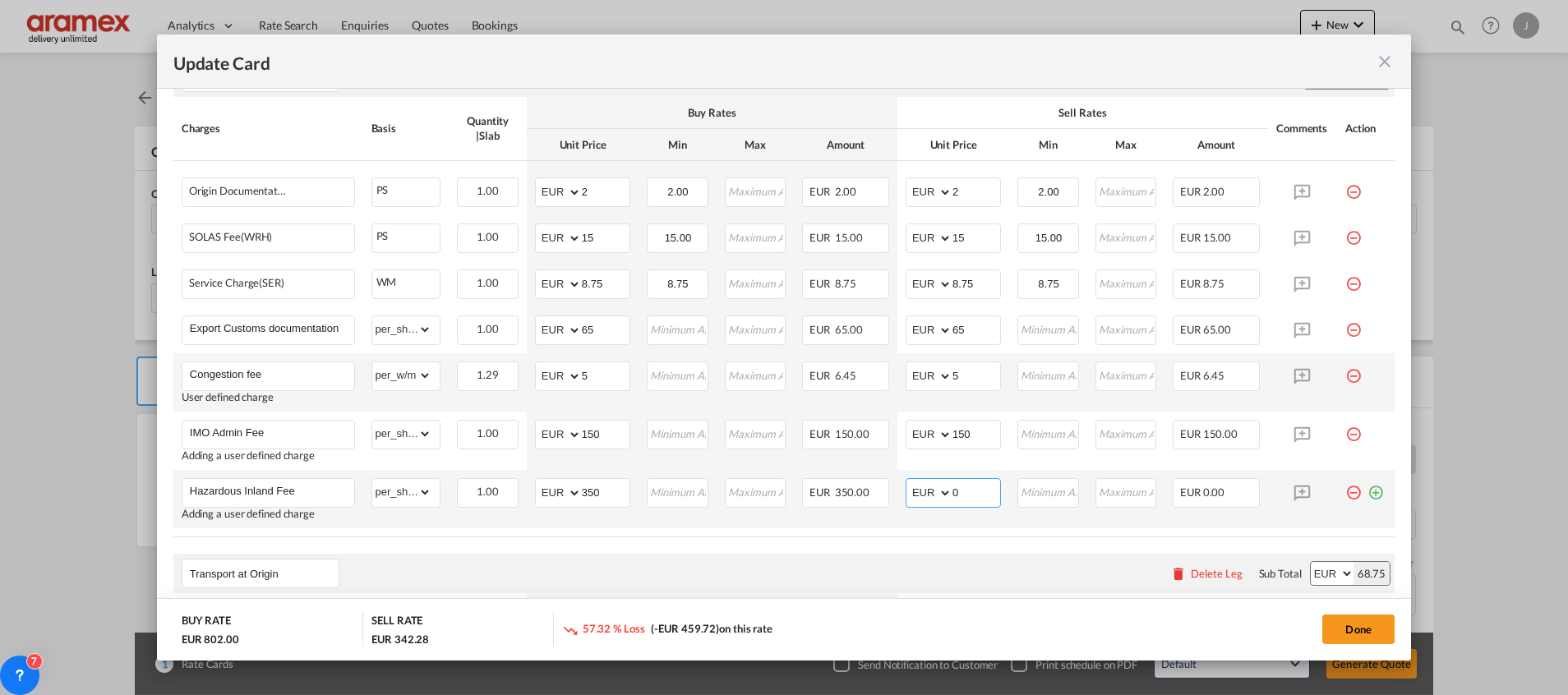
drag, startPoint x: 916, startPoint y: 492, endPoint x: 898, endPoint y: 492, distance: 18.0
click at [905, 492] on md-input-container "AED AFN ALL AMD ANG AOA ARS AUD AWG AZN BAM BBD BDT BGN BHD BIF BMD BND [PERSON…" at bounding box center [953, 493] width 95 height 30
paste input "35"
type input "350"
click at [891, 552] on air-lcl-rate-modification "Main Freight Please enter leg name Leg Name Already Exists Sub Total AED AFN AL…" at bounding box center [784, 266] width 1221 height 1119
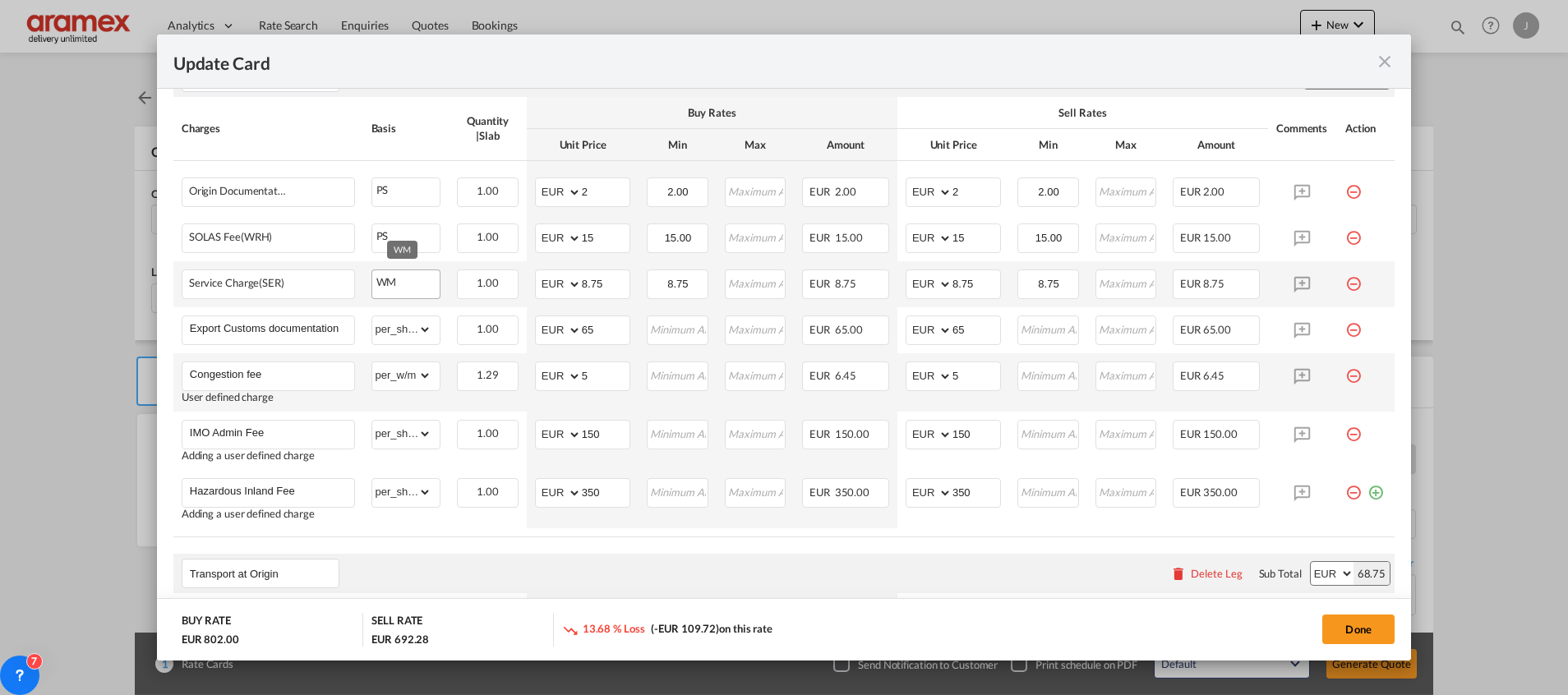
click at [412, 287] on div "WM" at bounding box center [406, 281] width 68 height 20
click at [221, 282] on div "Service Charge(SER)" at bounding box center [236, 283] width 95 height 12
copy span "Service Charge(SER)"
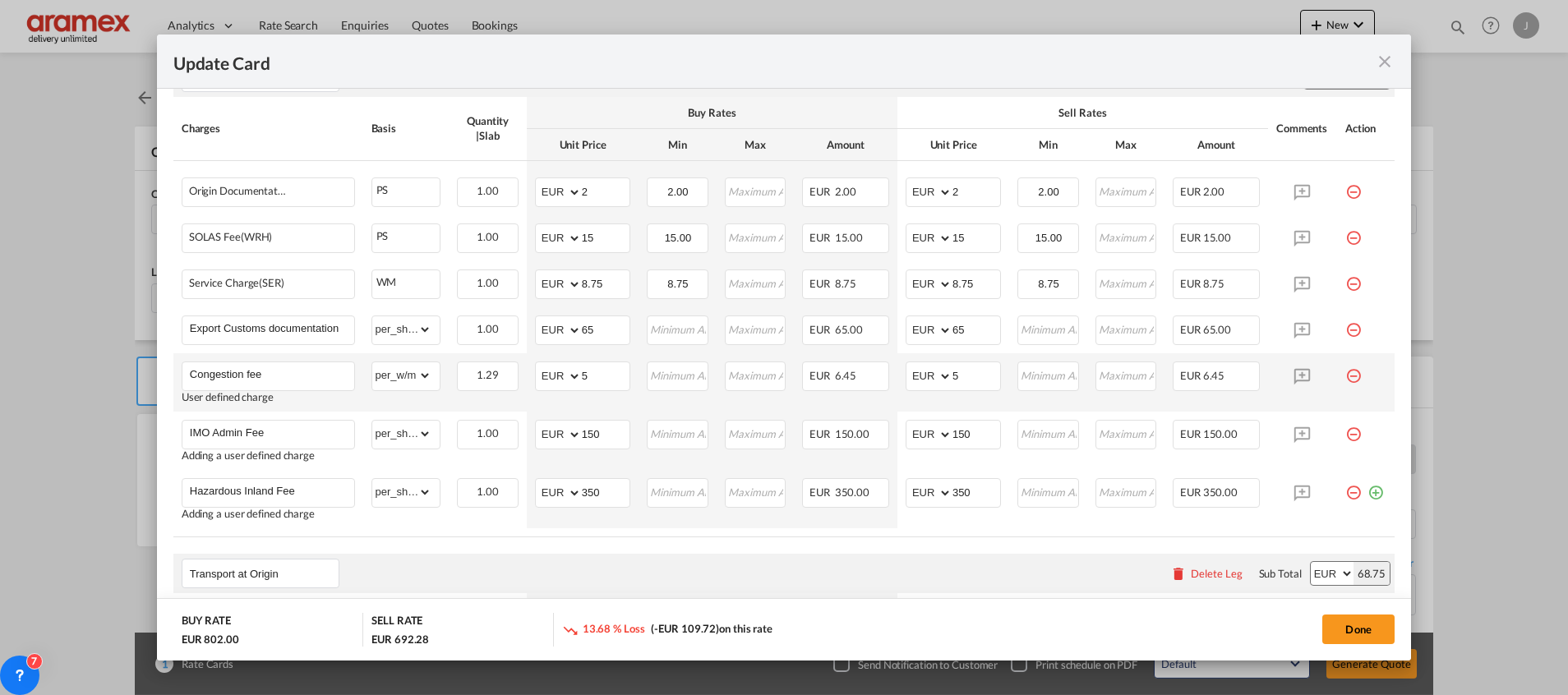
click at [1346, 285] on md-icon "icon-minus-circle-outline red-400-fg pt-7" at bounding box center [1354, 278] width 17 height 17
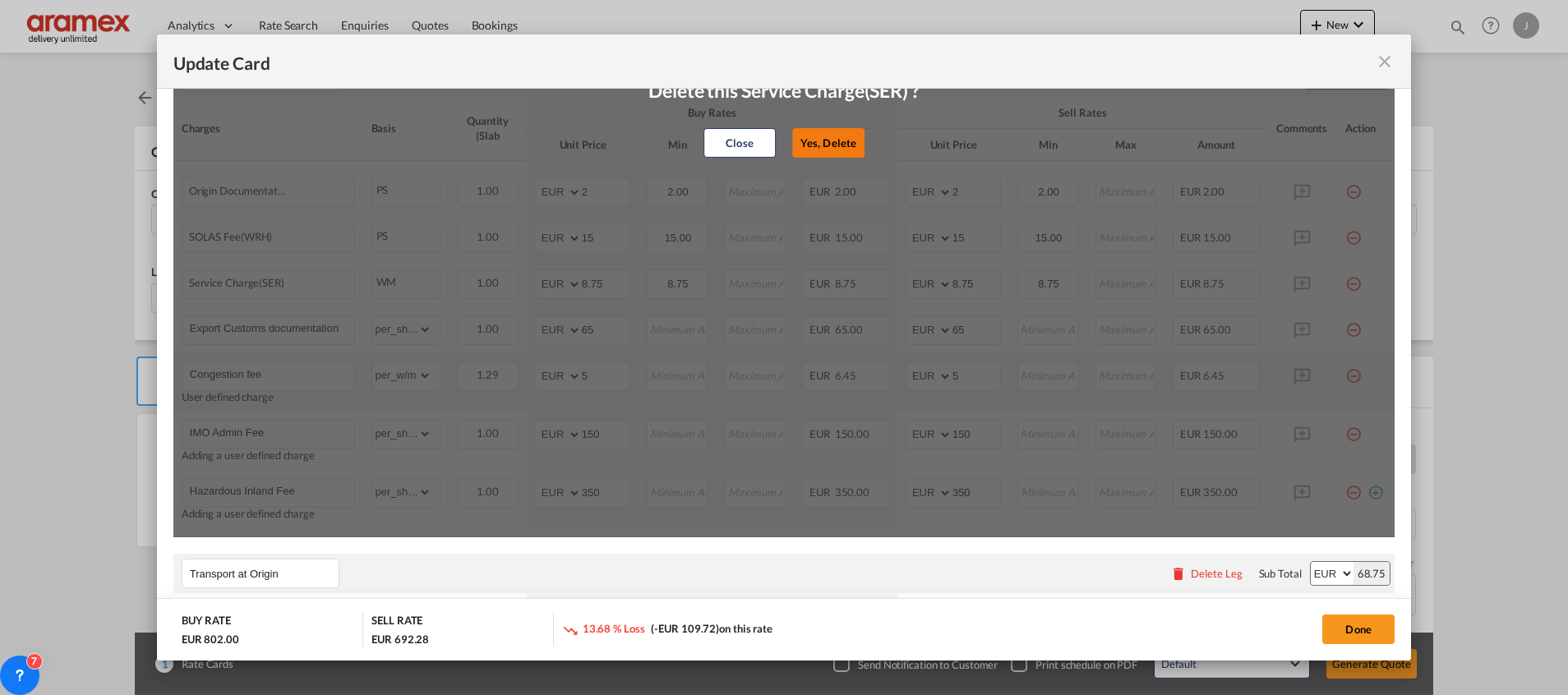
click at [823, 140] on button "Yes, Delete" at bounding box center [828, 143] width 73 height 30
type input "65"
type input "Congestion fee"
select select "per_w/m"
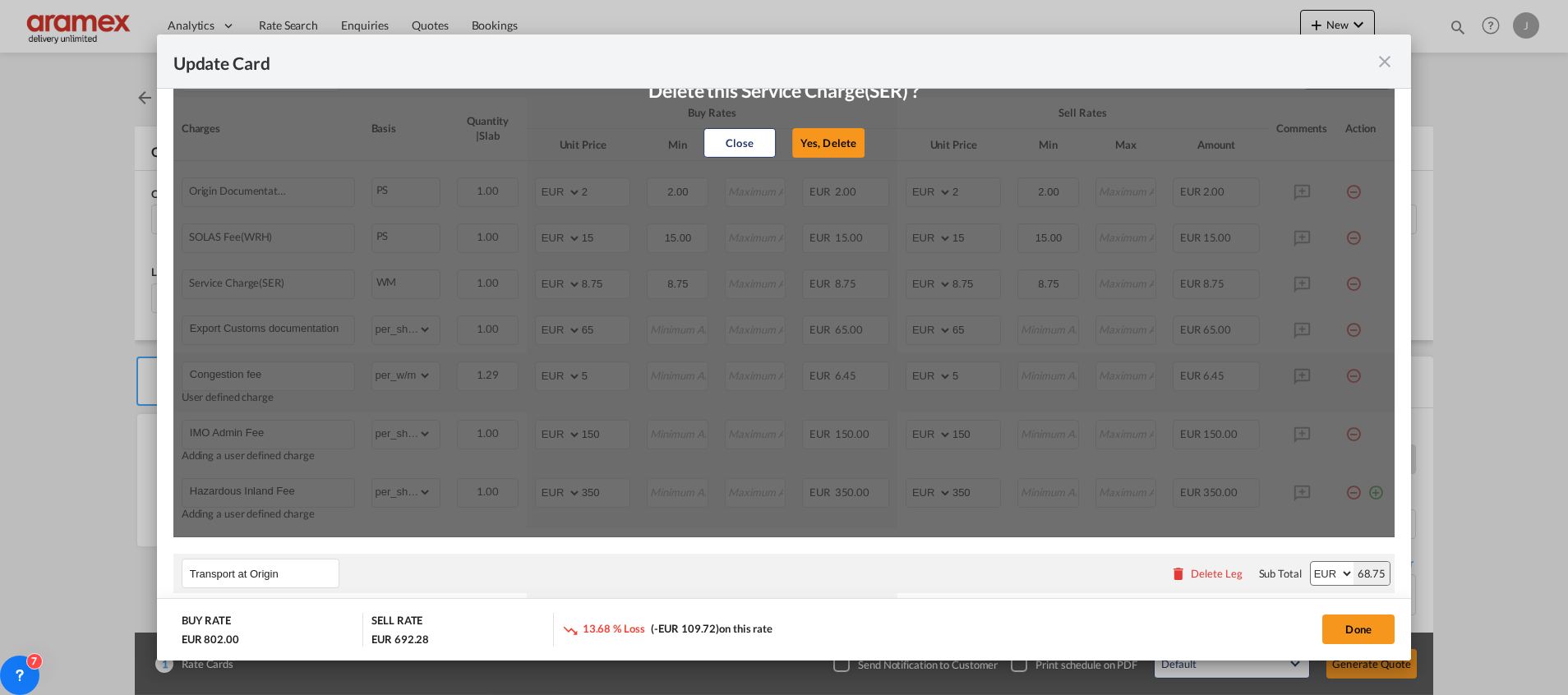
type input "5"
type input "IMO Admin Fee"
select select "per_shipment"
type input "150"
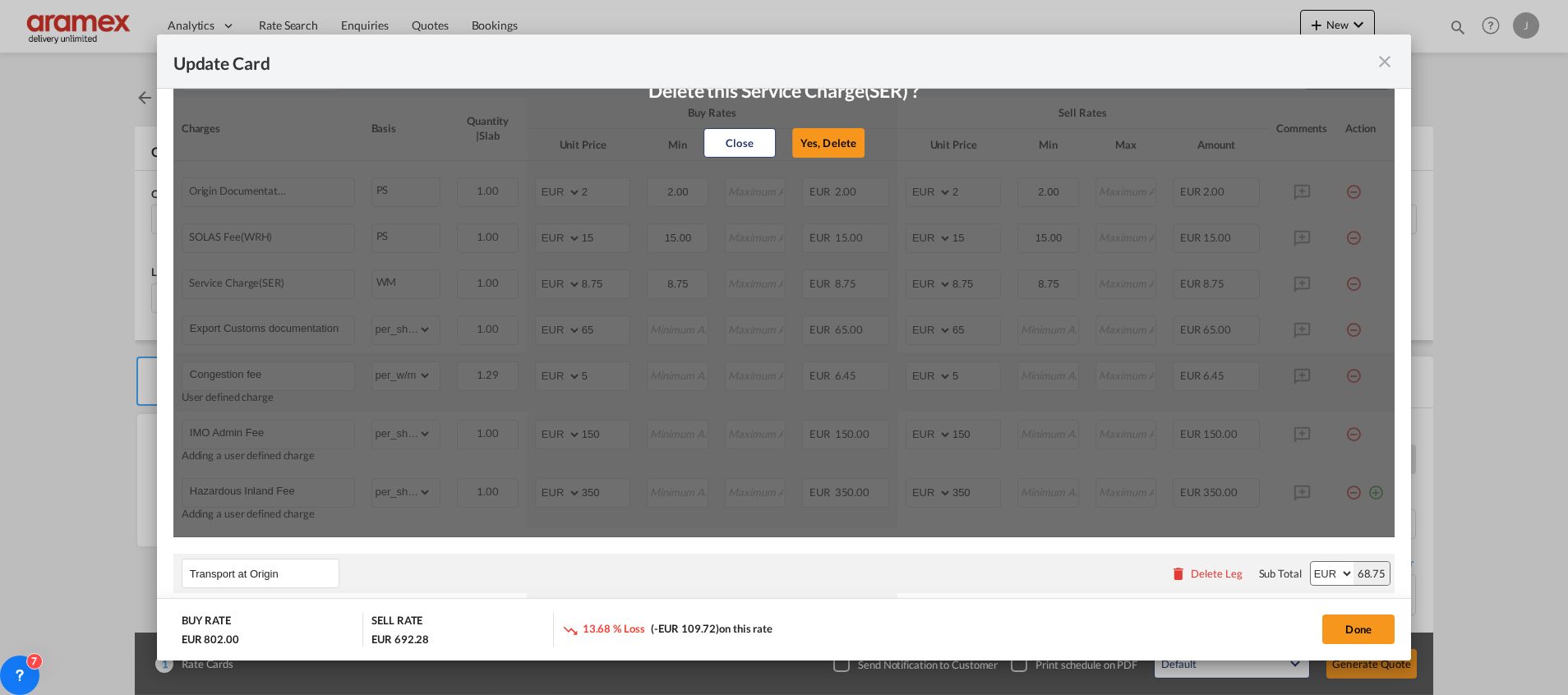
type input "150"
type input "Hazardous Inland Fee"
type input "350"
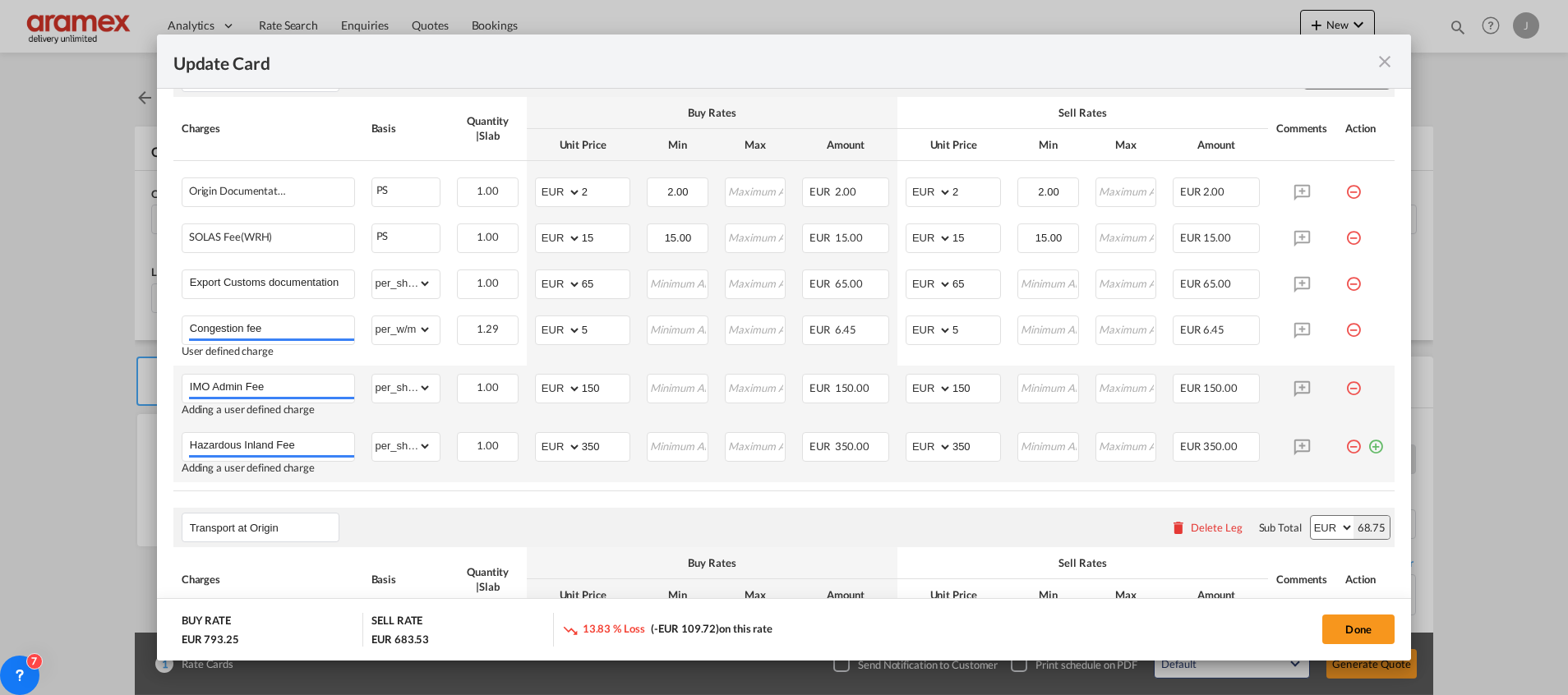
click at [1367, 448] on md-icon "icon-plus-circle-outline green-400-fg" at bounding box center [1375, 441] width 17 height 17
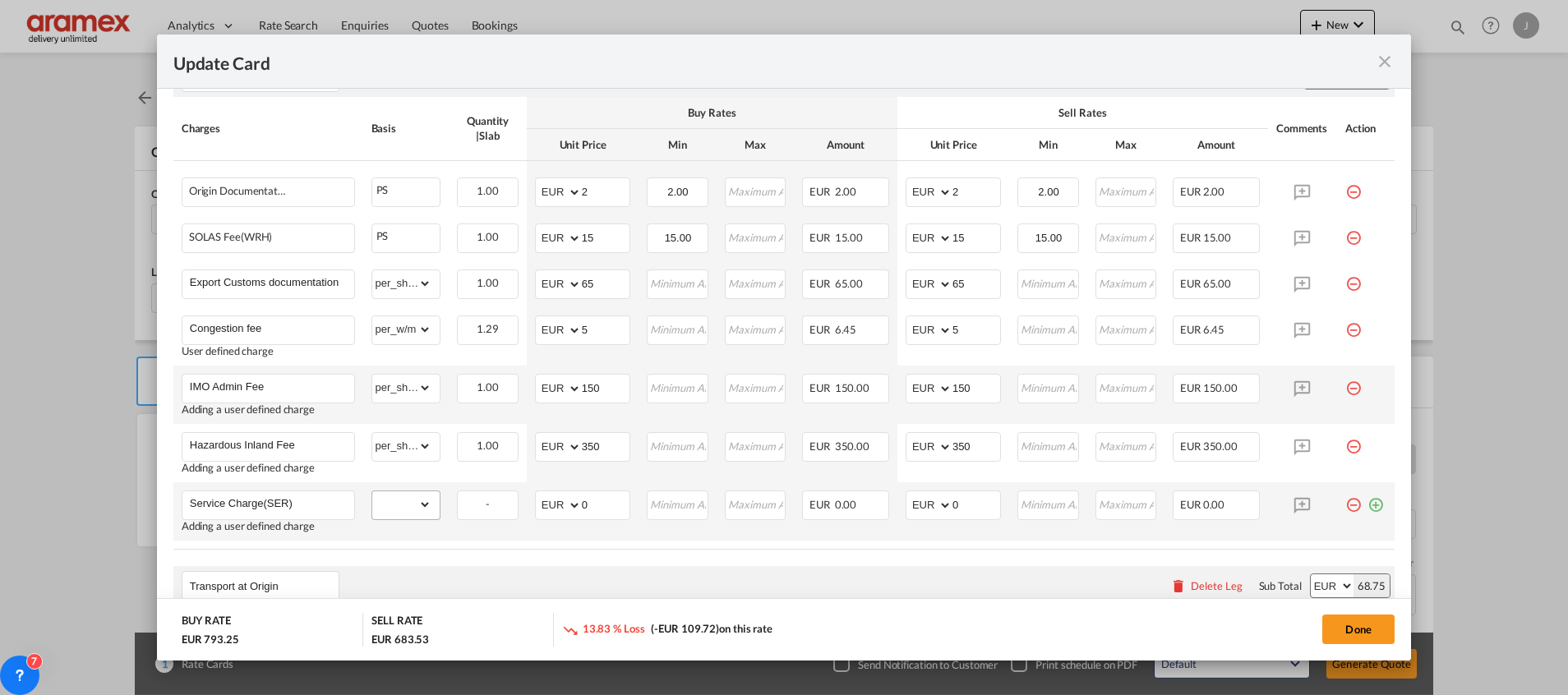
type input "Service Charge(SER)"
drag, startPoint x: 396, startPoint y: 508, endPoint x: 408, endPoint y: 500, distance: 14.4
click at [396, 508] on select "gross_weight volumetric_weight per_shipment per_bl per_km per_hawb per_kg flat …" at bounding box center [402, 504] width 60 height 26
select select "per_w/m"
click at [372, 491] on select "gross_weight volumetric_weight per_shipment per_bl per_km per_hawb per_kg flat …" at bounding box center [402, 504] width 60 height 26
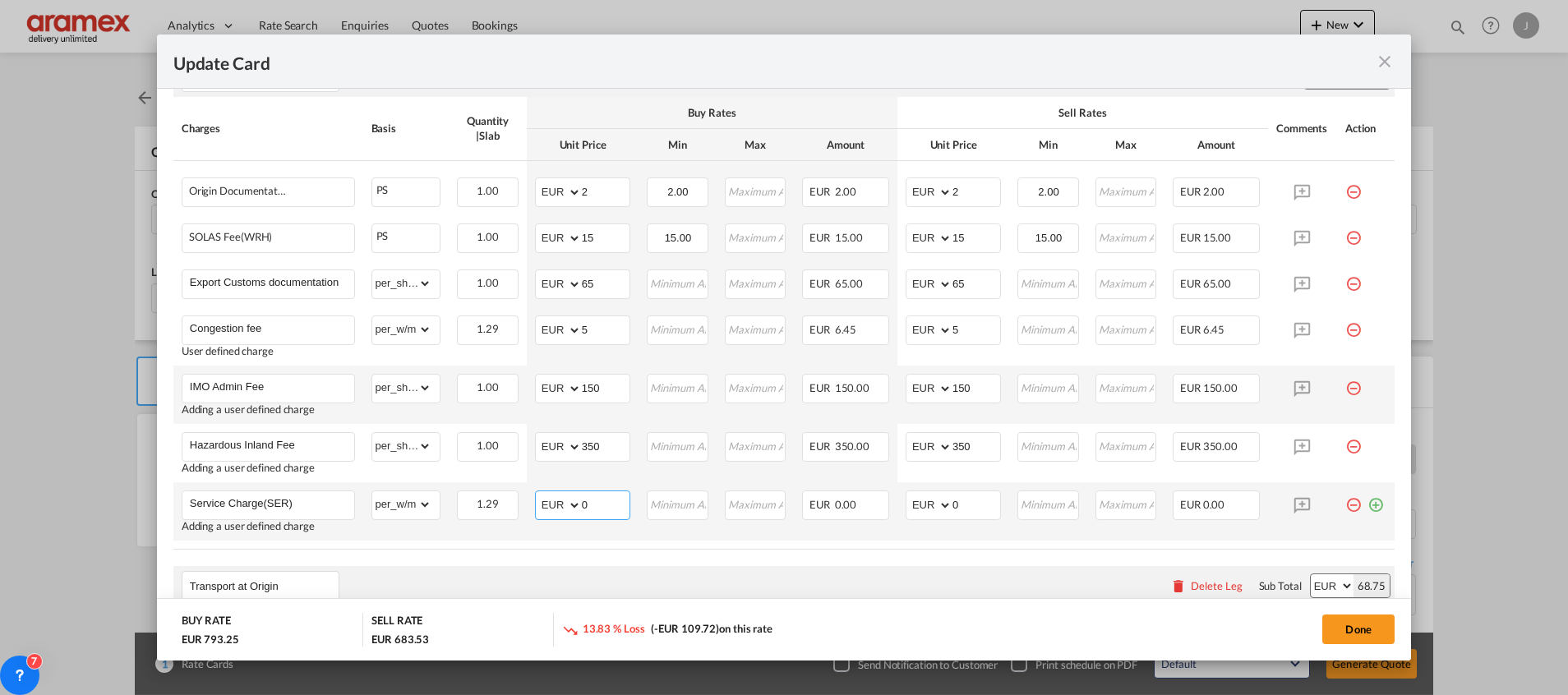
drag, startPoint x: 596, startPoint y: 509, endPoint x: 543, endPoint y: 507, distance: 53.0
click at [543, 507] on md-input-container "AED AFN ALL AMD ANG AOA ARS AUD AWG AZN BAM BBD BDT BGN BHD BIF BMD BND [PERSON…" at bounding box center [583, 505] width 95 height 30
click at [596, 505] on input "8.75" at bounding box center [605, 503] width 47 height 24
type input "8.75"
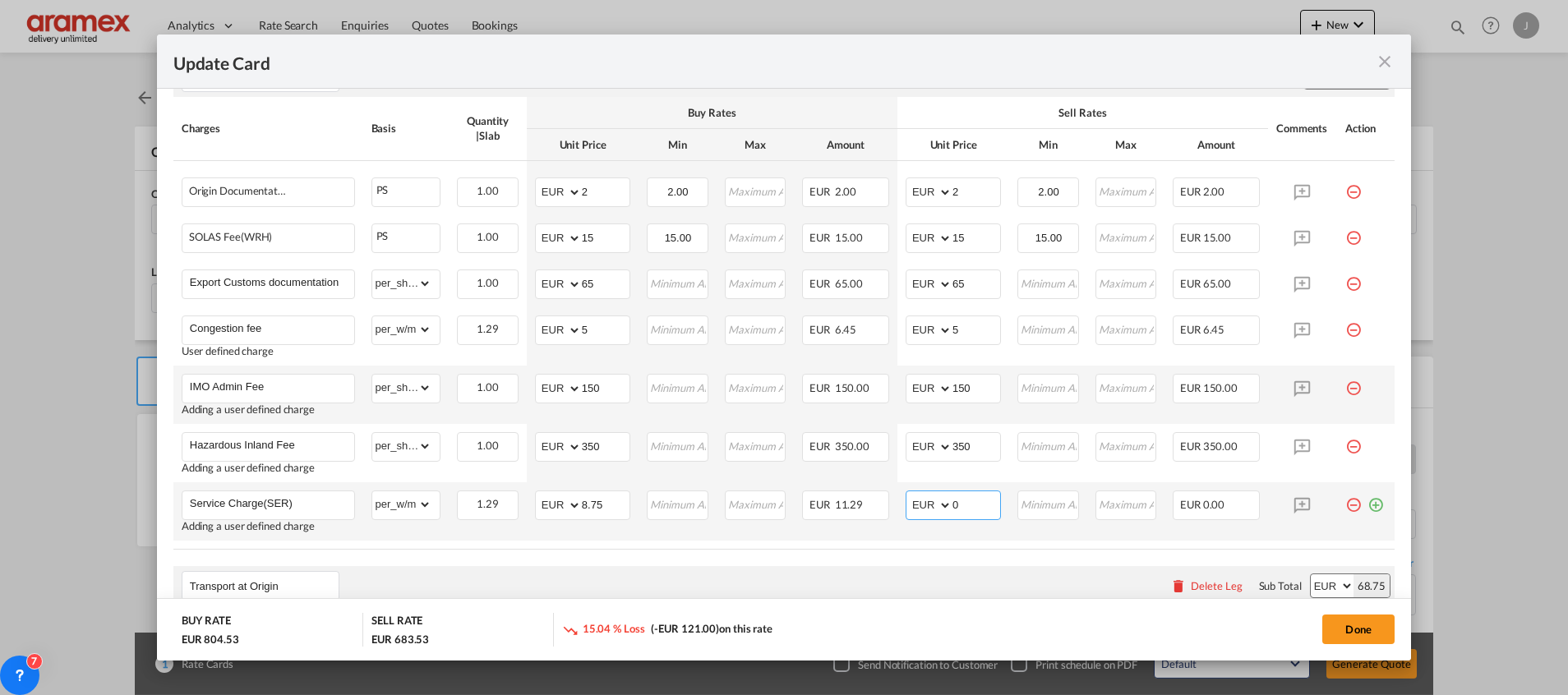
click at [961, 501] on input "0" at bounding box center [976, 503] width 47 height 24
paste input "8.75"
type input "8.75"
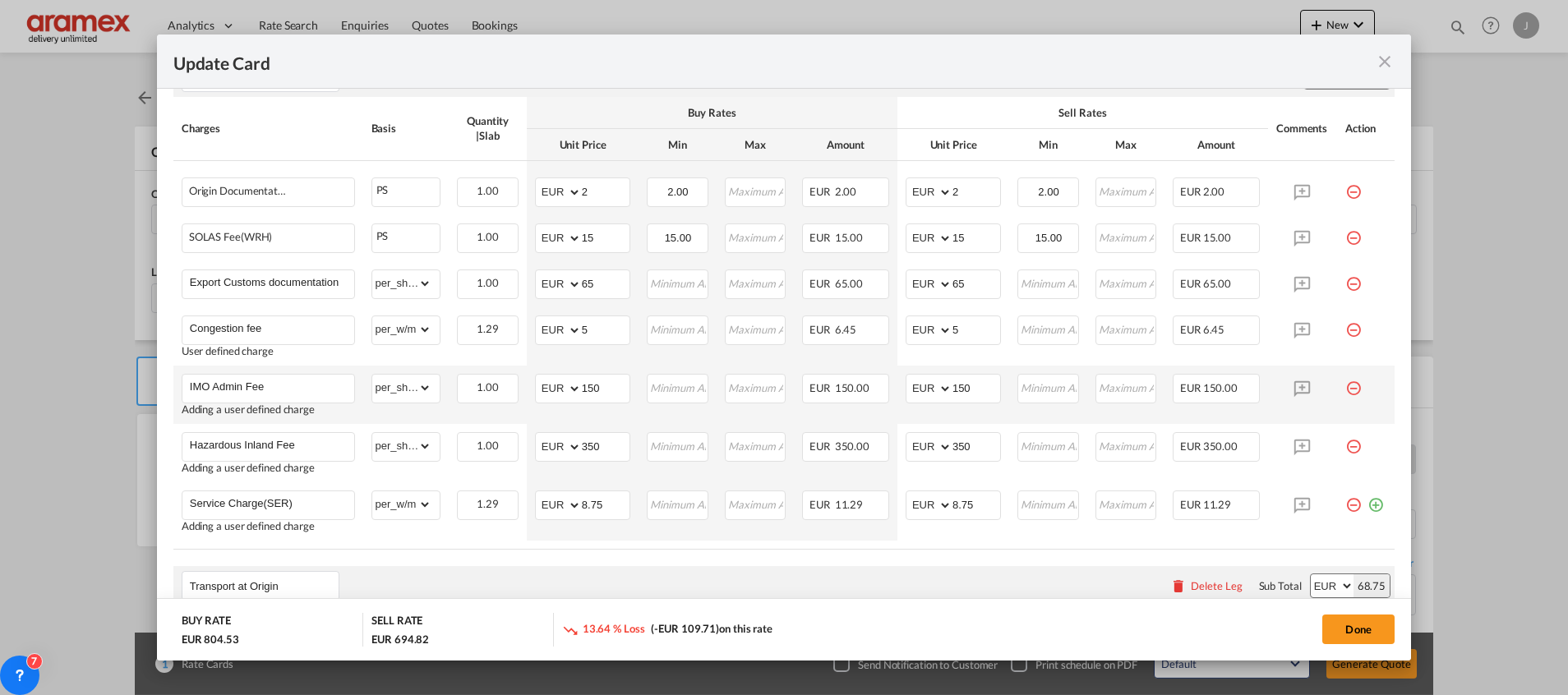
click at [886, 581] on div "Transport at Origin Please enter leg name Leg Name Already Exists Delete Leg Su…" at bounding box center [784, 585] width 1221 height 39
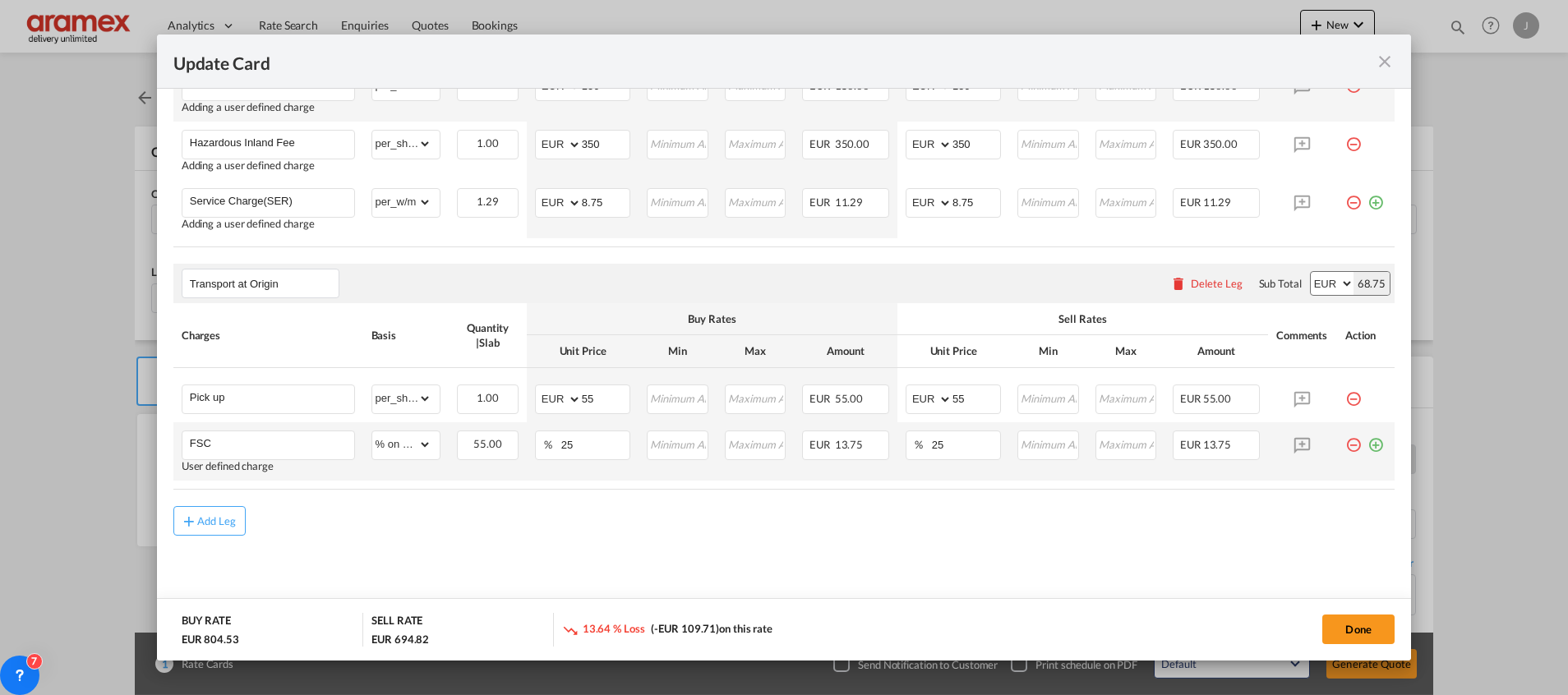
click at [1367, 447] on md-icon "icon-plus-circle-outline green-400-fg" at bounding box center [1375, 439] width 17 height 17
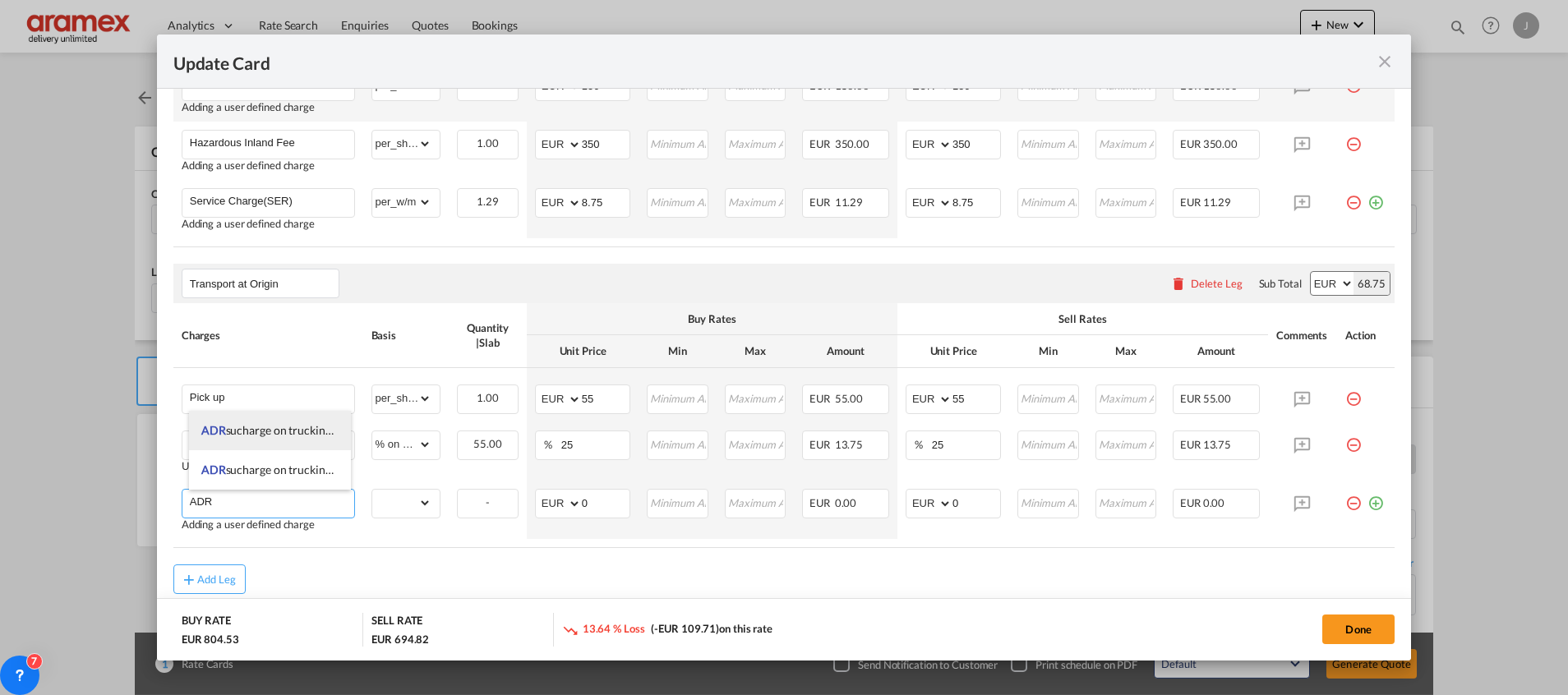
click at [290, 423] on span "ADR sucharge on trucking, for dangerous" at bounding box center [303, 430] width 205 height 14
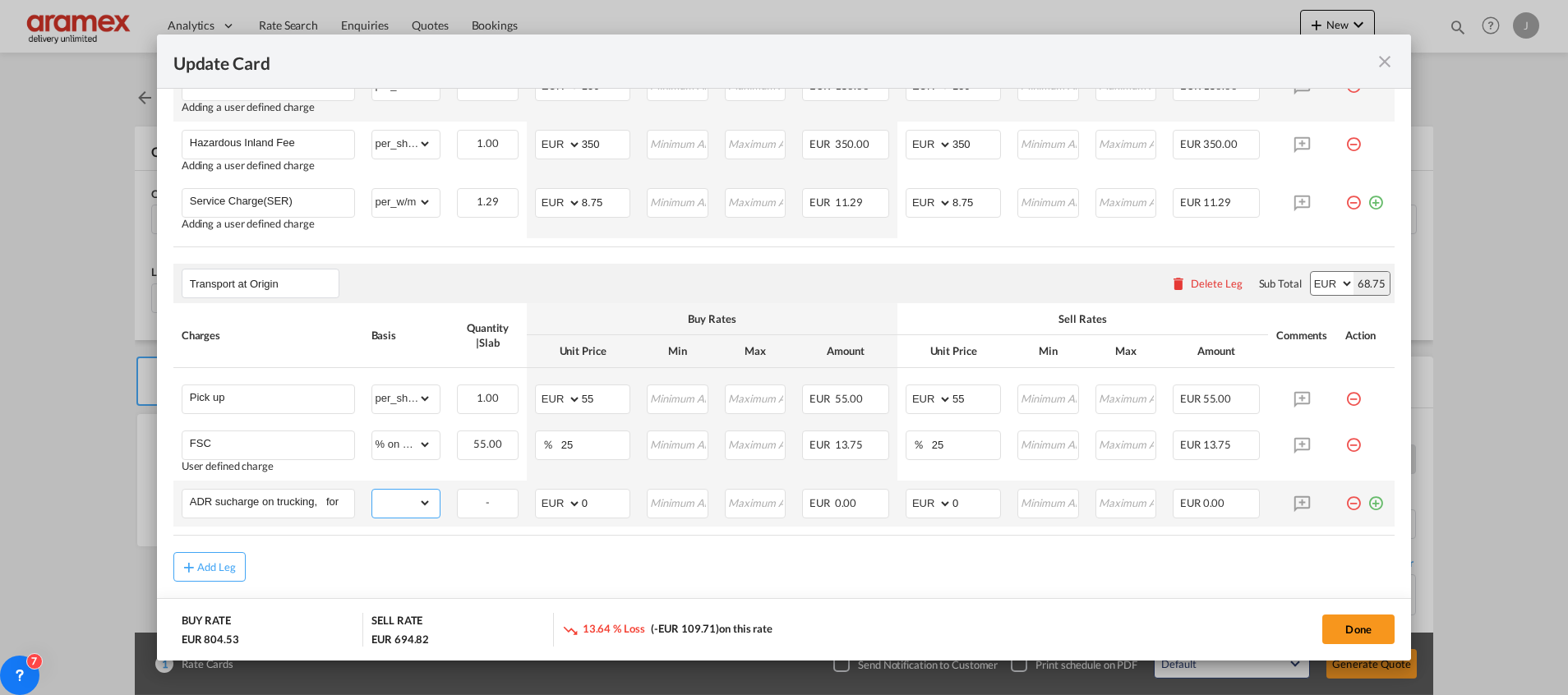
click at [381, 502] on select "gross_weight volumetric_weight per_shipment per_bl % on pickup per_km per_hawb …" at bounding box center [402, 502] width 60 height 26
click at [294, 508] on input "ADR sucharge on trucking, for dangerous" at bounding box center [272, 501] width 165 height 24
click at [328, 502] on input "ADR sucharge on trucking, for dangerous" at bounding box center [272, 501] width 165 height 24
drag, startPoint x: 285, startPoint y: 502, endPoint x: 488, endPoint y: 505, distance: 203.0
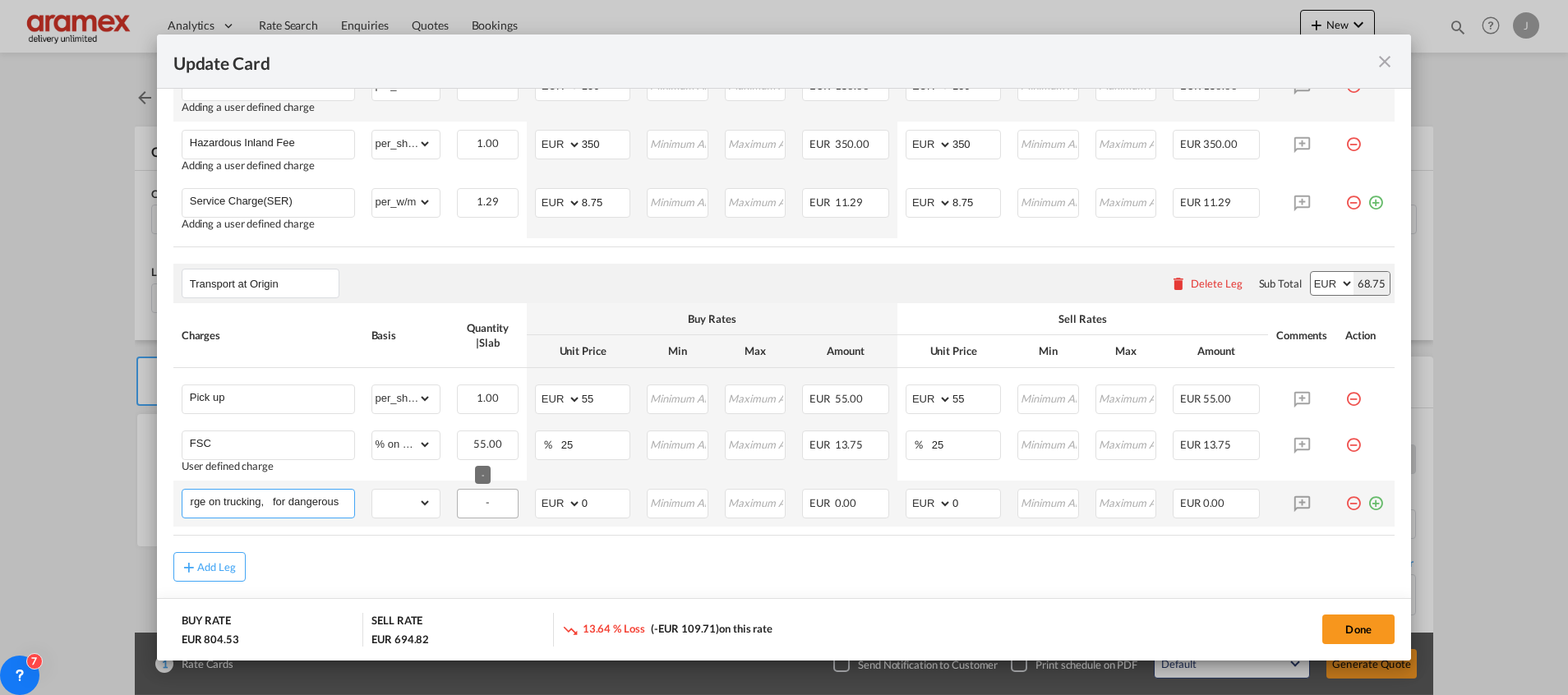
click at [487, 505] on tr "ADR sucharge on trucking, for dangerous Please Enter Already Exists gross_weigh…" at bounding box center [784, 503] width 1221 height 46
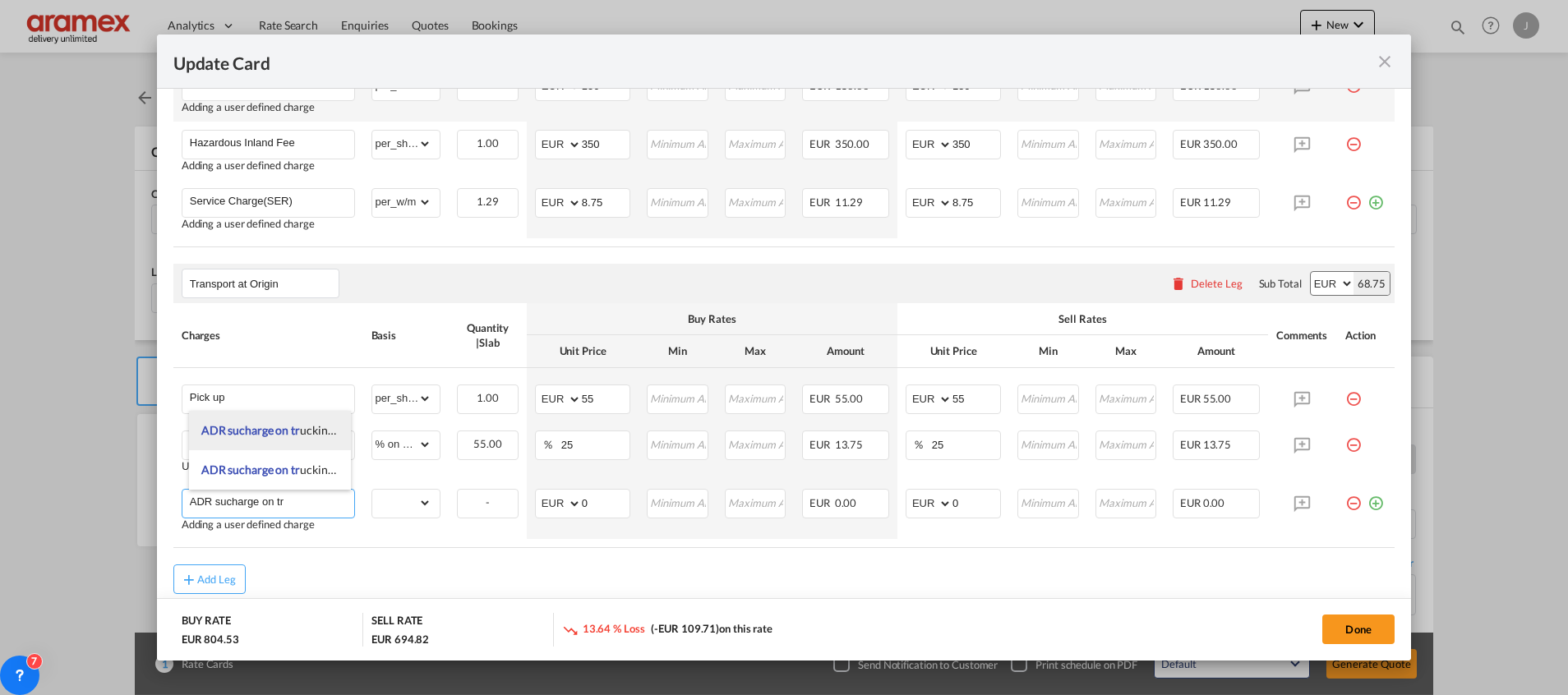
click at [291, 425] on span "ADR sucharge on tr" at bounding box center [250, 430] width 99 height 14
type input "ADR sucharge on trucking, for dangerous"
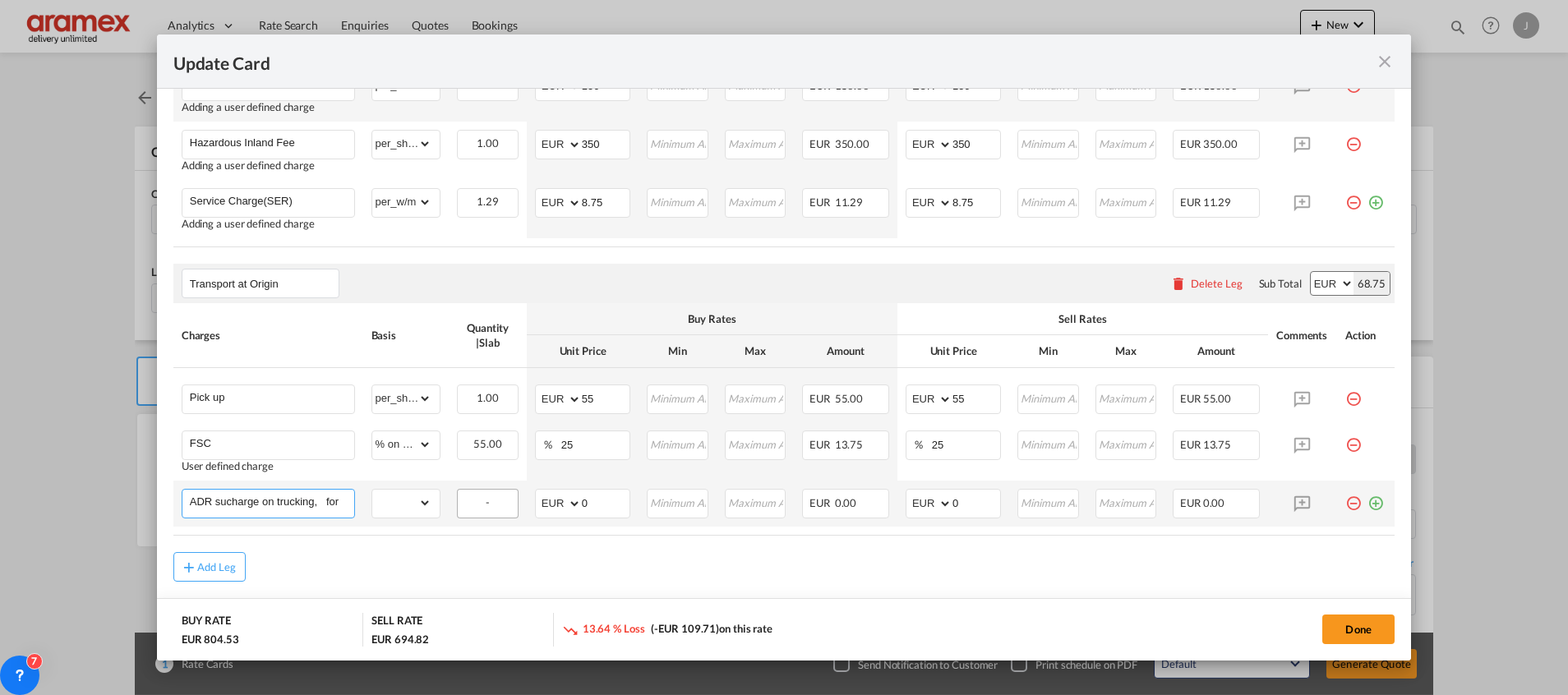
scroll to position [0, 54]
drag, startPoint x: 297, startPoint y: 503, endPoint x: 460, endPoint y: 502, distance: 163.0
click at [460, 502] on tr "ADR sucharge on trucking, for dangerous Please Enter Already Exists gross_weigh…" at bounding box center [784, 503] width 1221 height 46
click at [410, 502] on select "gross_weight volumetric_weight per_shipment per_bl % on pickup per_km per_hawb …" at bounding box center [402, 502] width 60 height 26
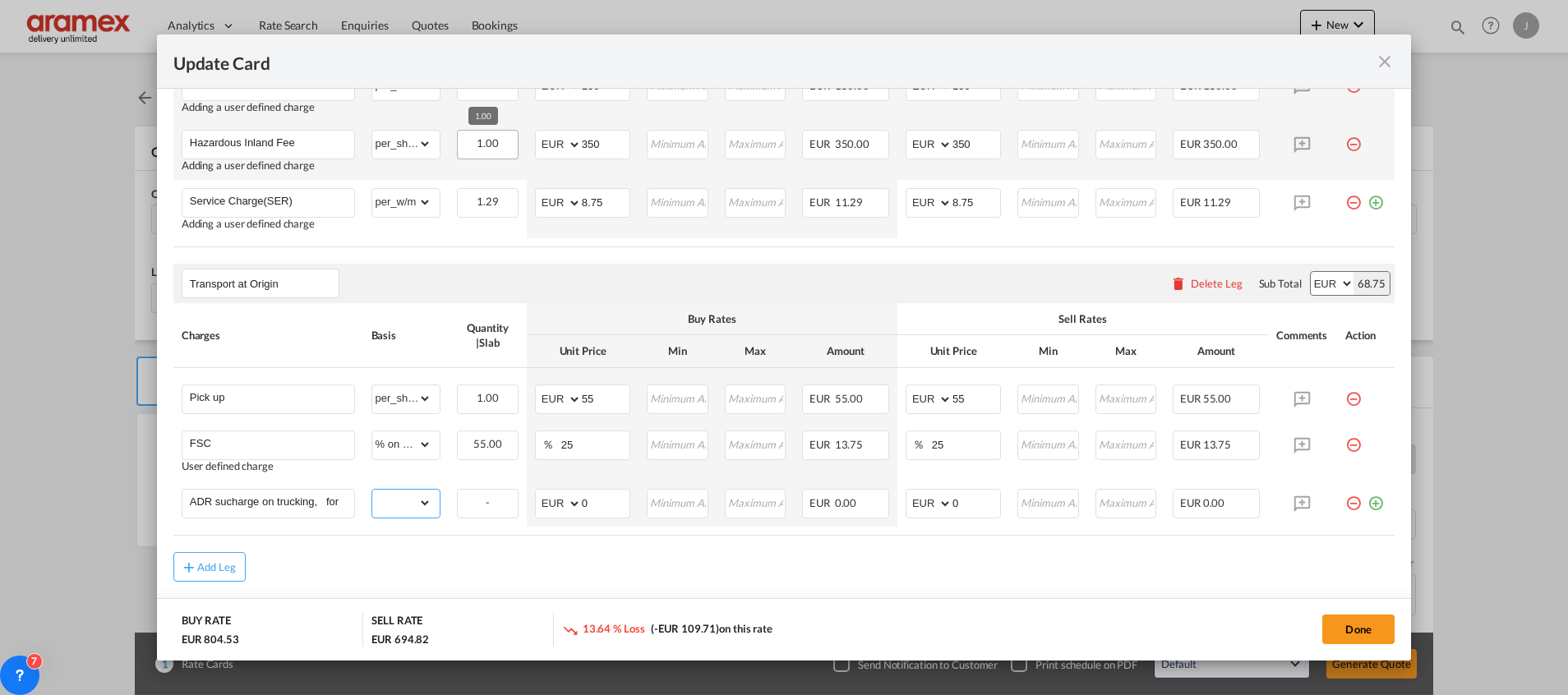
select select "per_shipment"
click at [372, 489] on select "gross_weight volumetric_weight per_shipment per_bl % on pickup per_km per_hawb …" at bounding box center [402, 502] width 60 height 26
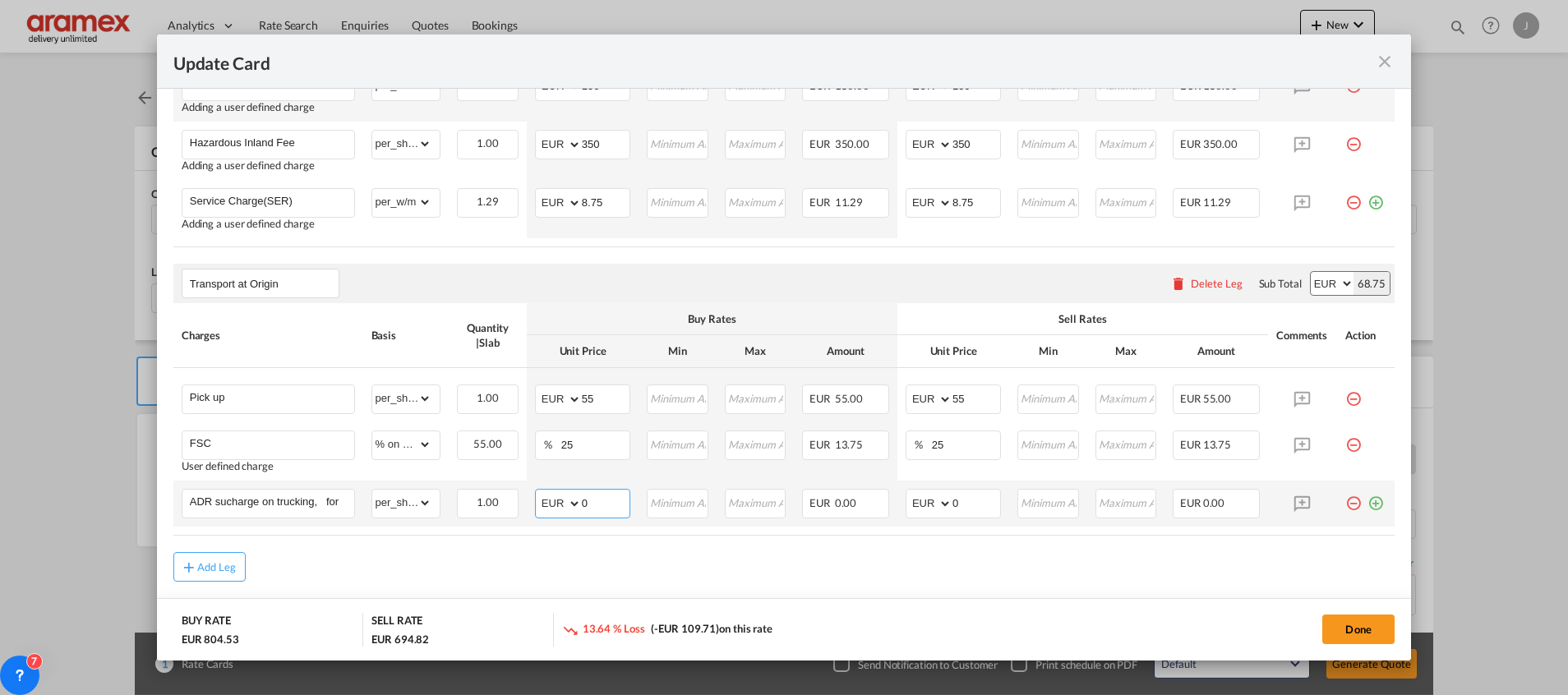
drag, startPoint x: 557, startPoint y: 503, endPoint x: 547, endPoint y: 507, distance: 10.8
click at [547, 507] on md-input-container "AED AFN ALL AMD ANG AOA ARS AUD AWG AZN BAM BBD BDT BGN BHD BIF BMD BND [PERSON…" at bounding box center [583, 503] width 95 height 30
type input "75"
click at [953, 498] on input "0" at bounding box center [976, 501] width 47 height 24
drag, startPoint x: 952, startPoint y: 498, endPoint x: 883, endPoint y: 498, distance: 69.0
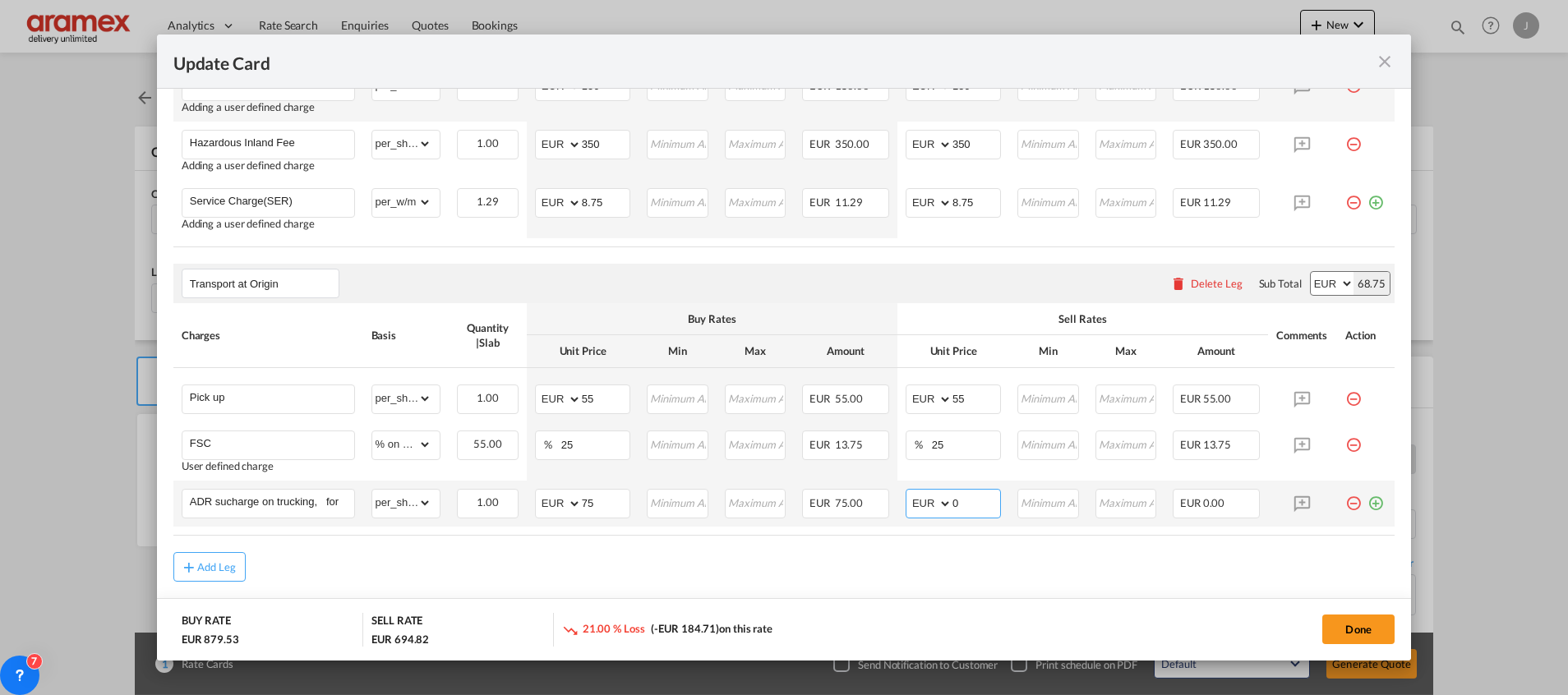
click at [883, 498] on tr "ADR sucharge on trucking, for dangerous Please Enter Already Exists gross_weigh…" at bounding box center [784, 503] width 1221 height 46
type input "75"
click at [731, 574] on div "Add Leg" at bounding box center [784, 567] width 1221 height 30
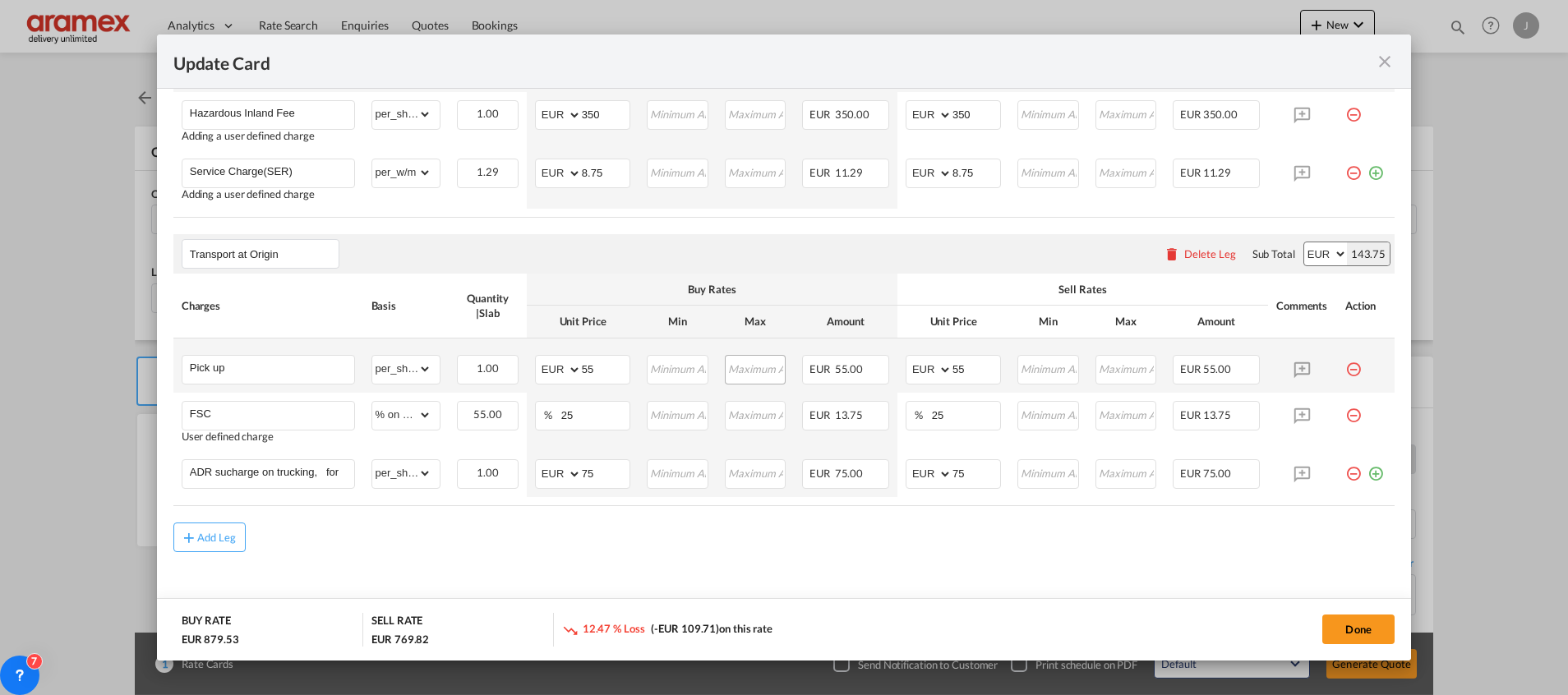
scroll to position [1088, 0]
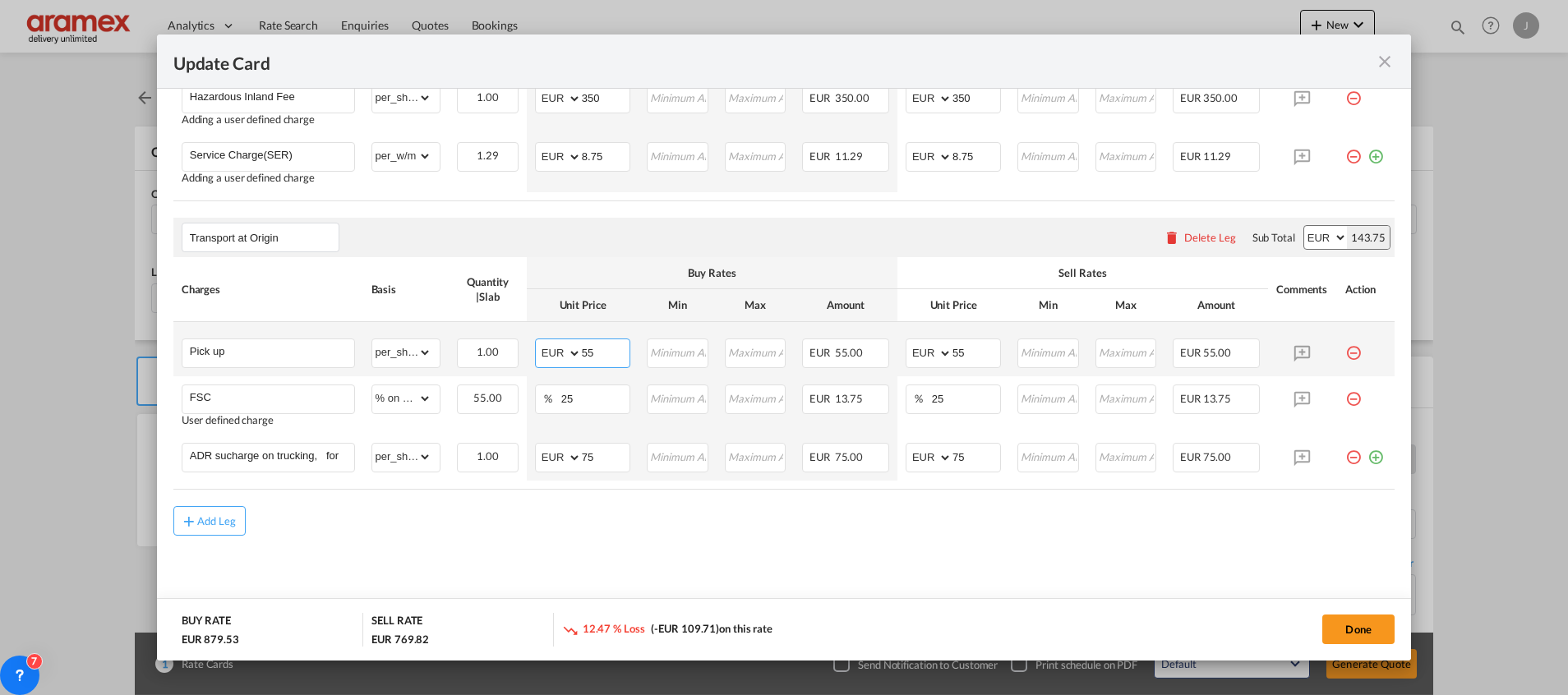
drag, startPoint x: 580, startPoint y: 353, endPoint x: 539, endPoint y: 356, distance: 41.1
click at [539, 356] on md-input-container "AED AFN ALL AMD ANG AOA ARS AUD AWG AZN BAM BBD BDT BGN BHD BIF BMD BND [PERSON…" at bounding box center [583, 354] width 95 height 30
type input "74"
click at [941, 337] on td "AED AFN ALL AMD ANG AOA ARS AUD AWG AZN BAM BBD BDT BGN BHD BIF BMD BND [PERSON…" at bounding box center [953, 349] width 112 height 54
drag, startPoint x: 973, startPoint y: 347, endPoint x: 899, endPoint y: 348, distance: 74.0
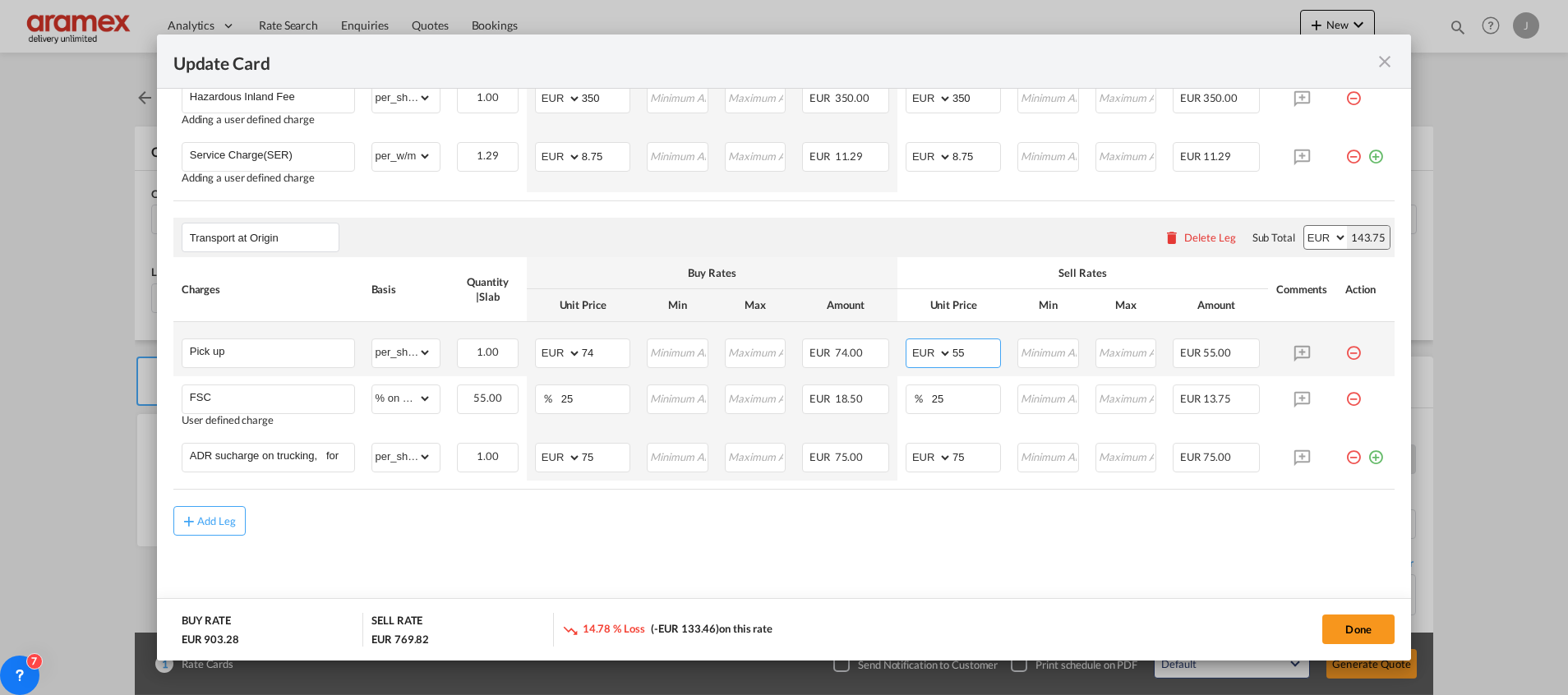
click at [905, 348] on md-input-container "AED AFN ALL AMD ANG AOA ARS AUD AWG AZN BAM BBD BDT BGN BHD BIF BMD BND [PERSON…" at bounding box center [953, 354] width 95 height 30
type input "74"
click at [871, 287] on th "Buy Rates" at bounding box center [712, 273] width 370 height 32
drag, startPoint x: 579, startPoint y: 402, endPoint x: 542, endPoint y: 406, distance: 37.2
click at [543, 406] on md-input-container "% 25" at bounding box center [583, 399] width 95 height 30
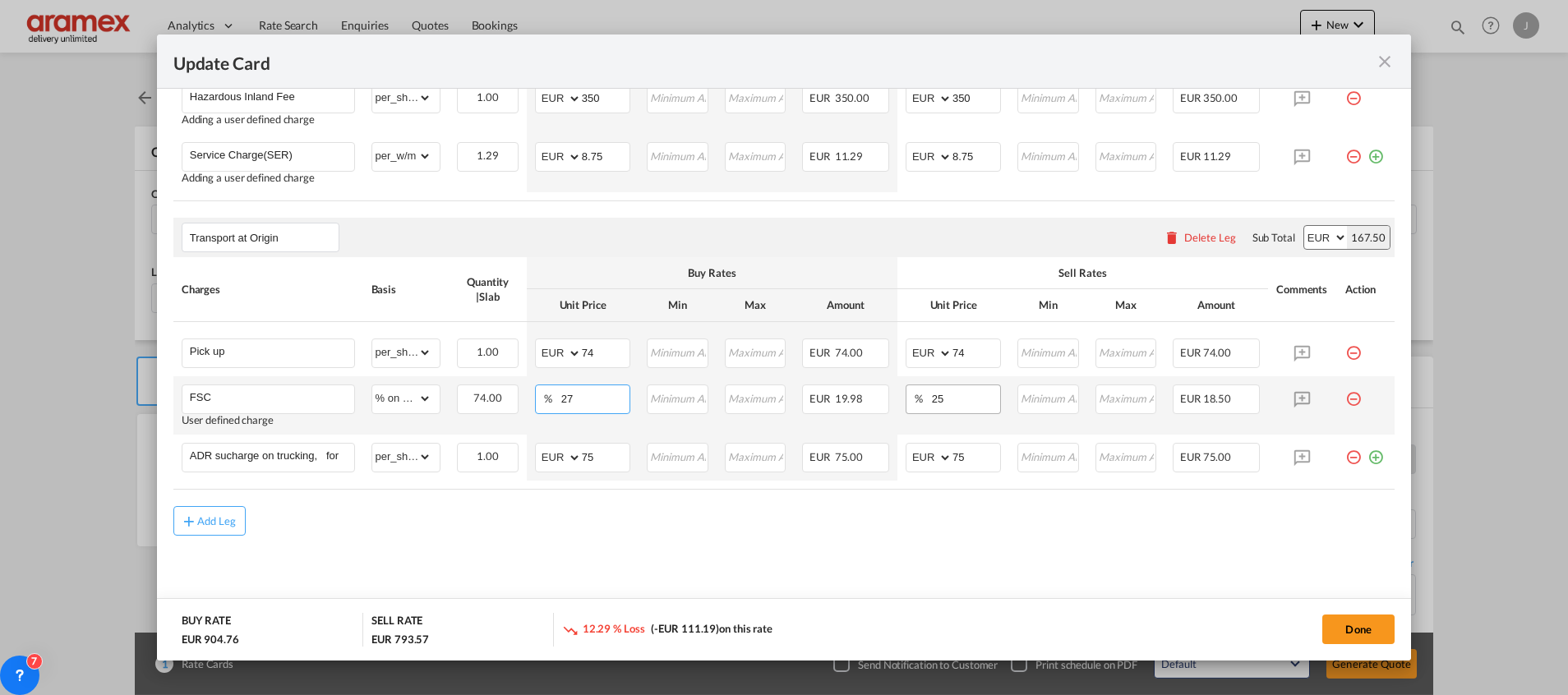
type input "27"
drag, startPoint x: 956, startPoint y: 393, endPoint x: 866, endPoint y: 403, distance: 90.6
click at [868, 403] on tr "FSC User defined charge Please Enter Already Exists gross_weight volumetric_wei…" at bounding box center [784, 405] width 1221 height 59
type input "27"
click at [798, 236] on div "Transport at Origin Please enter leg name Leg Name Already Exists Delete Leg Su…" at bounding box center [784, 237] width 1221 height 39
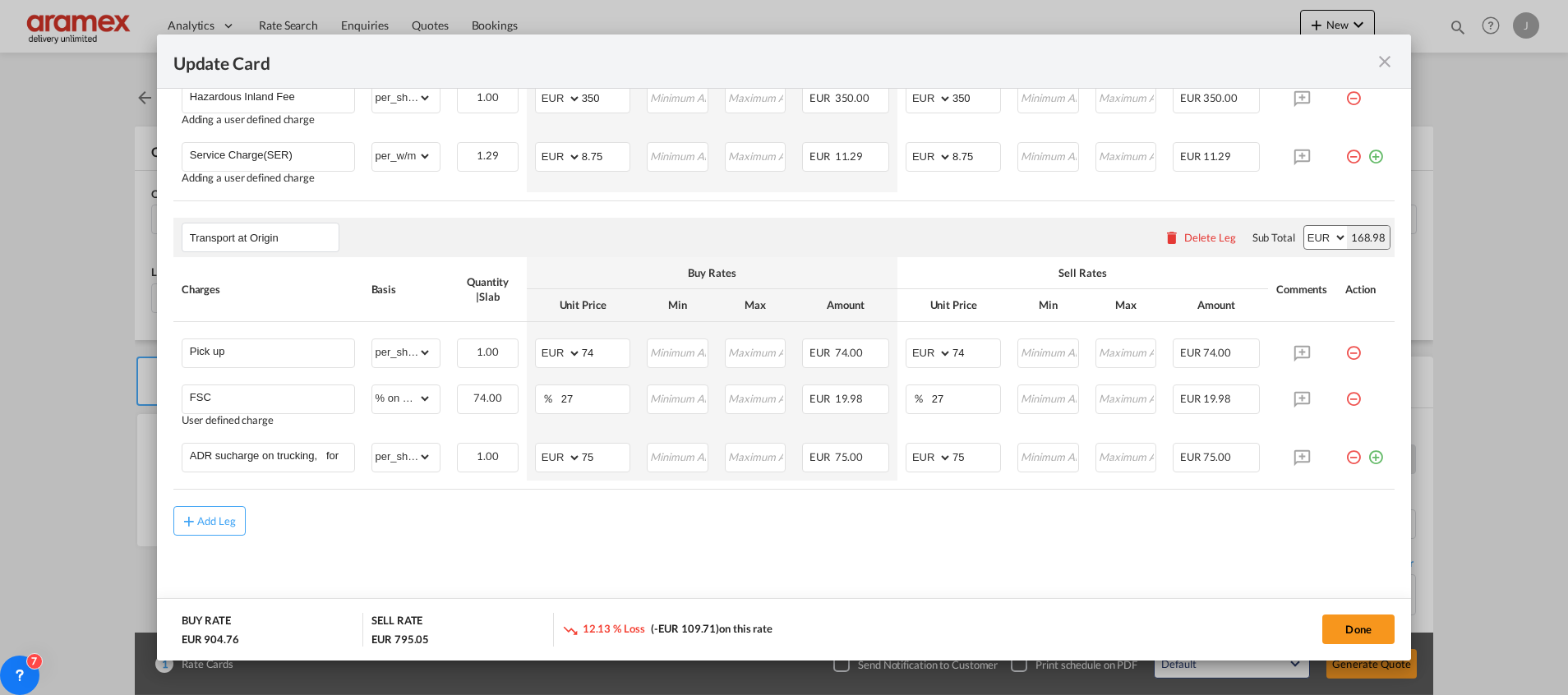
click at [1350, 621] on button "Done" at bounding box center [1359, 630] width 73 height 30
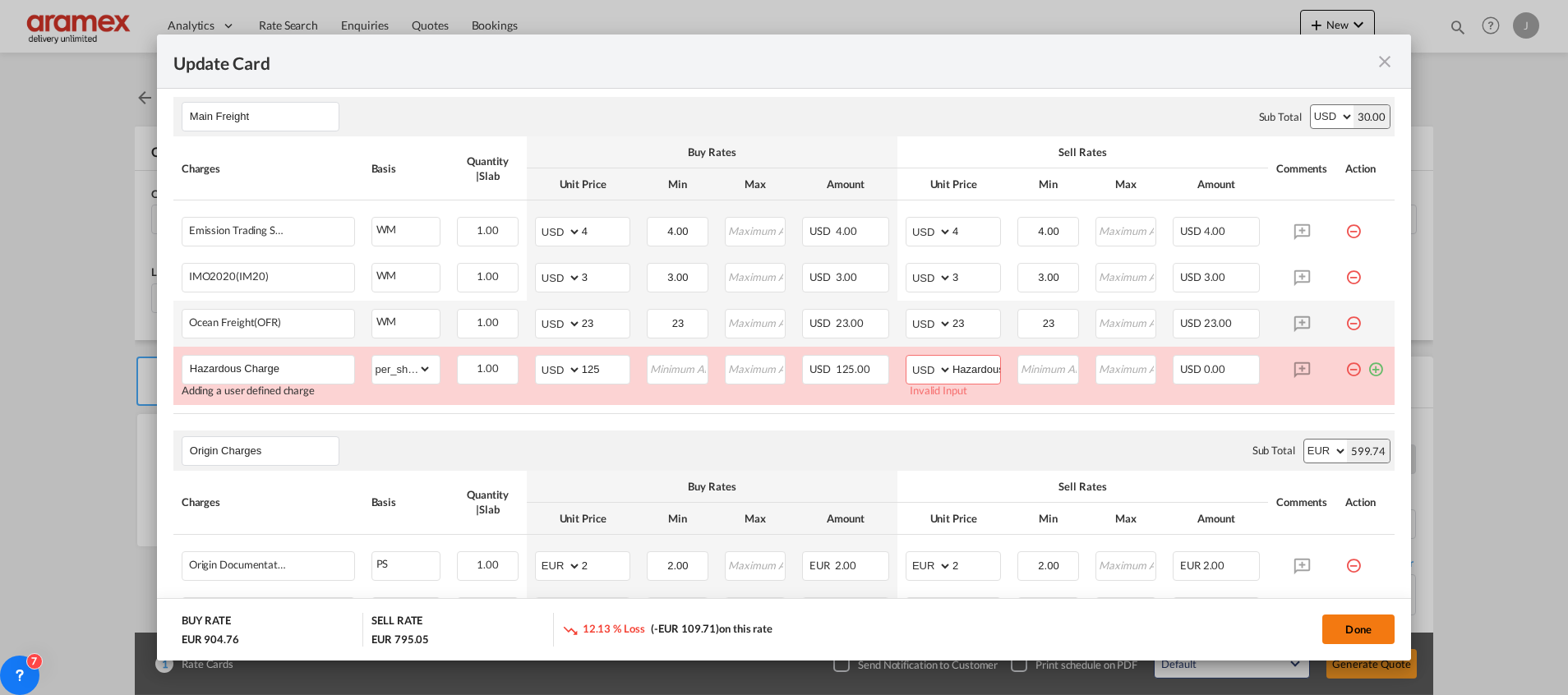
scroll to position [361, 0]
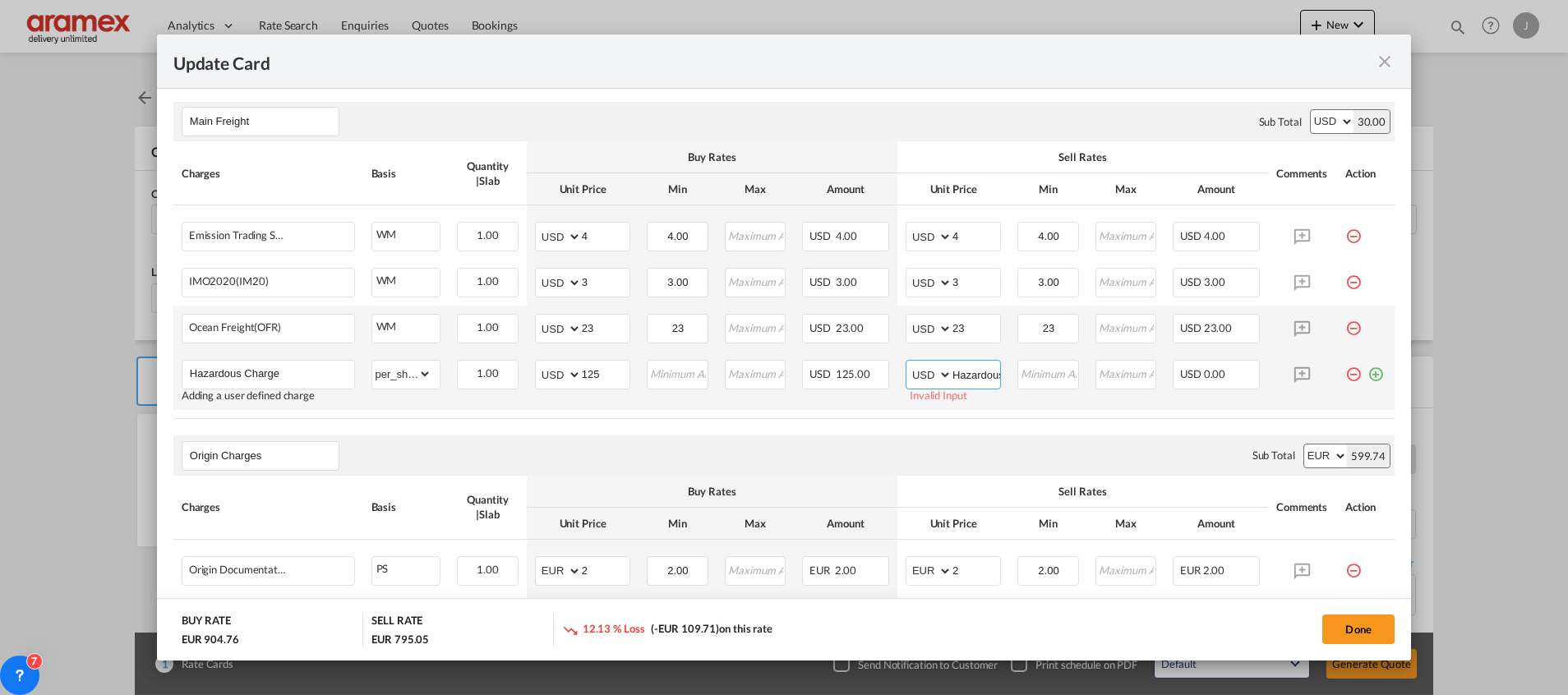
click at [953, 376] on input "Hazardous Charge" at bounding box center [976, 373] width 47 height 24
type input "125"
click at [852, 447] on div "Origin Charges Please enter leg name Leg Name Already Exists Sub Total AED AFN …" at bounding box center [784, 455] width 1221 height 39
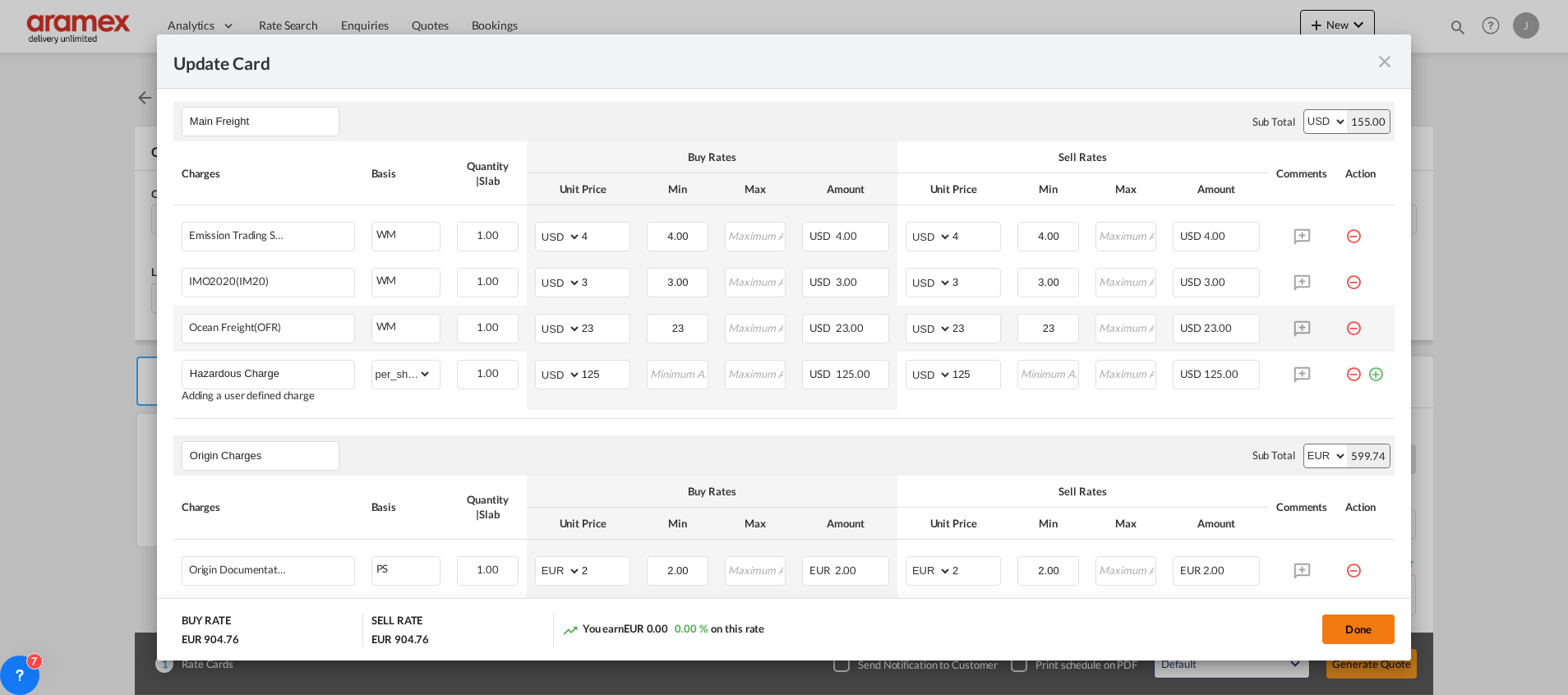
click at [1345, 624] on button "Done" at bounding box center [1359, 630] width 73 height 30
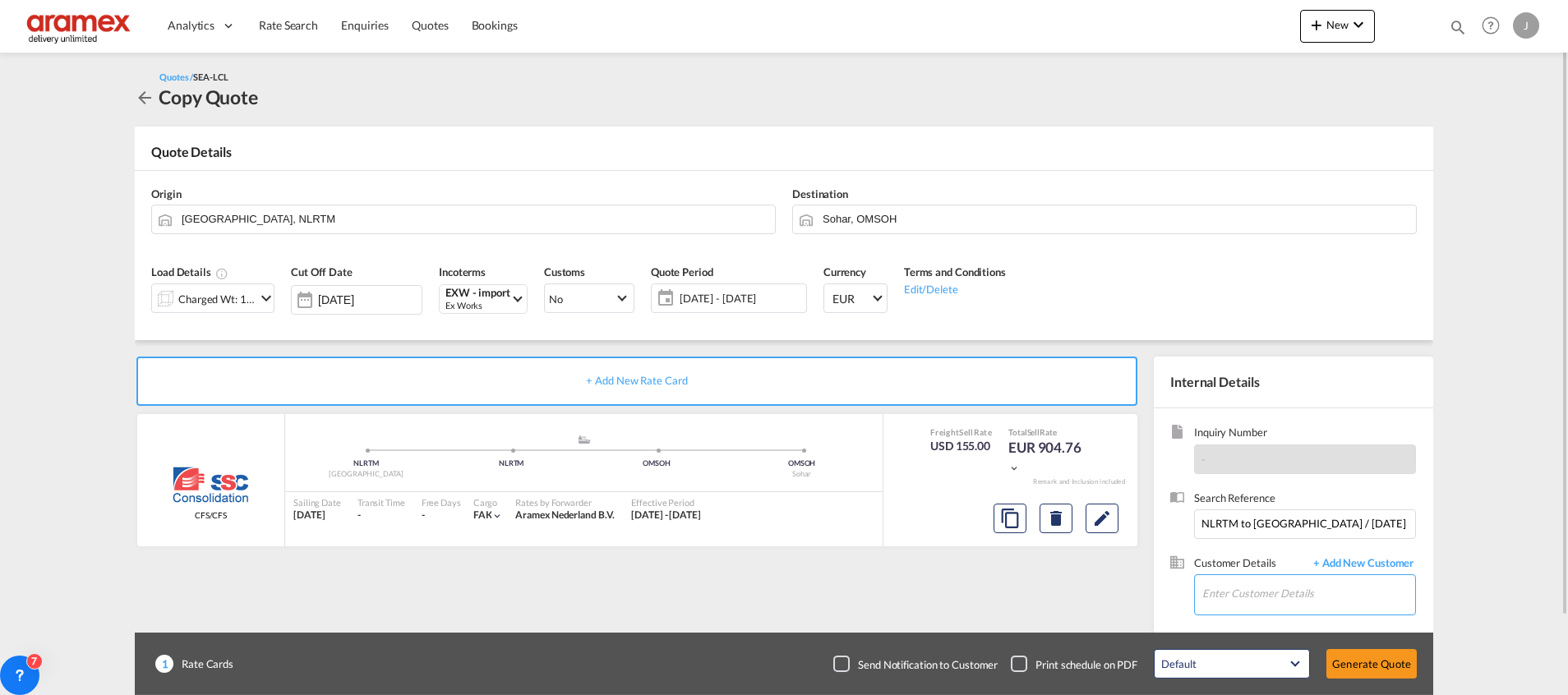
click at [1228, 593] on input "Enter Customer Details" at bounding box center [1308, 594] width 213 height 37
paste input "[PERSON_NAME]"
drag, startPoint x: 1243, startPoint y: 589, endPoint x: 1235, endPoint y: 595, distance: 10.0
click at [1233, 589] on input "Maryam" at bounding box center [1308, 594] width 213 height 37
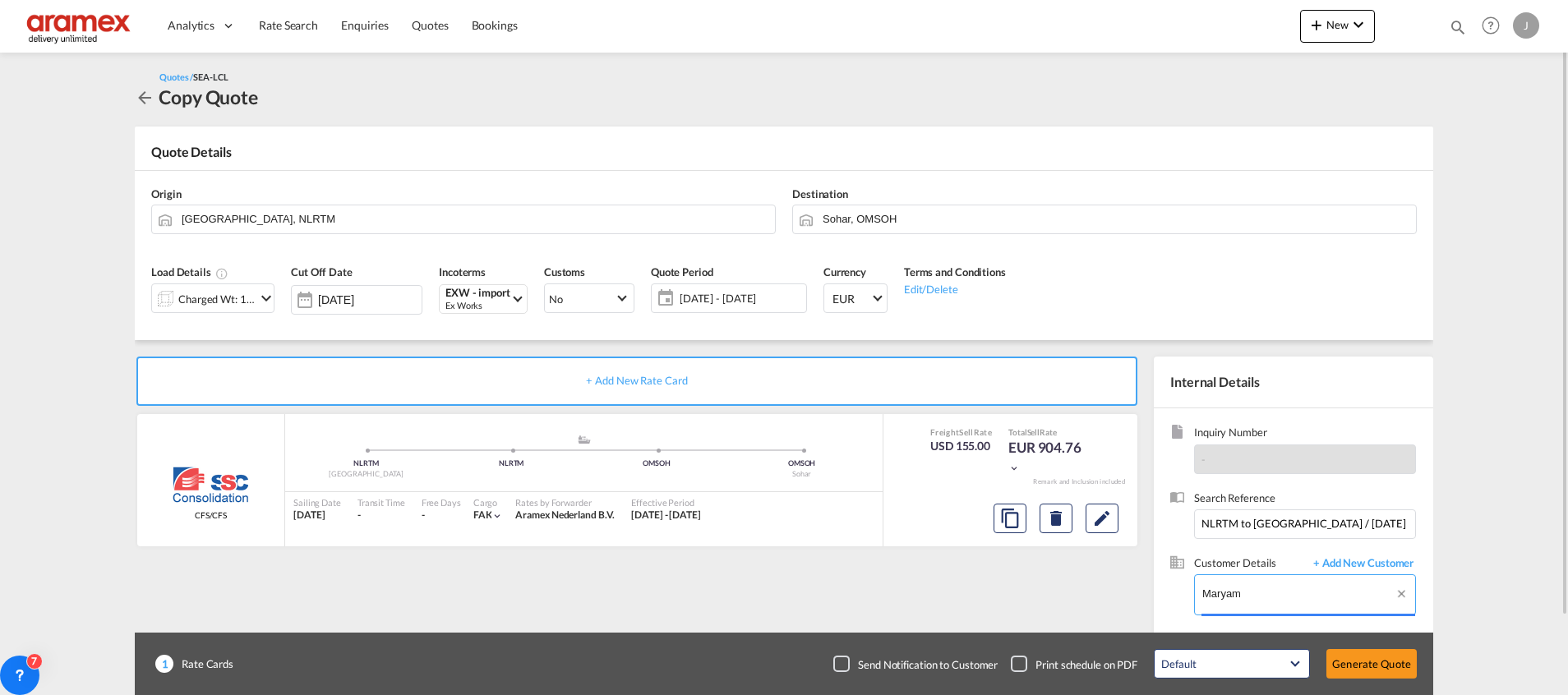
paste input "[EMAIL_ADDRESS][DOMAIN_NAME]"
type input "[EMAIL_ADDRESS][DOMAIN_NAME]"
click at [1363, 559] on span "+ Add New Customer" at bounding box center [1360, 565] width 111 height 19
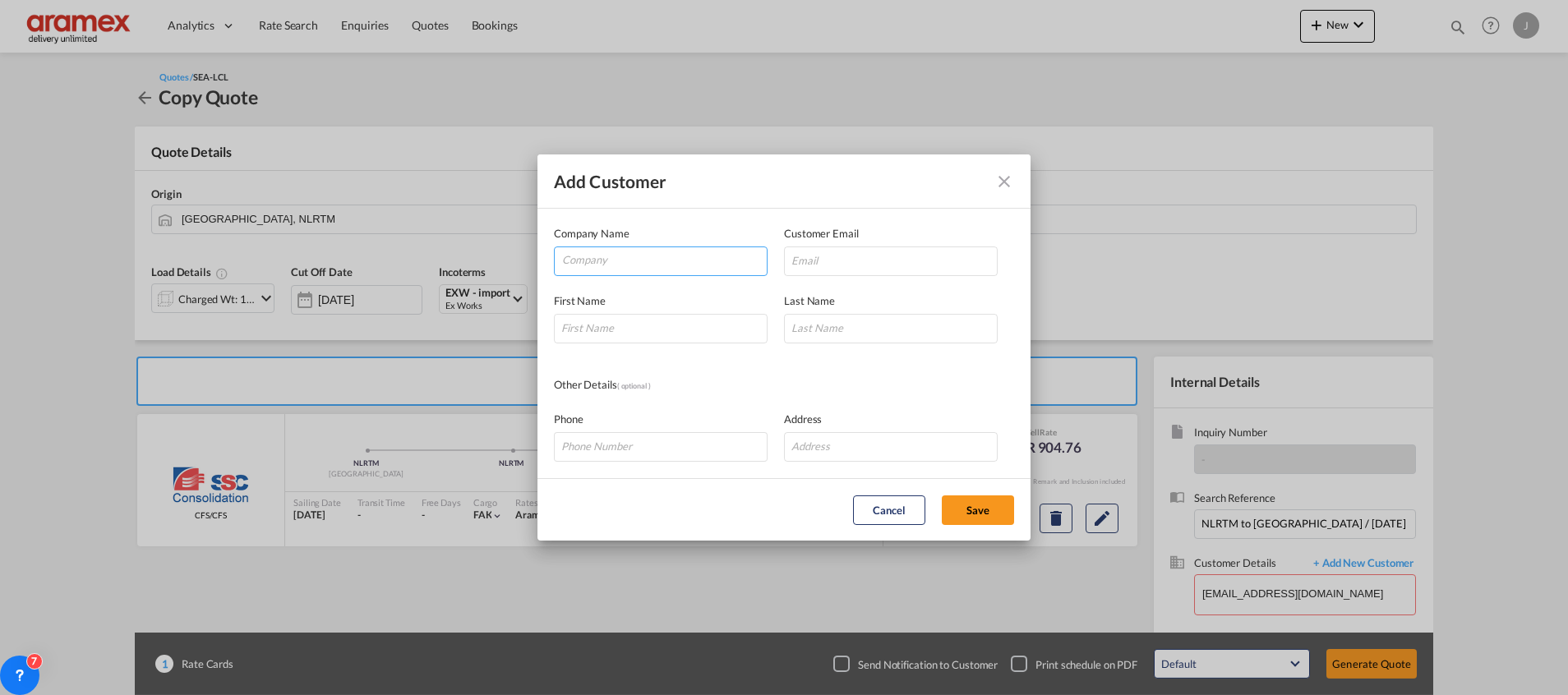
click at [664, 265] on input "Company" at bounding box center [664, 260] width 205 height 24
type input "Aramex Oman"
click at [623, 329] on input "Add Customer Company ..." at bounding box center [661, 328] width 214 height 30
paste input "[EMAIL_ADDRESS][DOMAIN_NAME]"
click at [623, 328] on input "[EMAIL_ADDRESS][DOMAIN_NAME]" at bounding box center [661, 328] width 214 height 30
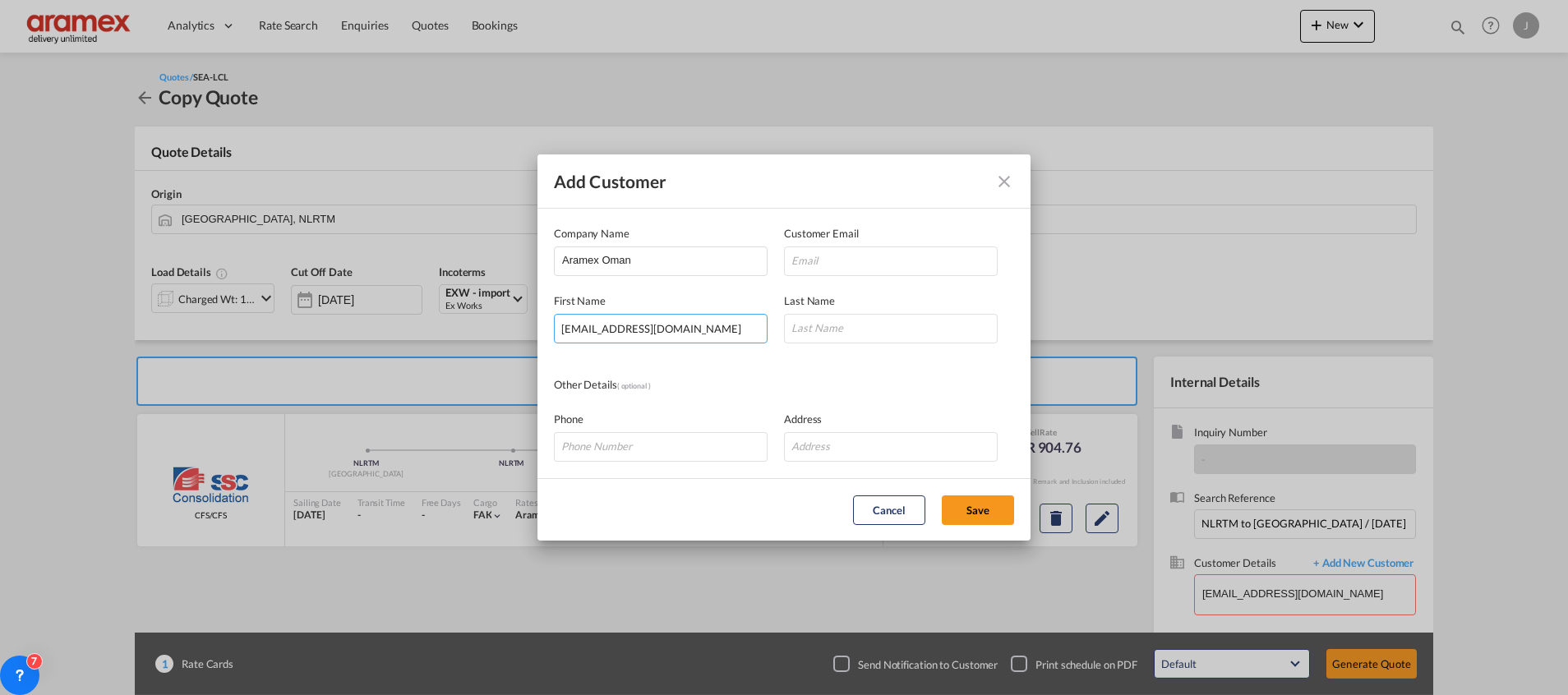
drag, startPoint x: 616, startPoint y: 332, endPoint x: 719, endPoint y: 330, distance: 103.0
click at [719, 330] on input "[EMAIL_ADDRESS][DOMAIN_NAME]" at bounding box center [661, 328] width 214 height 30
type input "maryam"
click at [858, 328] on input "Add Customer Company ..." at bounding box center [891, 328] width 214 height 30
type input "A"
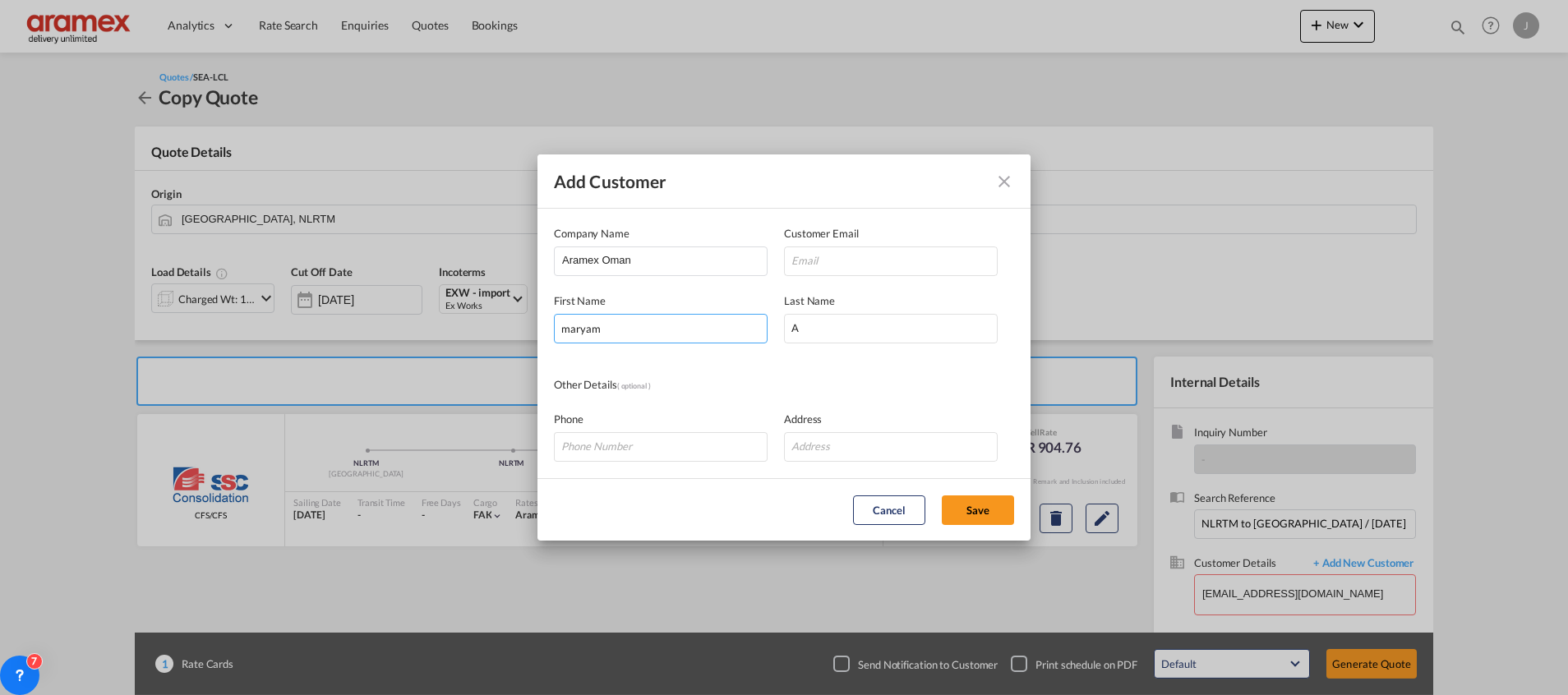
click at [570, 328] on input "maryam" at bounding box center [661, 328] width 214 height 30
type input "Maryam"
click at [824, 261] on input "Add Customer Company ..." at bounding box center [891, 261] width 214 height 30
paste input "[EMAIL_ADDRESS][DOMAIN_NAME]"
type input "[EMAIL_ADDRESS][DOMAIN_NAME]"
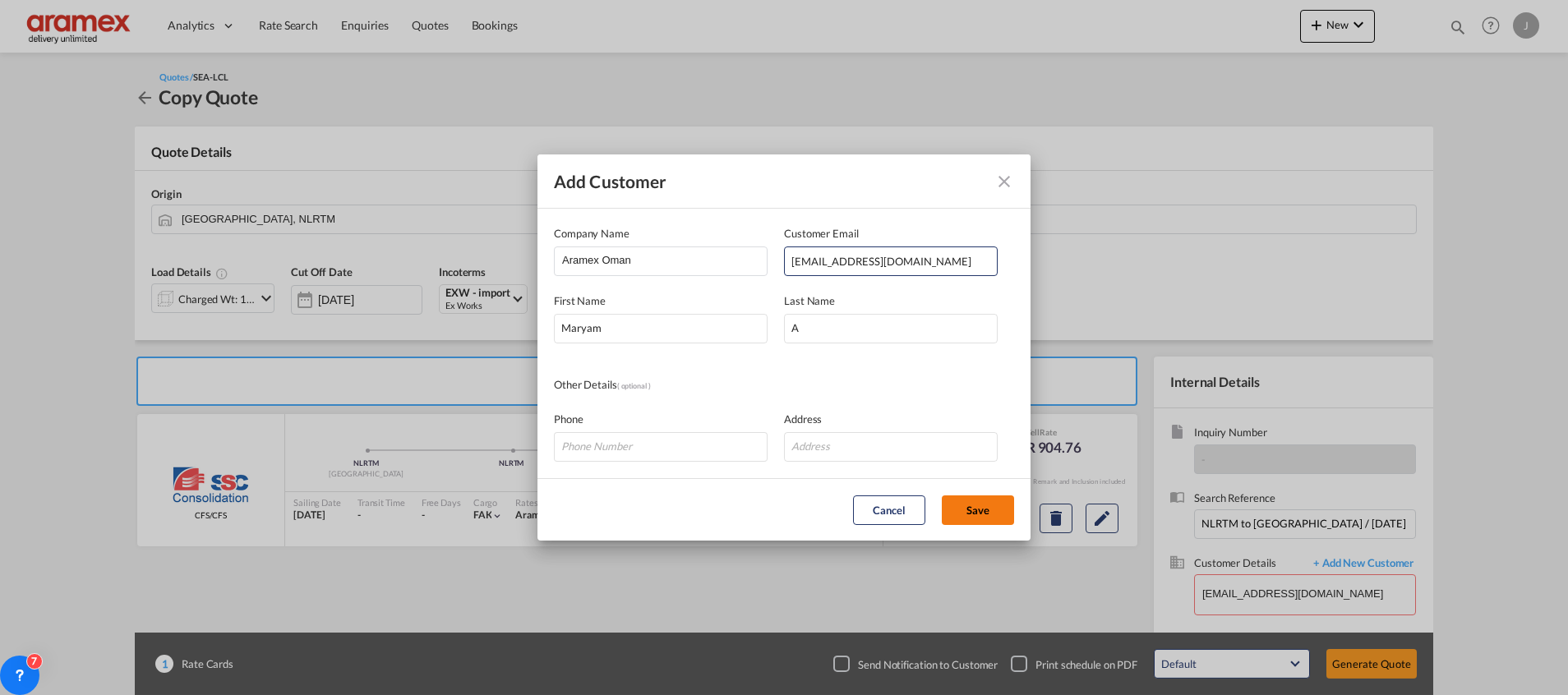
click at [980, 511] on button "Save" at bounding box center [978, 511] width 73 height 30
type input "Aramex [PERSON_NAME] A, [EMAIL_ADDRESS][DOMAIN_NAME]"
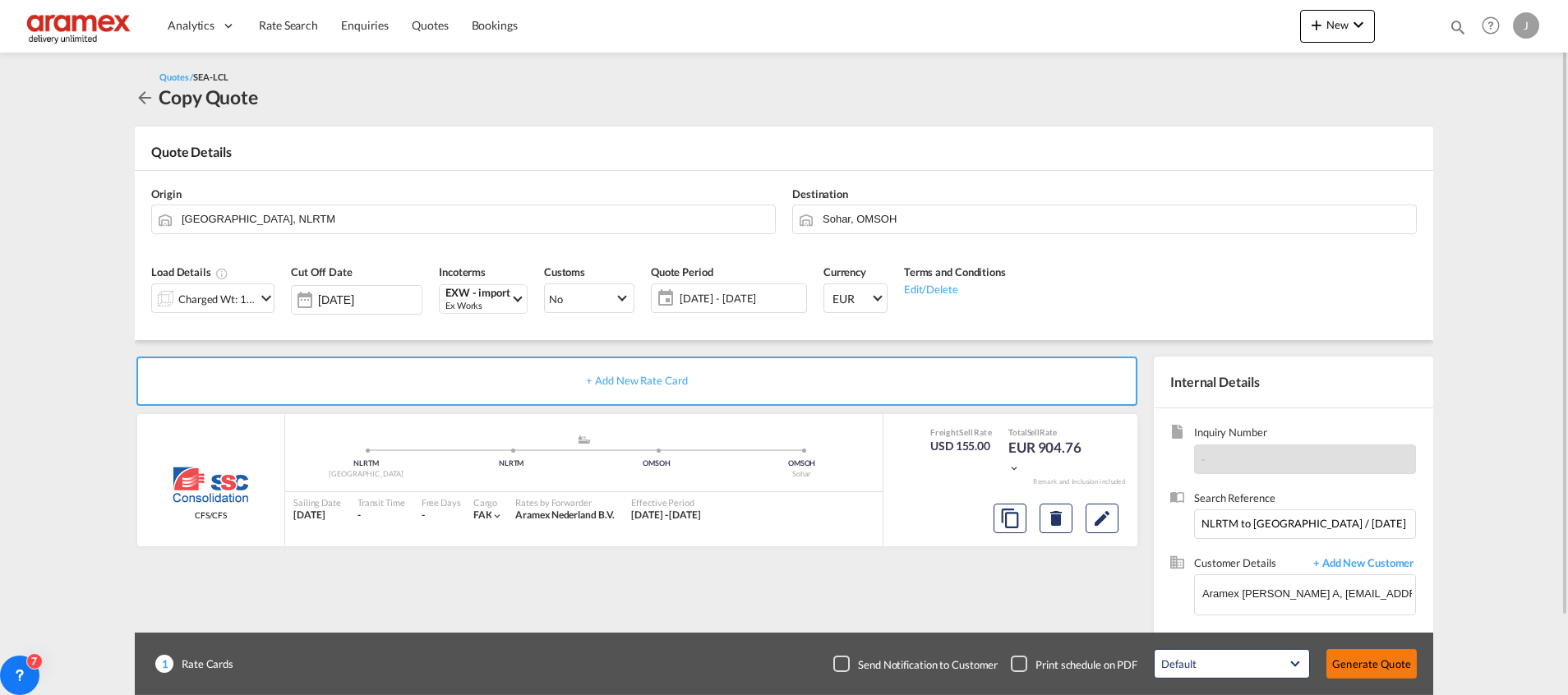
click at [1381, 664] on button "Generate Quote" at bounding box center [1371, 664] width 90 height 30
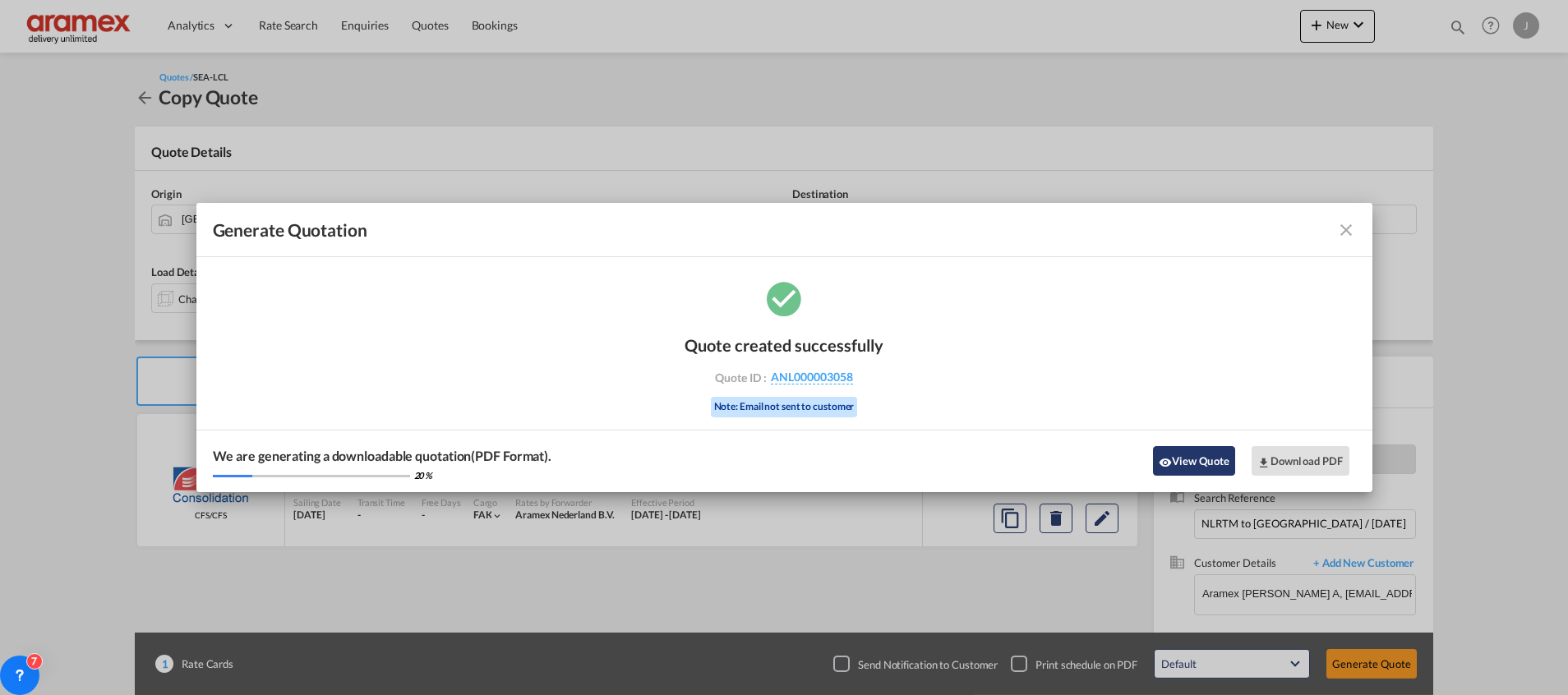
click at [1187, 462] on button "View Quote" at bounding box center [1194, 461] width 82 height 30
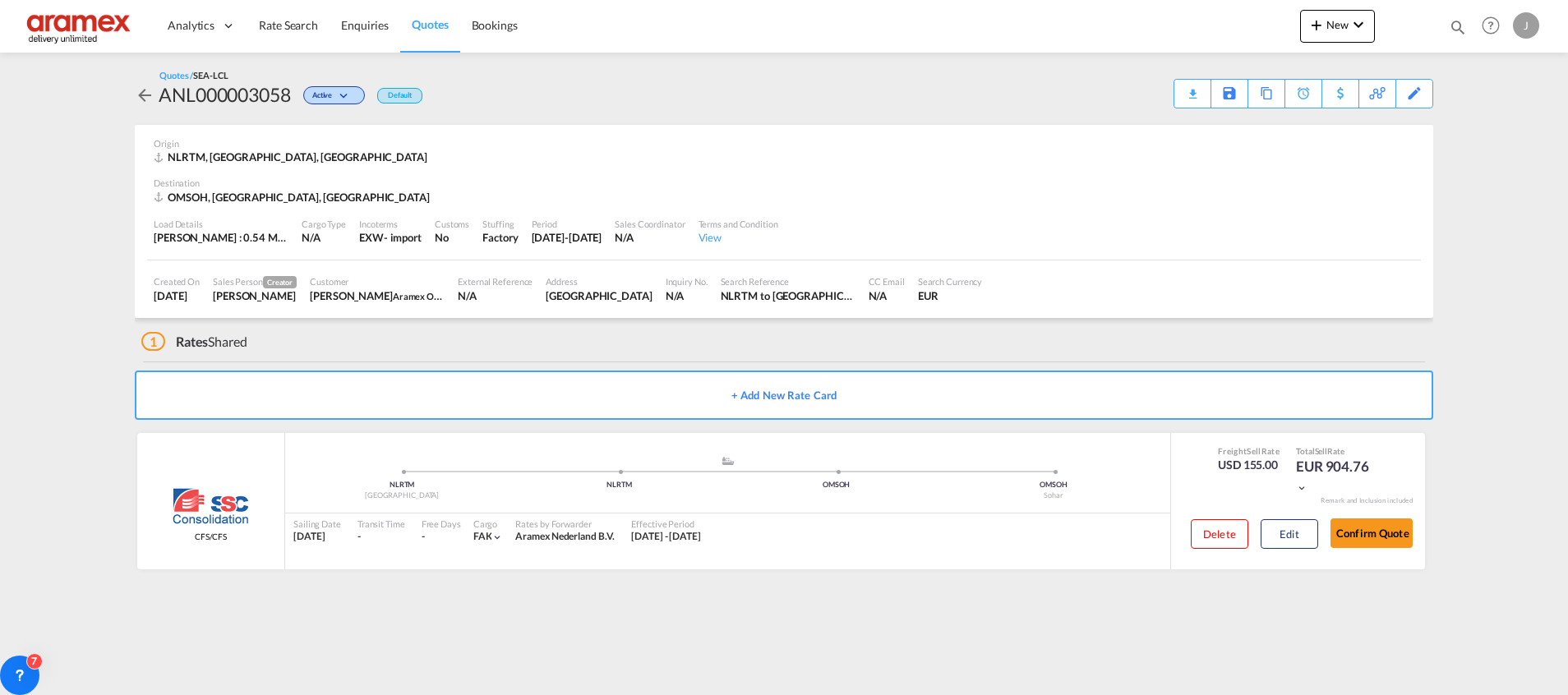
click at [0, 0] on div "Download Quote" at bounding box center [0, 0] width 0 height 0
click at [1306, 533] on button "Edit" at bounding box center [1290, 534] width 58 height 30
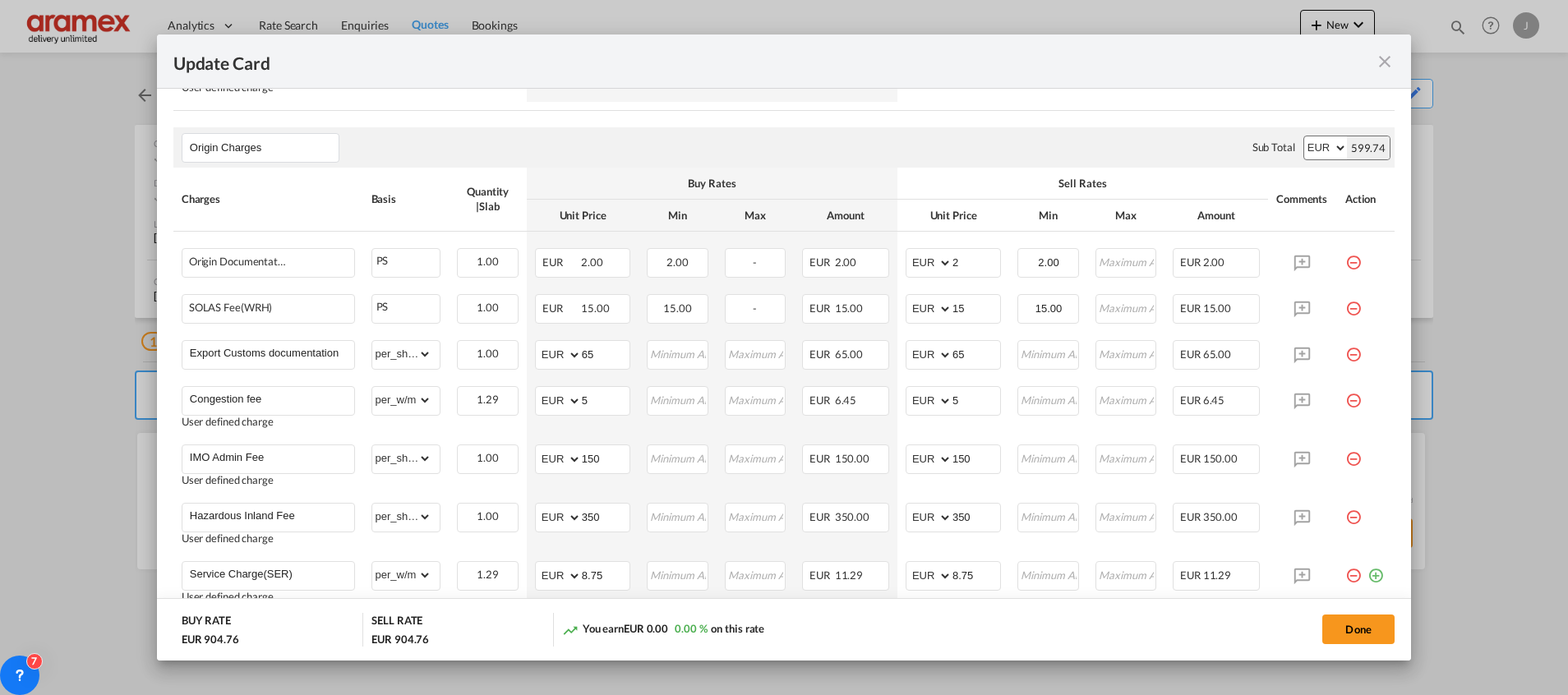
scroll to position [740, 0]
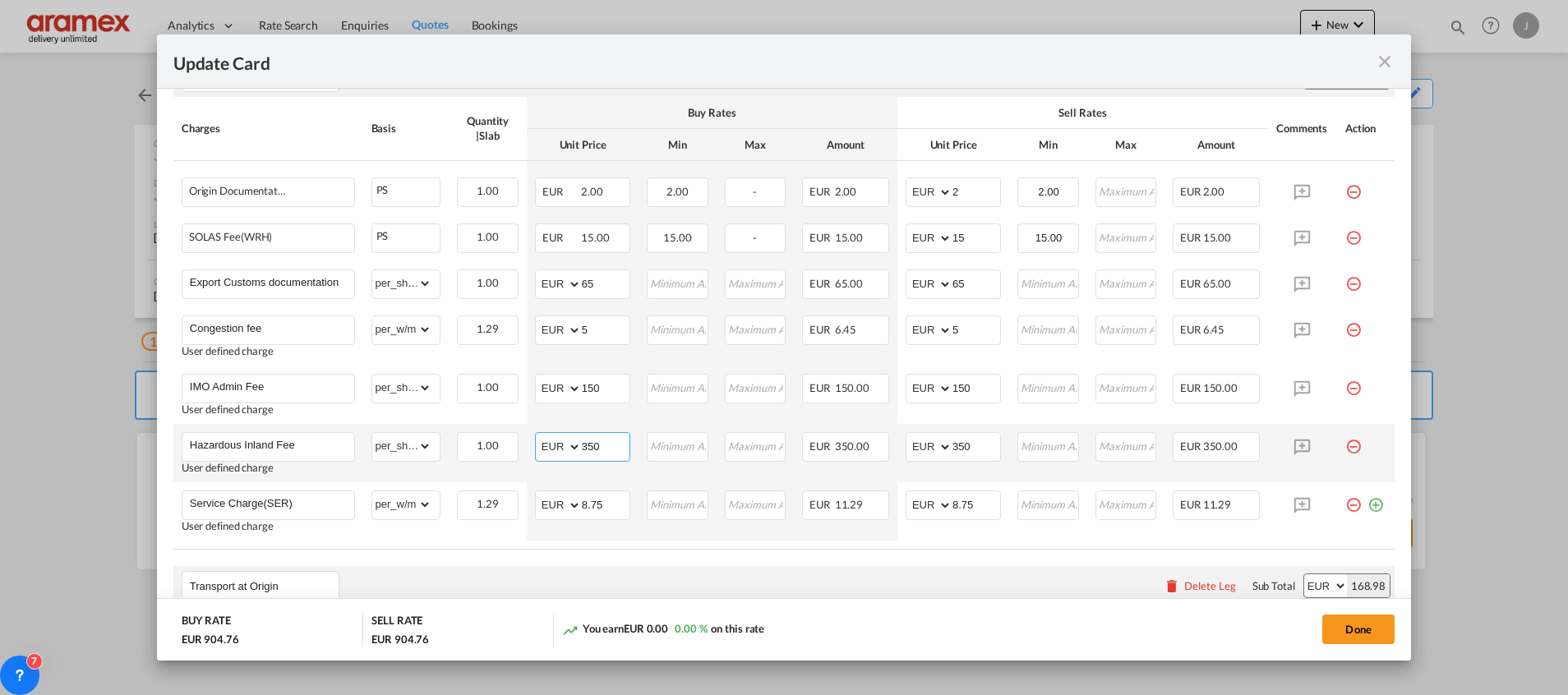
click at [555, 450] on select "AED AFN ALL AMD ANG AOA ARS AUD AWG AZN BAM BBD BDT BGN BHD BIF BMD BND [PERSON…" at bounding box center [559, 447] width 43 height 23
select select "string:USD"
click at [538, 435] on select "AED AFN ALL AMD ANG AOA ARS AUD AWG AZN BAM BBD BDT BGN BHD BIF BMD BND [PERSON…" at bounding box center [559, 447] width 43 height 23
click at [918, 448] on select "AED AFN ALL AMD ANG AOA ARS AUD AWG AZN BAM BBD BDT BGN BHD BIF BMD BND [PERSON…" at bounding box center [931, 447] width 43 height 23
select select "string:USD"
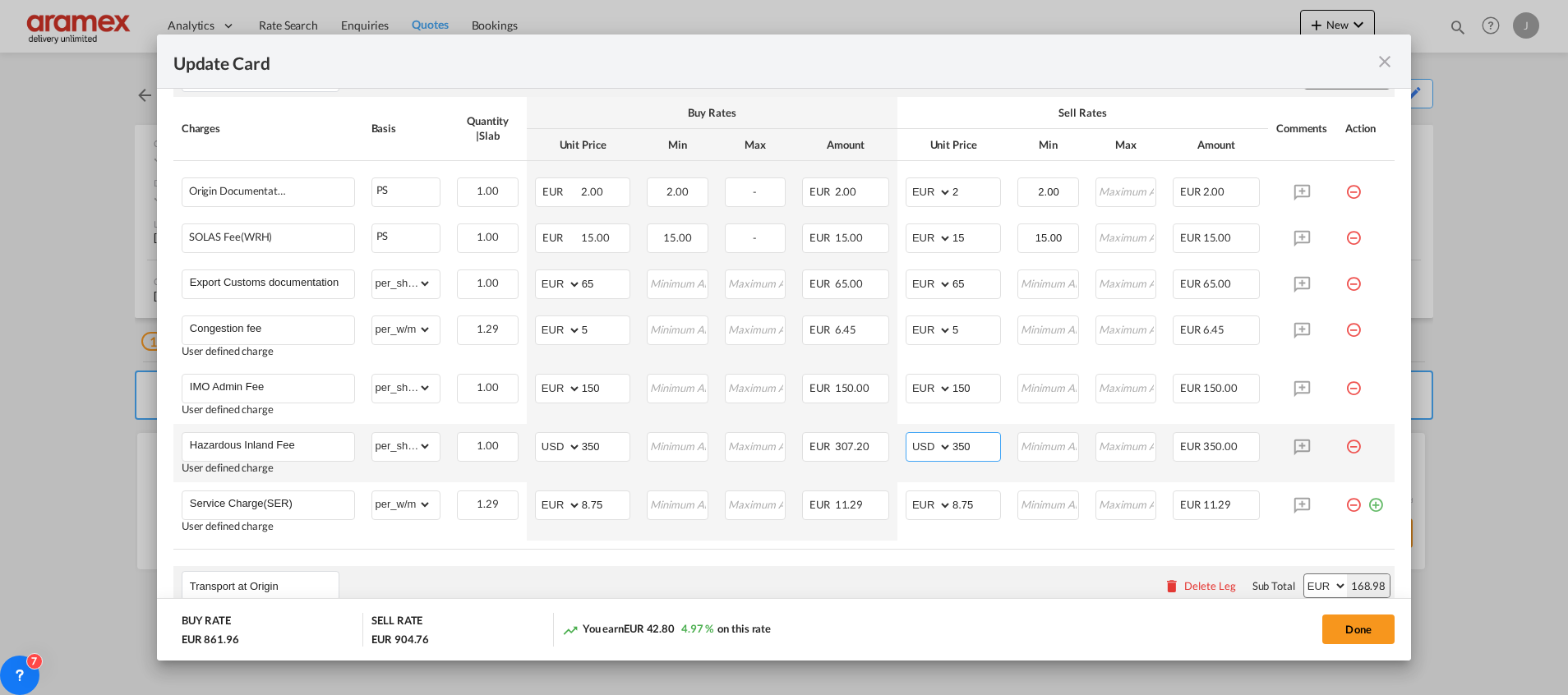
click at [909, 435] on select "AED AFN ALL AMD ANG AOA ARS AUD AWG AZN BAM BBD BDT BGN BHD BIF BMD BND [PERSON…" at bounding box center [931, 447] width 43 height 23
click at [1356, 635] on button "Done" at bounding box center [1359, 630] width 73 height 30
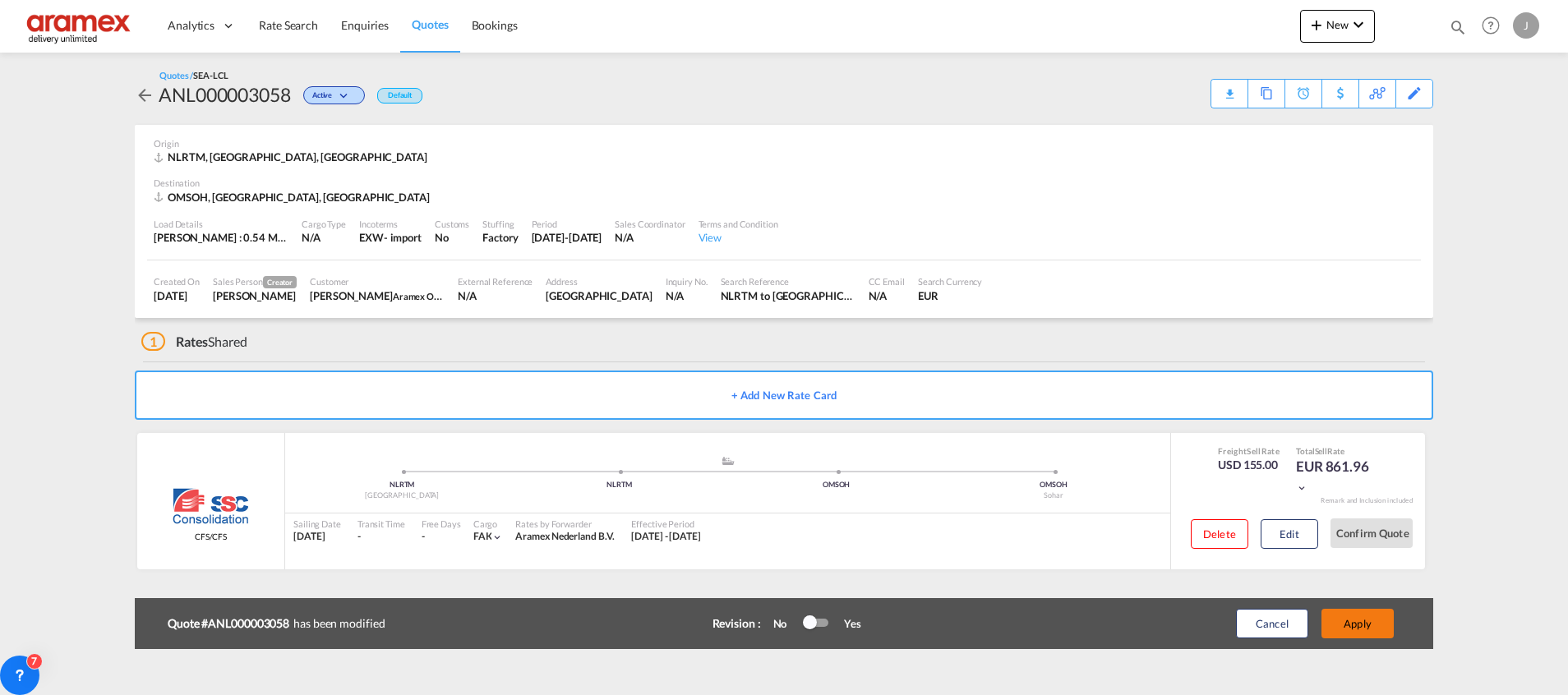
click at [1358, 619] on button "Apply" at bounding box center [1358, 623] width 73 height 30
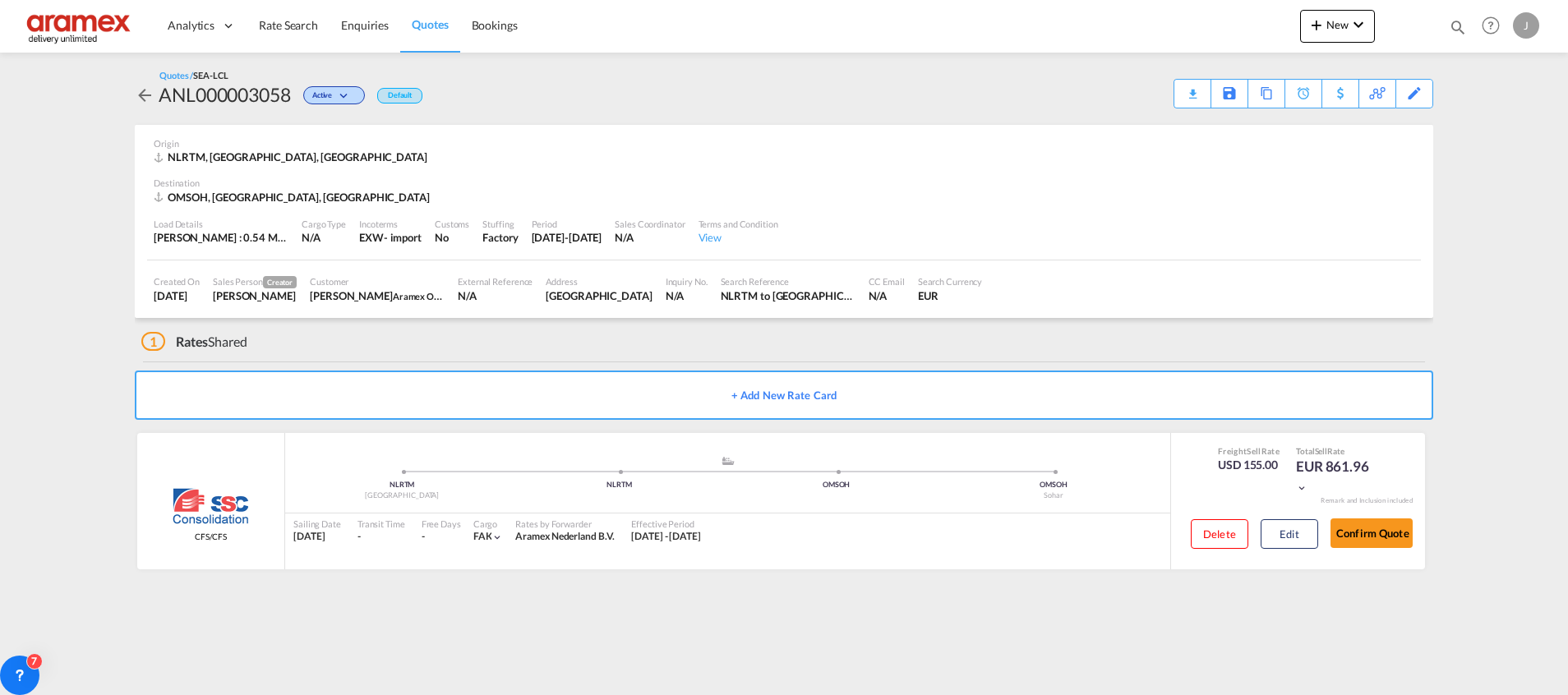
click at [0, 0] on div "Download Quote" at bounding box center [0, 0] width 0 height 0
click at [1277, 531] on button "Edit" at bounding box center [1290, 534] width 58 height 30
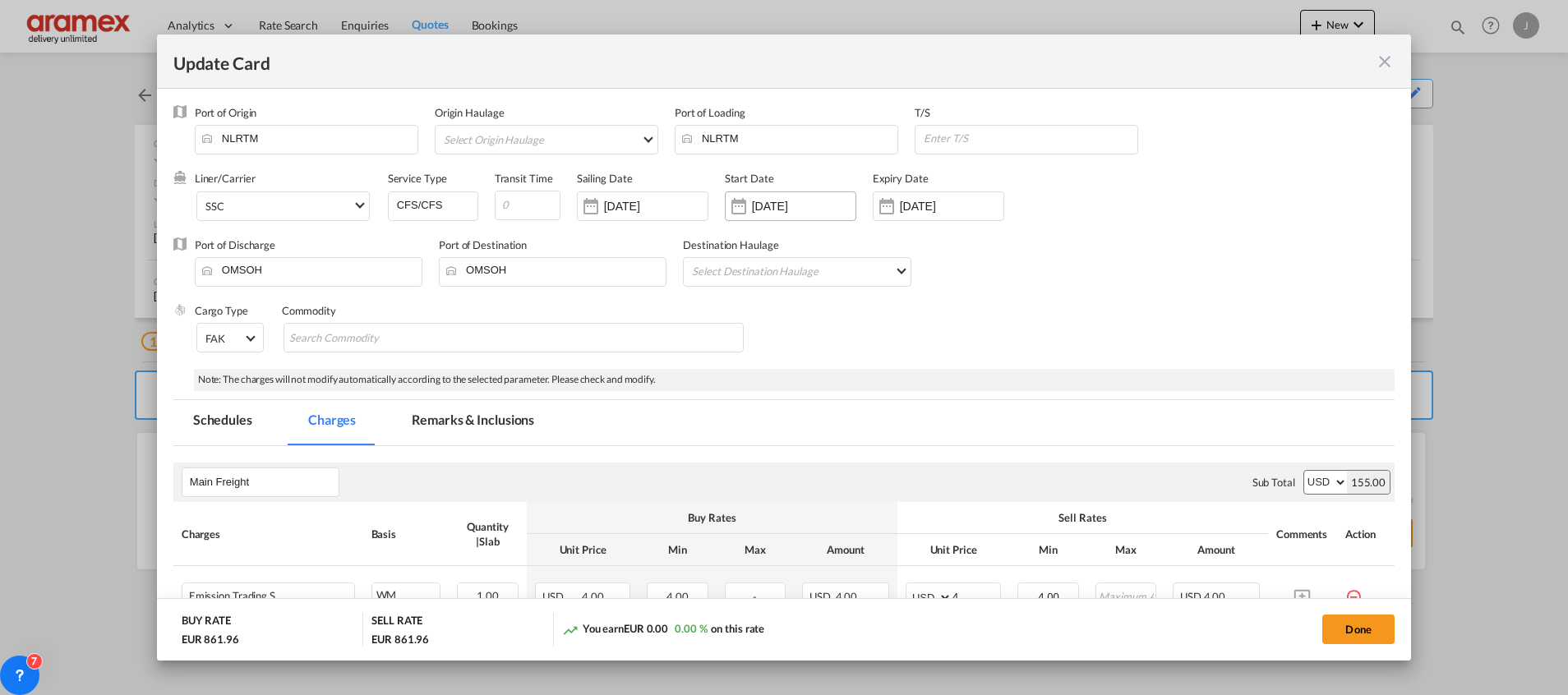
click at [794, 214] on div "[DATE]" at bounding box center [790, 207] width 131 height 30
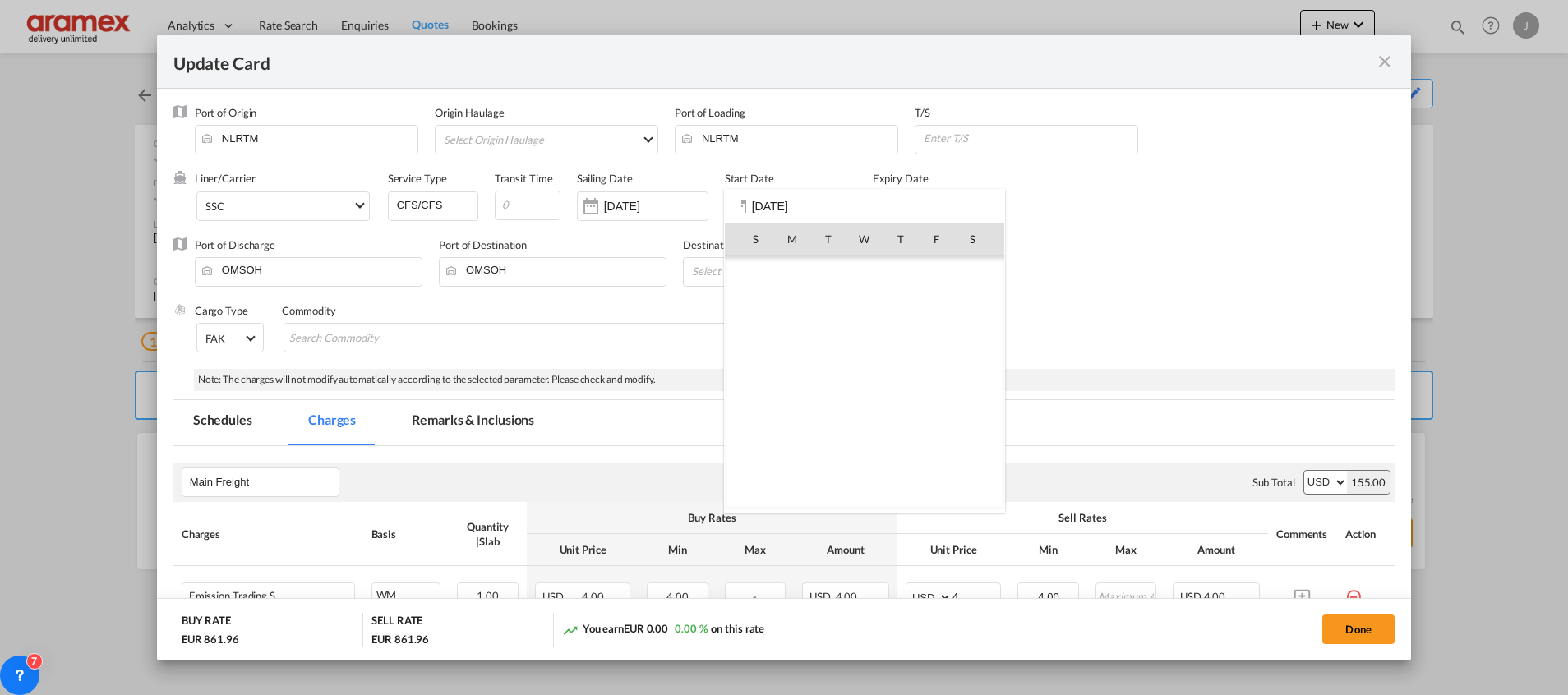
scroll to position [379726, 0]
click at [651, 207] on div at bounding box center [784, 347] width 1568 height 695
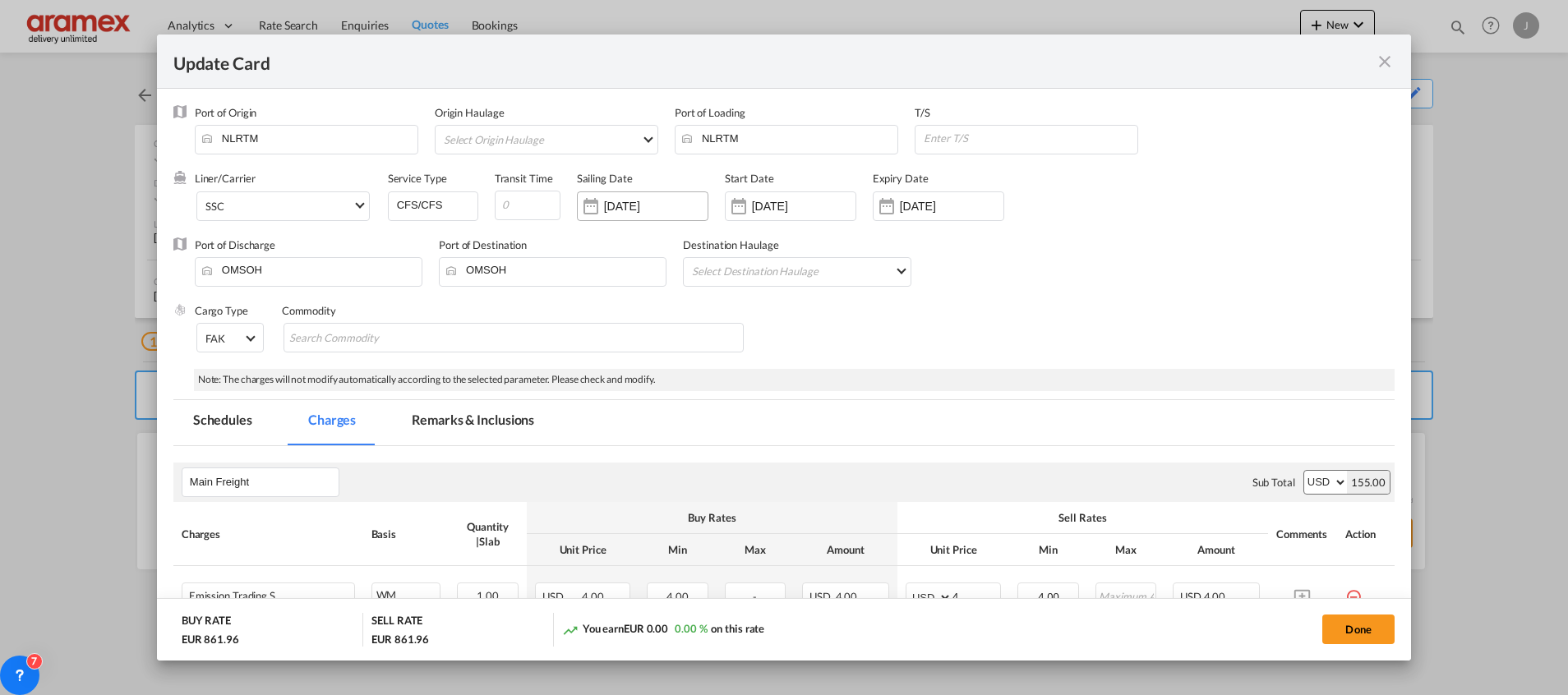
click at [640, 206] on input "[DATE]" at bounding box center [655, 207] width 103 height 13
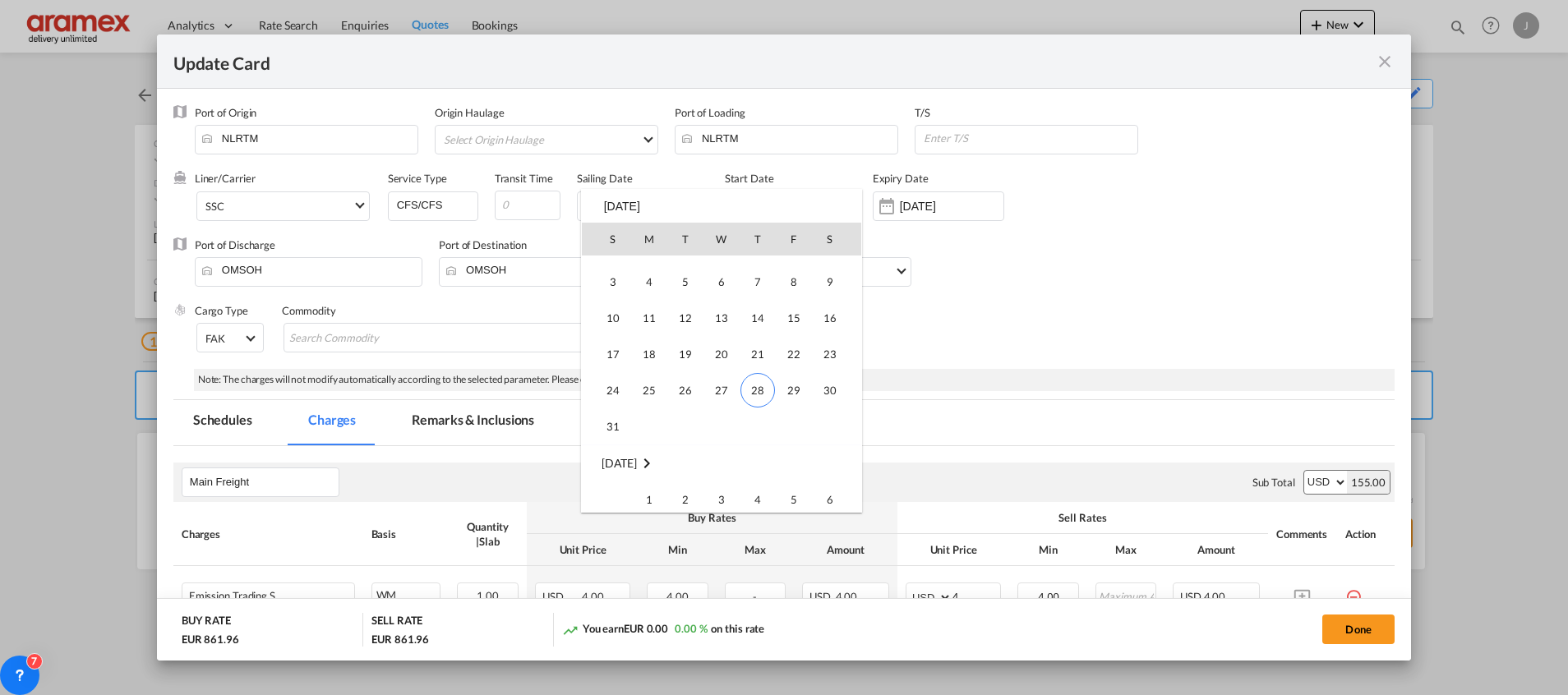
scroll to position [805, 0]
click at [829, 411] on span "13" at bounding box center [829, 412] width 33 height 33
type input "[DATE]"
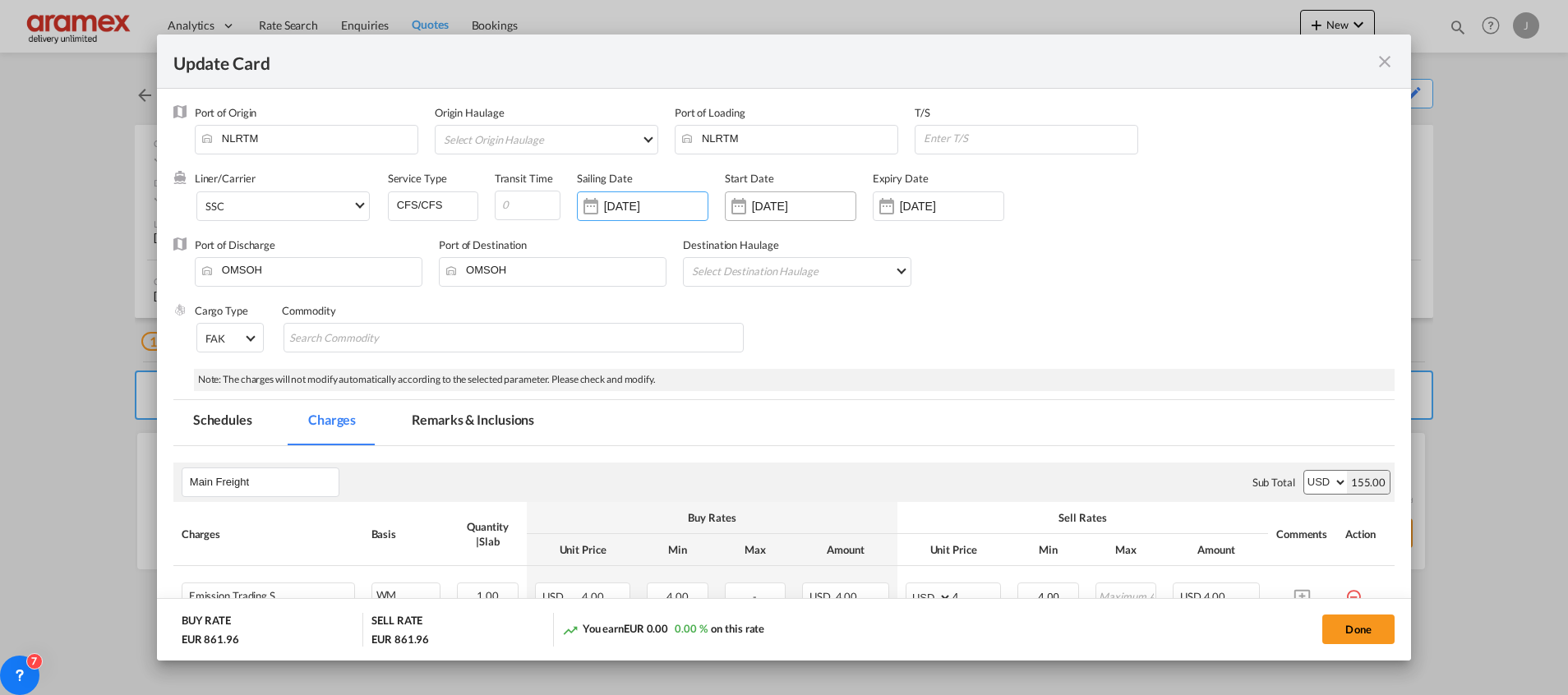
click at [794, 202] on input "[DATE]" at bounding box center [803, 207] width 103 height 13
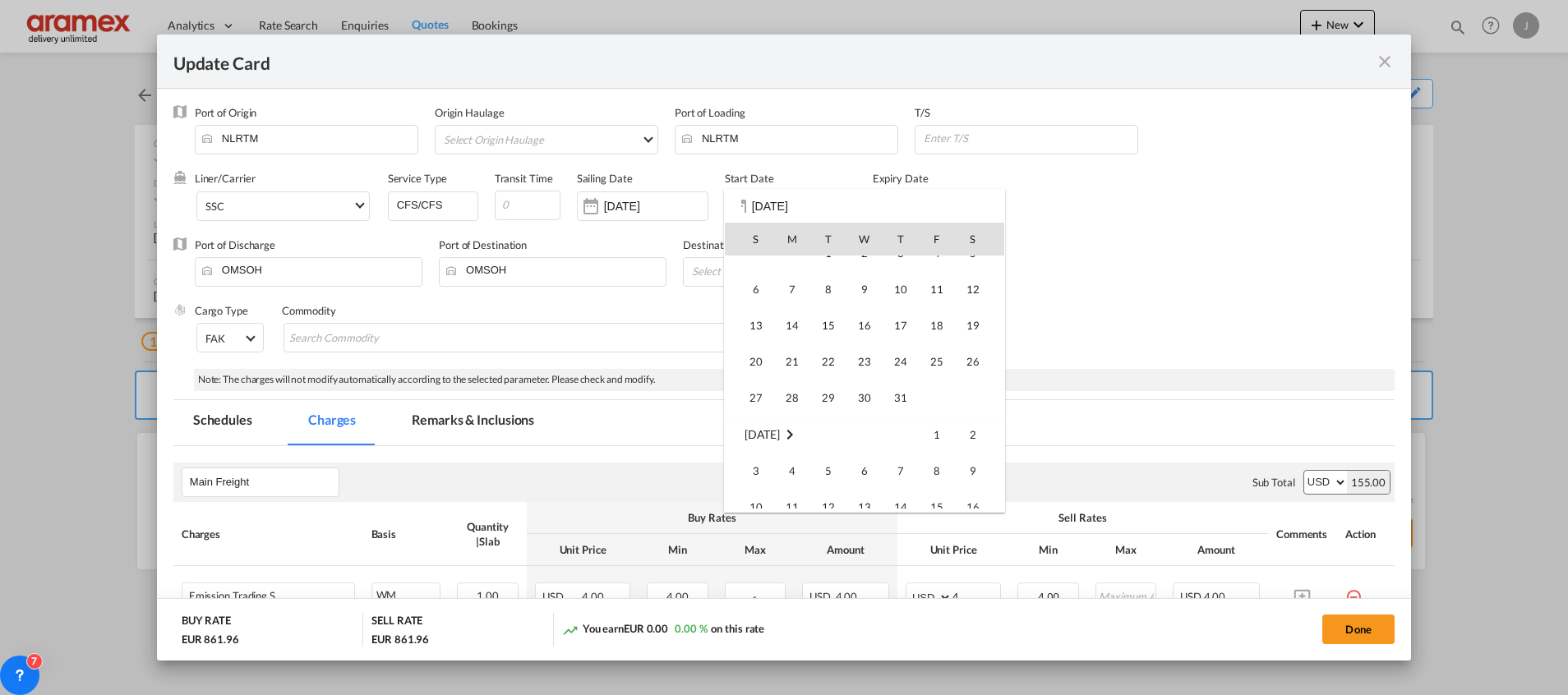
scroll to position [380343, 0]
click at [908, 459] on span "28" at bounding box center [900, 456] width 34 height 34
type input "[DATE]"
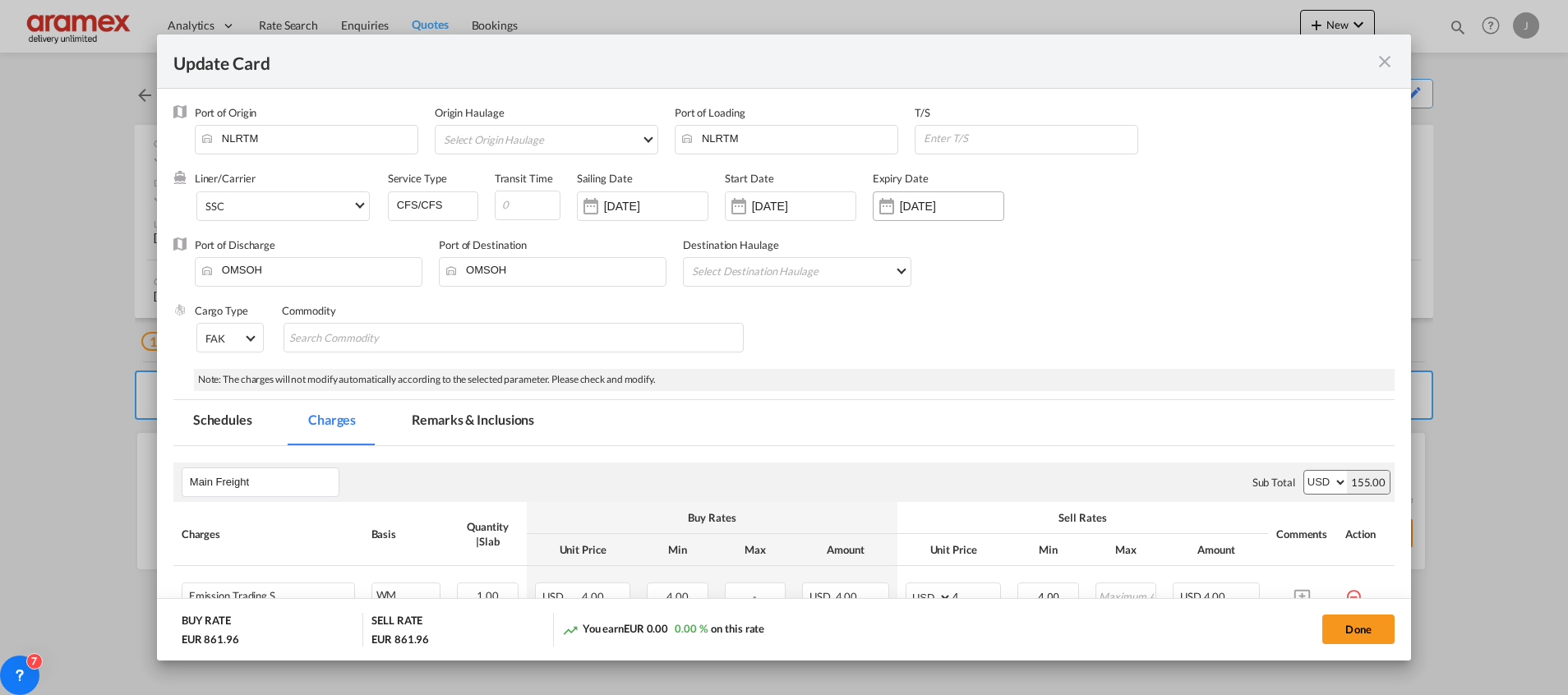
click at [910, 207] on input "[DATE]" at bounding box center [951, 207] width 103 height 13
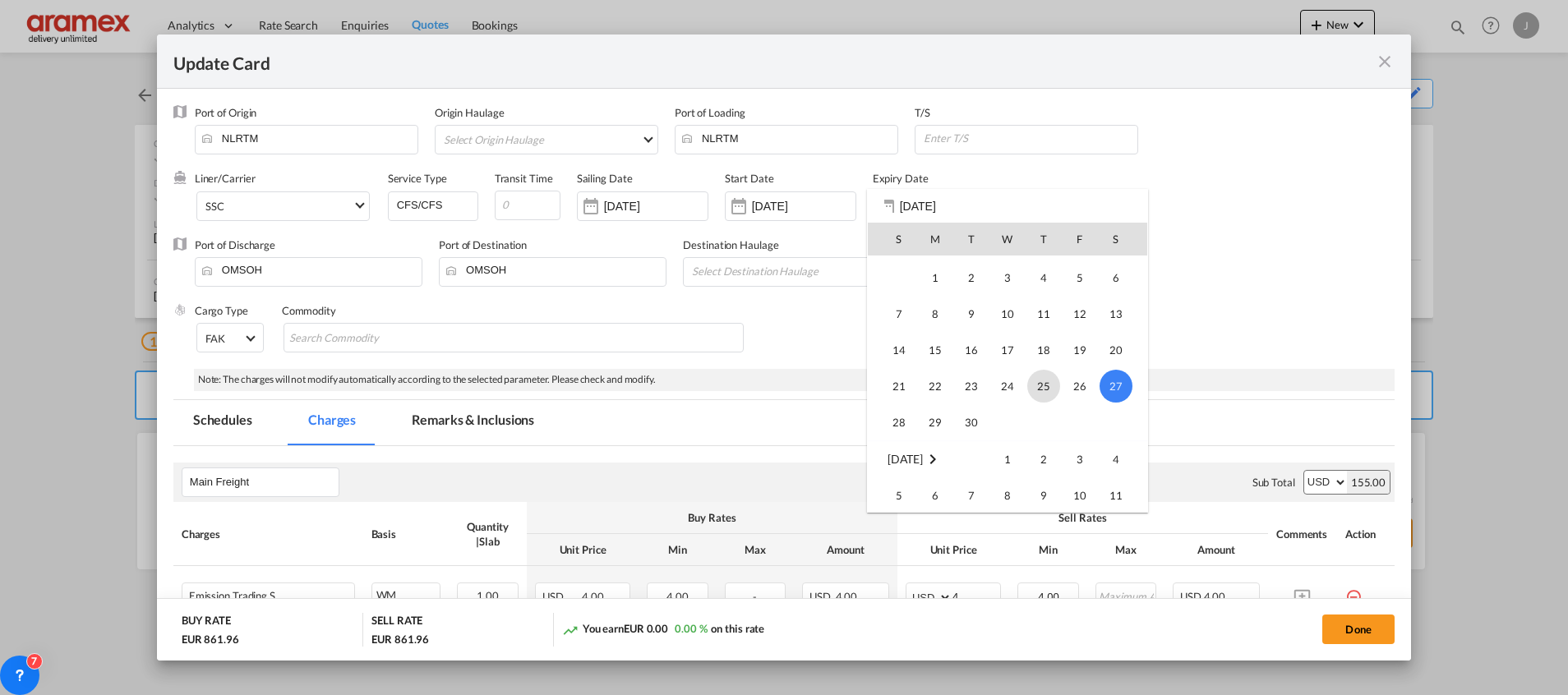
scroll to position [218, 0]
click at [933, 380] on span "15" at bounding box center [934, 382] width 33 height 33
type input "[DATE]"
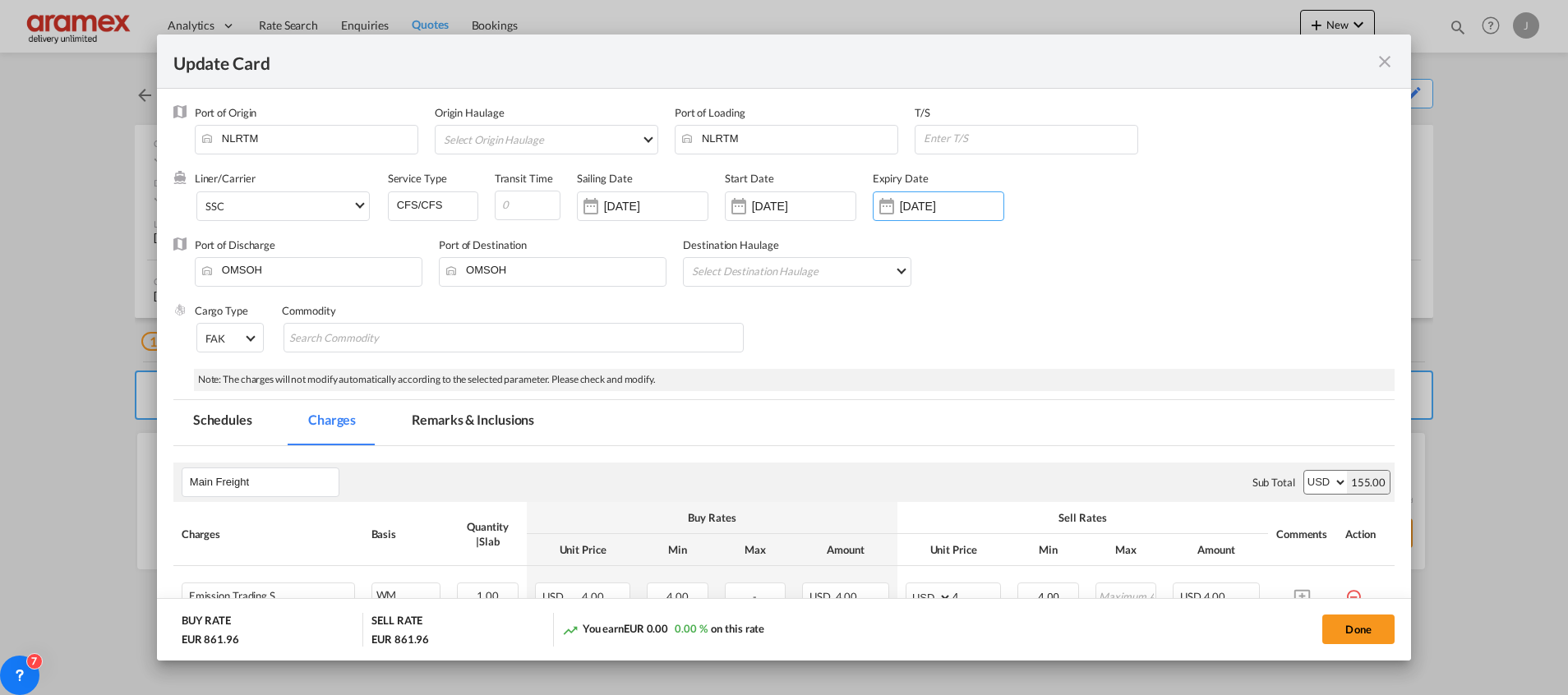
click at [1086, 316] on div "Cargo Type FAK FAK GCR GDSM General Cargo Hazardous Cargo Ambient Foodstuff Chi…" at bounding box center [794, 336] width 1199 height 66
click at [1351, 629] on button "Done" at bounding box center [1359, 630] width 73 height 30
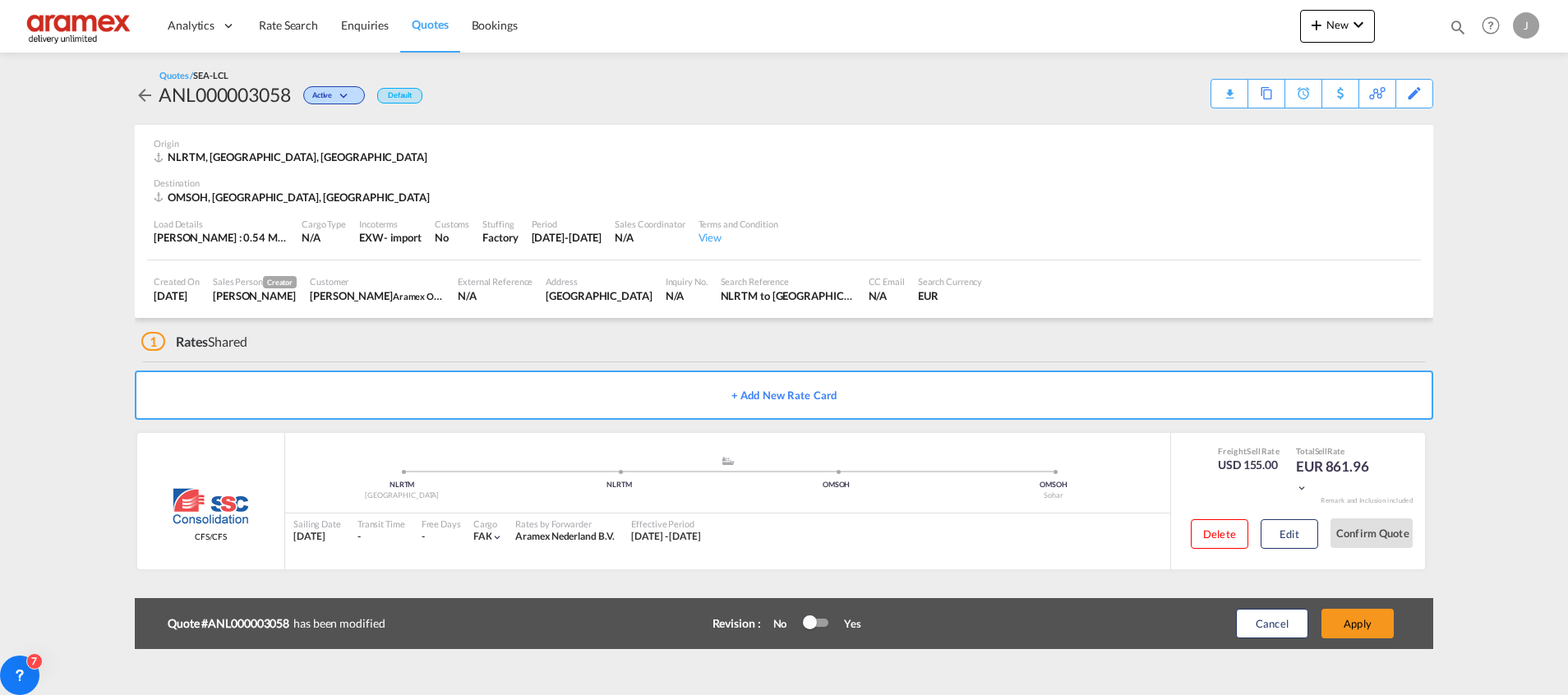
click at [1351, 629] on button "Apply" at bounding box center [1358, 623] width 73 height 30
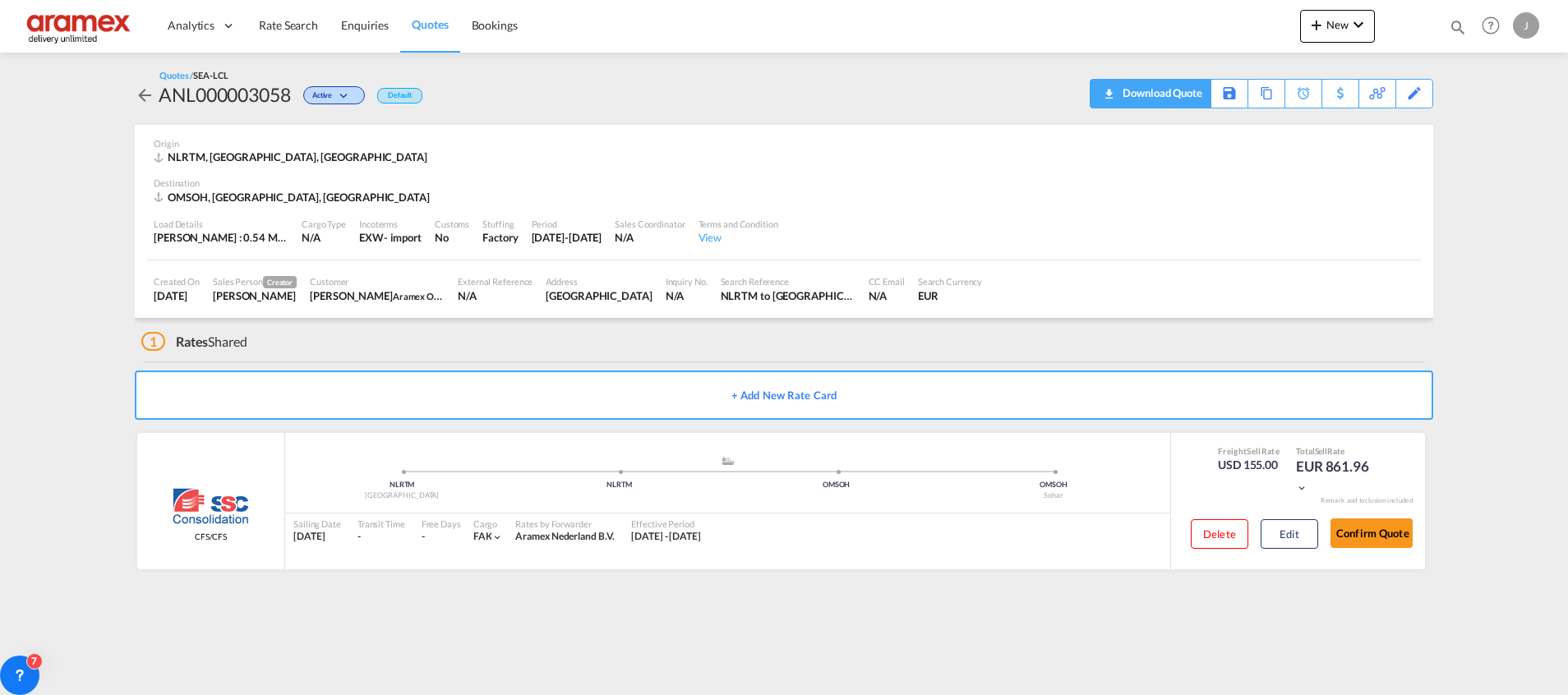
click at [1173, 87] on div "Download Quote" at bounding box center [1160, 93] width 84 height 26
click at [1416, 87] on div "Edit" at bounding box center [1414, 94] width 19 height 28
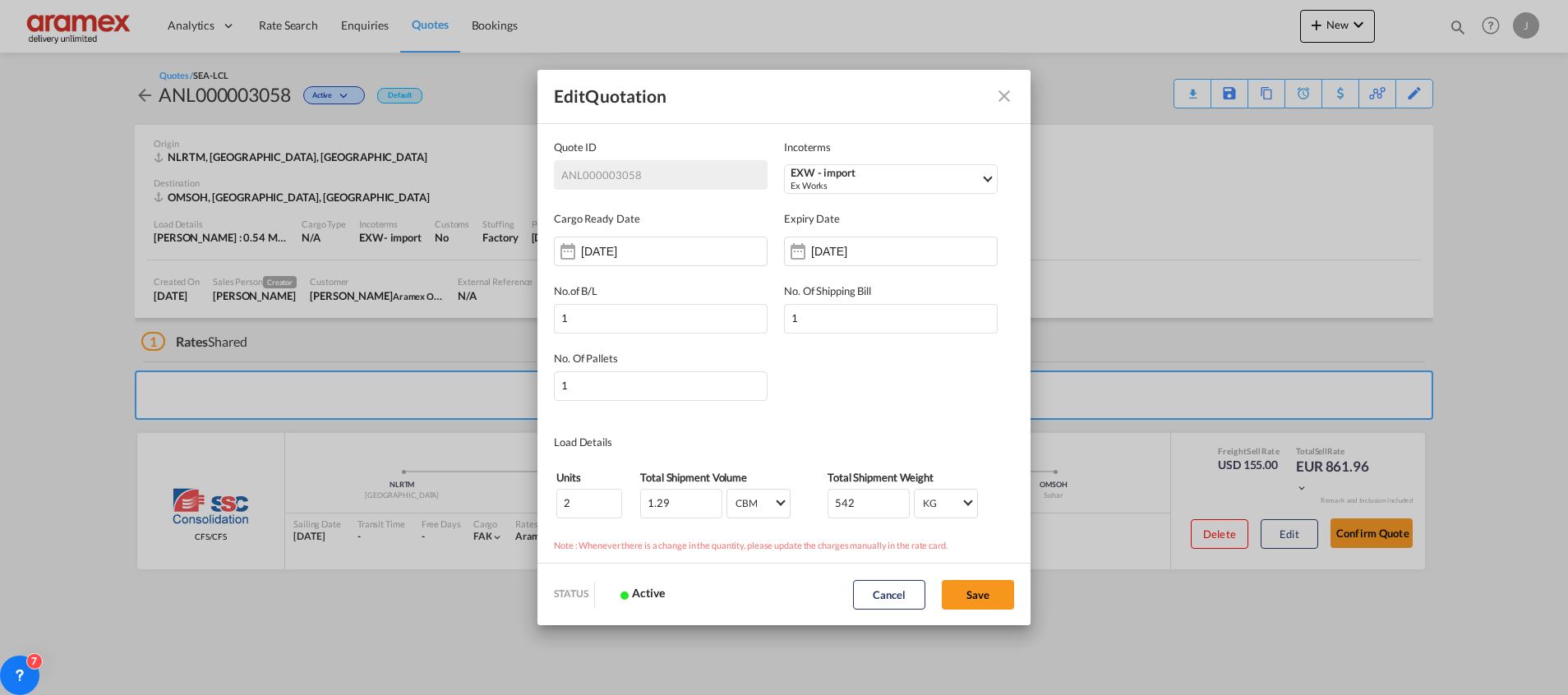
scroll to position [0, 0]
click at [850, 254] on input "[DATE]" at bounding box center [863, 251] width 103 height 13
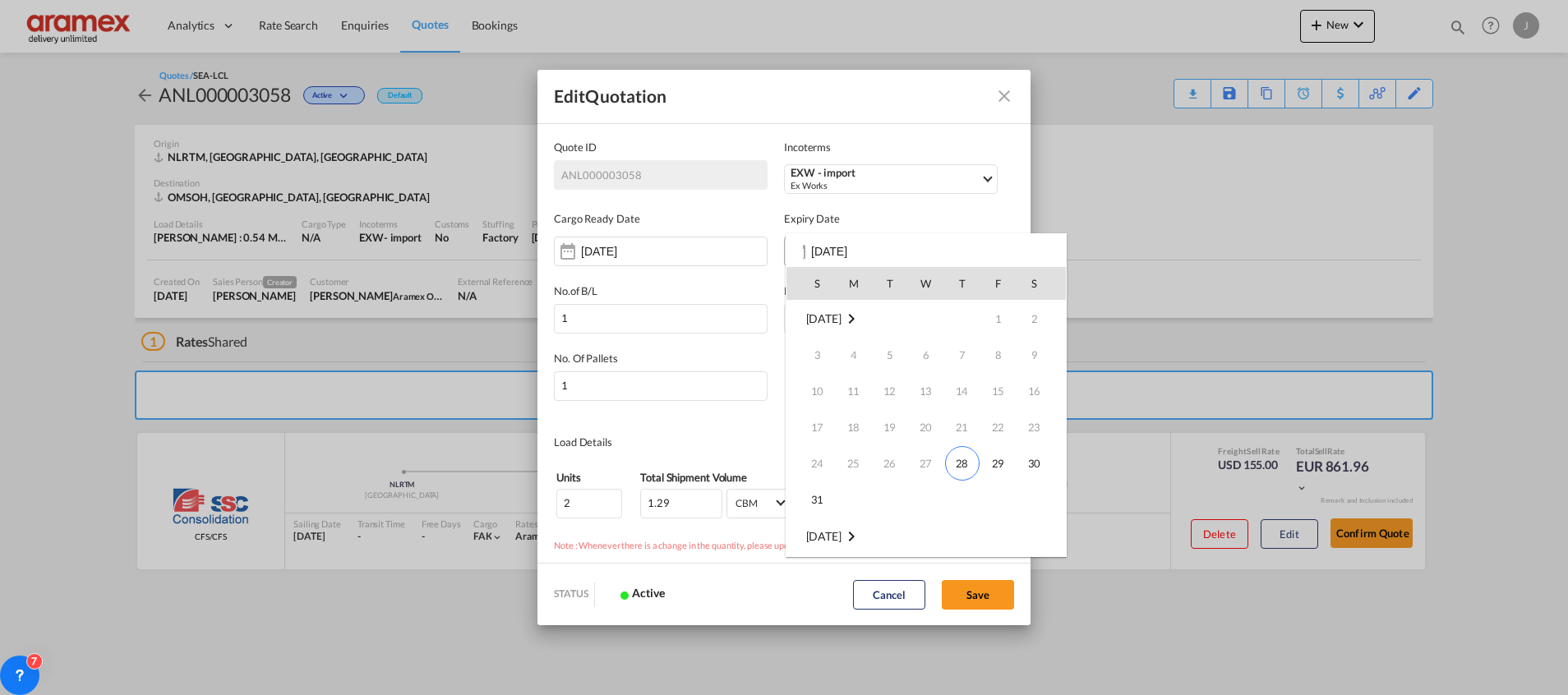
scroll to position [218, 0]
click at [819, 508] on span "28" at bounding box center [817, 499] width 33 height 33
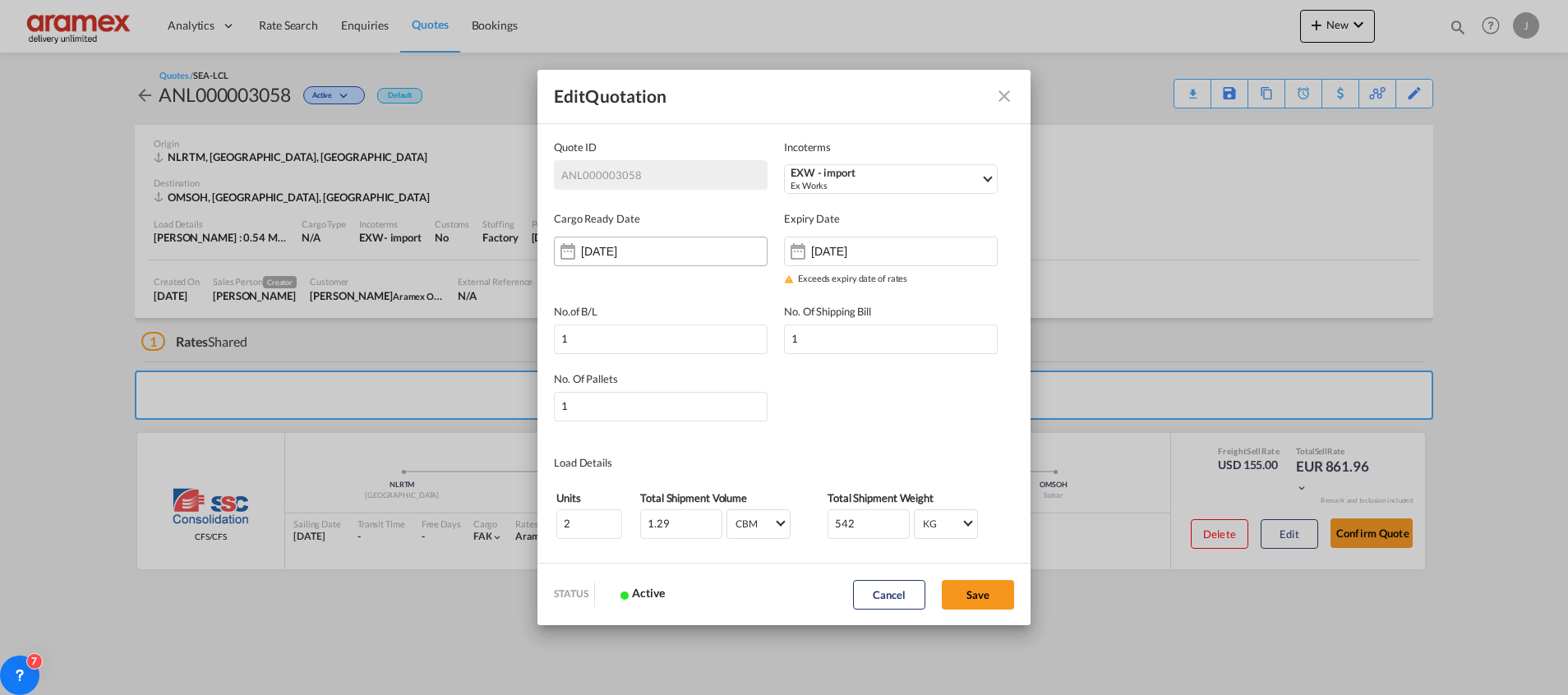
click at [671, 254] on input "[DATE]" at bounding box center [632, 251] width 103 height 13
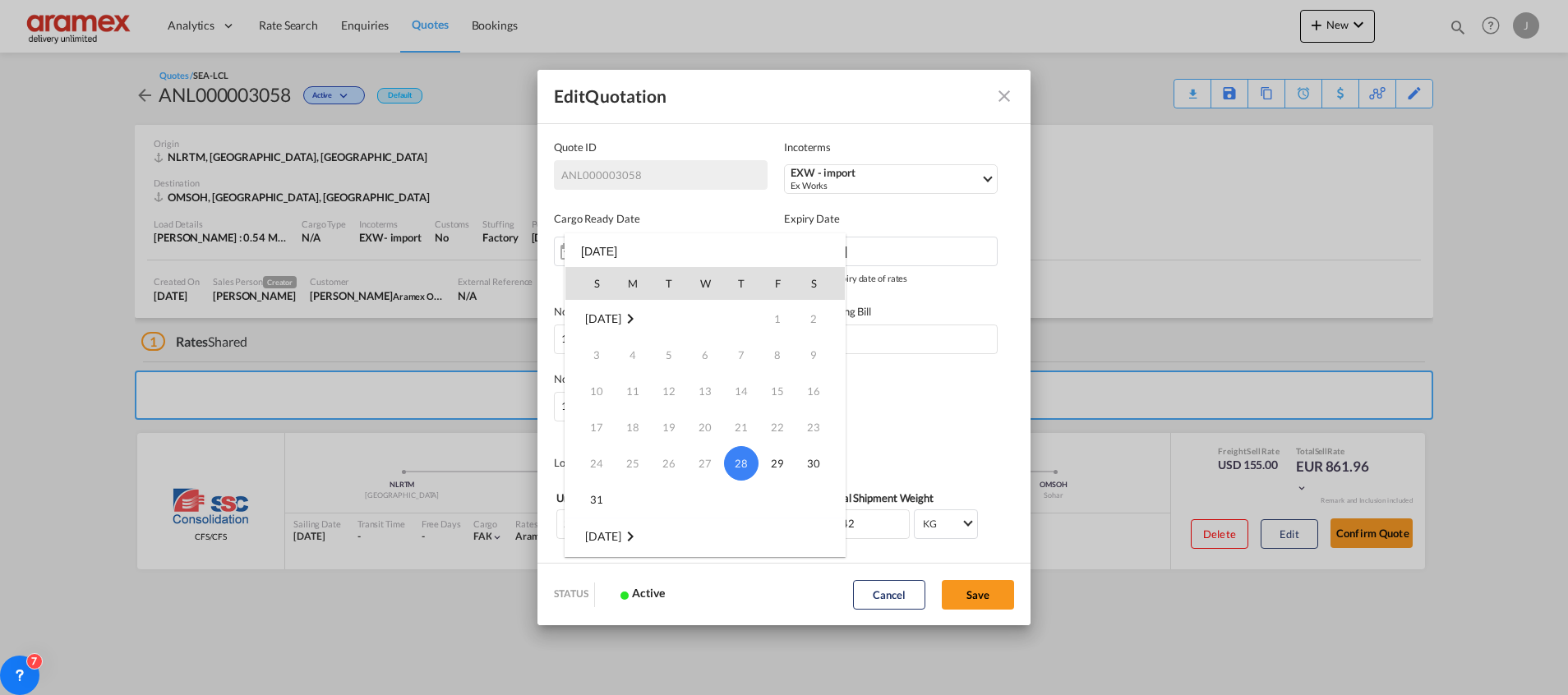
click at [937, 235] on div at bounding box center [784, 347] width 1568 height 695
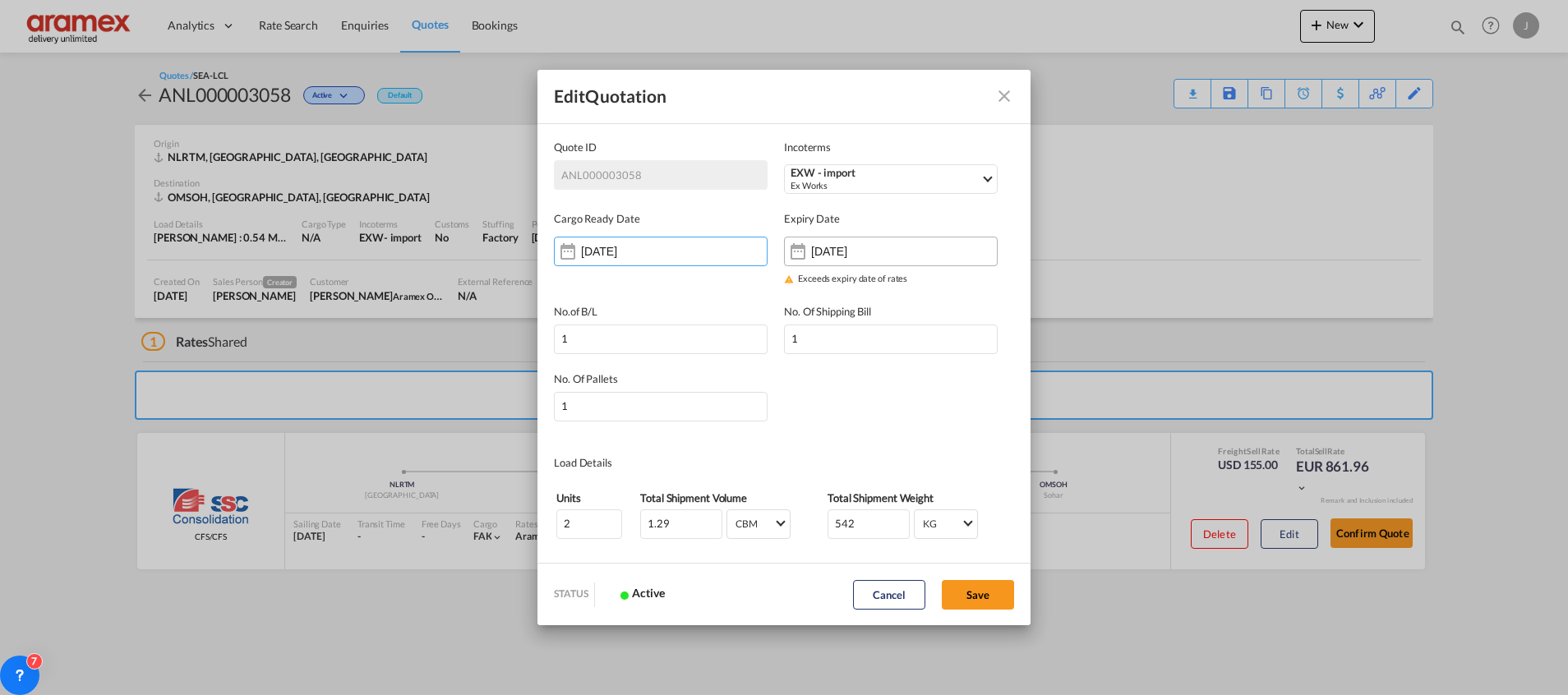
click at [909, 248] on div "[DATE]" at bounding box center [891, 251] width 214 height 30
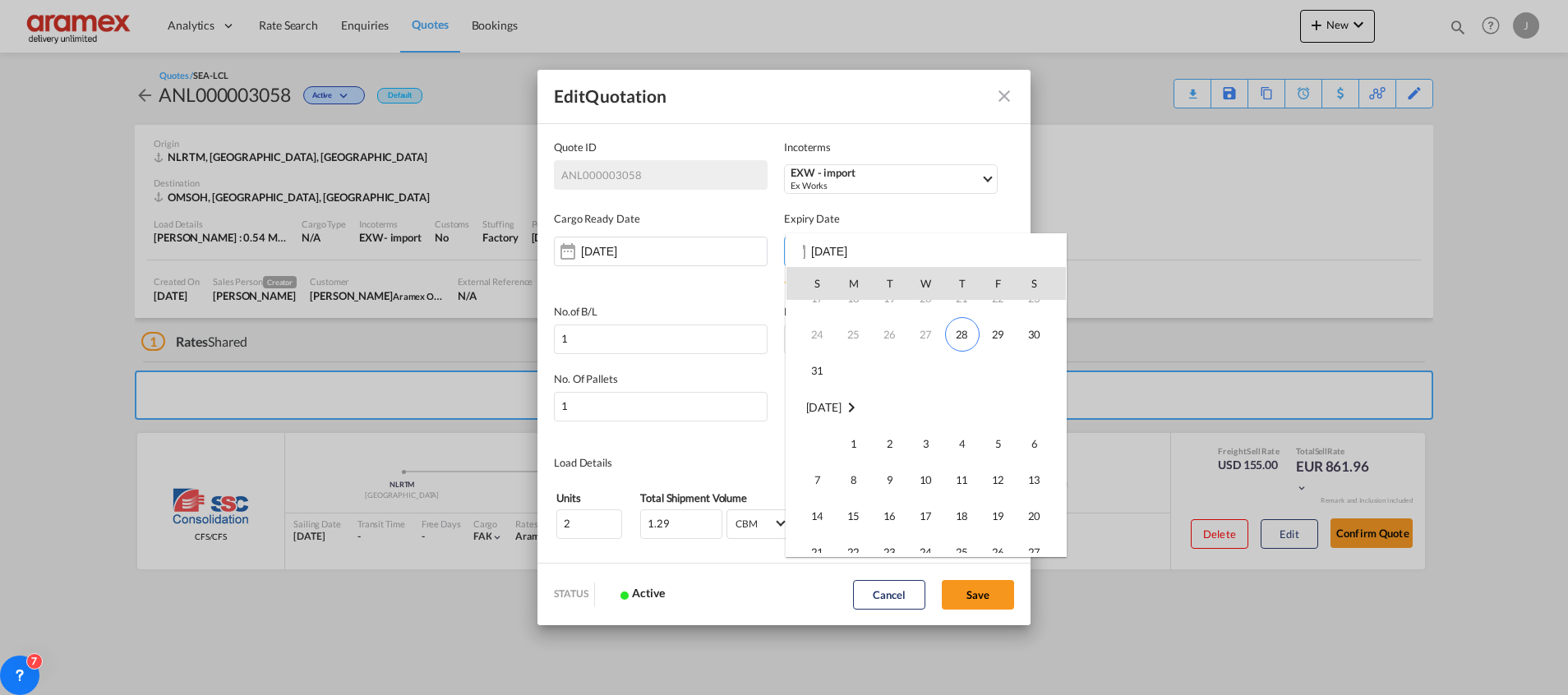
scroll to position [95, 0]
click at [959, 357] on span "28" at bounding box center [962, 368] width 34 height 34
type input "[DATE]"
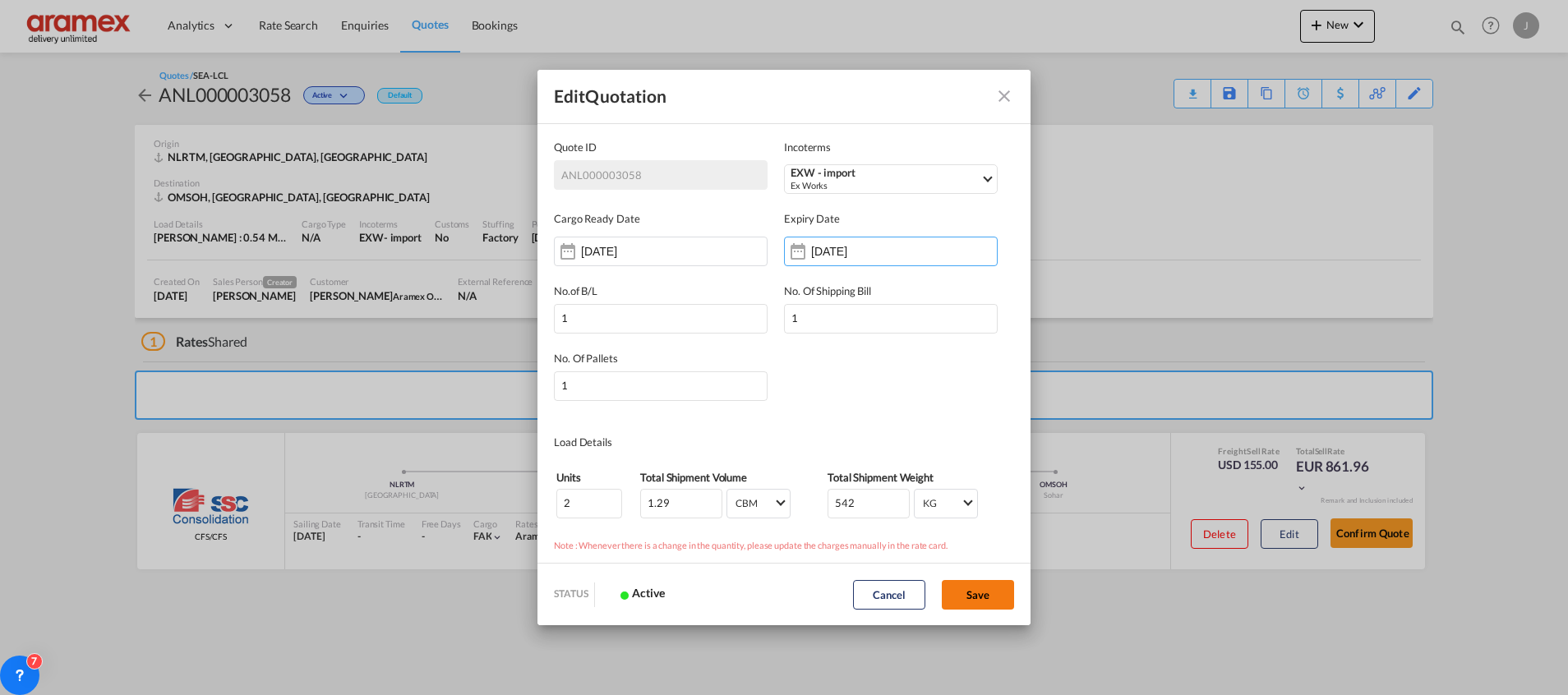
click at [980, 588] on button "Save" at bounding box center [978, 595] width 73 height 30
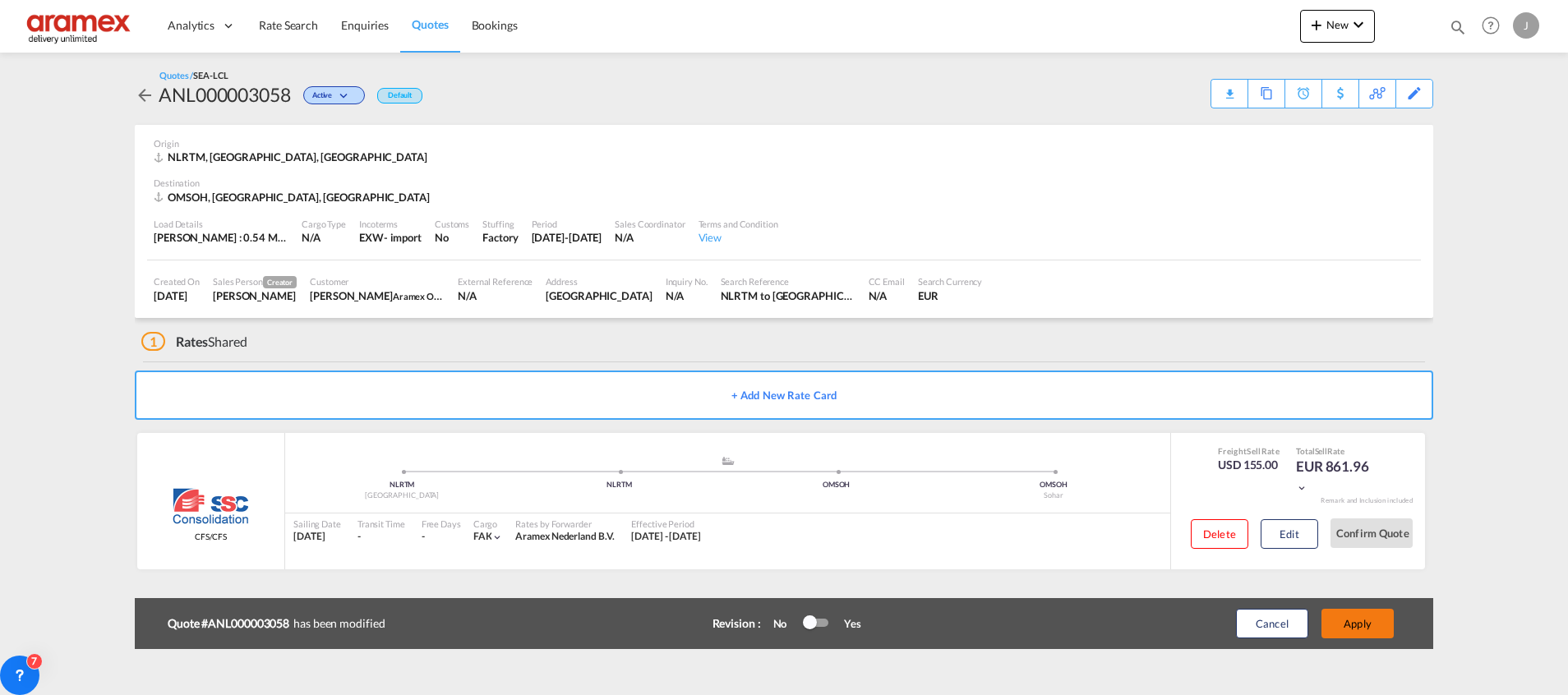
click at [1346, 619] on button "Apply" at bounding box center [1358, 623] width 73 height 30
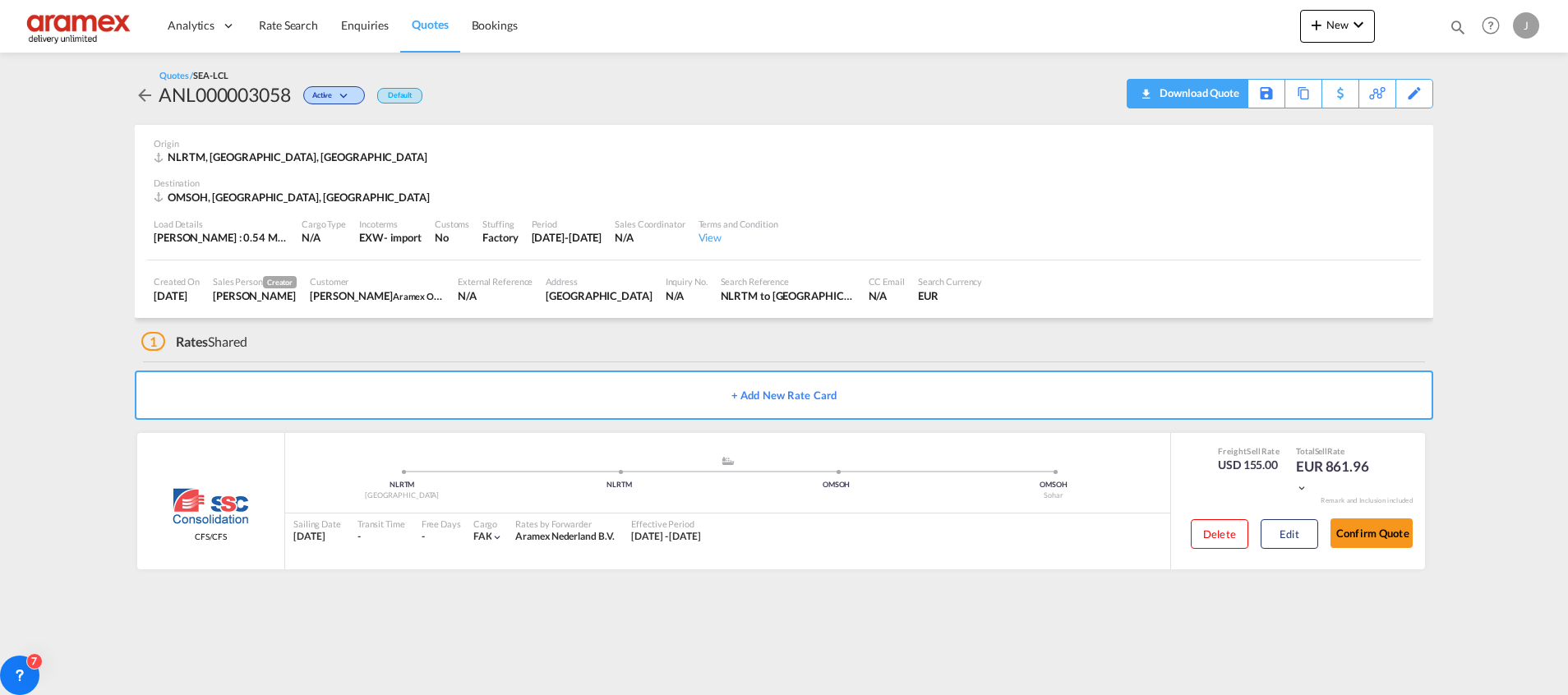
click at [1220, 94] on div "Download Quote" at bounding box center [1198, 93] width 84 height 26
